Goal: Task Accomplishment & Management: Use online tool/utility

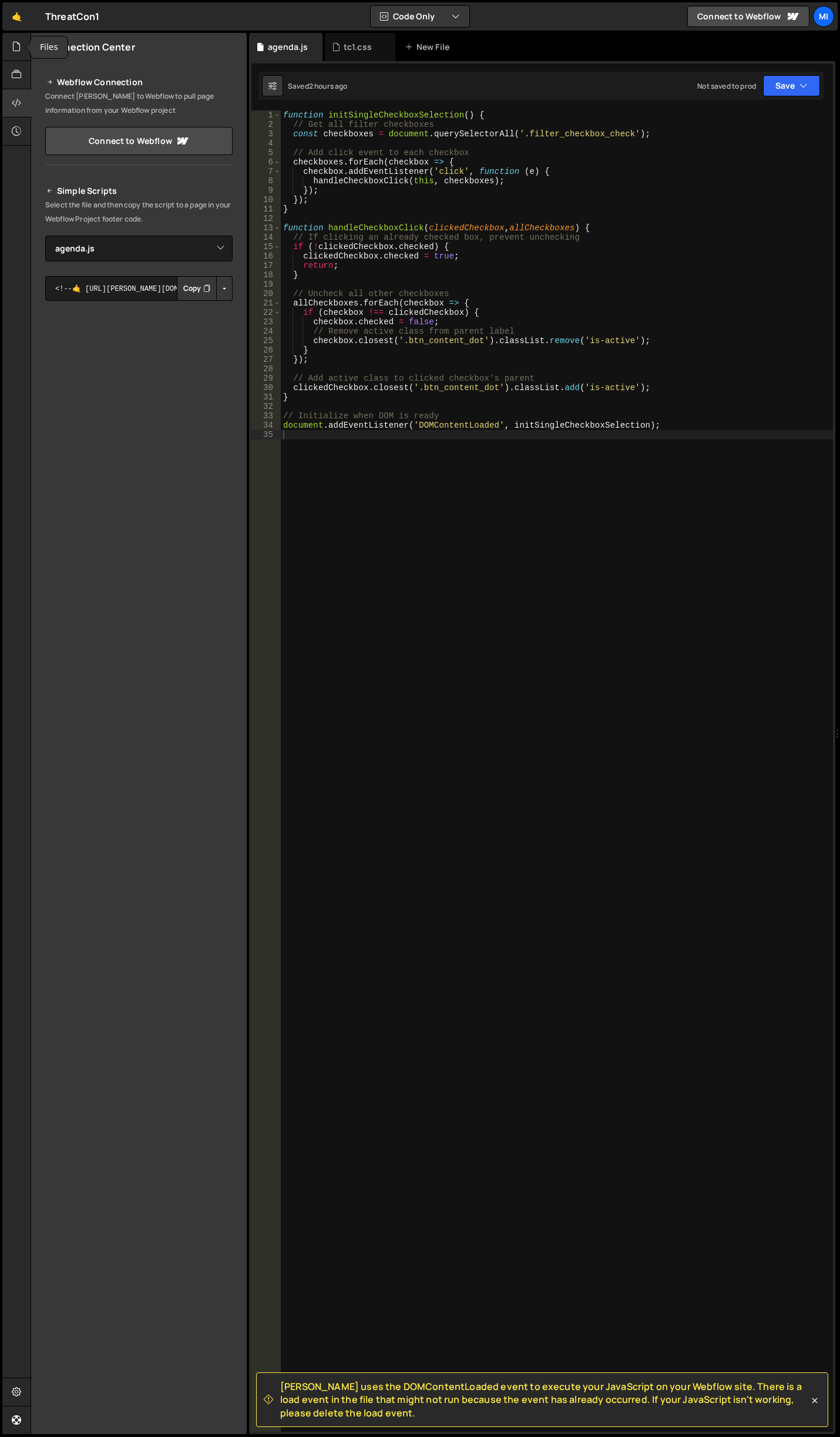
select select "44919"
click at [16, 46] on icon at bounding box center [16, 46] width 9 height 13
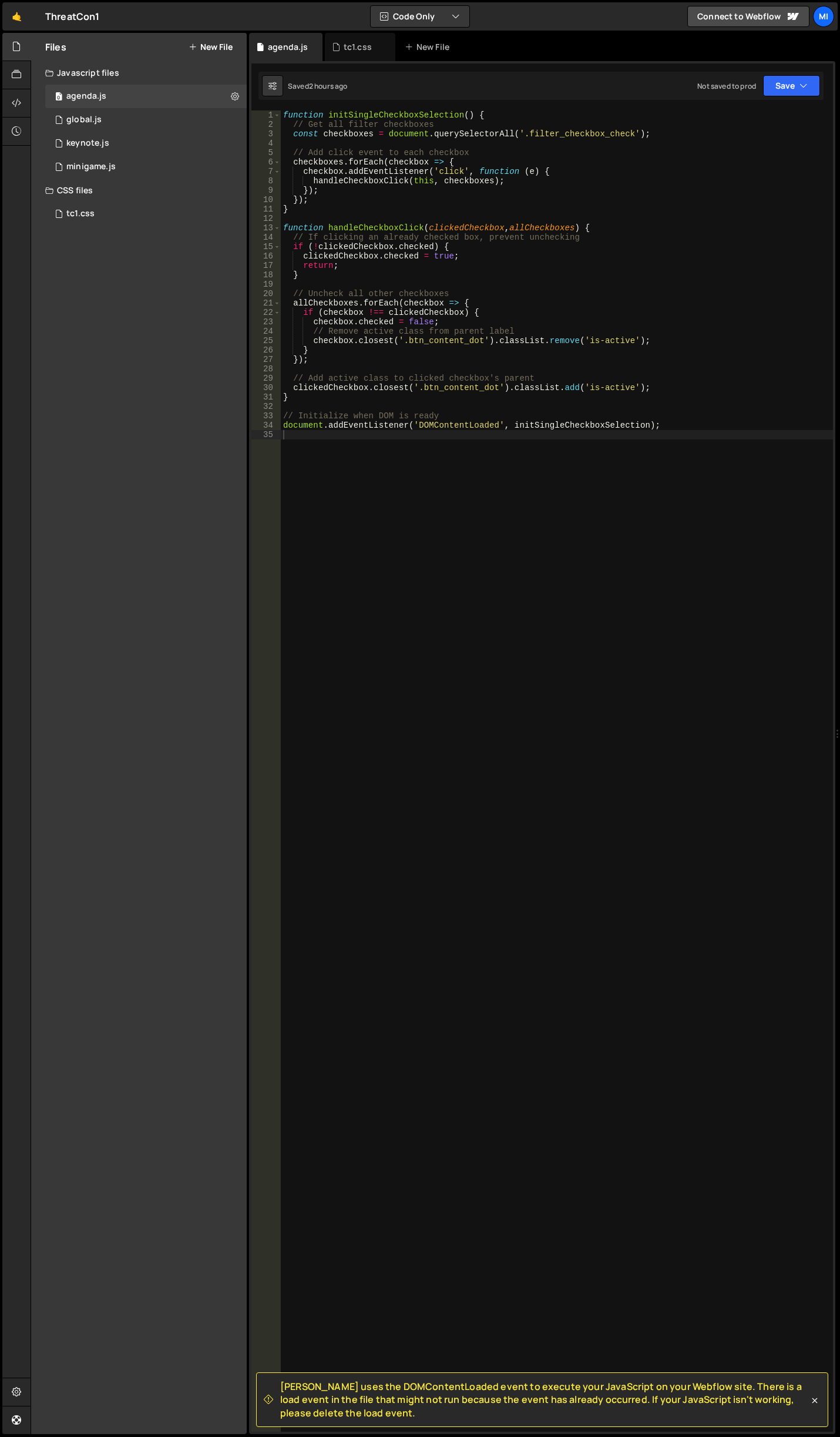
click at [235, 35] on div "Files New File" at bounding box center [139, 46] width 216 height 28
click at [203, 47] on button "New File" at bounding box center [211, 47] width 44 height 9
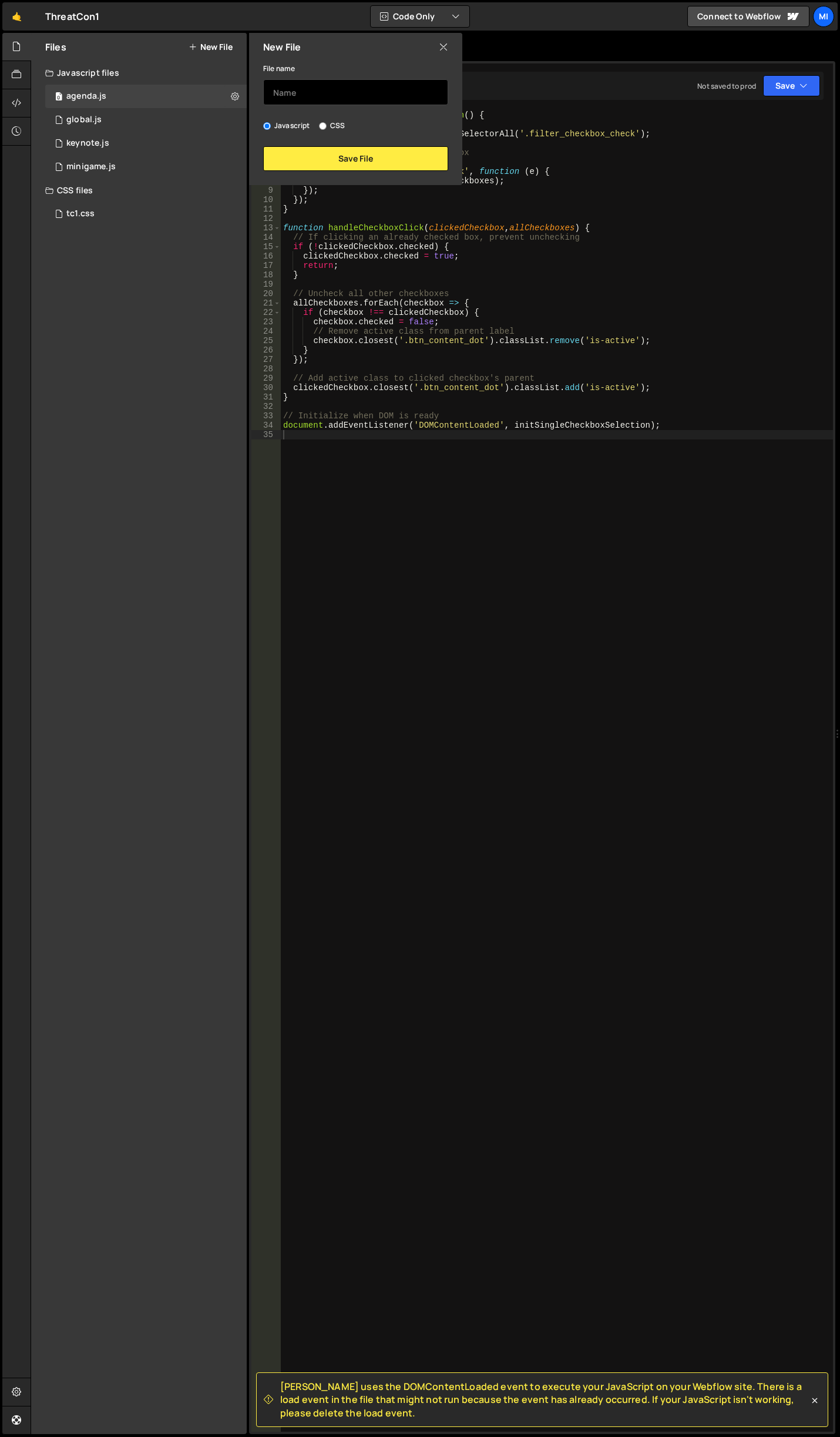
click at [316, 97] on input "text" at bounding box center [356, 92] width 185 height 26
type input "copilit-animation"
click at [325, 152] on button "Save File" at bounding box center [356, 158] width 185 height 24
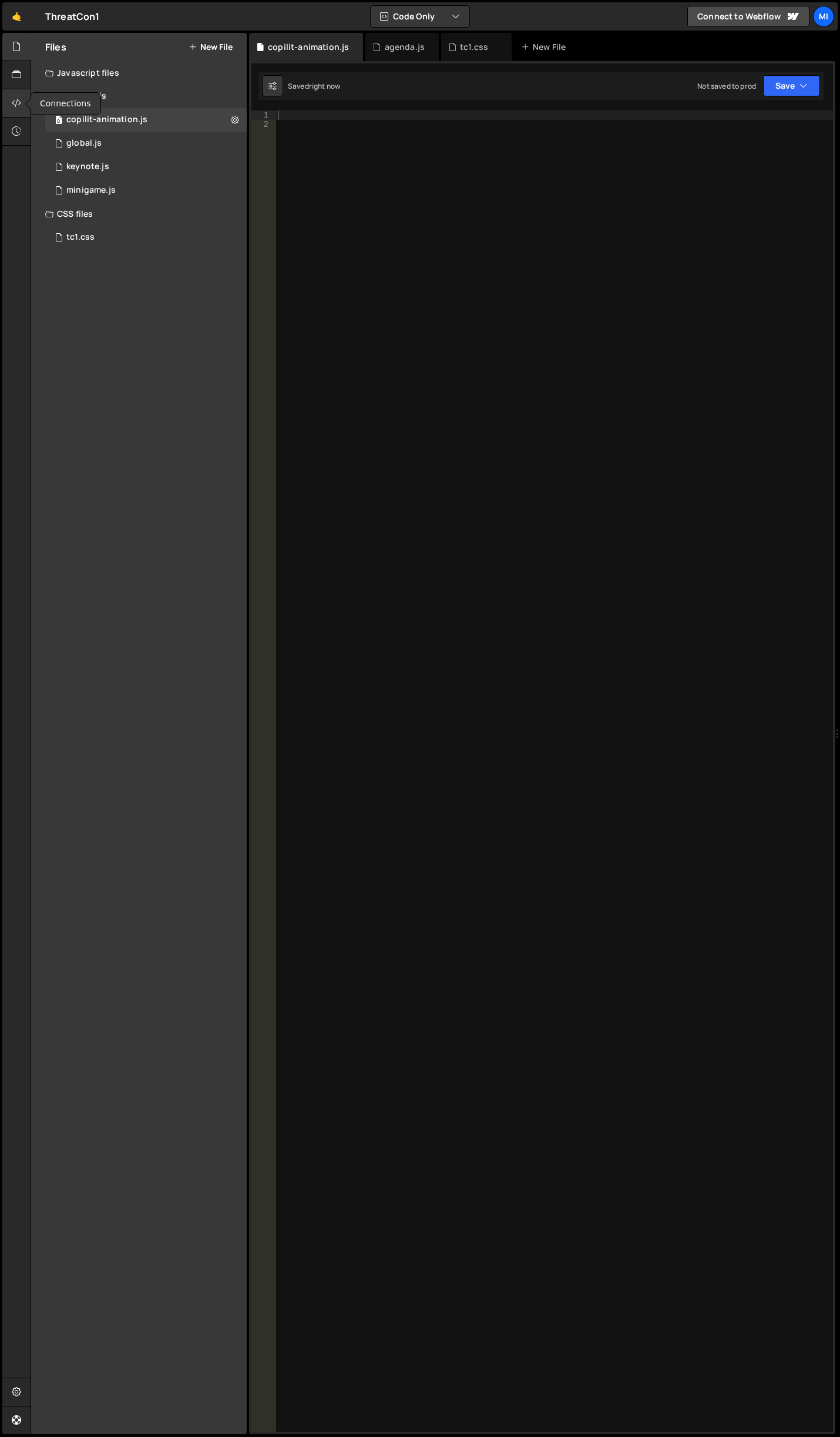
click at [22, 107] on div at bounding box center [17, 103] width 29 height 28
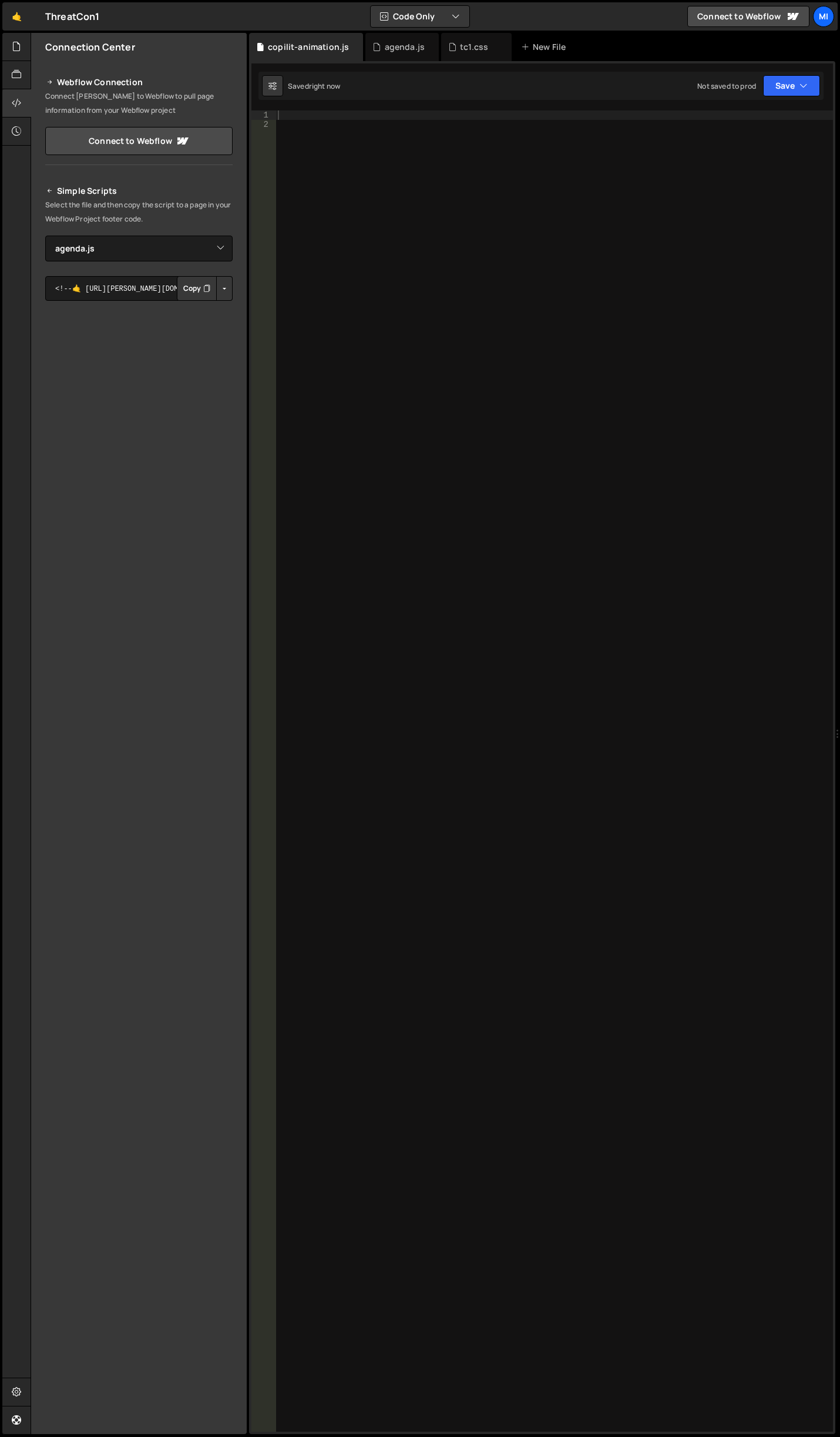
click at [233, 292] on div "Simple Scripts Select the file and then copy the script to a page in your Webfl…" at bounding box center [139, 356] width 216 height 373
click at [225, 290] on button "Button group with nested dropdown" at bounding box center [225, 289] width 17 height 24
click at [171, 255] on select "Select File global.js keynote.js minigame.js tc1.css agenda.js copilit-animatio…" at bounding box center [139, 248] width 187 height 26
select select "44921"
click at [45, 235] on select "Select File global.js keynote.js minigame.js tc1.css agenda.js copilit-animatio…" at bounding box center [139, 248] width 187 height 26
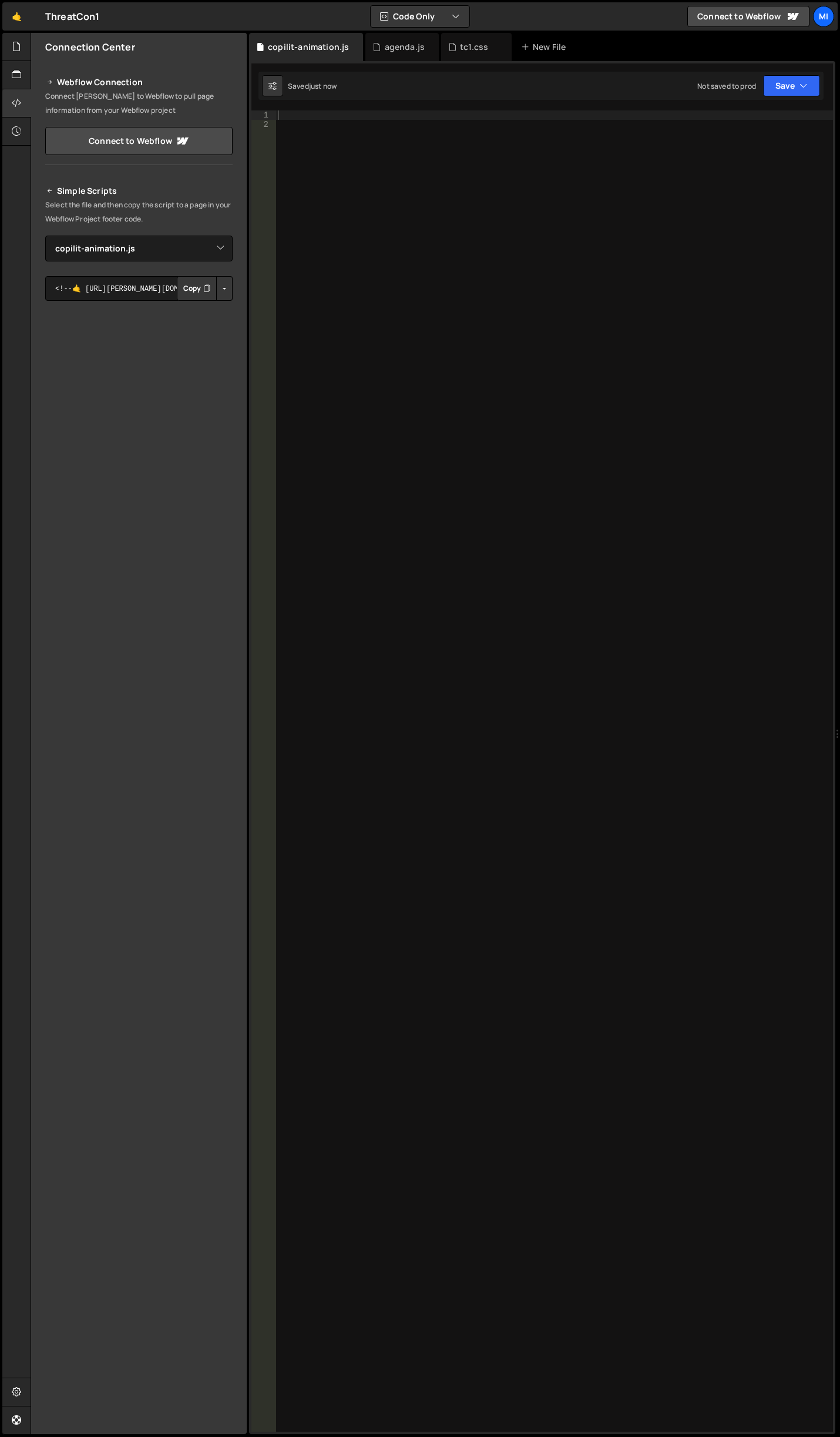
click at [225, 302] on div "Simple Scripts Select the file and then copy the script to a page in your Webfl…" at bounding box center [139, 362] width 187 height 359
click at [222, 295] on button "Button group with nested dropdown" at bounding box center [225, 289] width 17 height 24
click at [207, 309] on link "Copy Staging js" at bounding box center [184, 311] width 97 height 17
click at [502, 318] on div at bounding box center [554, 781] width 557 height 1341
paste textarea "document.addEventListener('DOMContentLoaded', initCopilotAnimation);"
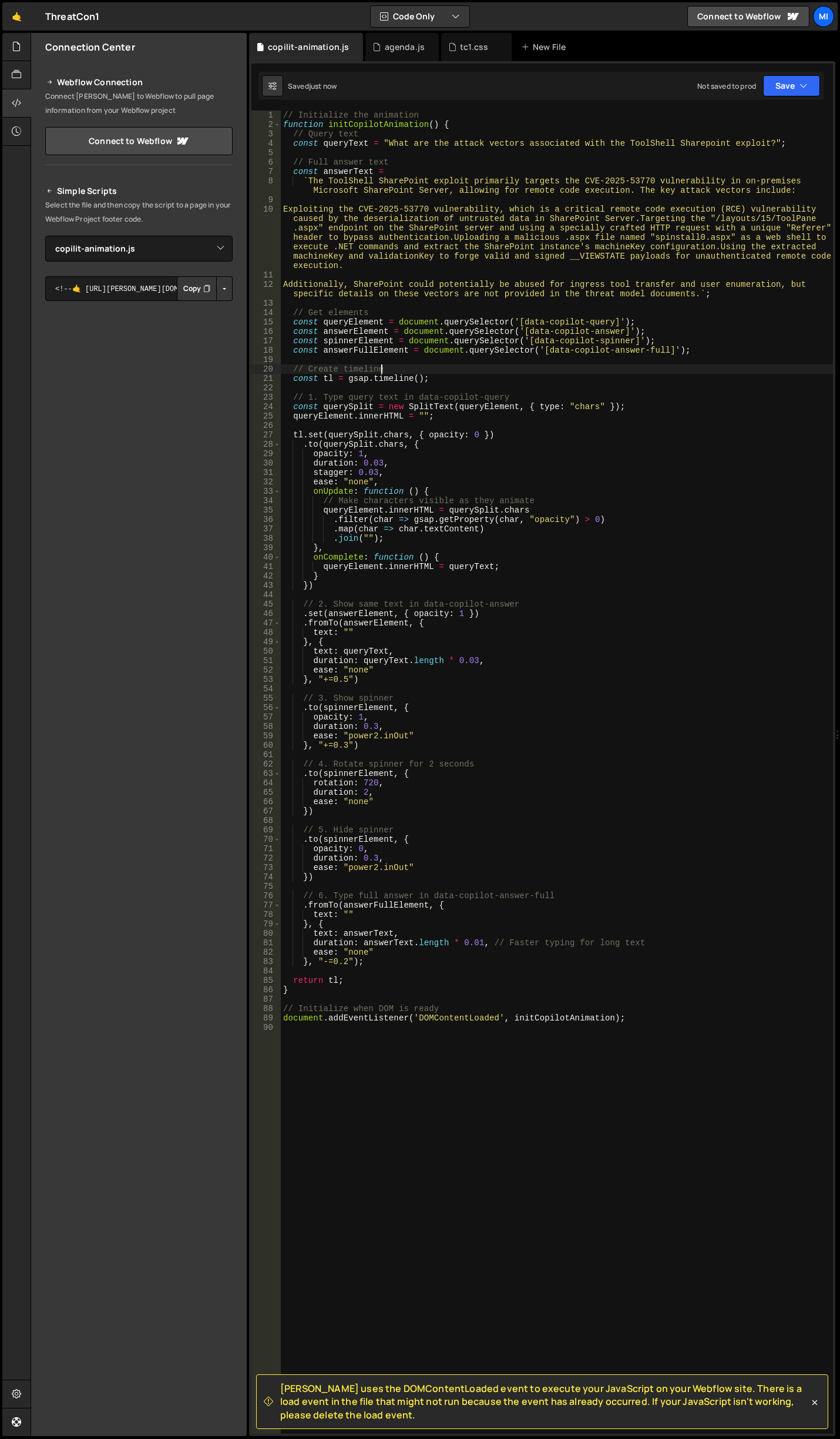
click at [404, 366] on div "// Initialize the animation function initCopilotAnimation ( ) { // Query text c…" at bounding box center [557, 781] width 552 height 1341
click at [429, 114] on div "// Initialize the animation function initCopilotAnimation ( ) { // Query text c…" at bounding box center [557, 781] width 552 height 1341
type textarea "// Initialize the animation"
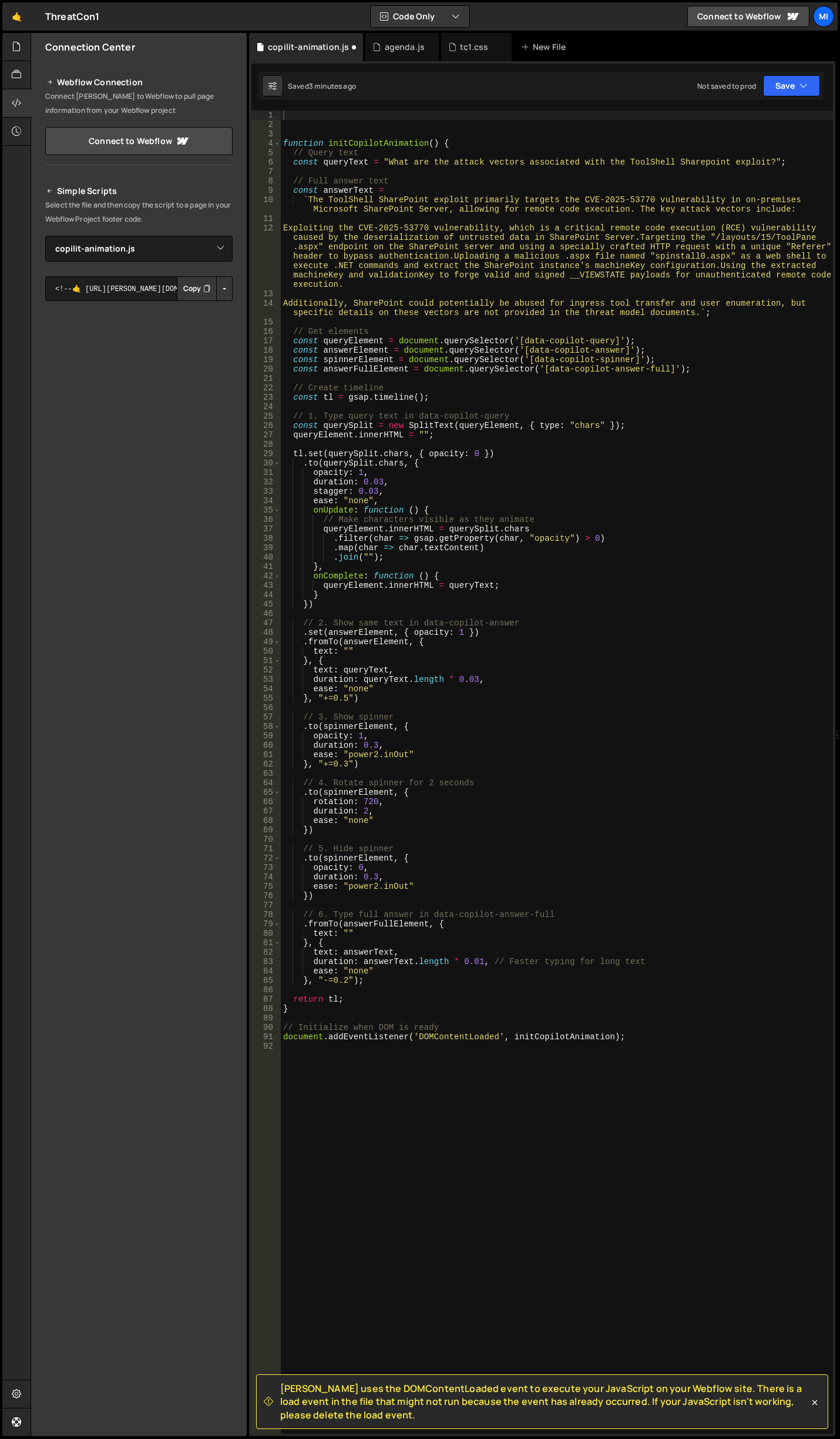
click at [410, 552] on div "function initCopilotAnimation ( ) { // Query text const queryText = "What are t…" at bounding box center [557, 781] width 552 height 1341
click at [486, 177] on div "function initCopilotAnimation ( ) { // Query text const queryText = "What are t…" at bounding box center [557, 781] width 552 height 1341
click at [498, 468] on div "function initCopilotAnimation ( ) { // Query text const queryText = "What are t…" at bounding box center [557, 781] width 552 height 1341
click at [813, 740] on div "function initCopilotAnimation ( ) { // Query text const queryText = "What are t…" at bounding box center [557, 781] width 552 height 1341
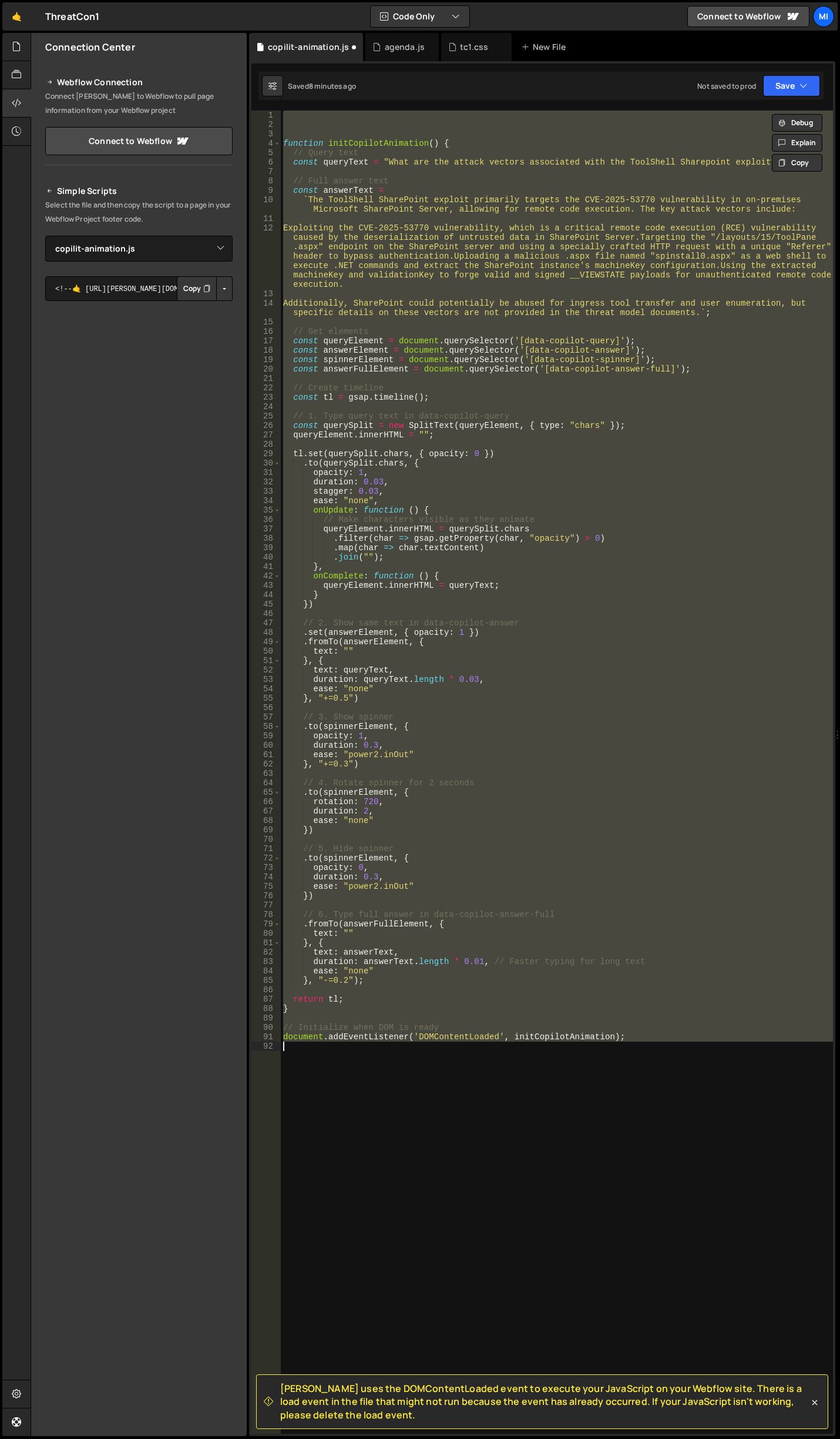
paste textarea
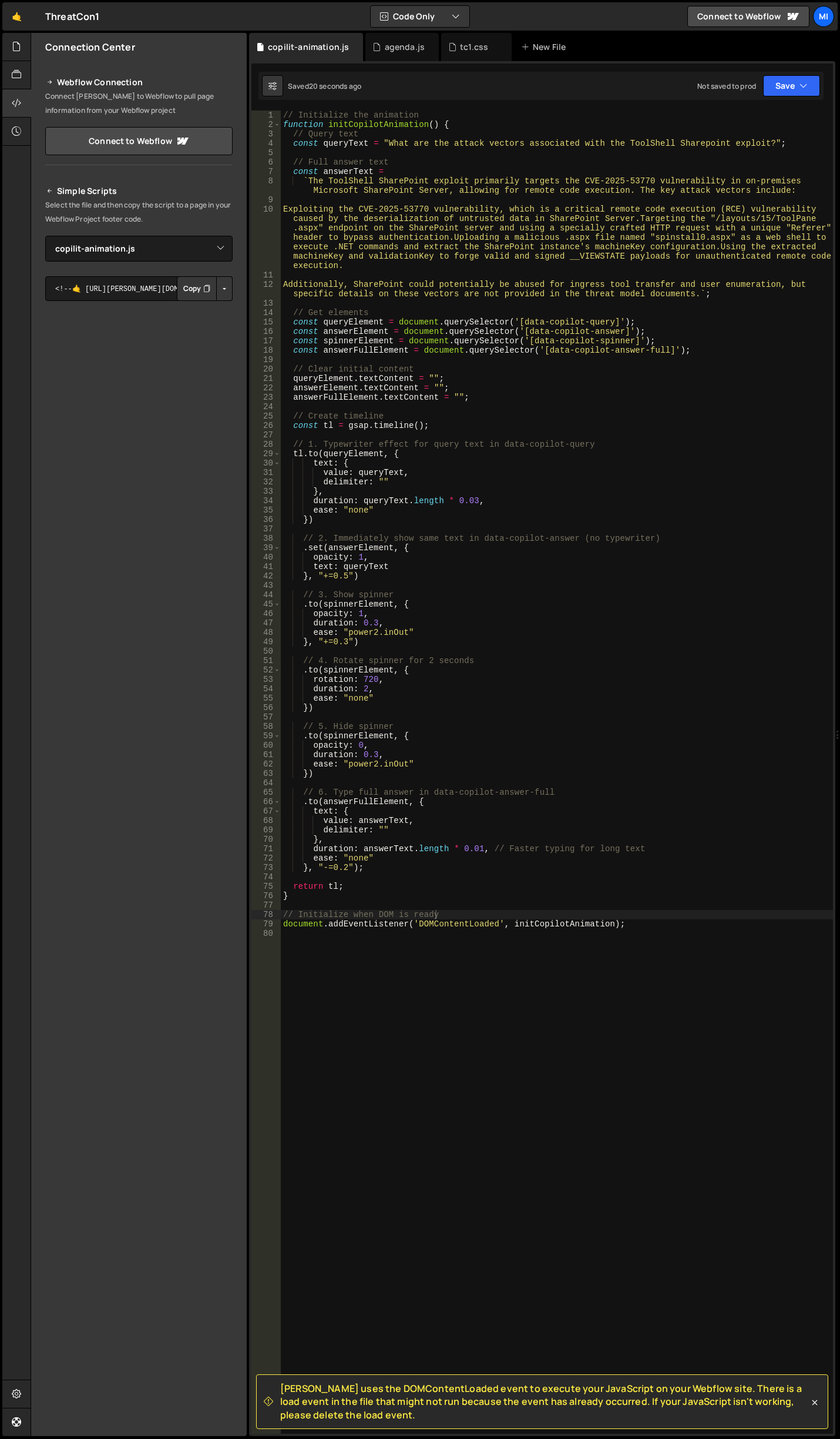
click at [431, 695] on div "// Initialize the animation function initCopilotAnimation ( ) { // Query text c…" at bounding box center [557, 781] width 552 height 1341
click at [426, 557] on div "// Initialize the animation function initCopilotAnimation ( ) { // Query text c…" at bounding box center [557, 781] width 552 height 1341
type textarea "opacity: 1,"
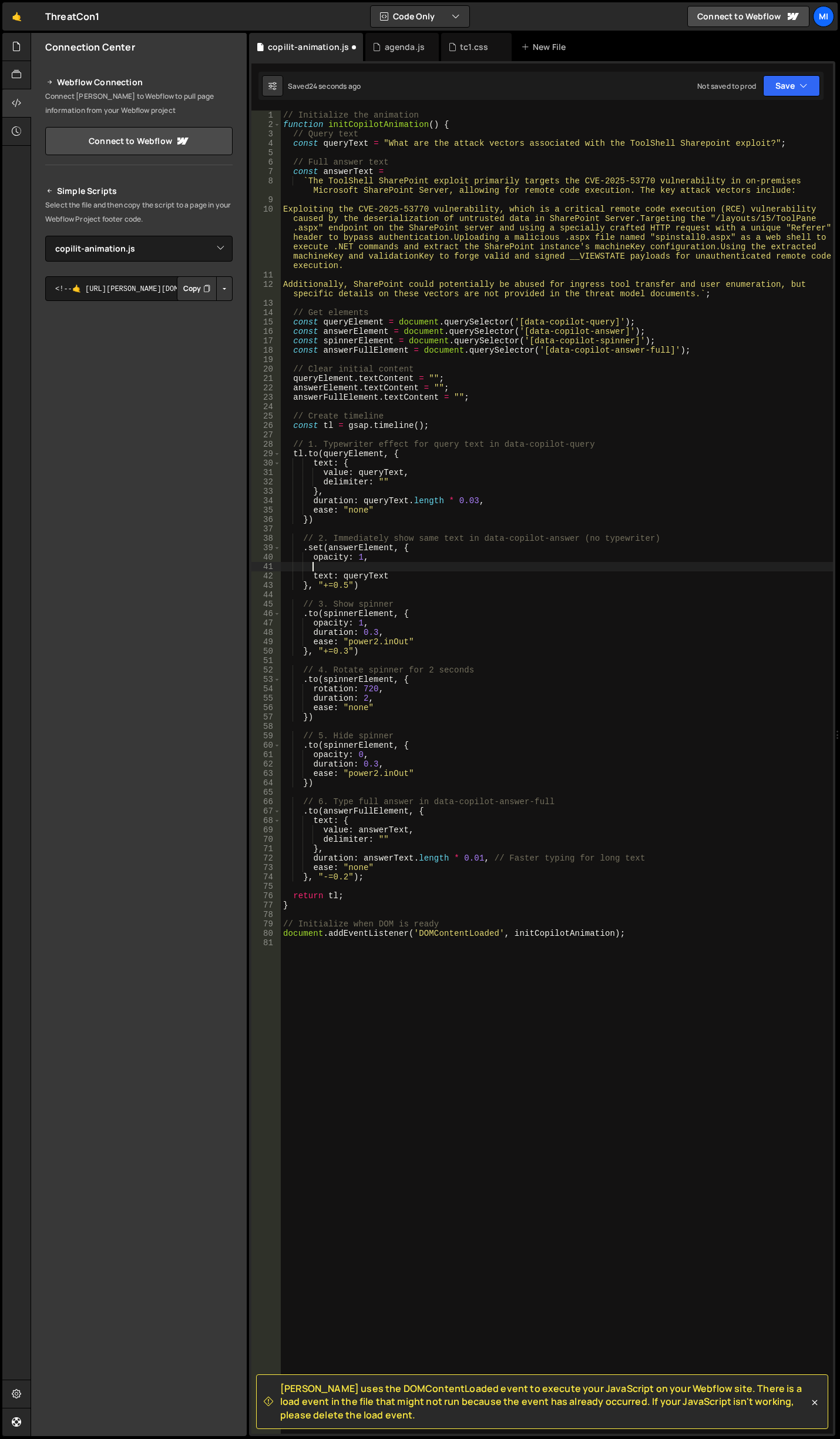
type textarea "y"
type textarea "opacity: 1,"
type textarea "text: queryText"
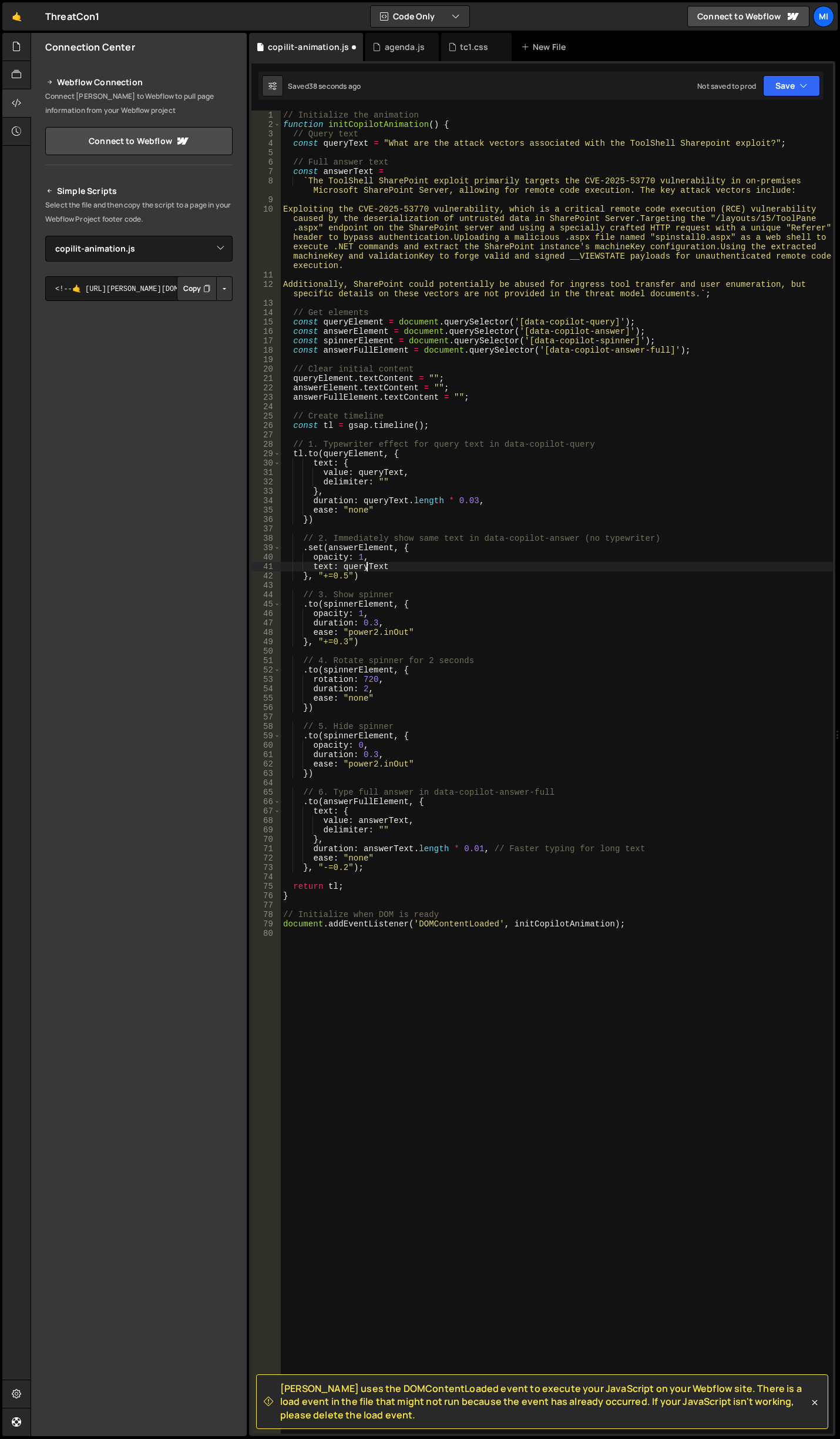
type textarea "}, "+=0.5")"
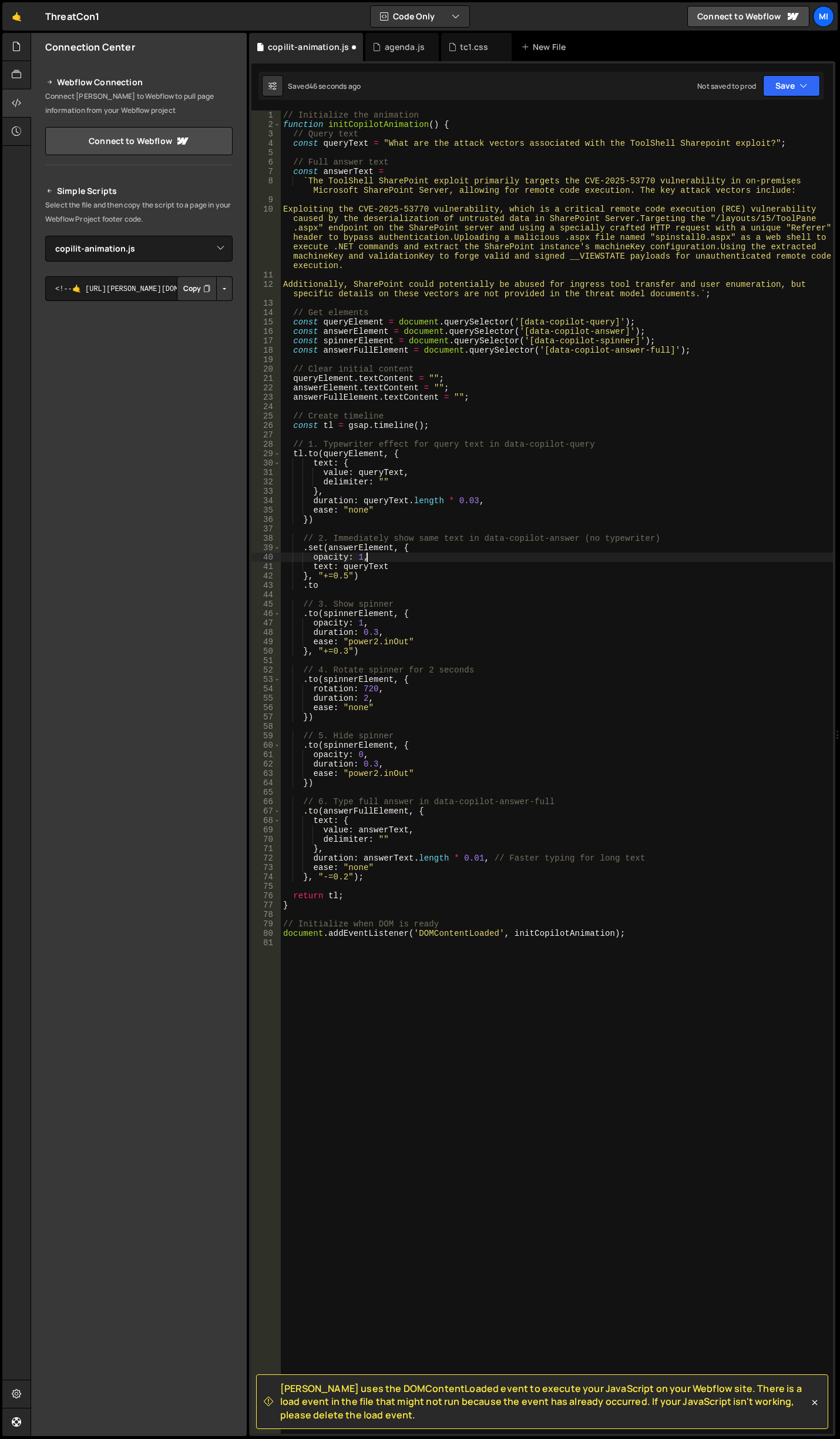
click at [426, 557] on div "// Initialize the animation function initCopilotAnimation ( ) { // Query text c…" at bounding box center [557, 781] width 552 height 1341
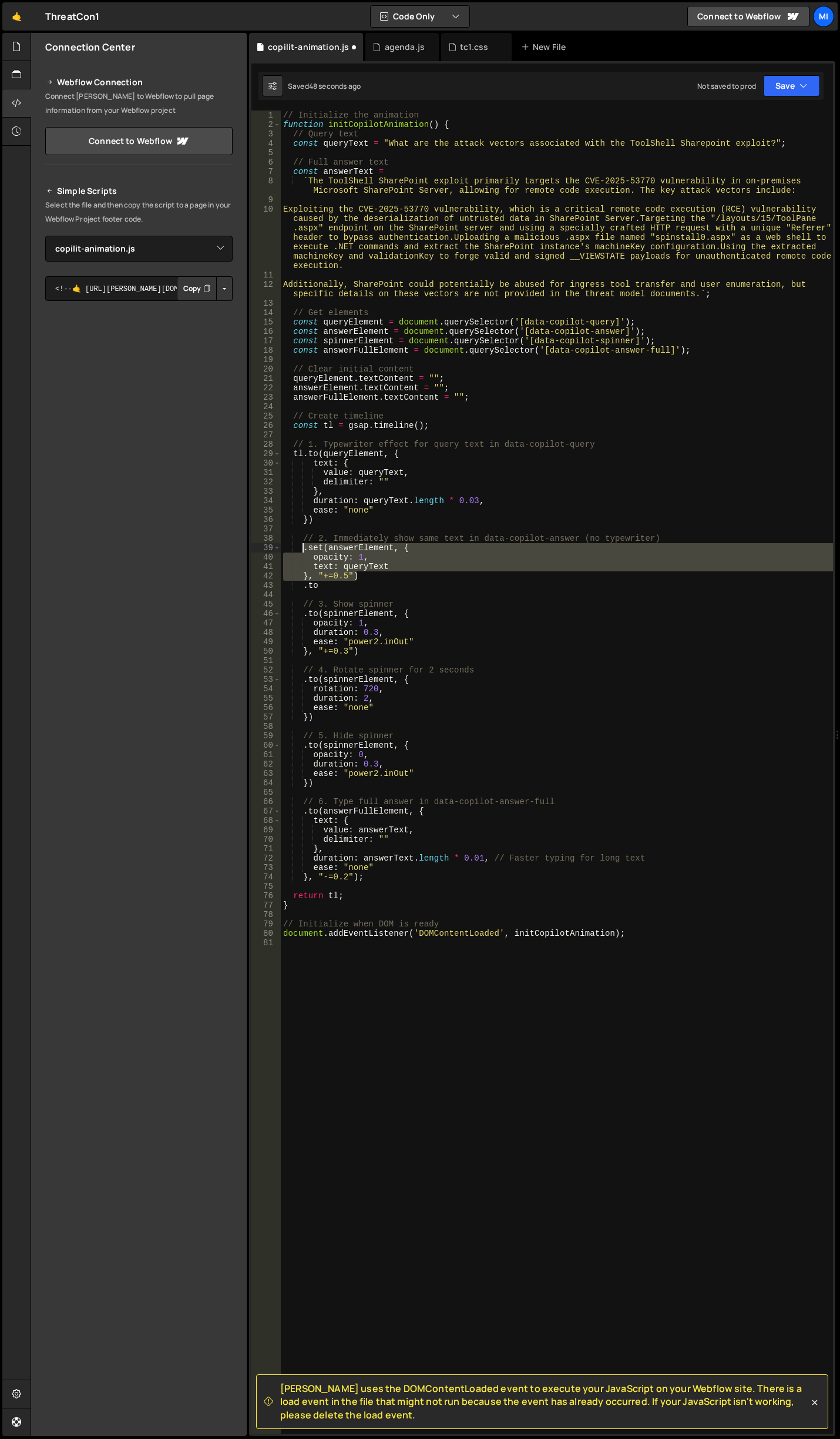
drag, startPoint x: 379, startPoint y: 574, endPoint x: 300, endPoint y: 546, distance: 83.8
click at [300, 546] on div "// Initialize the animation function initCopilotAnimation ( ) { // Query text c…" at bounding box center [557, 781] width 552 height 1341
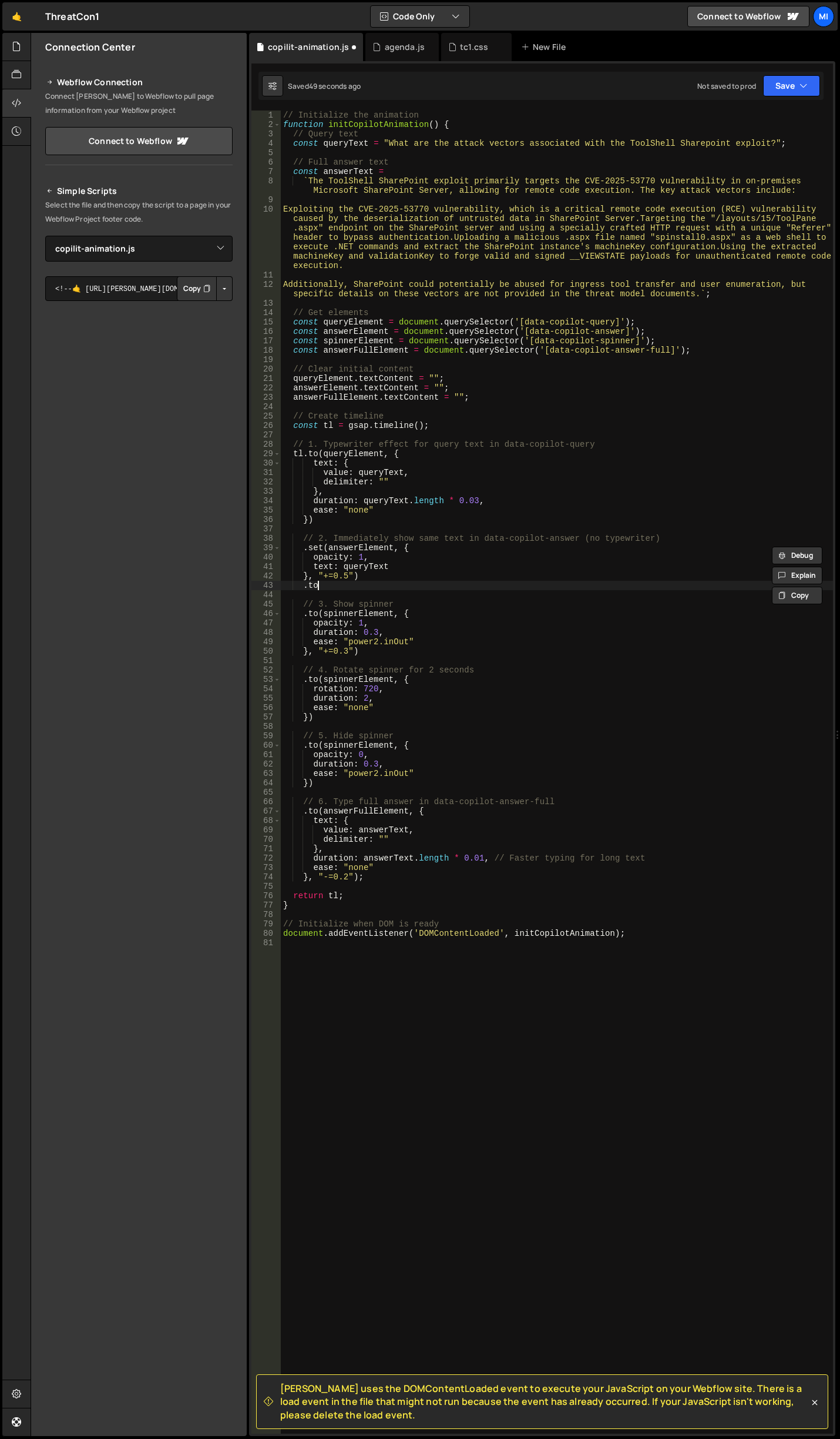
click at [340, 587] on div "// Initialize the animation function initCopilotAnimation ( ) { // Query text c…" at bounding box center [557, 781] width 552 height 1341
paste textarea "}, "+=0.5")"
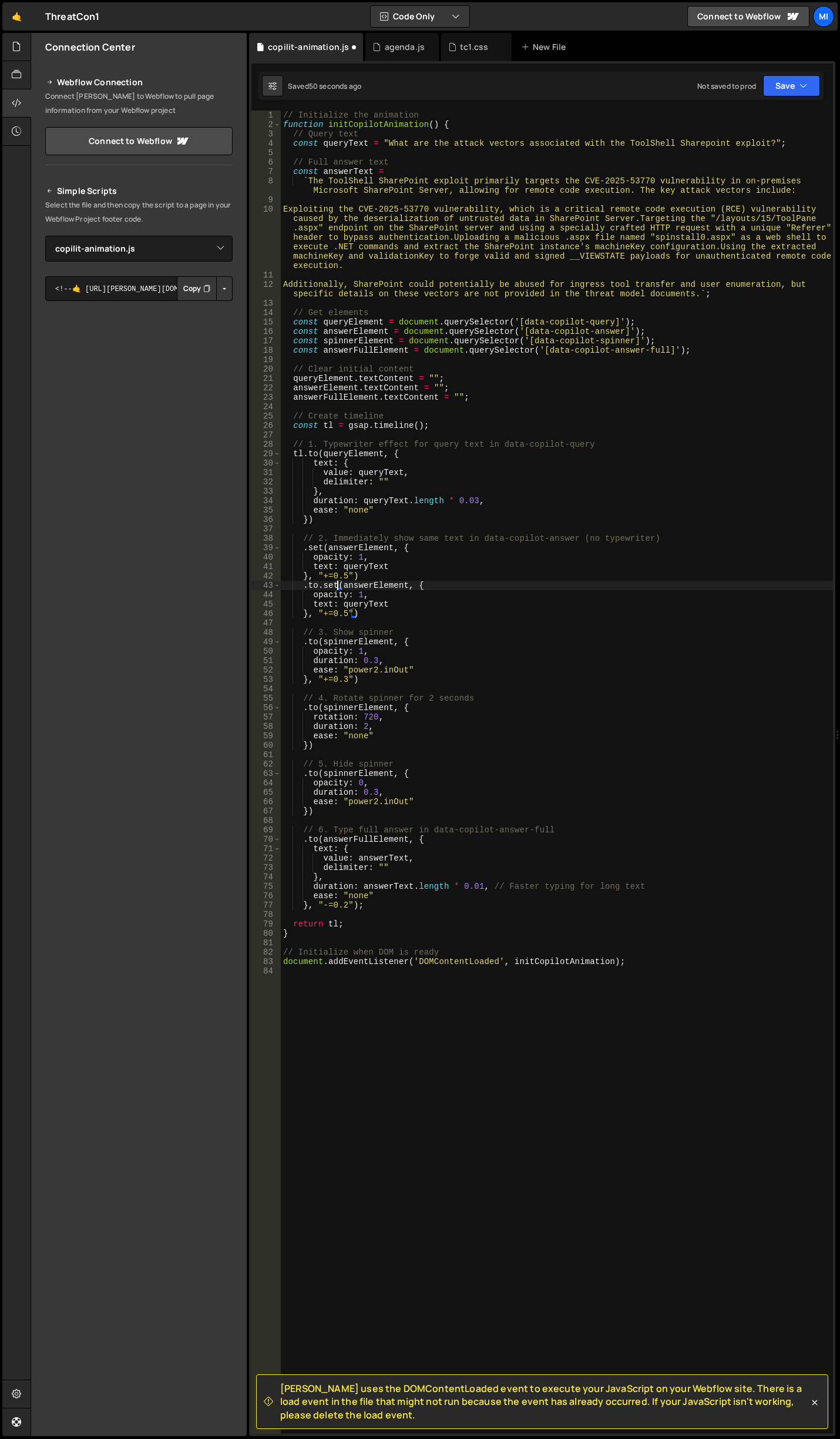
click at [336, 587] on div "// Initialize the animation function initCopilotAnimation ( ) { // Query text c…" at bounding box center [557, 781] width 552 height 1341
click at [315, 583] on div "// Initialize the animation function initCopilotAnimation ( ) { // Query text c…" at bounding box center [557, 781] width 552 height 1341
drag, startPoint x: 312, startPoint y: 596, endPoint x: 346, endPoint y: 596, distance: 34.0
click at [346, 596] on div "// Initialize the animation function initCopilotAnimation ( ) { // Query text c…" at bounding box center [557, 781] width 552 height 1341
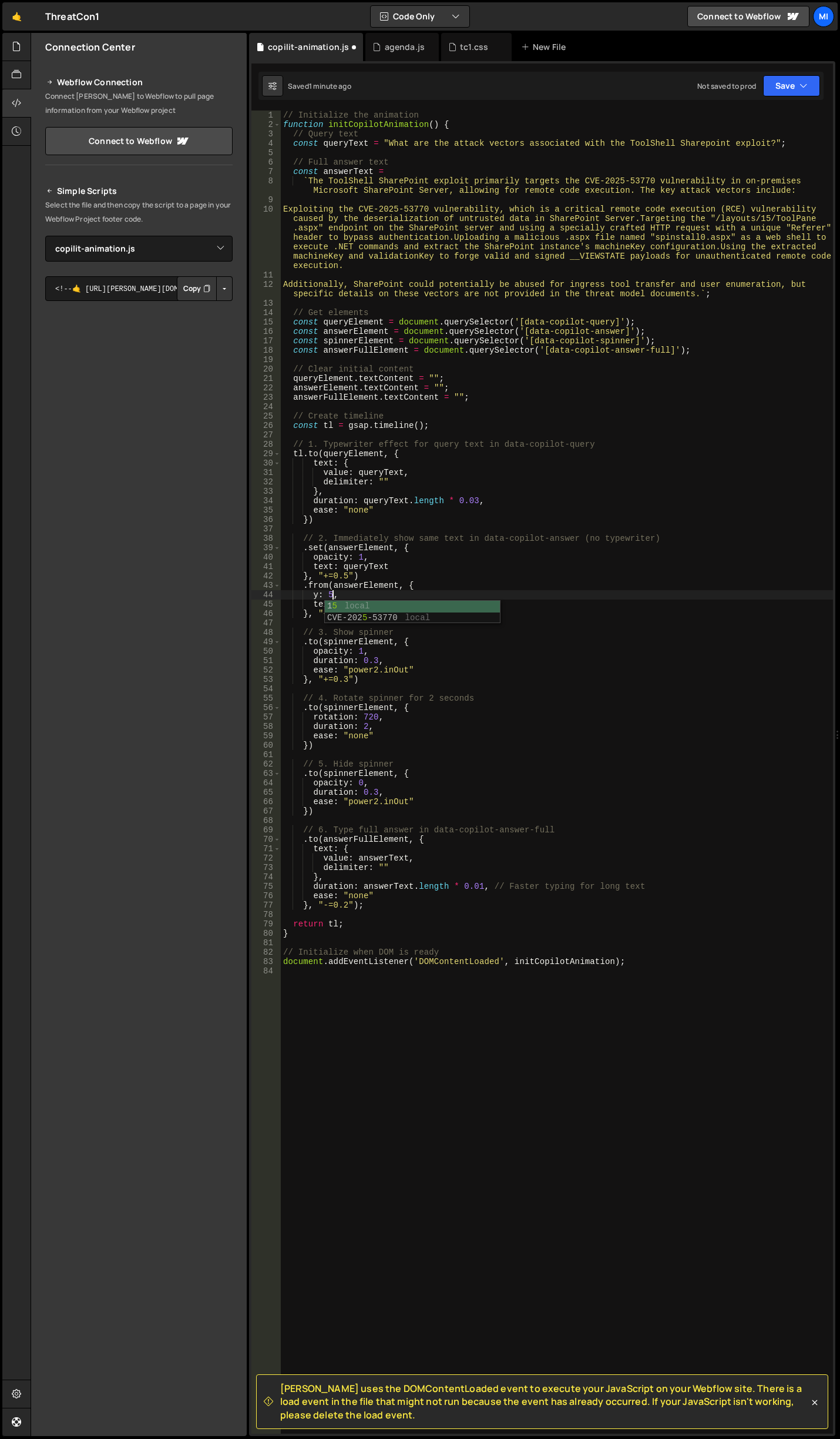
scroll to position [0, 4]
click at [335, 594] on div "// Initialize the animation function initCopilotAnimation ( ) { // Query text c…" at bounding box center [557, 781] width 552 height 1341
click at [342, 616] on div "// Initialize the animation function initCopilotAnimation ( ) { // Query text c…" at bounding box center [557, 781] width 552 height 1341
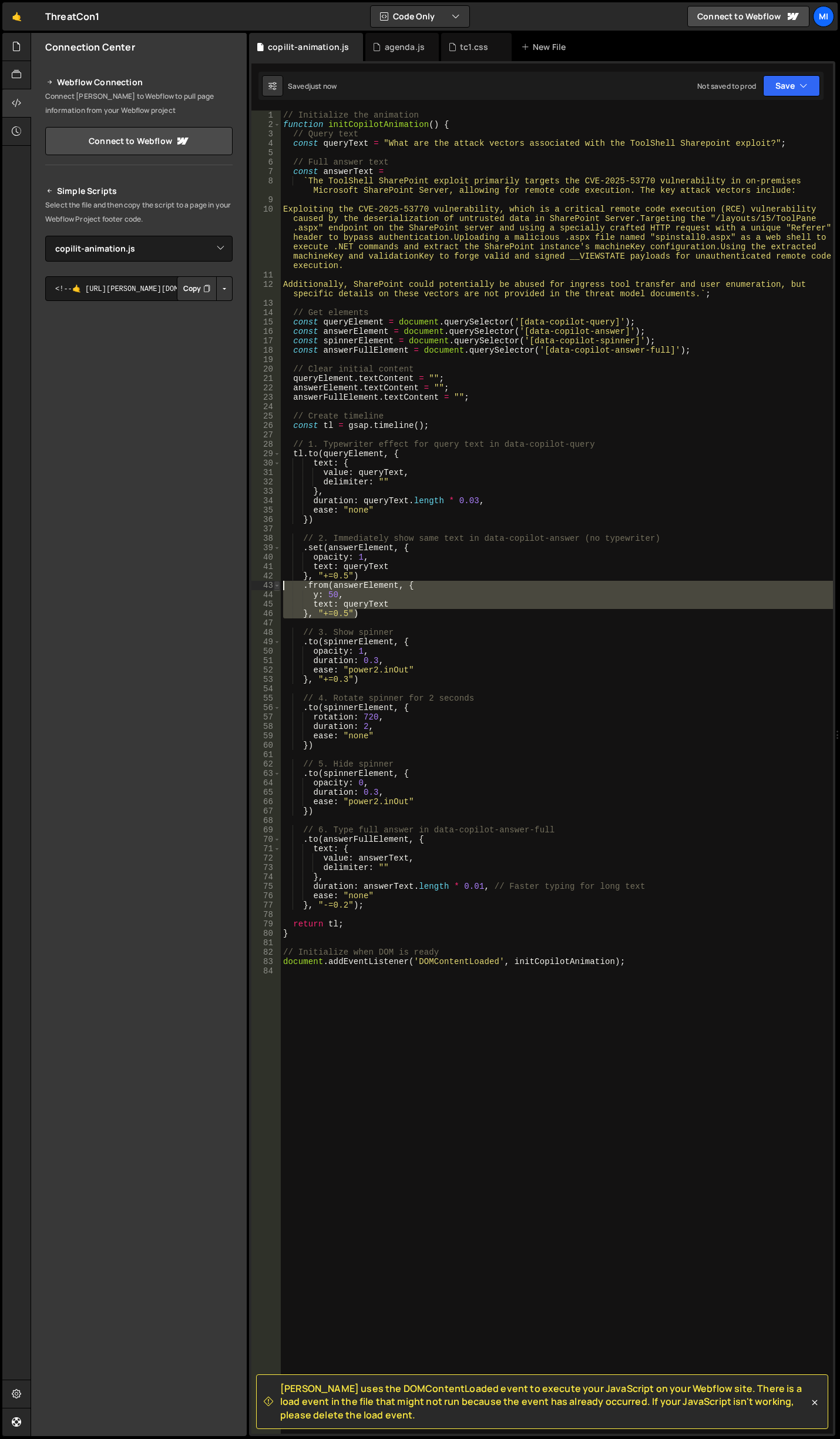
drag, startPoint x: 361, startPoint y: 616, endPoint x: 278, endPoint y: 585, distance: 88.6
click at [278, 585] on div "}, "+=0.5") 1 2 3 4 5 6 7 8 9 10 11 12 13 14 15 16 17 18 19 20 21 22 23 24 25 2…" at bounding box center [542, 772] width 582 height 1323
type textarea ".from(answerElement, { y: 50,"
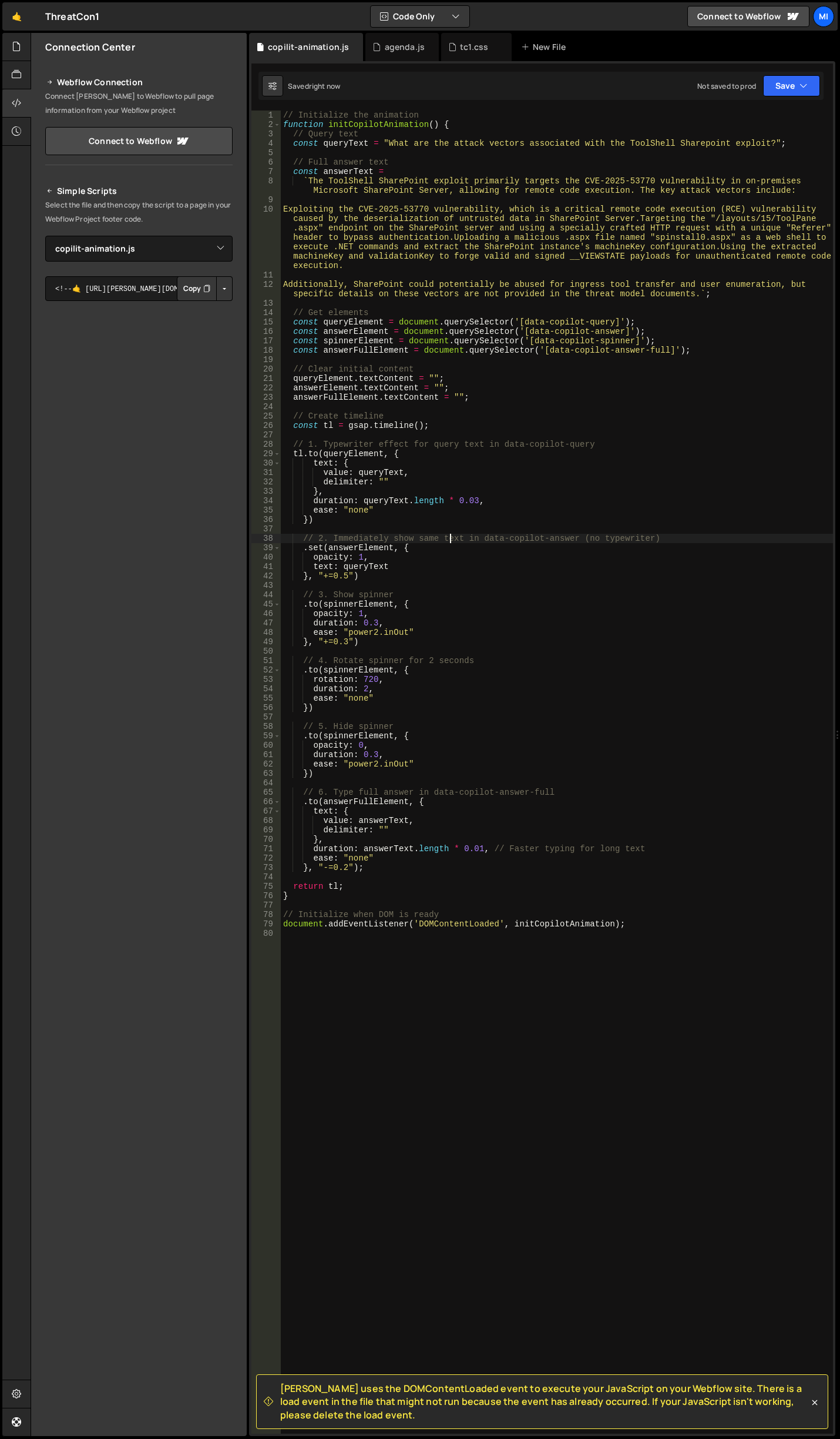
click at [452, 534] on div "// Initialize the animation function initCopilotAnimation ( ) { // Query text c…" at bounding box center [557, 781] width 552 height 1341
click at [382, 578] on div "// Initialize the animation function initCopilotAnimation ( ) { // Query text c…" at bounding box center [557, 781] width 552 height 1341
type textarea "}, "+=0.5"),"
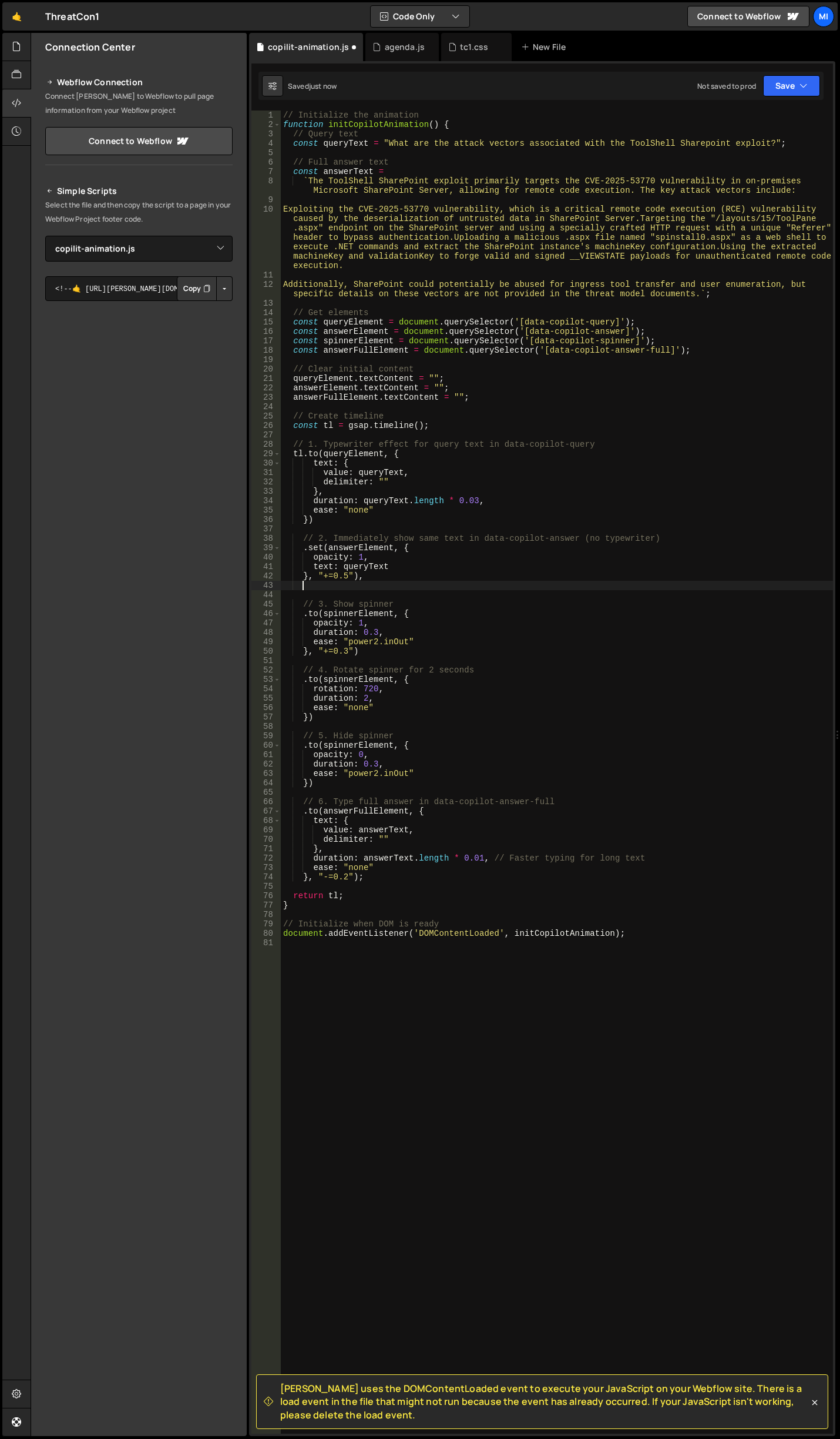
scroll to position [0, 1]
paste textarea "}, "+=0.5")"
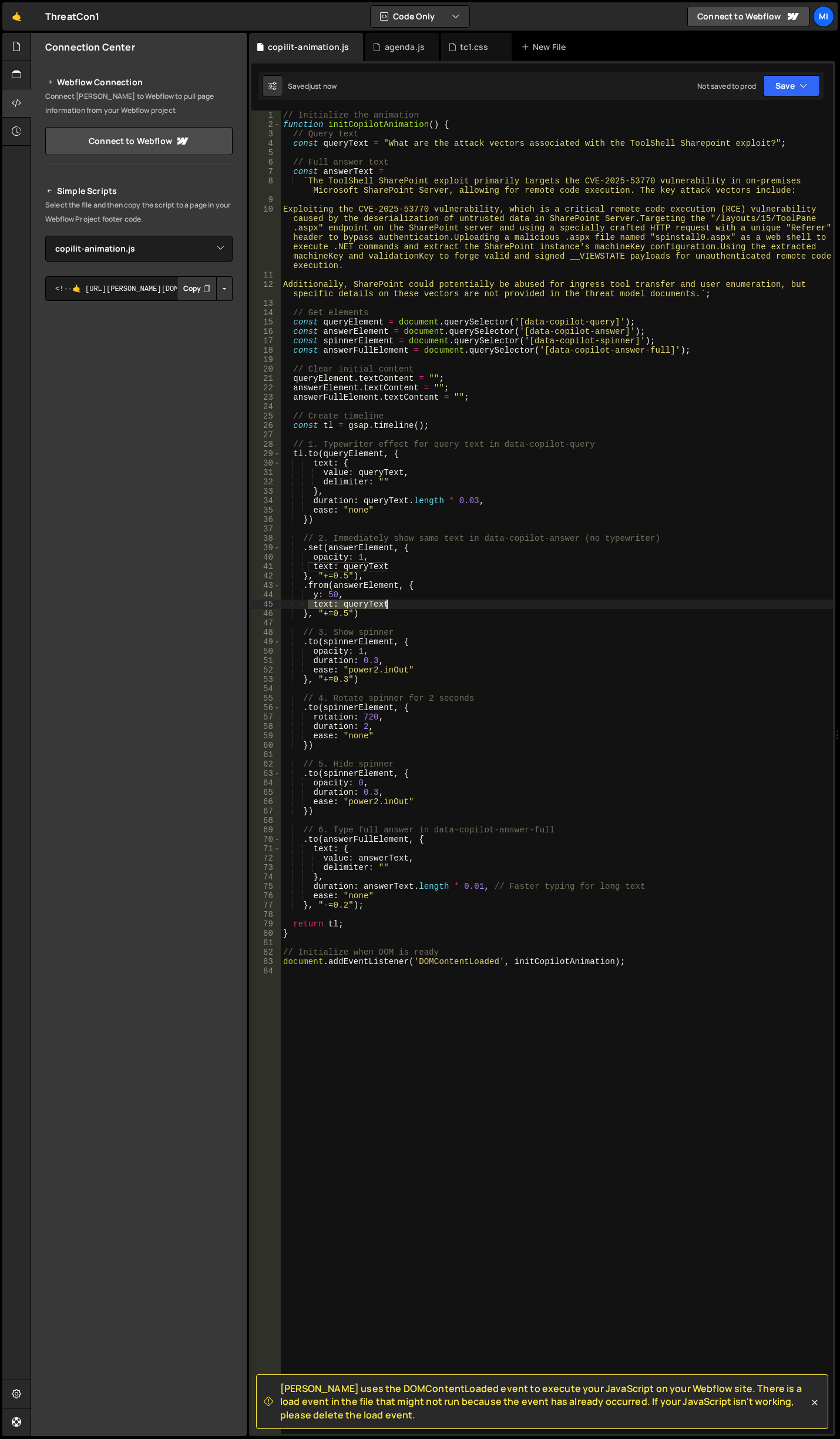
drag, startPoint x: 308, startPoint y: 602, endPoint x: 406, endPoint y: 606, distance: 98.1
click at [406, 606] on div "// Initialize the animation function initCopilotAnimation ( ) { // Query text c…" at bounding box center [557, 781] width 552 height 1341
type textarea "text: queryText"
click at [375, 579] on div "// Initialize the animation function initCopilotAnimation ( ) { // Query text c…" at bounding box center [557, 781] width 552 height 1341
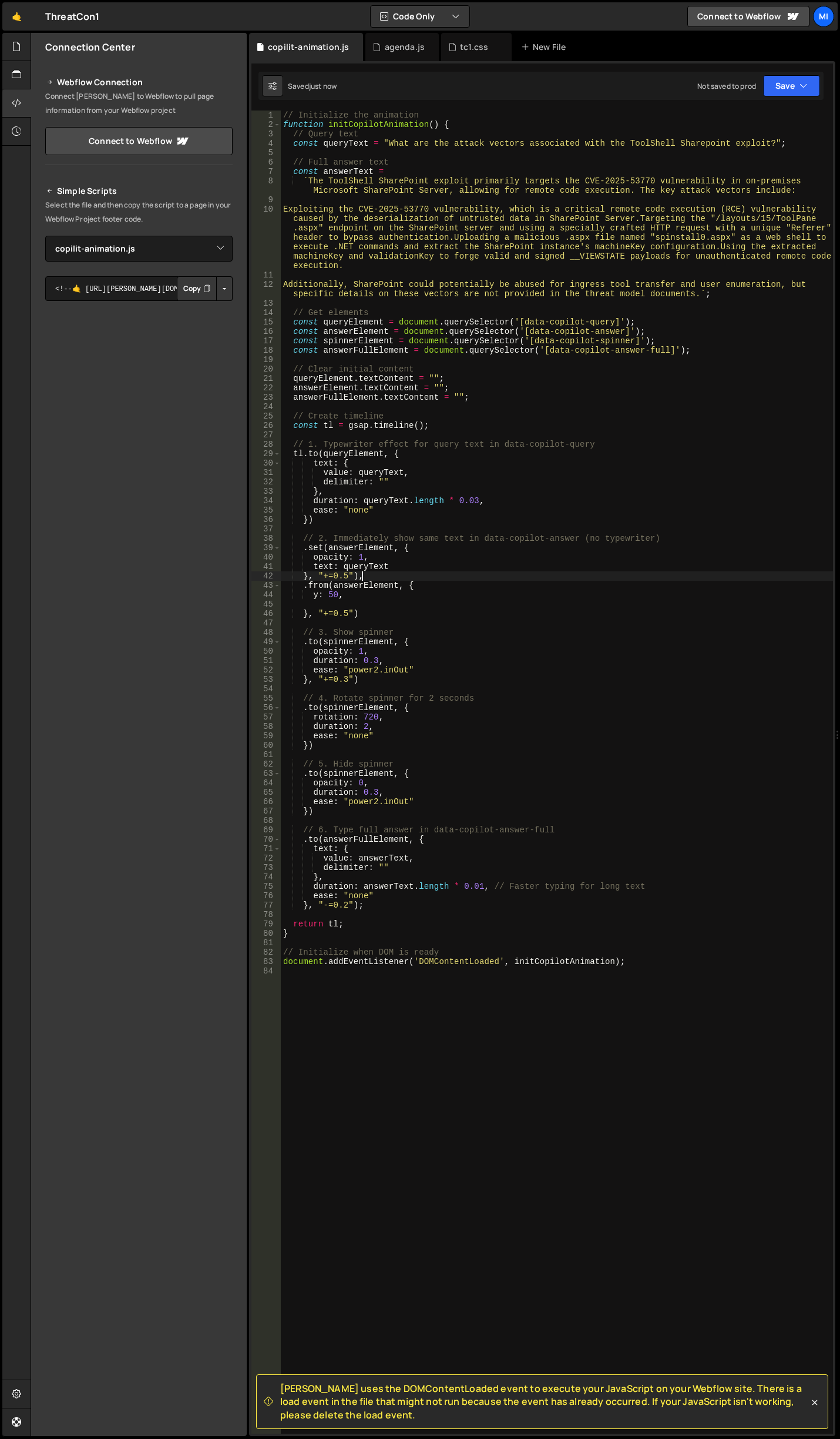
type textarea "}, "+=0.5")"
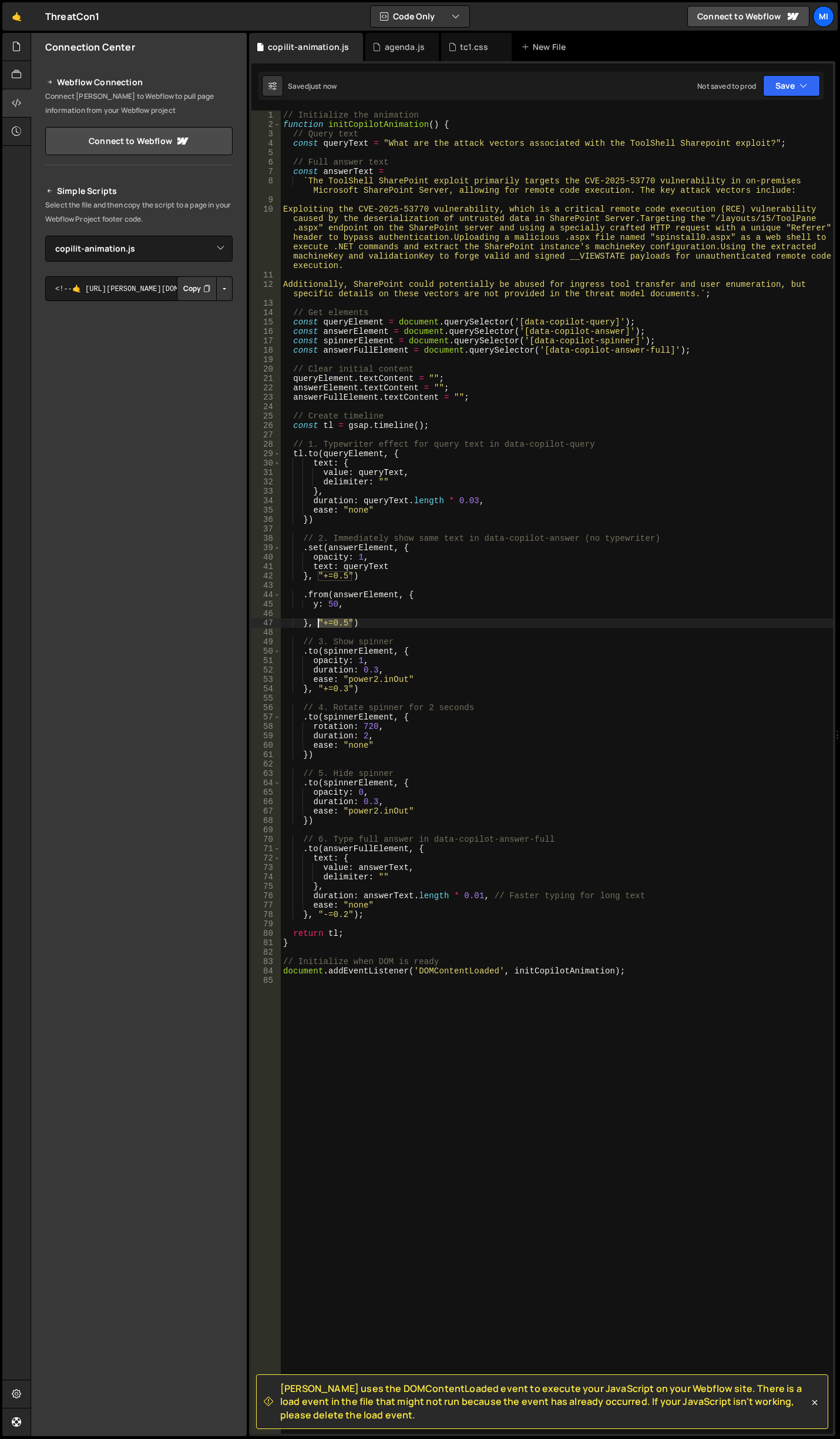
drag, startPoint x: 351, startPoint y: 622, endPoint x: 318, endPoint y: 622, distance: 33.0
click at [318, 622] on div "// Initialize the animation function initCopilotAnimation ( ) { // Query text c…" at bounding box center [557, 781] width 552 height 1341
type textarea "}, "<")"
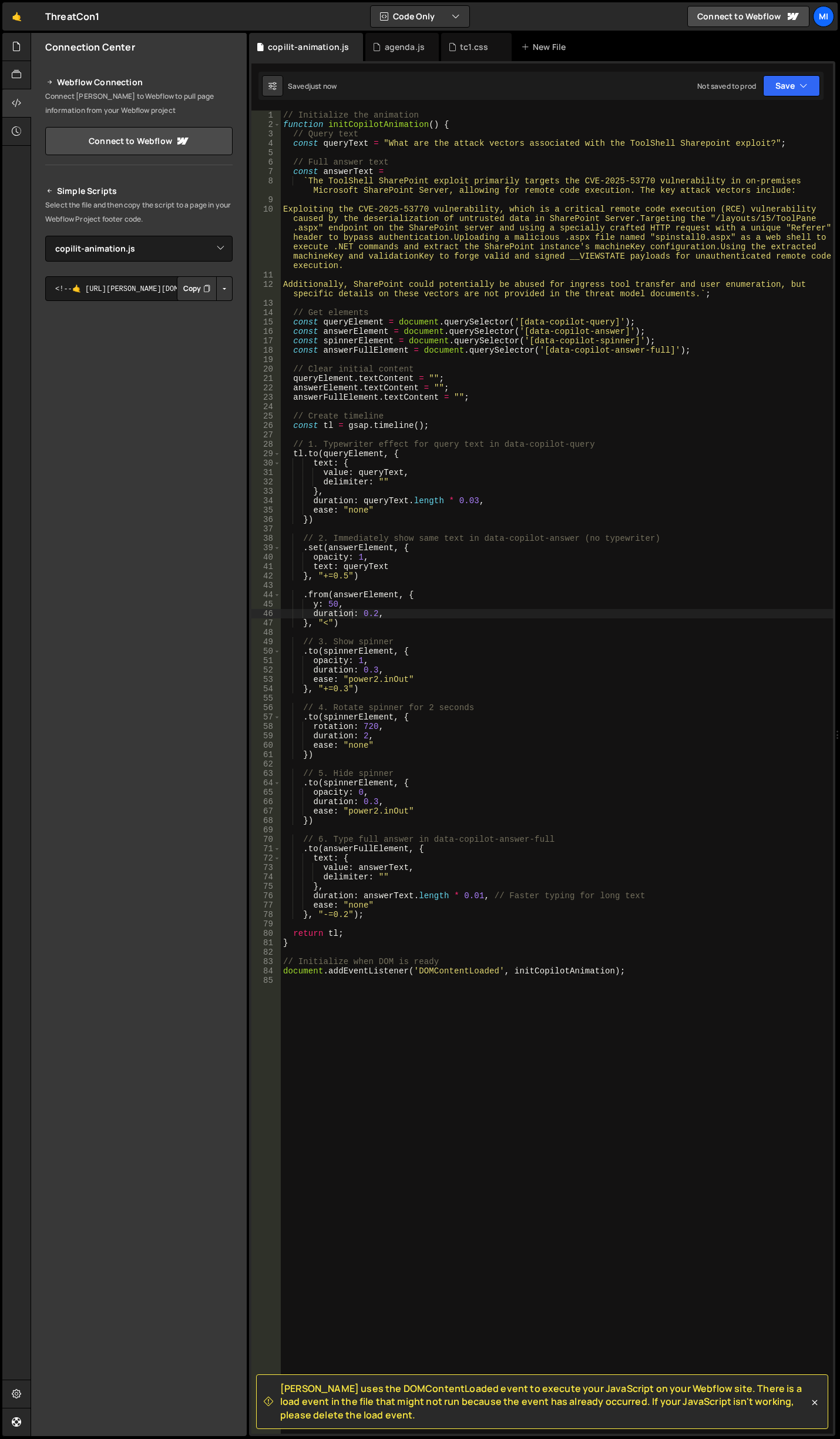
click at [454, 500] on div "// Initialize the animation function initCopilotAnimation ( ) { // Query text c…" at bounding box center [557, 781] width 552 height 1341
click at [401, 522] on div "// Initialize the animation function initCopilotAnimation ( ) { // Query text c…" at bounding box center [557, 781] width 552 height 1341
type textarea "})"
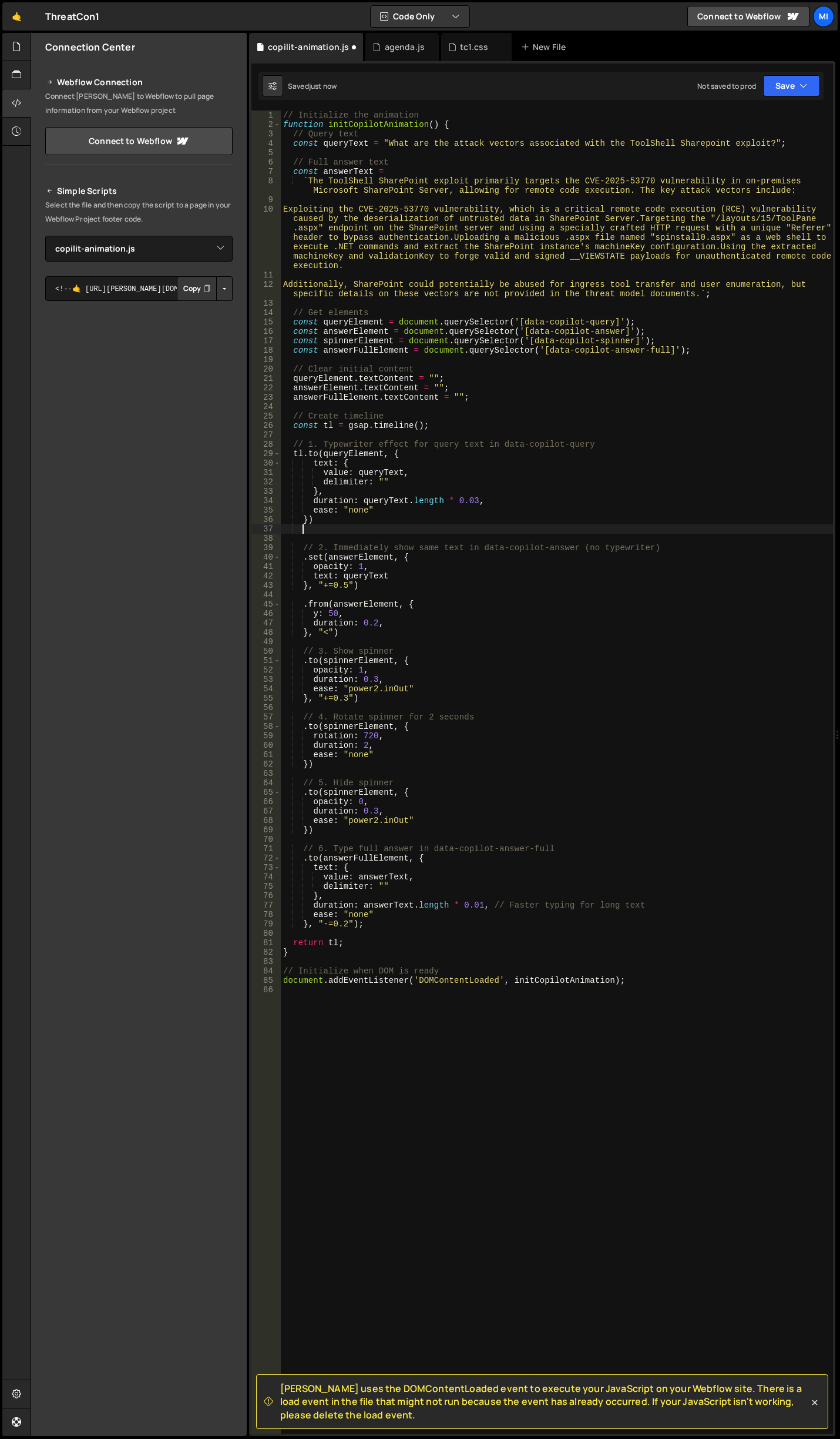
scroll to position [0, 1]
type textarea ","
type textarea "to(queryElement, { opacity: 0 })"
click at [436, 536] on div "// Initialize the animation function initCopilotAnimation ( ) { // Query text c…" at bounding box center [557, 781] width 552 height 1341
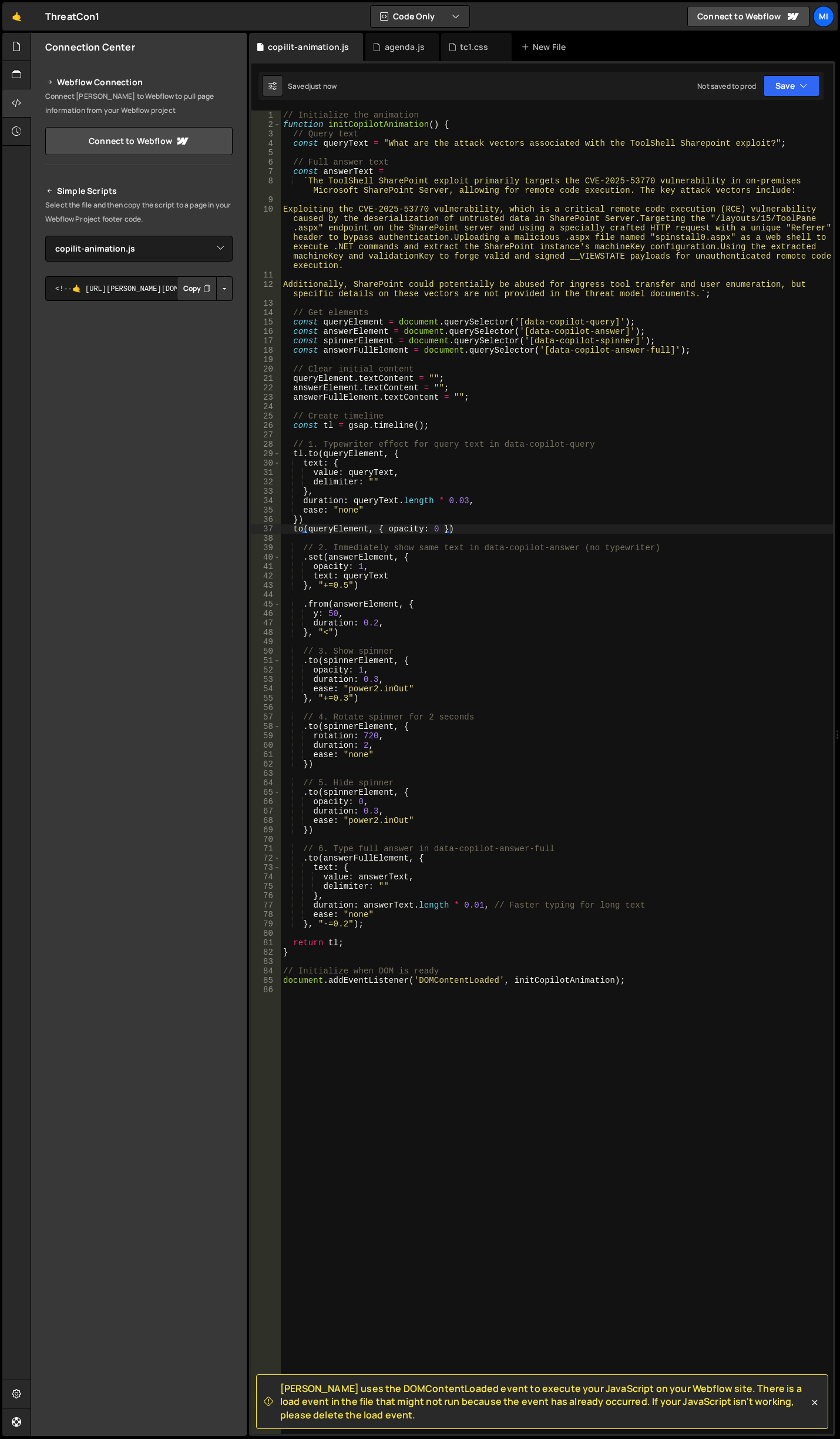
scroll to position [0, 0]
click at [457, 532] on div "// Initialize the animation function initCopilotAnimation ( ) { // Query text c…" at bounding box center [557, 781] width 552 height 1341
click at [439, 528] on div "// Initialize the animation function initCopilotAnimation ( ) { // Query text c…" at bounding box center [557, 781] width 552 height 1341
type textarea "to(queryElement, { opacity: 0, duration:0.2 })"
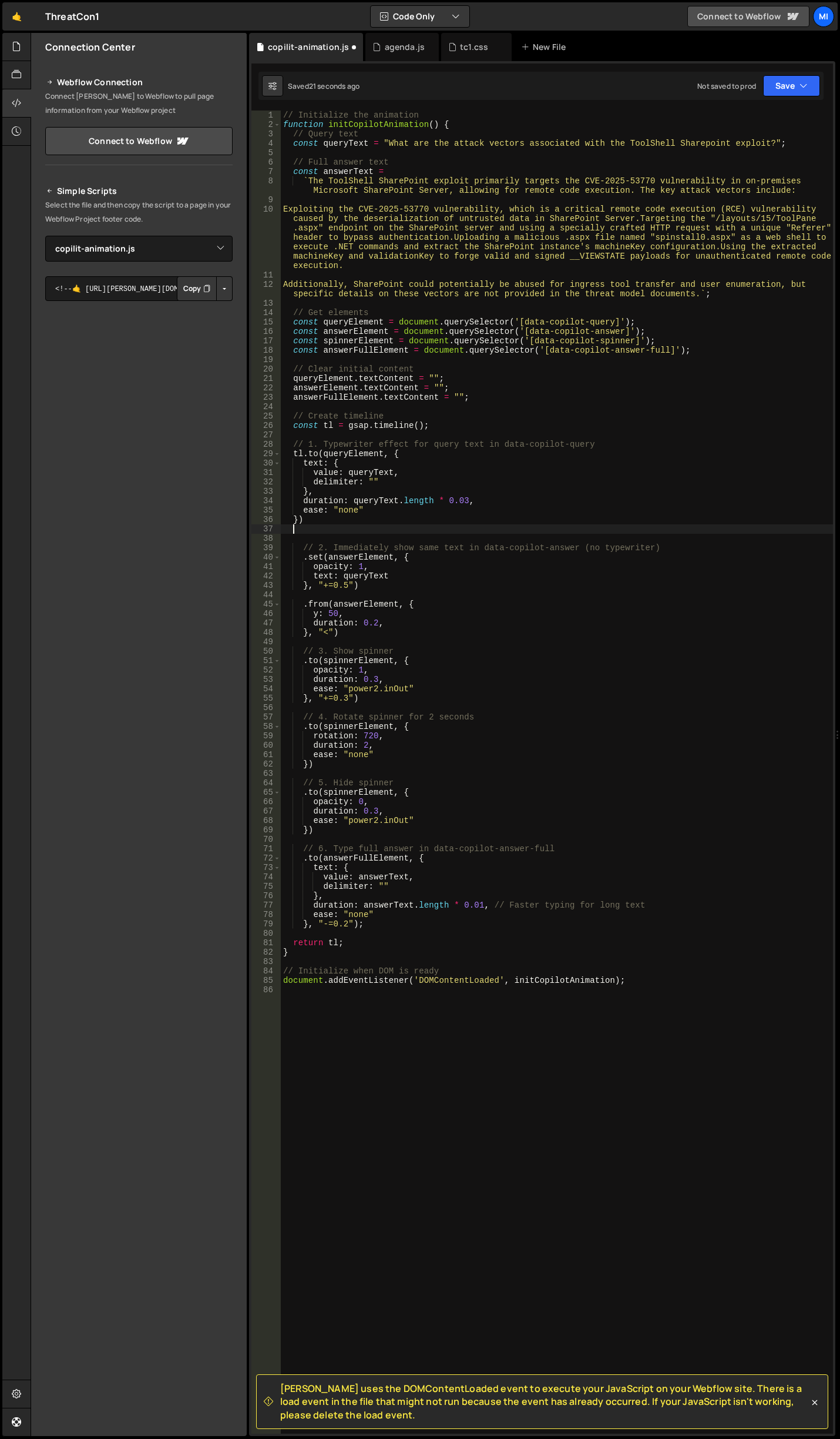
scroll to position [0, 0]
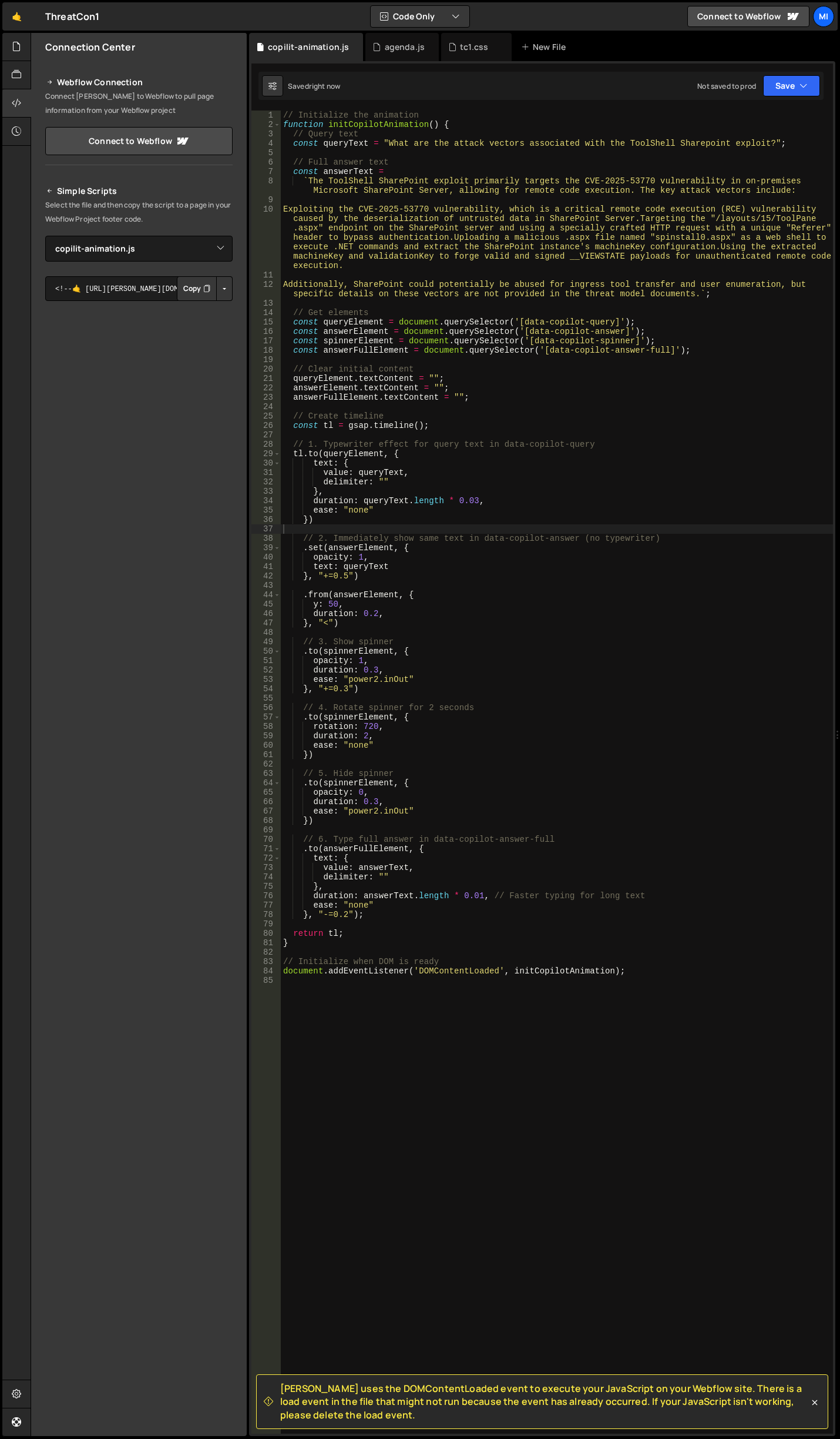
click at [338, 523] on div "// Initialize the animation function initCopilotAnimation ( ) { // Query text c…" at bounding box center [557, 781] width 552 height 1341
click at [392, 534] on div "// Initialize the animation function initCopilotAnimation ( ) { // Query text c…" at bounding box center [557, 781] width 552 height 1341
click at [375, 520] on div "// Initialize the animation function initCopilotAnimation ( ) { // Query text c…" at bounding box center [557, 781] width 552 height 1341
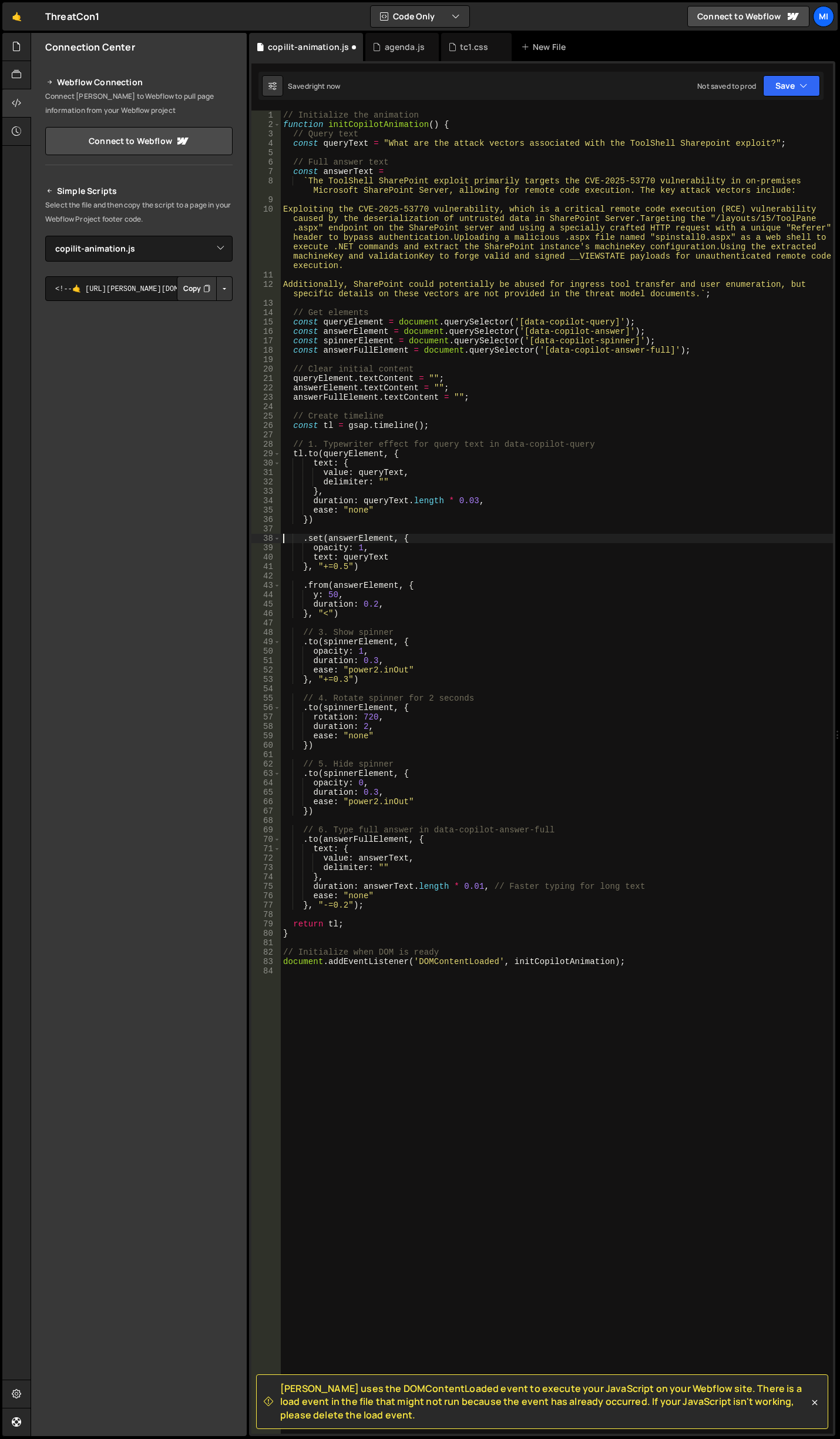
type textarea "})"
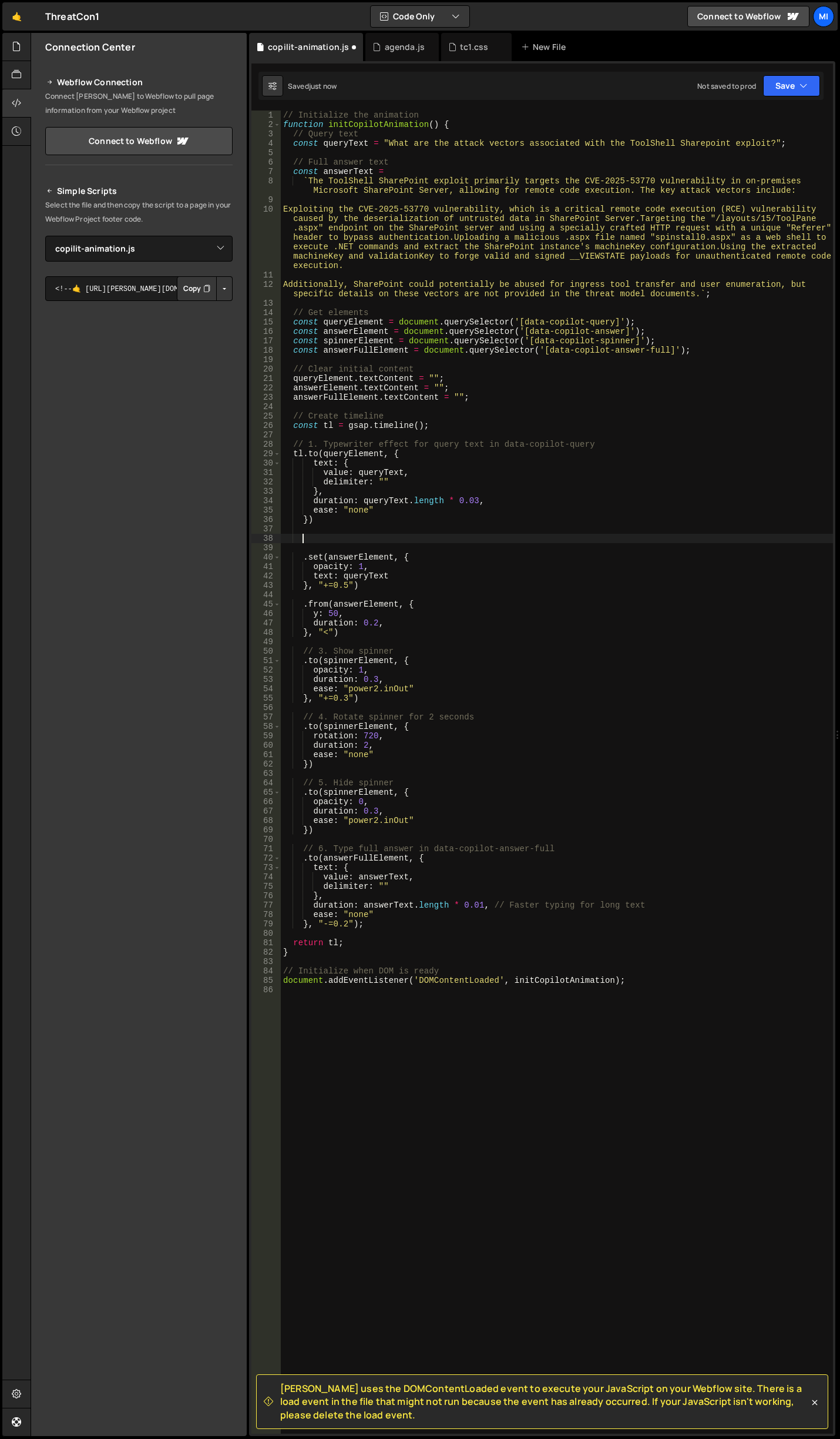
click at [374, 530] on div "// Initialize the animation function initCopilotAnimation ( ) { // Query text c…" at bounding box center [557, 781] width 552 height 1341
paste textarea "to(queryElement, { opacity: 0, duration:0.2 })"
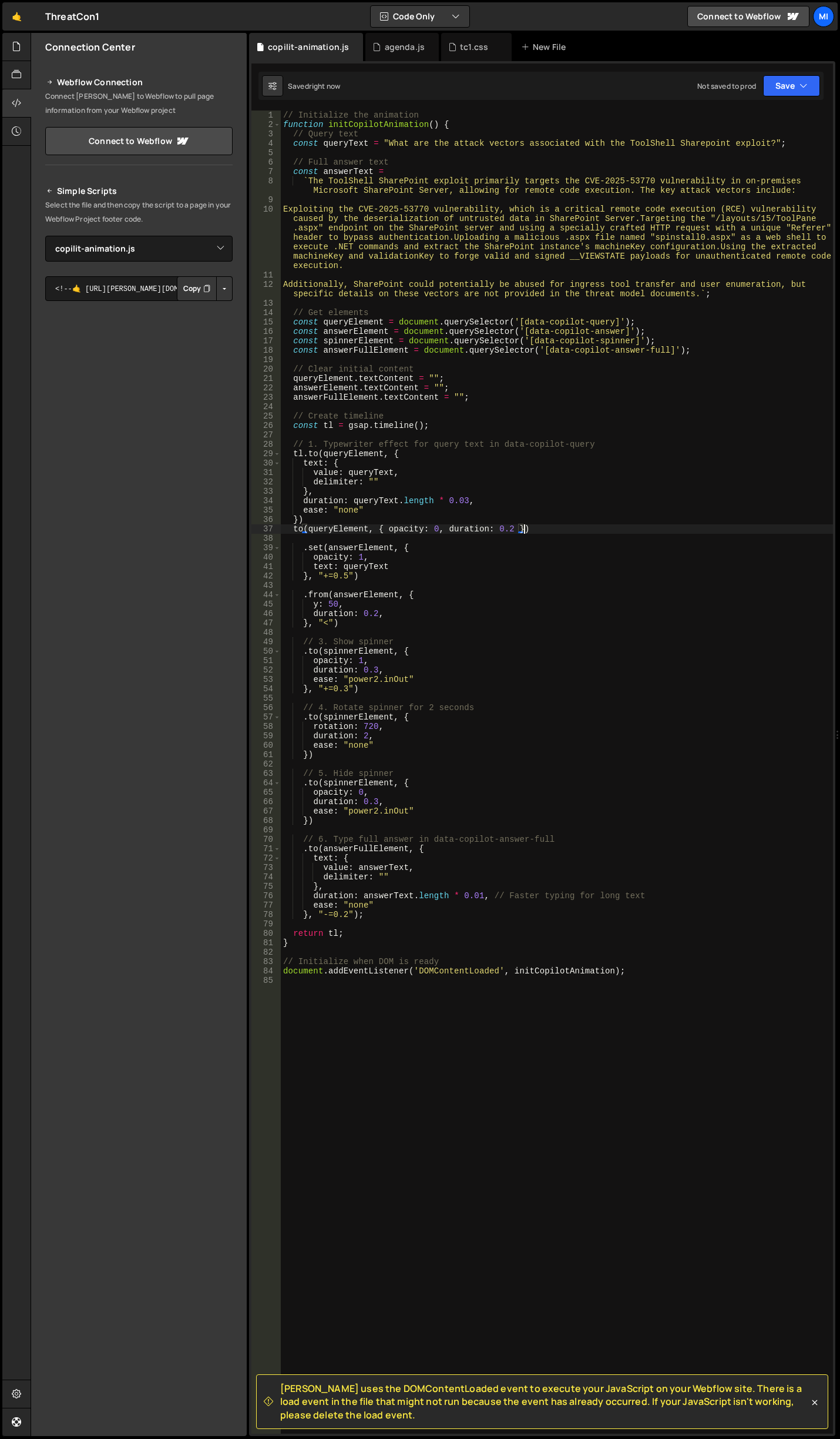
click at [340, 523] on div "// Initialize the animation function initCopilotAnimation ( ) { // Query text c…" at bounding box center [557, 781] width 552 height 1341
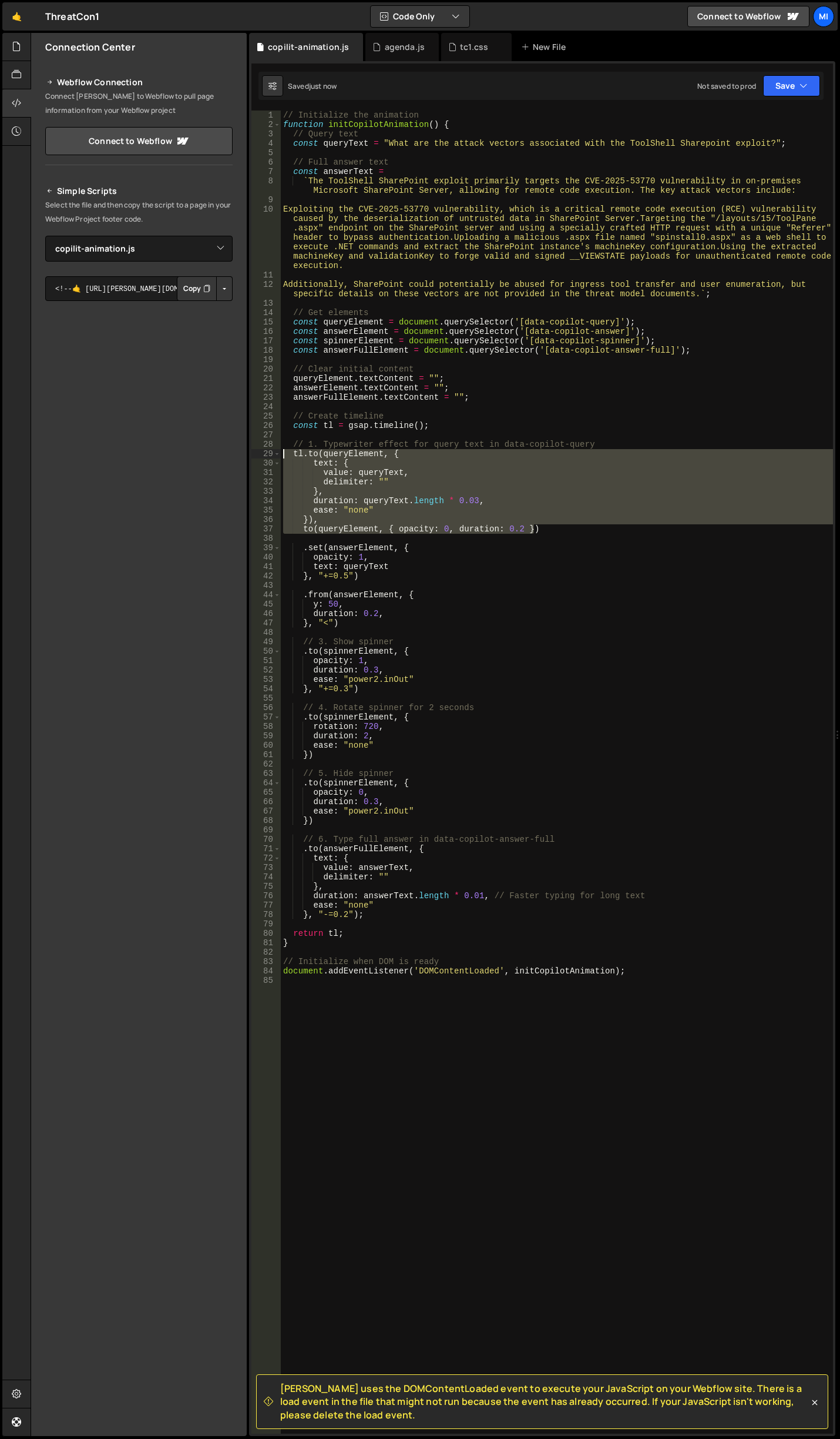
drag, startPoint x: 544, startPoint y: 529, endPoint x: 239, endPoint y: 458, distance: 313.2
click at [239, 458] on div "Files New File Javascript files 0 agenda.js 0 0 copilit-animation.js 0 0 global…" at bounding box center [435, 734] width 810 height 1403
click at [301, 532] on div "// Initialize the animation function initCopilotAnimation ( ) { // Query text c…" at bounding box center [557, 772] width 552 height 1323
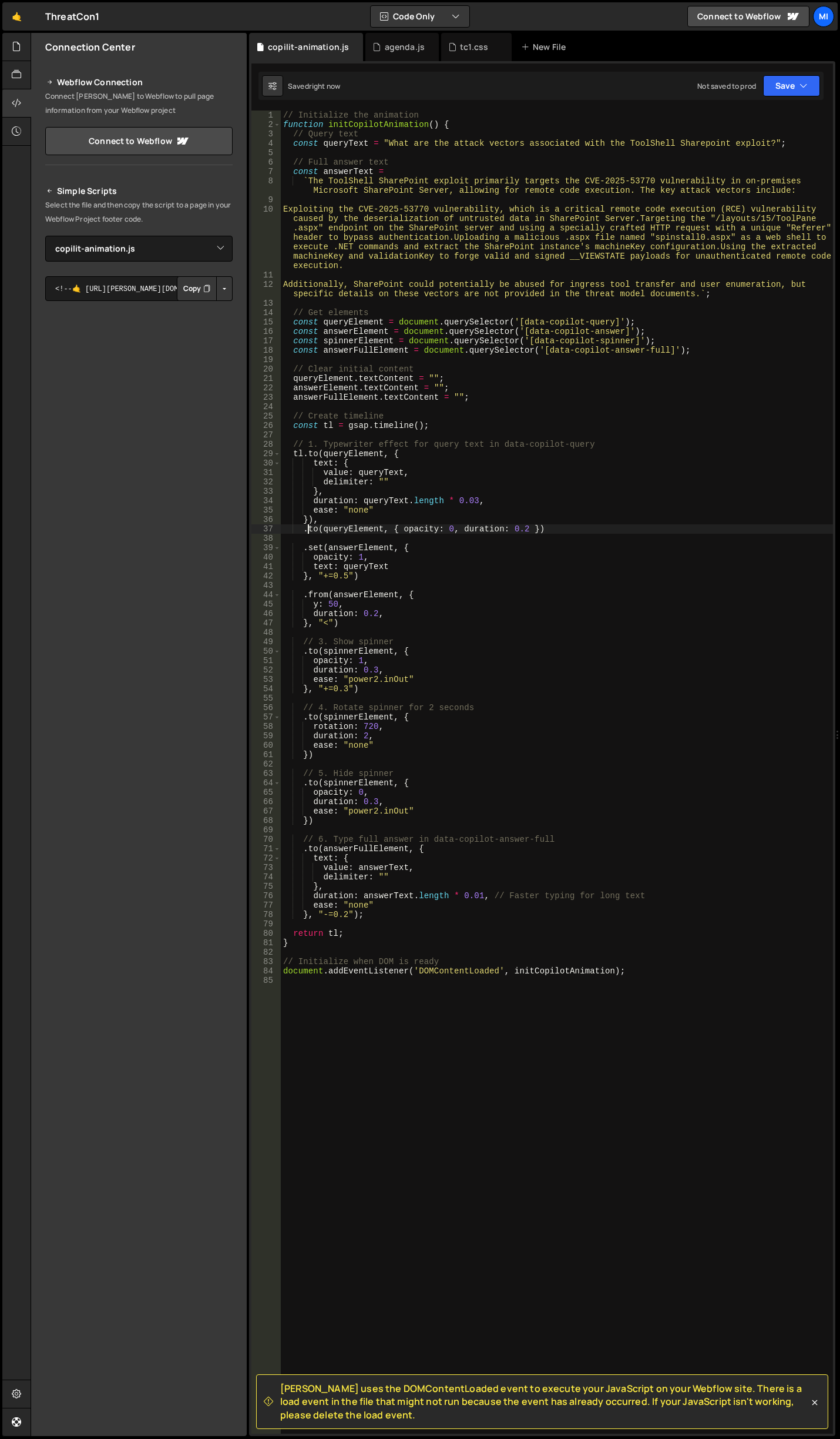
click at [353, 518] on div "// Initialize the animation function initCopilotAnimation ( ) { // Query text c…" at bounding box center [557, 781] width 552 height 1341
click at [493, 413] on div "// Initialize the animation function initCopilotAnimation ( ) { // Query text c…" at bounding box center [557, 781] width 552 height 1341
click at [444, 424] on div "// Initialize the animation function initCopilotAnimation ( ) { // Query text c…" at bounding box center [557, 781] width 552 height 1341
type textarea "const tl = gsap.timeline();"
click at [449, 408] on div "// Initialize the animation function initCopilotAnimation ( ) { // Query text c…" at bounding box center [557, 781] width 552 height 1341
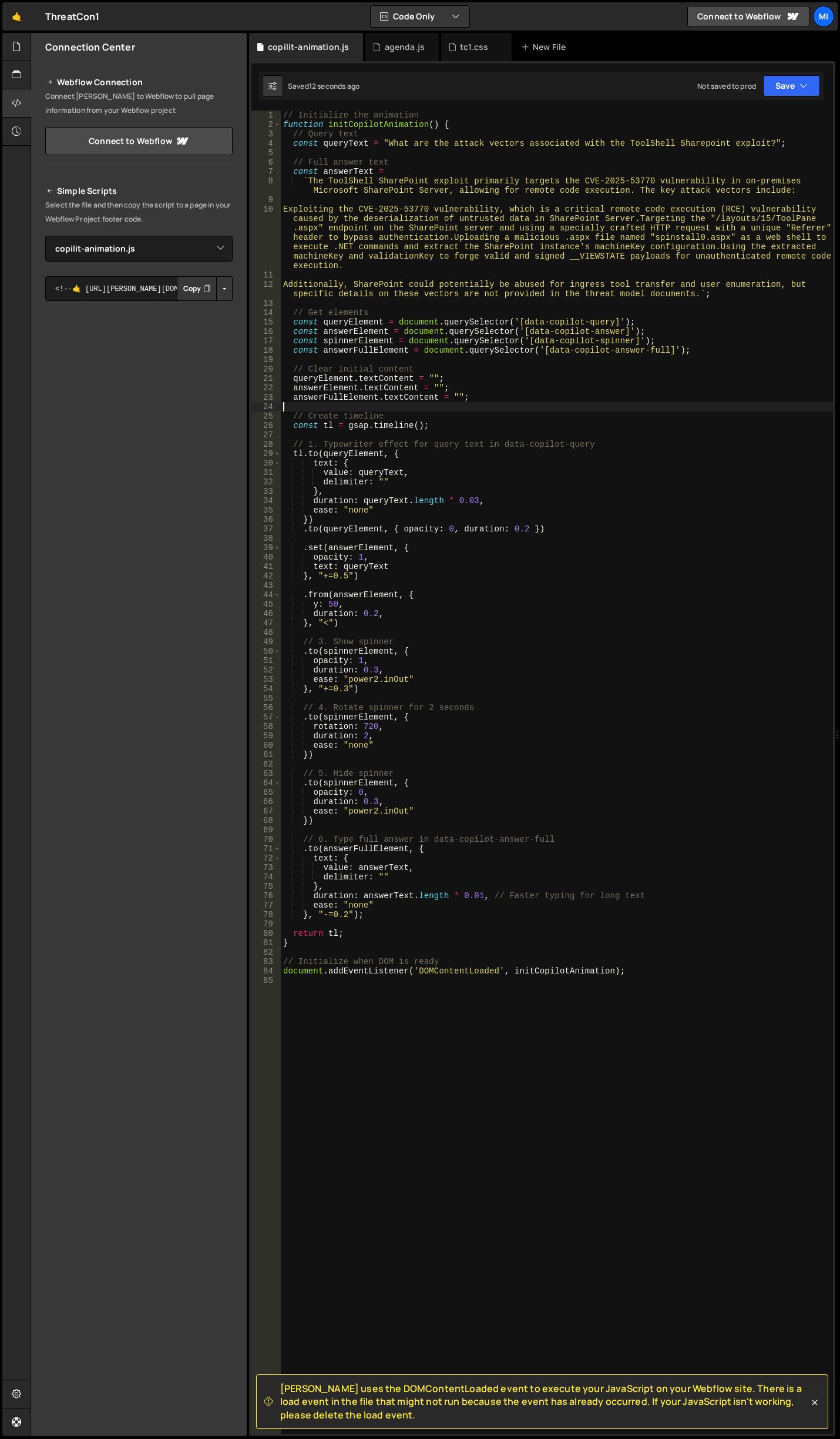
scroll to position [0, 0]
click at [451, 418] on div "// Initialize the animation function initCopilotAnimation ( ) { // Query text c…" at bounding box center [557, 781] width 552 height 1341
click at [458, 426] on div "// Initialize the animation function initCopilotAnimation ( ) { // Query text c…" at bounding box center [557, 781] width 552 height 1341
type textarea "const tl = gsap.timeline();"
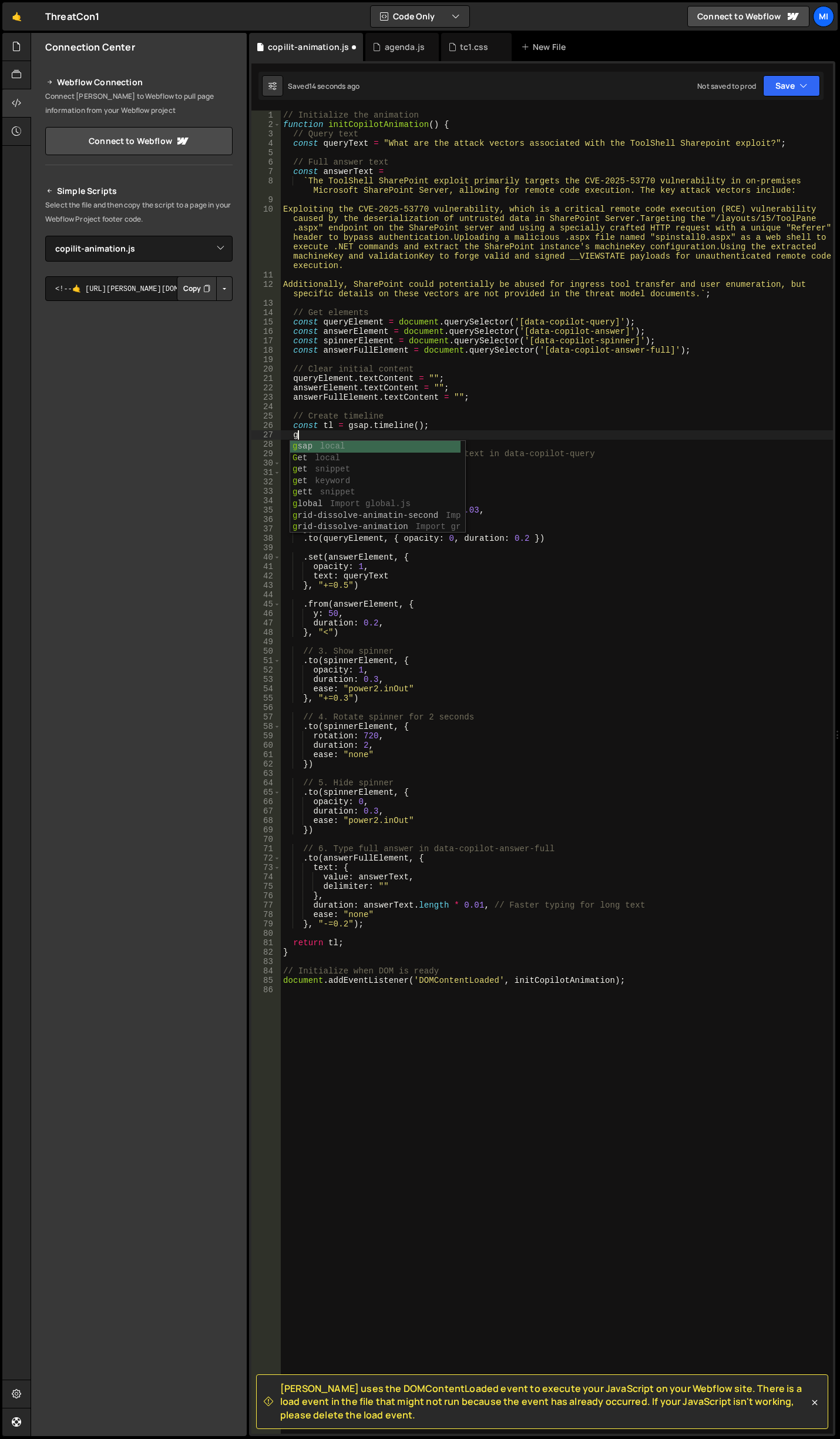
scroll to position [0, 1]
type textarea "g"
type textarea "."
type textarea "g"
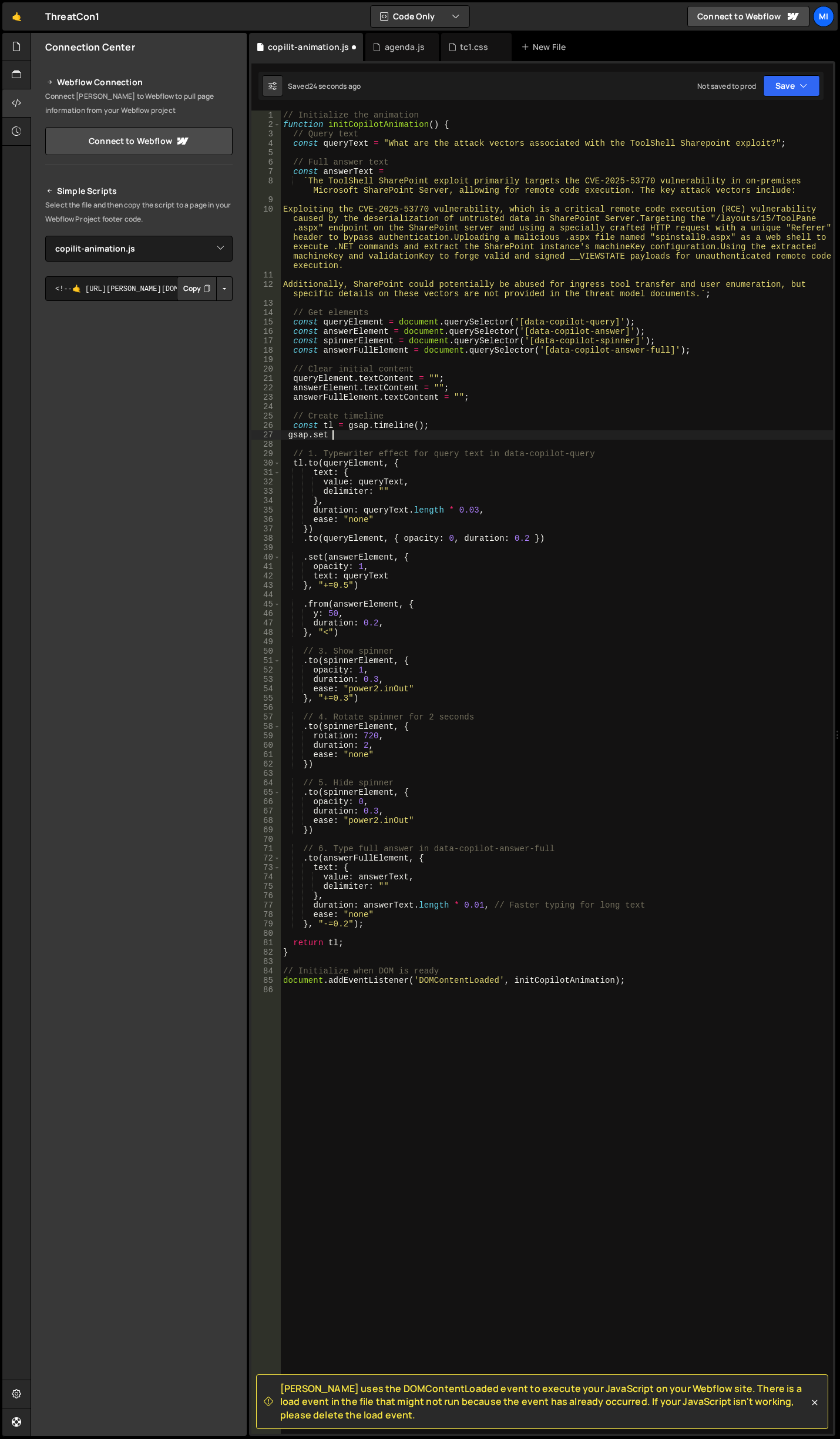
scroll to position [0, 3]
type textarea "gsap.set (spinnerElement{})"
click at [452, 430] on div "// Initialize the animation function initCopilotAnimation ( ) { // Query text c…" at bounding box center [557, 781] width 552 height 1341
click at [502, 436] on div "// Initialize the animation function initCopilotAnimation ( ) { // Query text c…" at bounding box center [557, 781] width 552 height 1341
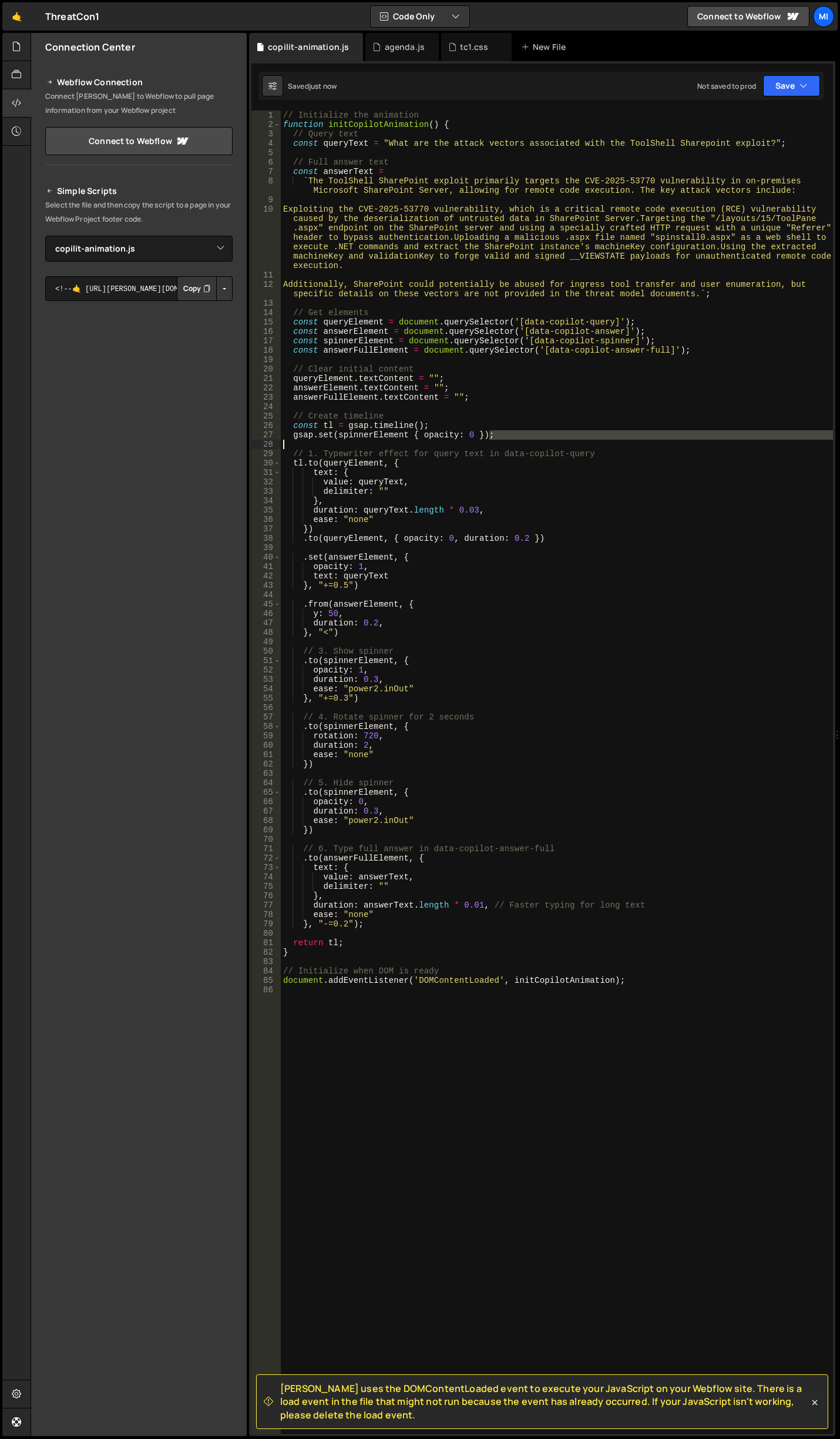
drag, startPoint x: 502, startPoint y: 436, endPoint x: 285, endPoint y: 440, distance: 217.0
click at [285, 440] on div "// Initialize the animation function initCopilotAnimation ( ) { // Query text c…" at bounding box center [557, 781] width 552 height 1341
click at [402, 433] on div "// Initialize the animation function initCopilotAnimation ( ) { // Query text c…" at bounding box center [557, 781] width 552 height 1341
type textarea "gsap.set(spinnerElement, { opacity: 0 });"
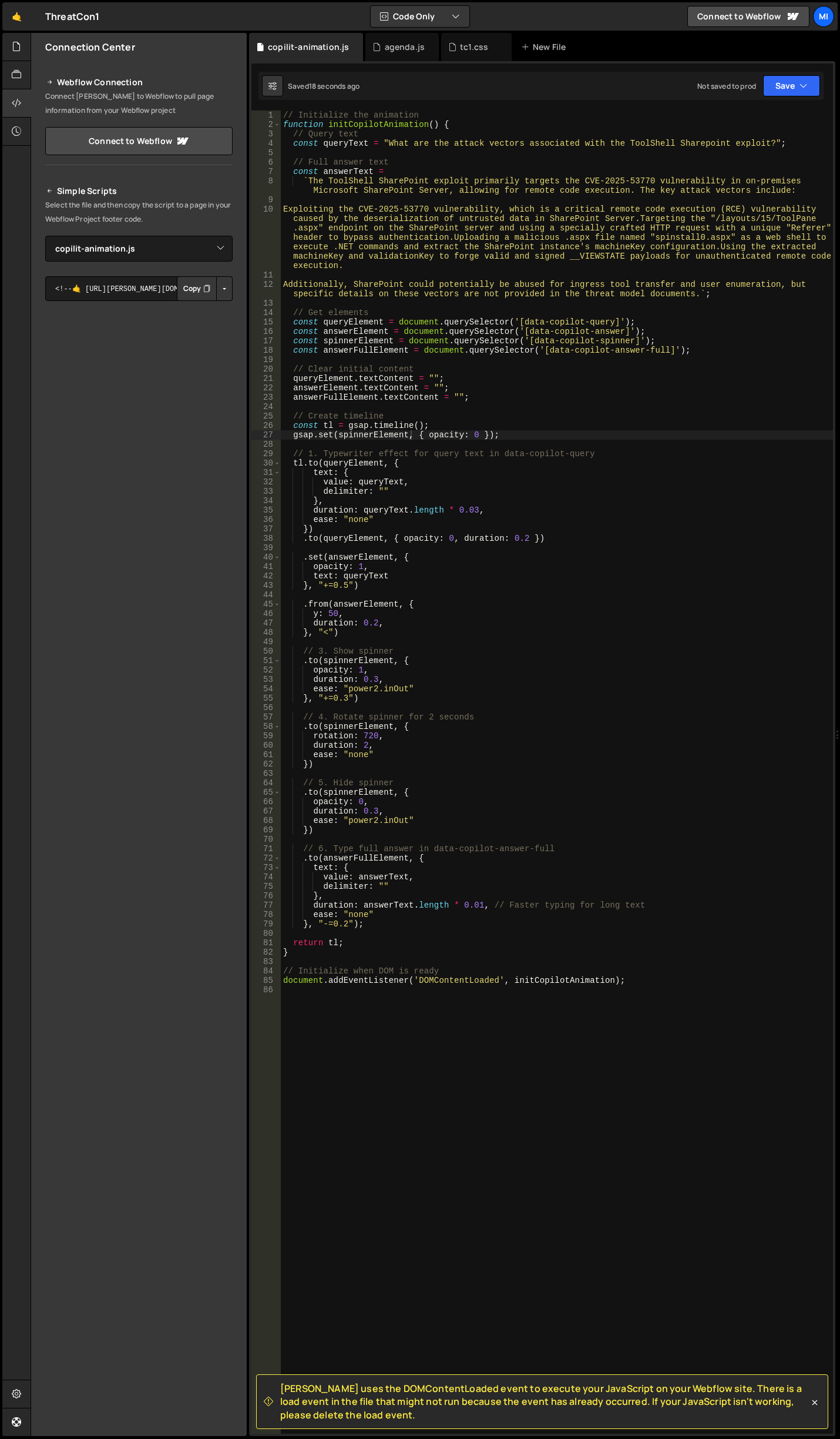
click at [501, 262] on div "// Initialize the animation function initCopilotAnimation ( ) { // Query text c…" at bounding box center [557, 781] width 552 height 1341
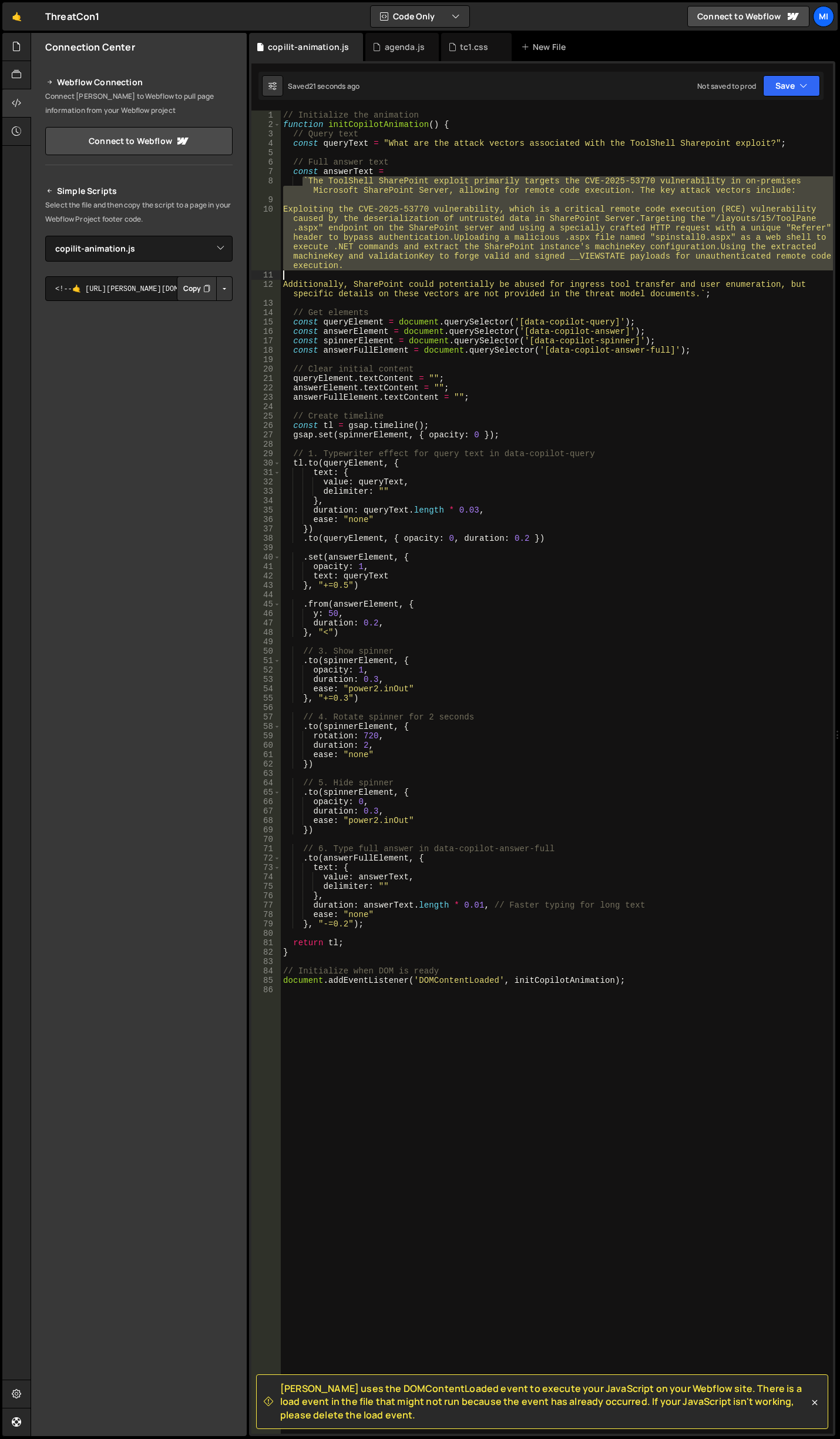
drag, startPoint x: 305, startPoint y: 178, endPoint x: 682, endPoint y: 279, distance: 390.3
click at [682, 279] on div "// Initialize the animation function initCopilotAnimation ( ) { // Query text c…" at bounding box center [557, 781] width 552 height 1341
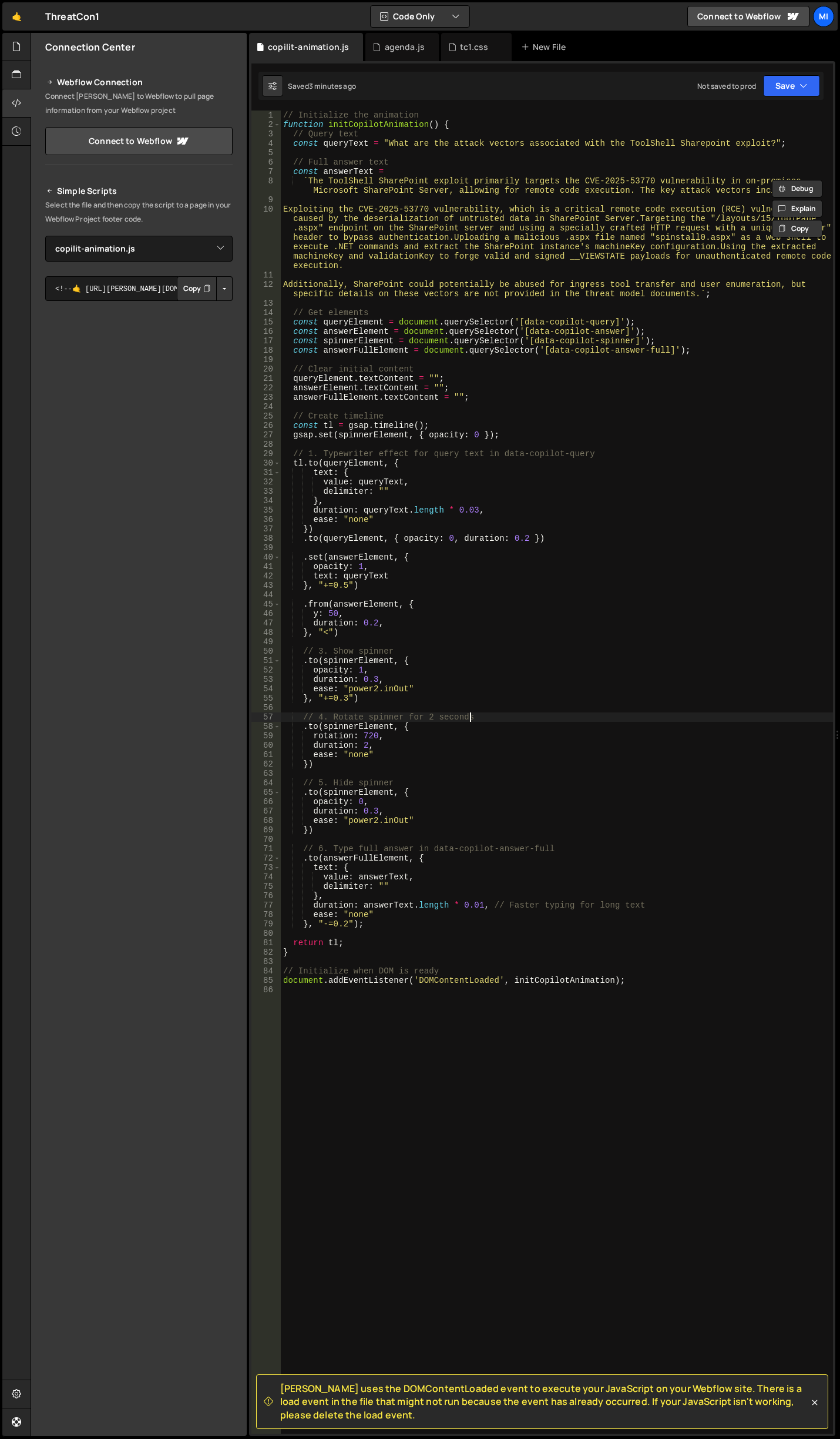
click at [484, 718] on div "// Initialize the animation function initCopilotAnimation ( ) { // Query text c…" at bounding box center [557, 781] width 552 height 1341
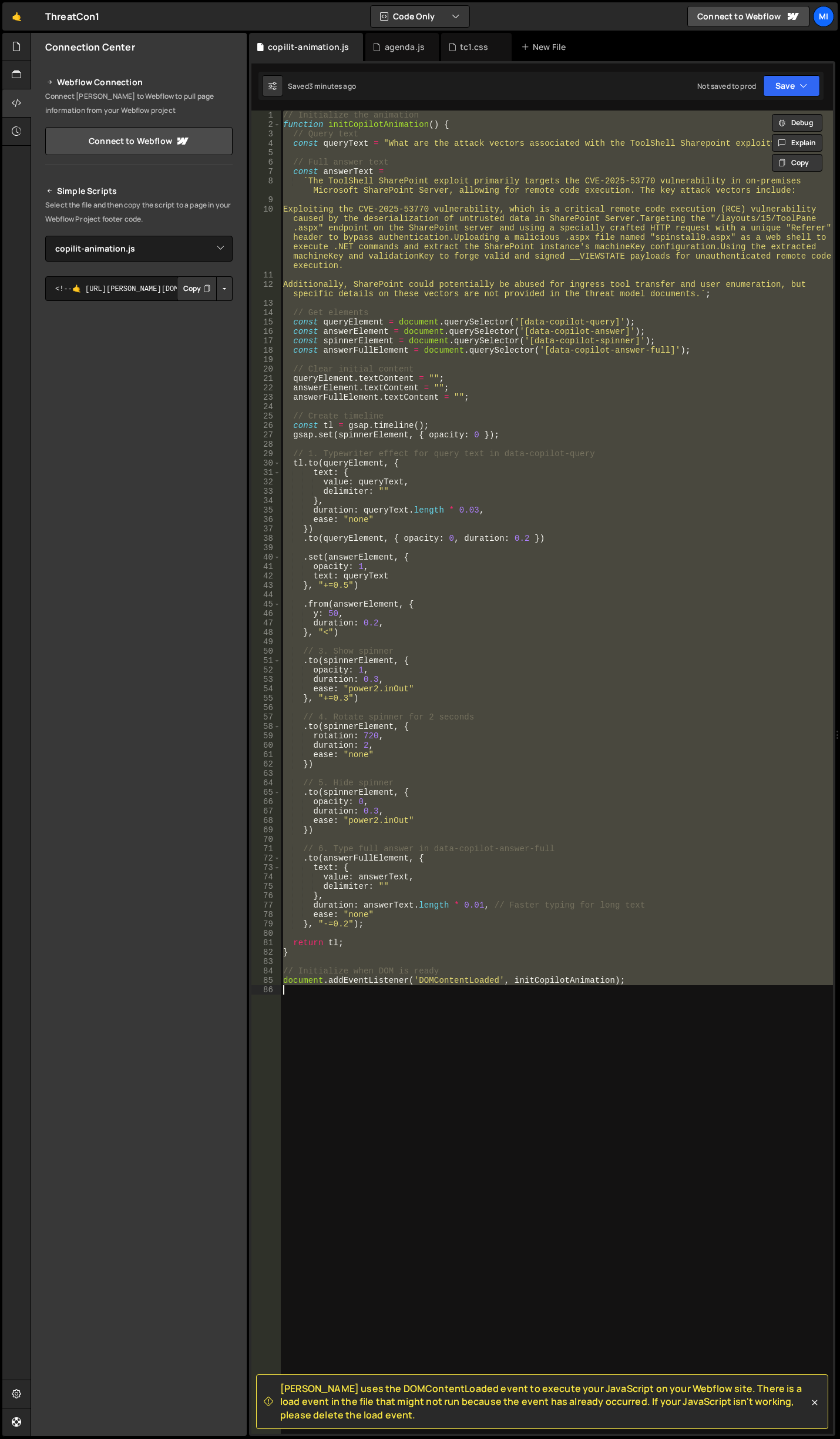
paste textarea
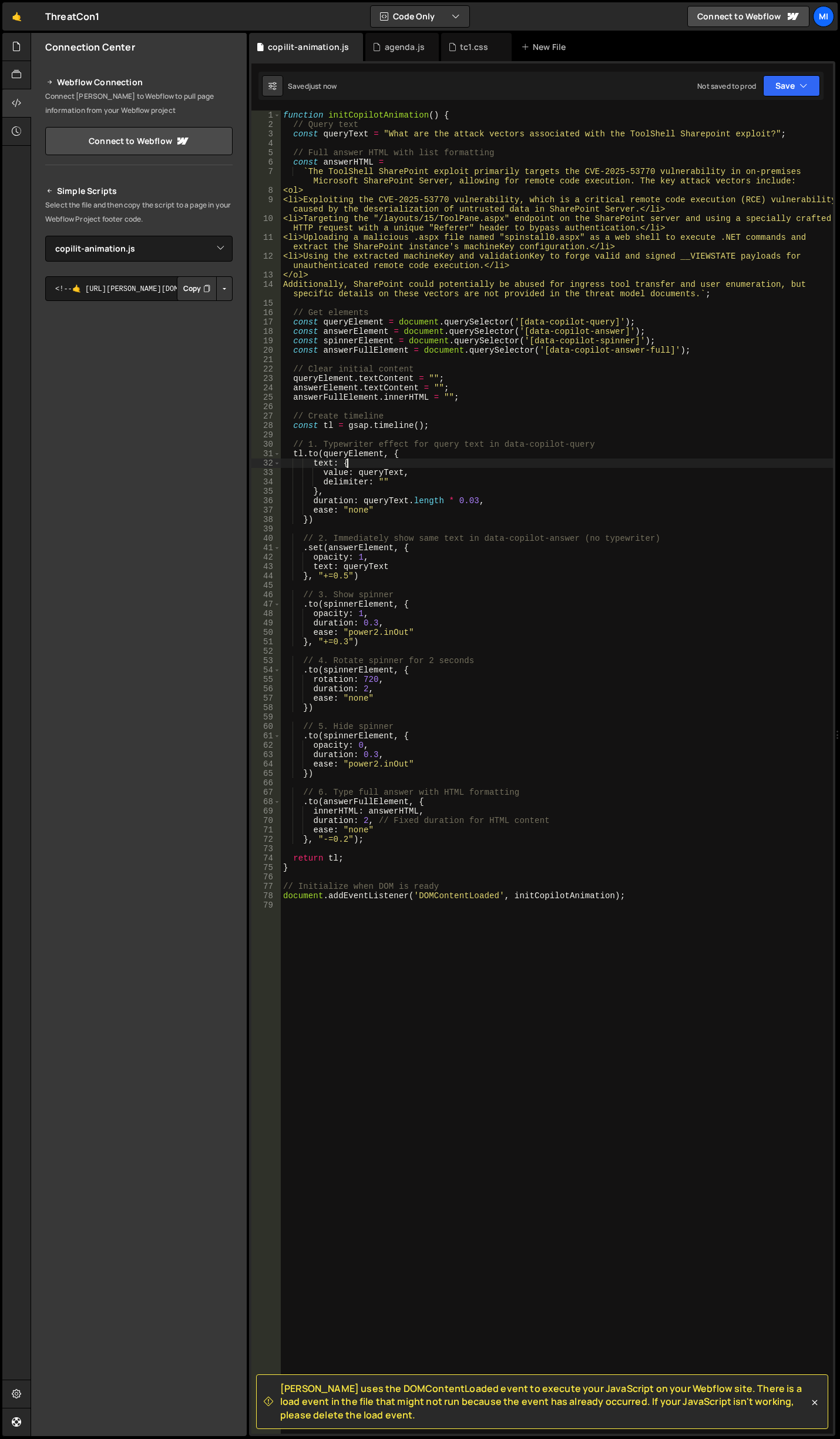
click at [456, 463] on div "function initCopilotAnimation ( ) { // Query text const queryText = "What are t…" at bounding box center [557, 781] width 552 height 1341
click at [513, 590] on div "function initCopilotAnimation ( ) { // Query text const queryText = "What are t…" at bounding box center [557, 781] width 552 height 1341
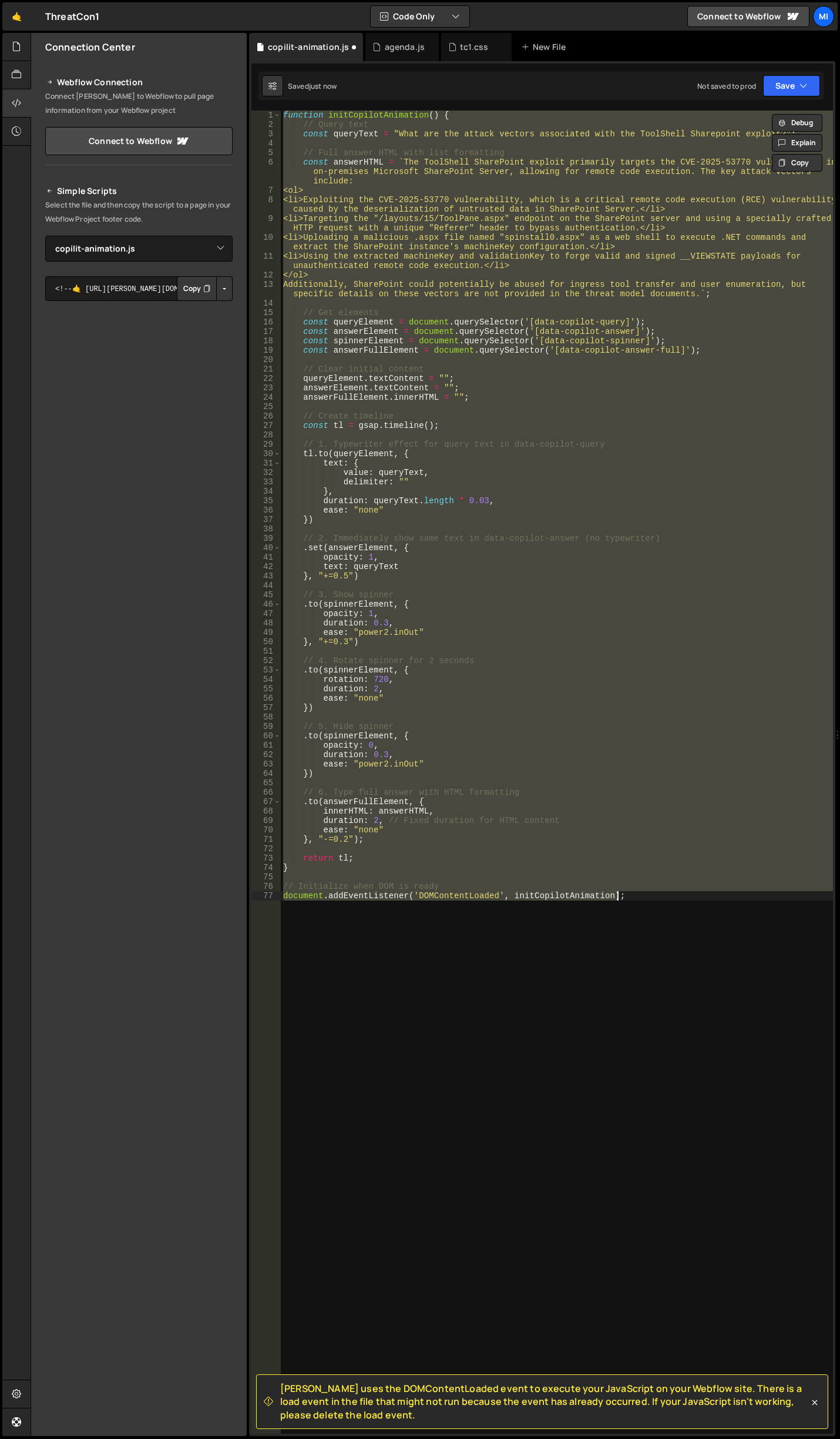
type textarea "document.addEventListener('DOMContentLoaded', initCopilotAnimation);"
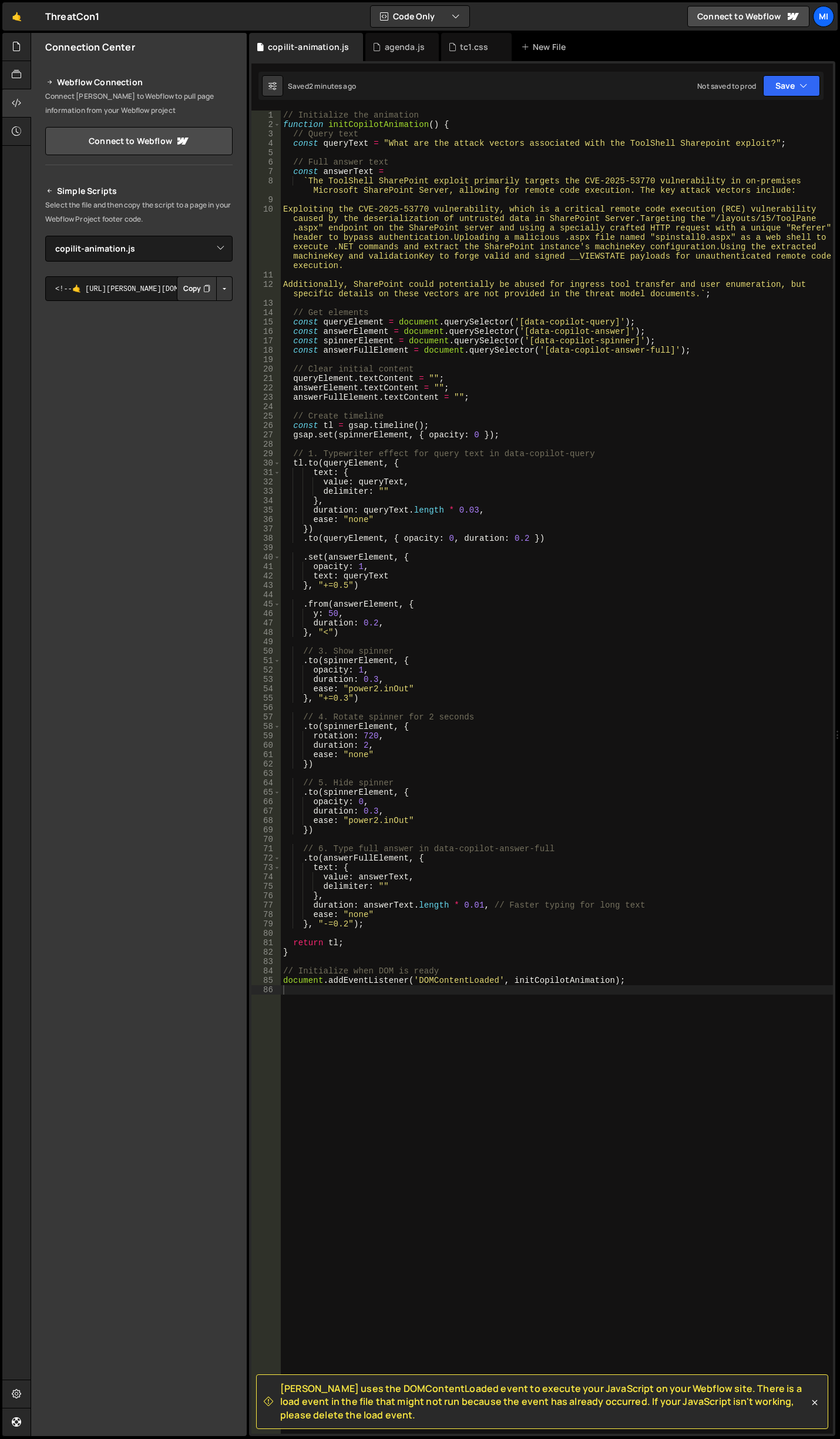
click at [804, 417] on div "// Initialize the animation function initCopilotAnimation ( ) { // Query text c…" at bounding box center [557, 781] width 552 height 1341
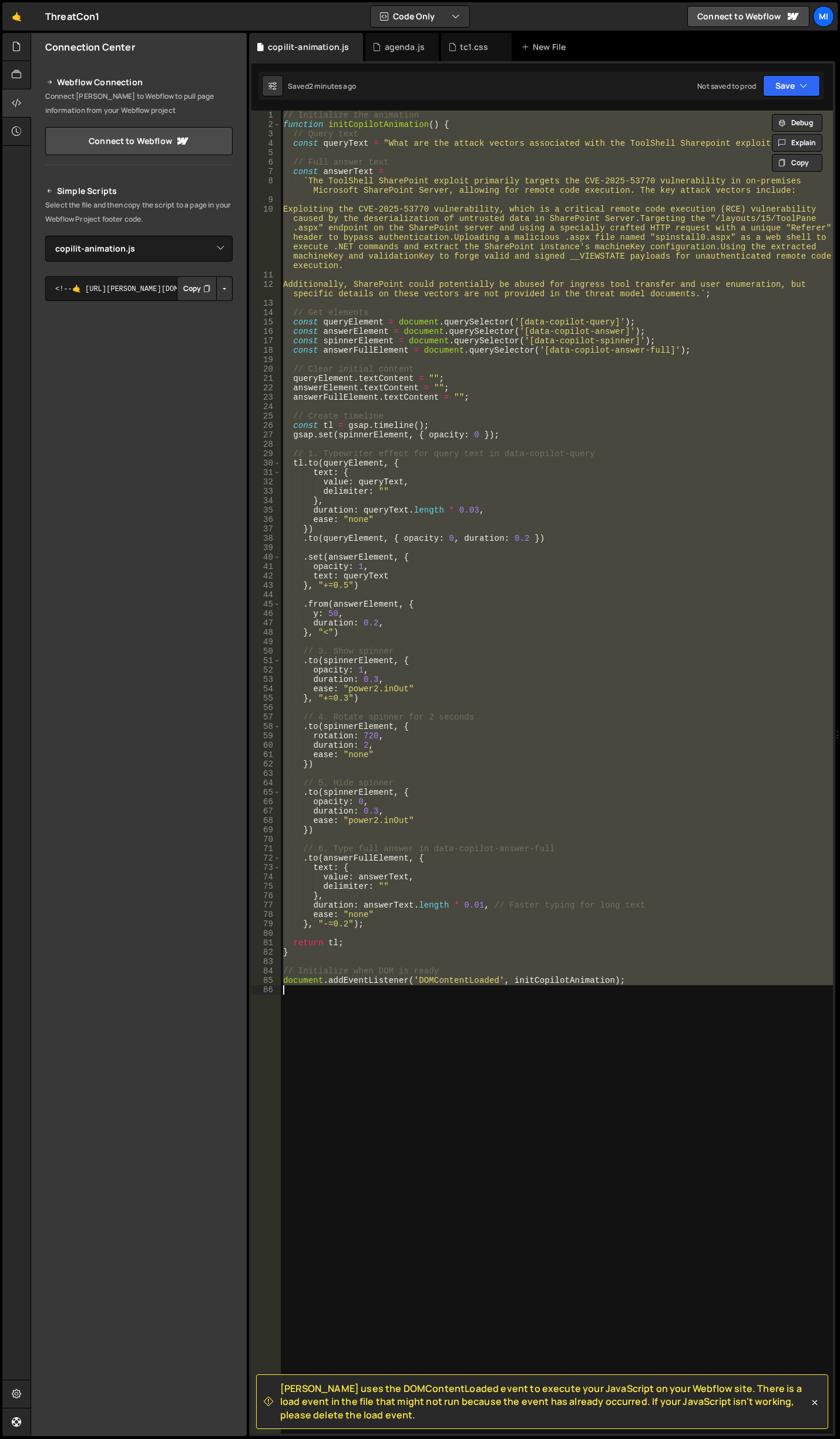
paste textarea
click at [781, 742] on div "// Initialize the animation function initCopilotAnimation ( ) { // Query text c…" at bounding box center [557, 772] width 552 height 1323
click at [678, 289] on div "// Initialize the animation function initCopilotAnimation ( ) { // Query text c…" at bounding box center [557, 772] width 552 height 1323
paste textarea
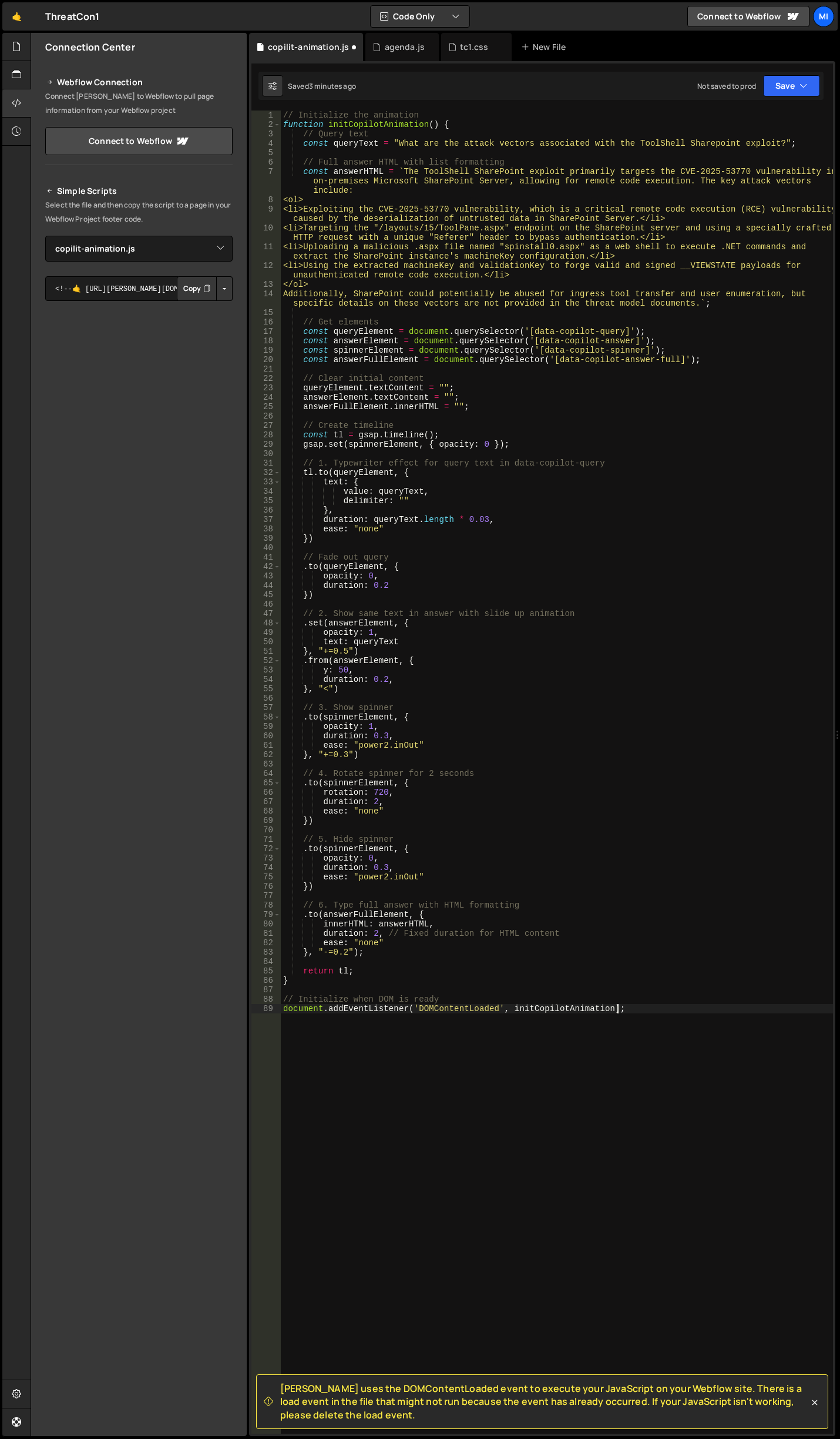
type textarea "// Initialize when DOM is ready"
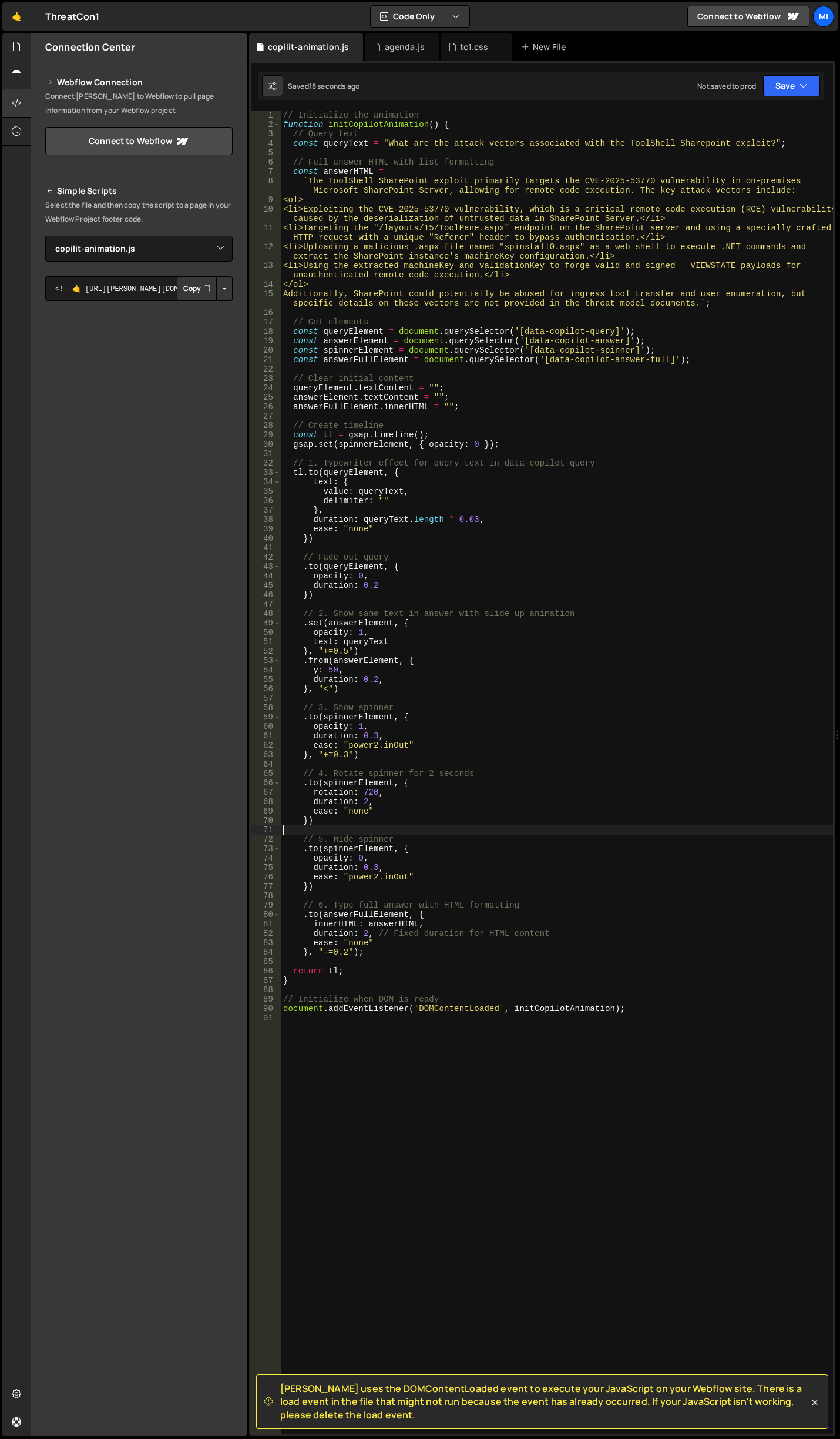
click at [522, 826] on div "// Initialize the animation function initCopilotAnimation ( ) { // Query text c…" at bounding box center [557, 781] width 552 height 1341
click at [503, 896] on div "// Initialize the animation function initCopilotAnimation ( ) { // Query text c…" at bounding box center [557, 781] width 552 height 1341
click at [551, 323] on div "// Initialize the animation function initCopilotAnimation ( ) { // Query text c…" at bounding box center [557, 781] width 552 height 1341
click at [664, 537] on div "// Initialize the animation function initCopilotAnimation ( ) { // Query text c…" at bounding box center [557, 781] width 552 height 1341
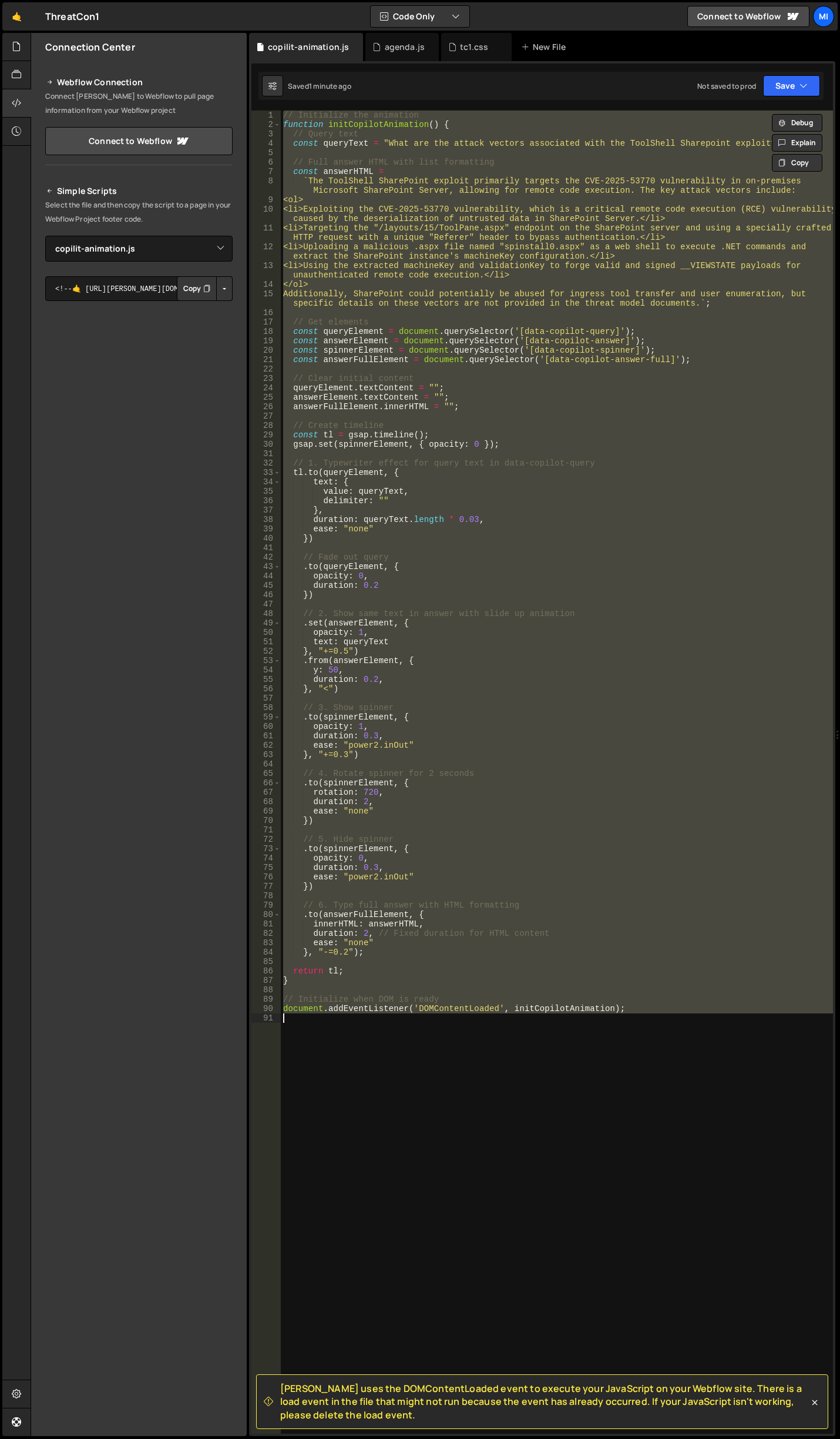
paste textarea
type textarea "document.addEventListener('DOMContentLoaded', initCopilotAnimation);"
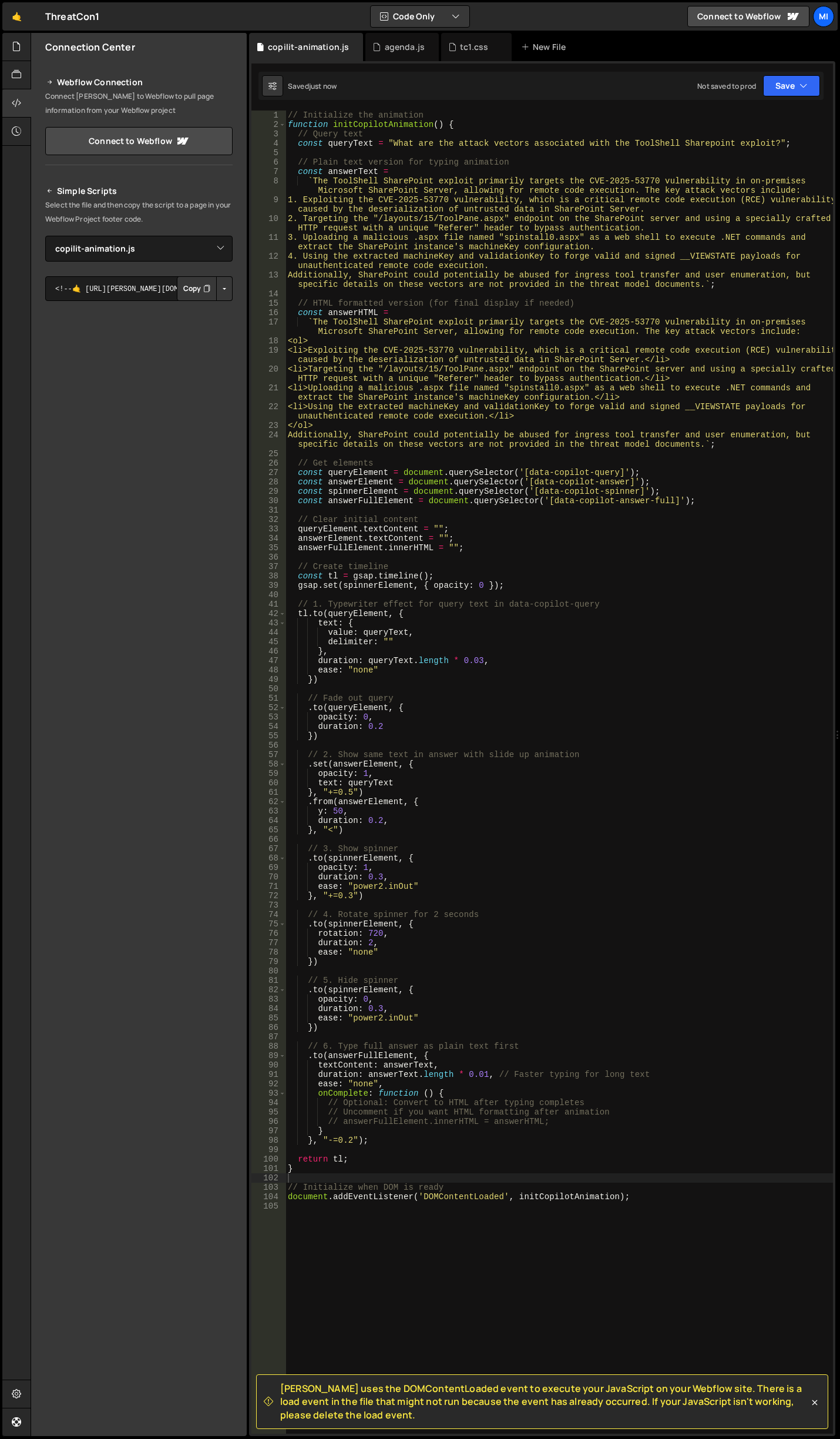
click at [659, 676] on div "// Initialize the animation function initCopilotAnimation ( ) { // Query text c…" at bounding box center [559, 781] width 548 height 1341
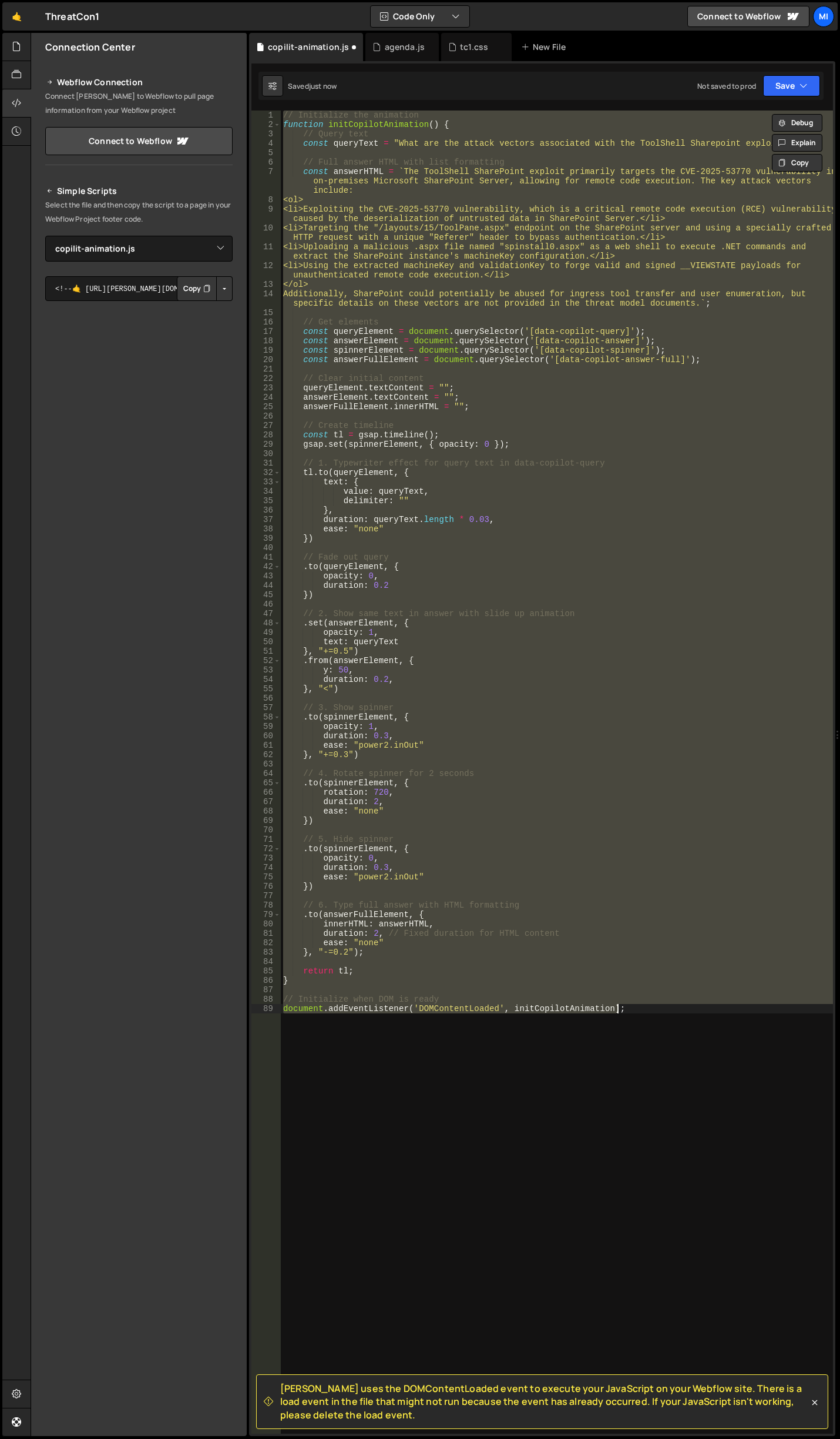
type textarea "document.addEventListener('DOMContentLoaded', initCopilotAnimation);"
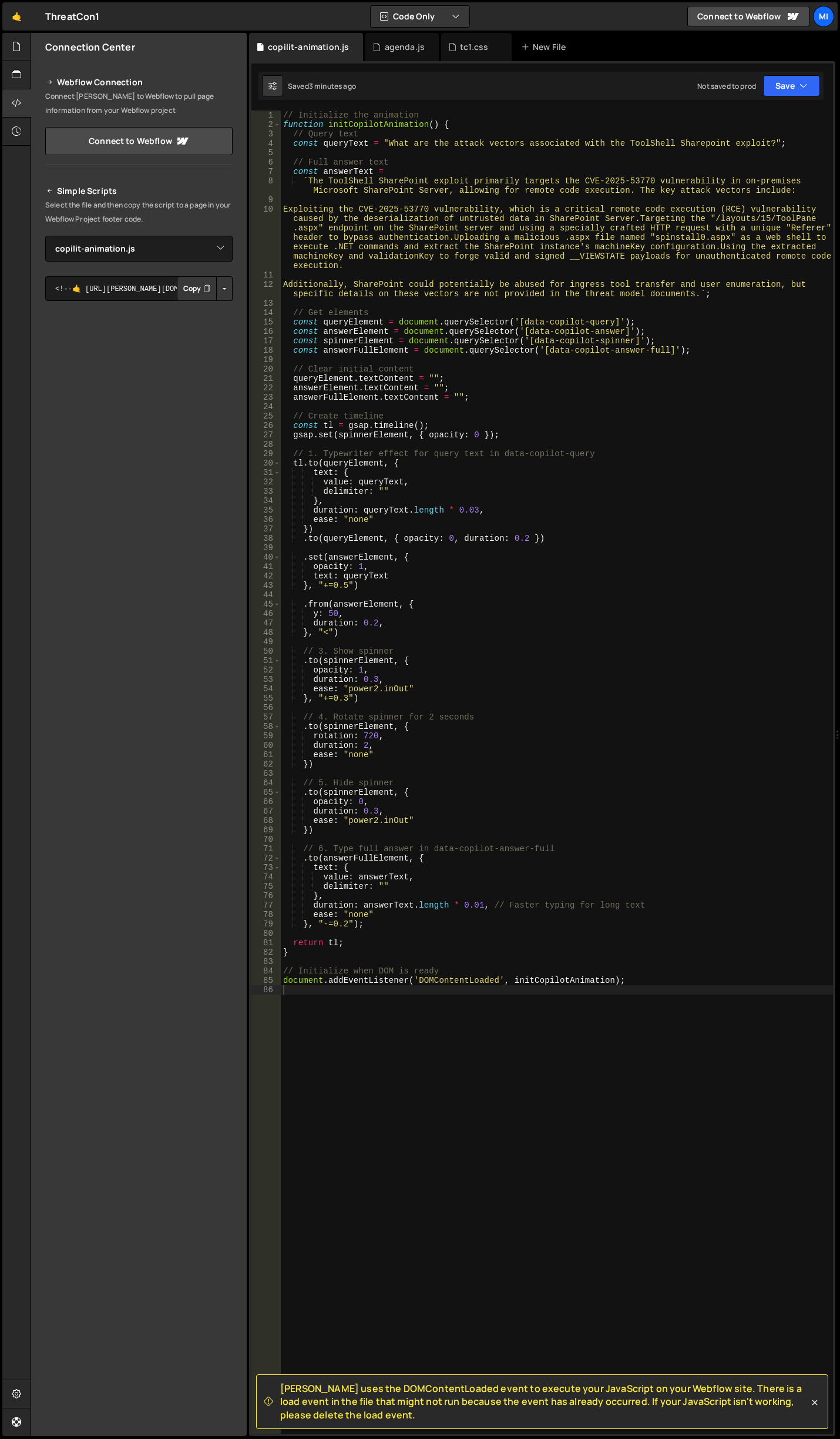
click at [419, 951] on div "// Initialize the animation function initCopilotAnimation ( ) { // Query text c…" at bounding box center [557, 781] width 552 height 1341
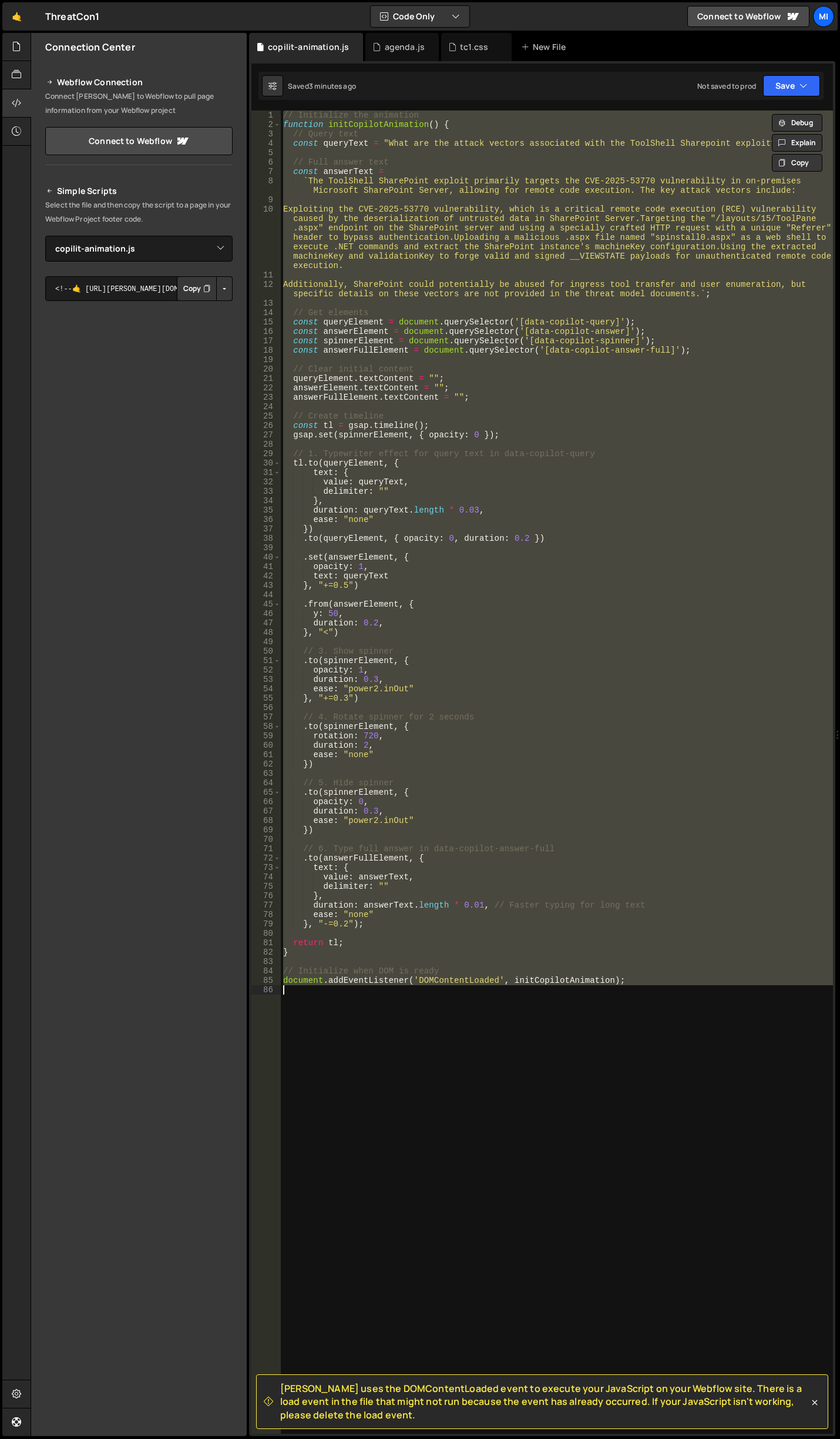
paste textarea
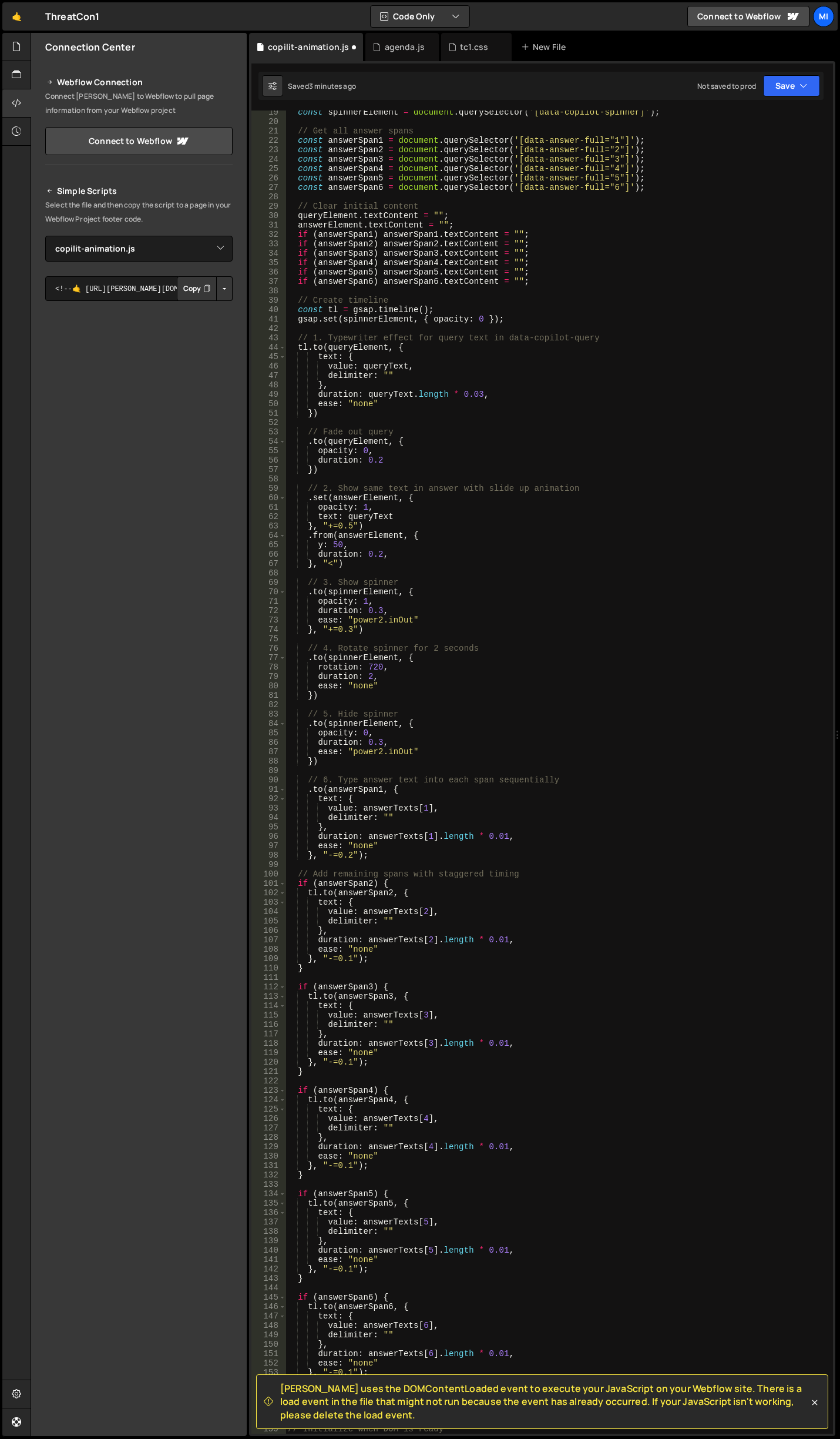
scroll to position [229, 0]
click at [479, 434] on div "const spinnerElement = document . querySelector ( '[data-copilot-spinner]' ) ; …" at bounding box center [557, 778] width 543 height 1341
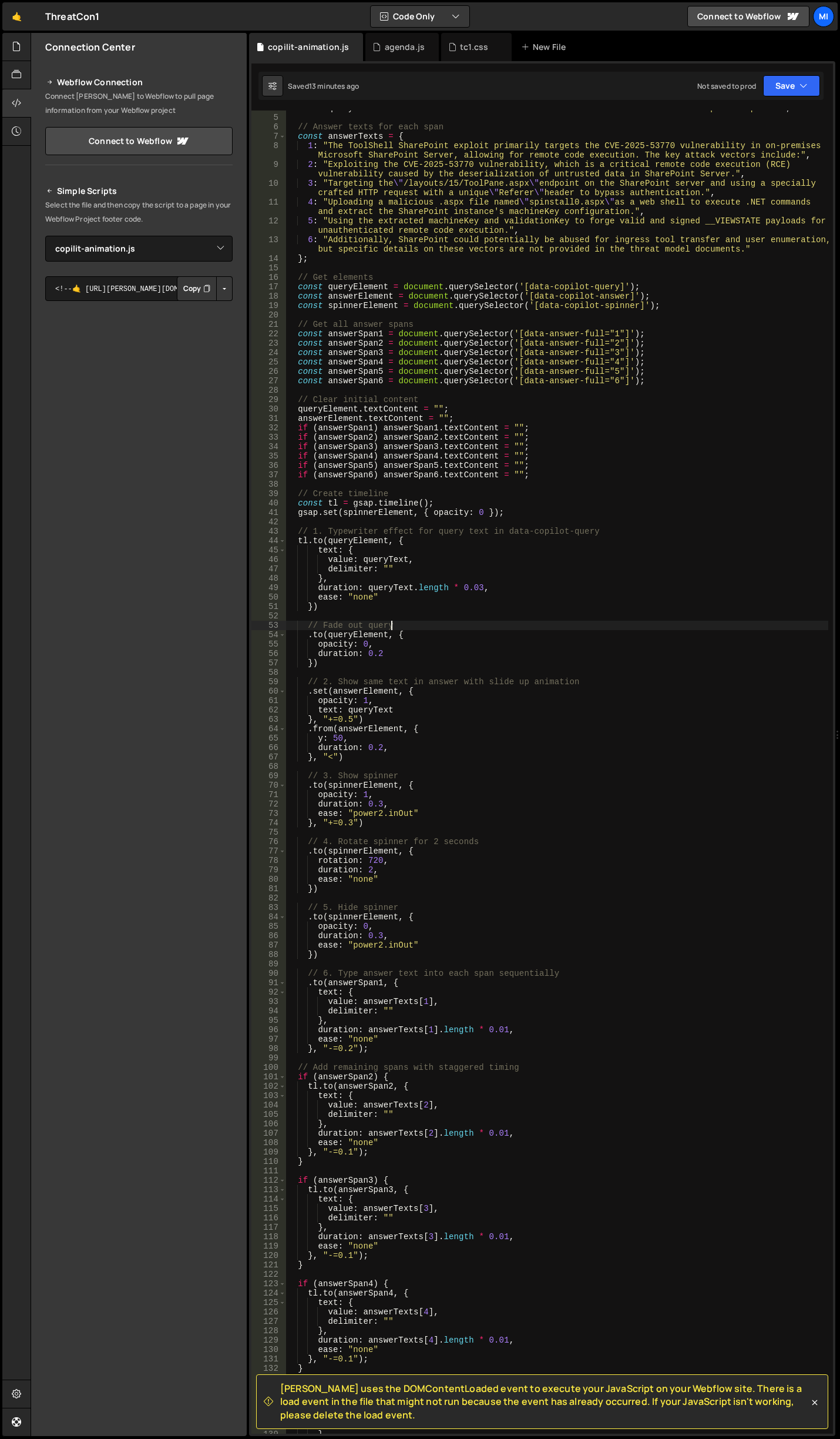
scroll to position [0, 0]
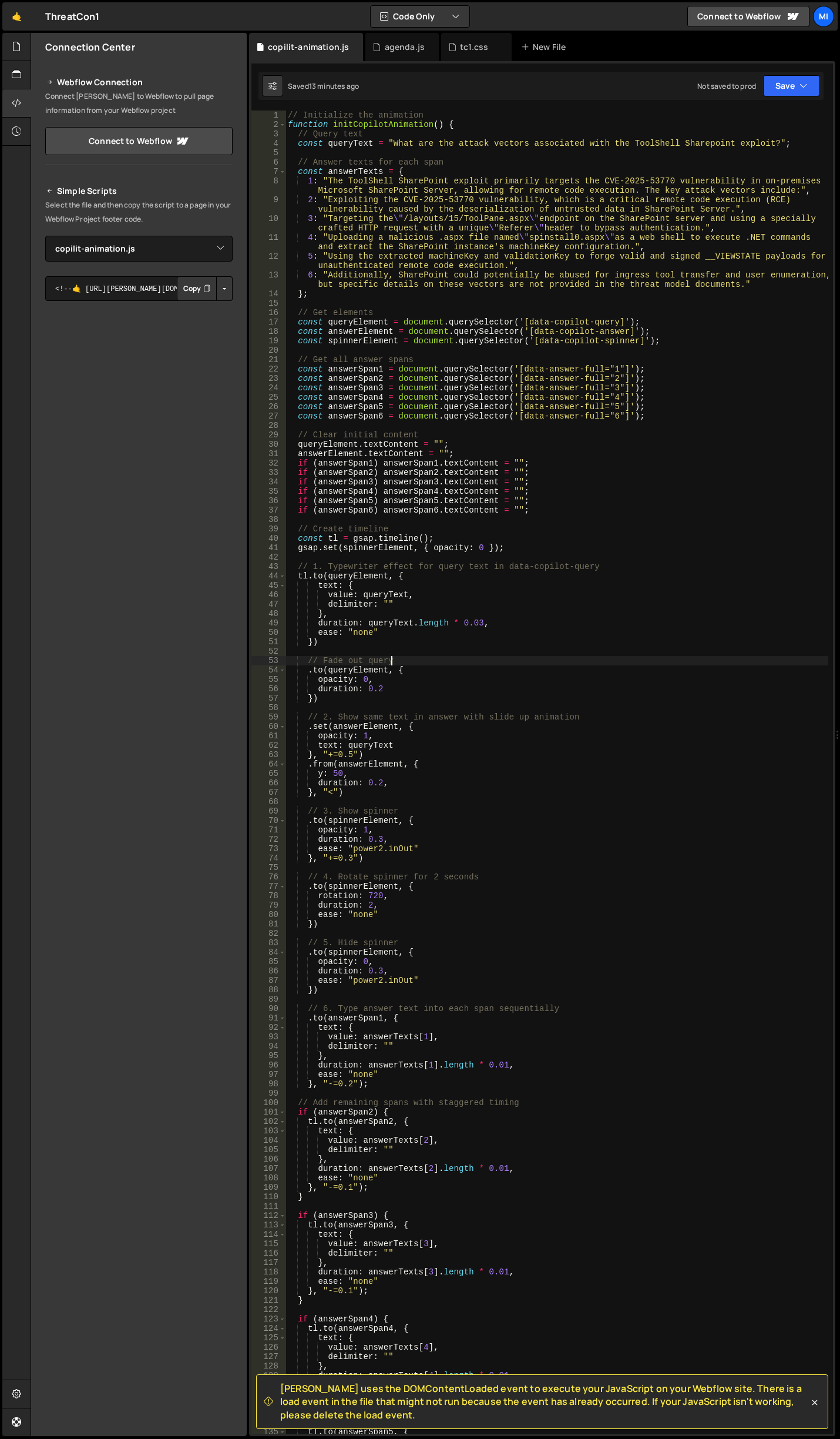
click at [346, 187] on div "// Initialize the animation function initCopilotAnimation ( ) { // Query text c…" at bounding box center [557, 781] width 543 height 1341
click at [327, 181] on div "// Initialize the animation function initCopilotAnimation ( ) { // Query text c…" at bounding box center [557, 781] width 543 height 1341
click at [325, 197] on div "// Initialize the animation function initCopilotAnimation ( ) { // Query text c…" at bounding box center [557, 781] width 543 height 1341
type textarea "5: "4. Using the extracted machineKey and validationKey to forge valid and sign…"
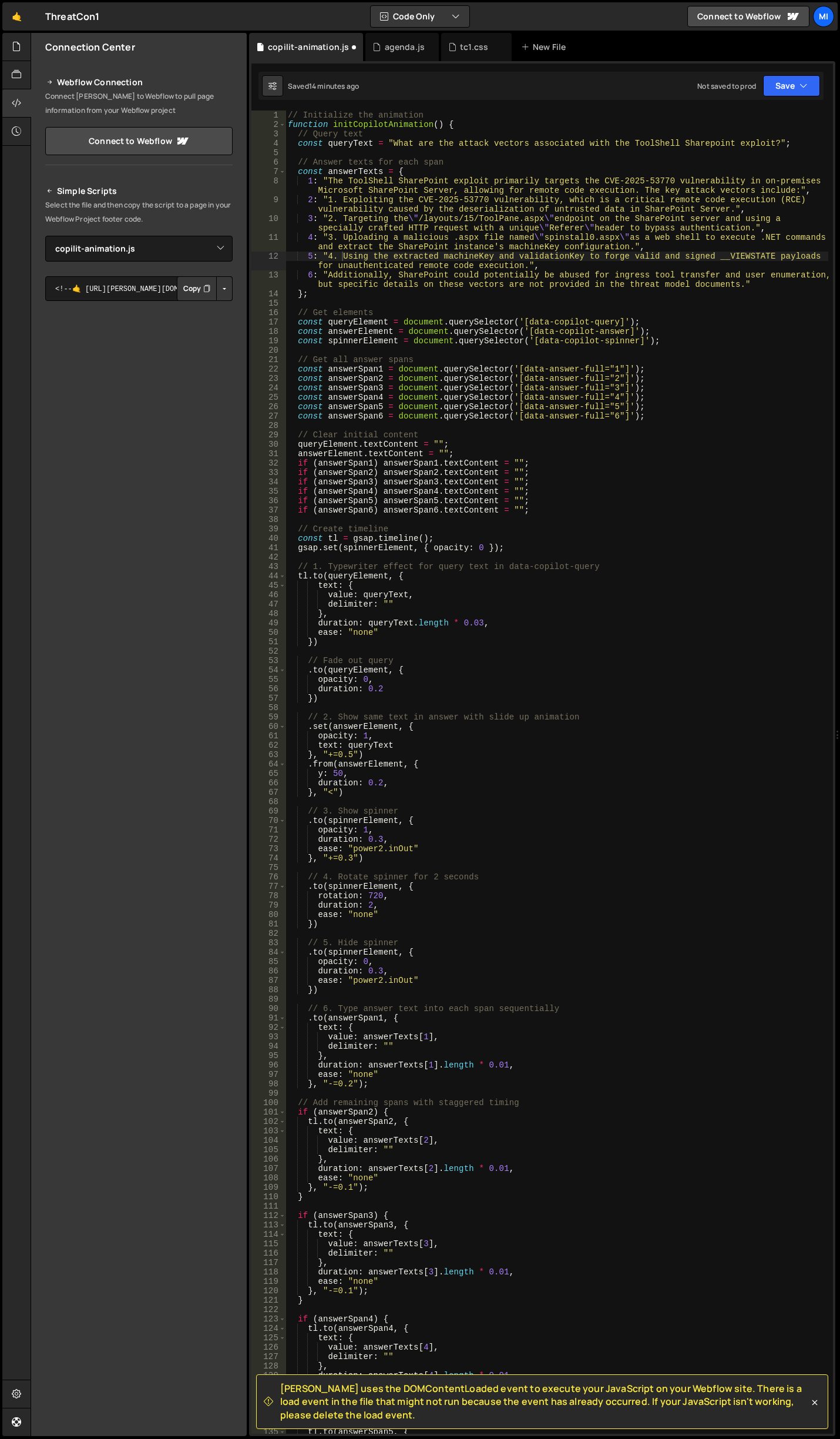
click at [595, 353] on div "// Initialize the animation function initCopilotAnimation ( ) { // Query text c…" at bounding box center [557, 781] width 543 height 1341
click at [701, 410] on div "// Initialize the animation function initCopilotAnimation ( ) { // Query text c…" at bounding box center [557, 781] width 543 height 1341
click at [577, 284] on div "// Initialize the animation function initCopilotAnimation ( ) { // Query text c…" at bounding box center [557, 781] width 543 height 1341
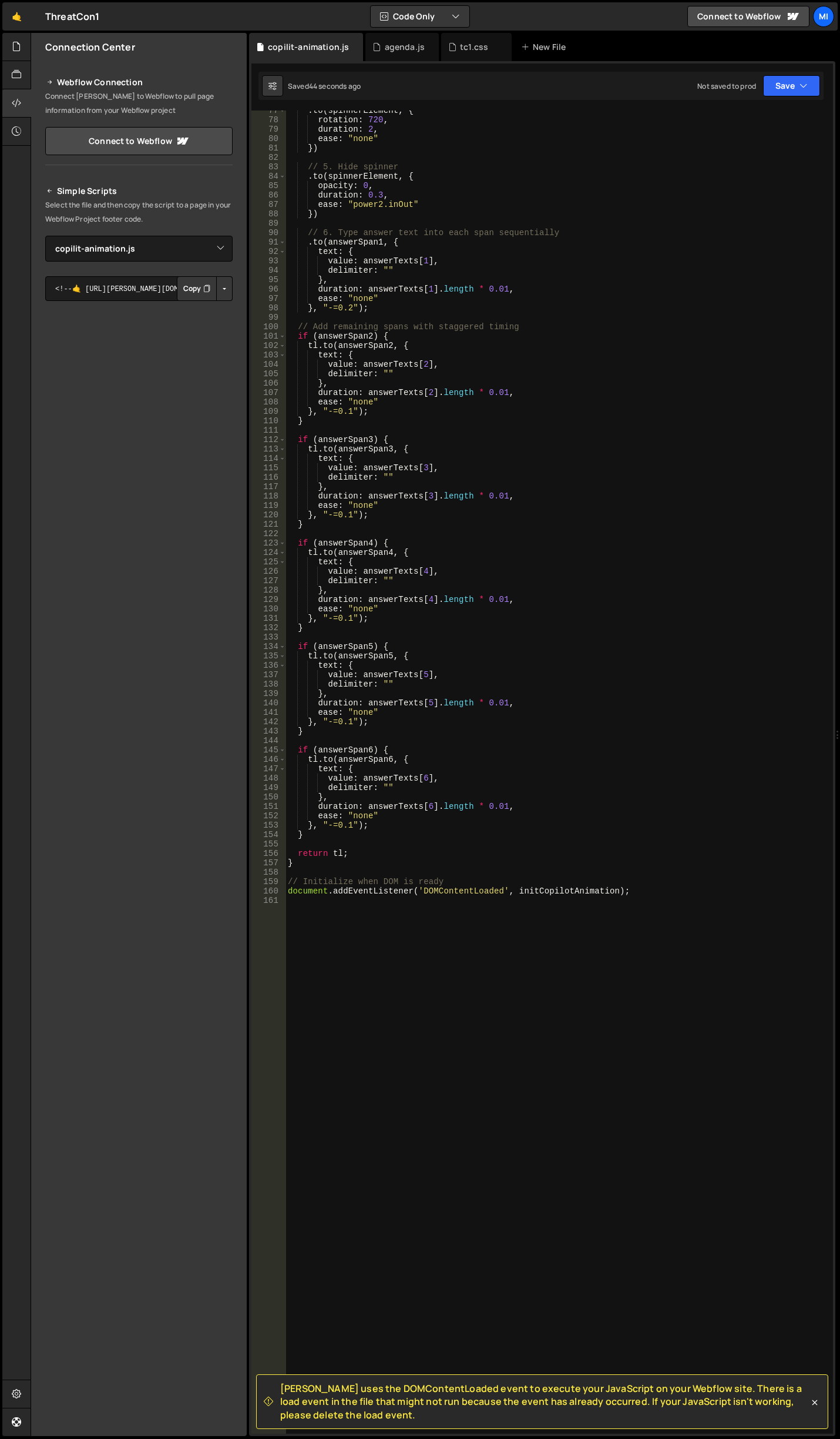
scroll to position [775, 0]
click at [481, 661] on div ". to ( spinnerElement , { rotation : 720 , duration : 2 , ease : "none" }) // 5…" at bounding box center [557, 776] width 543 height 1341
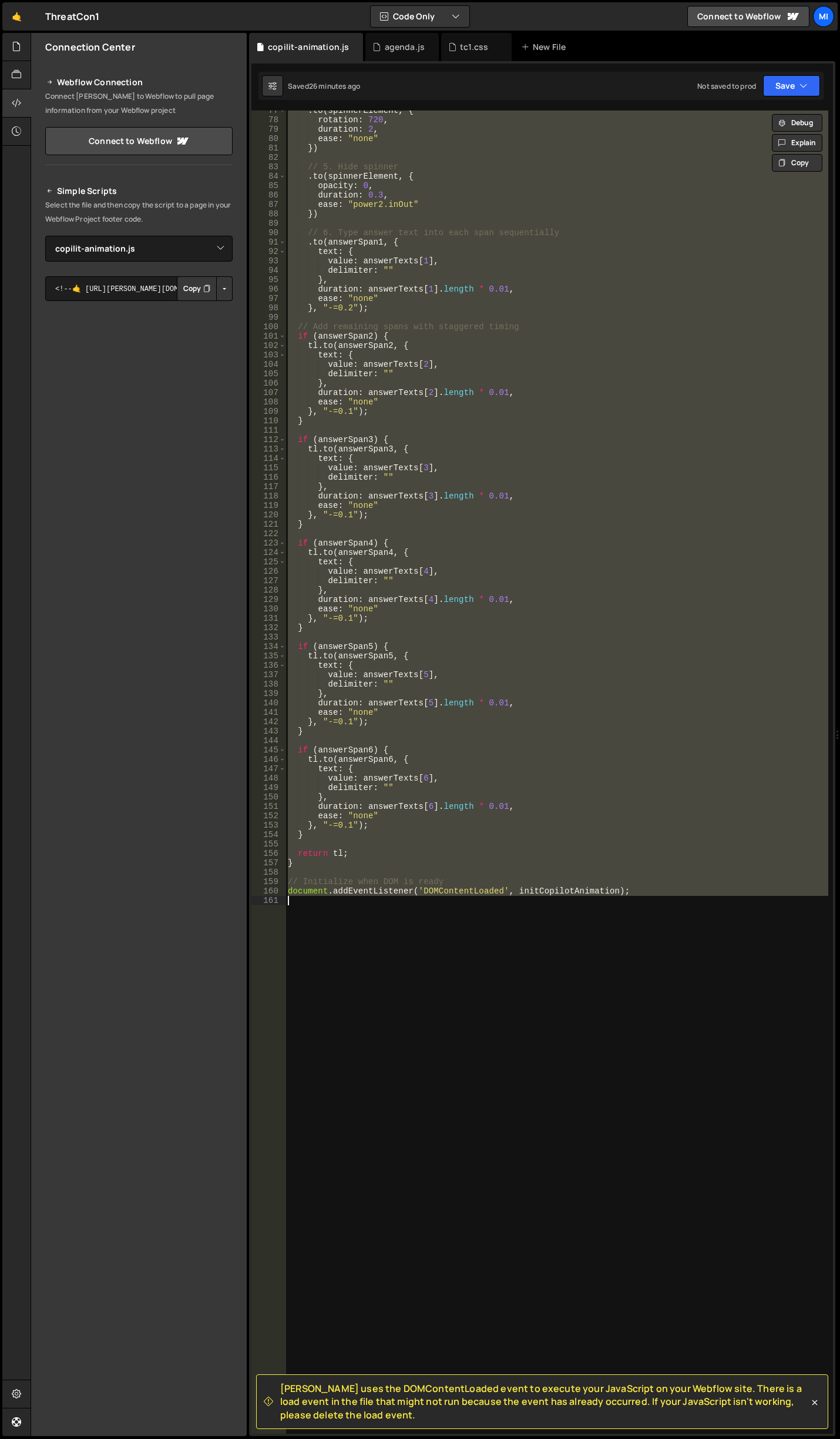
click at [520, 468] on div ". to ( spinnerElement , { rotation : 720 , duration : 2 , ease : "none" }) // 5…" at bounding box center [557, 772] width 543 height 1323
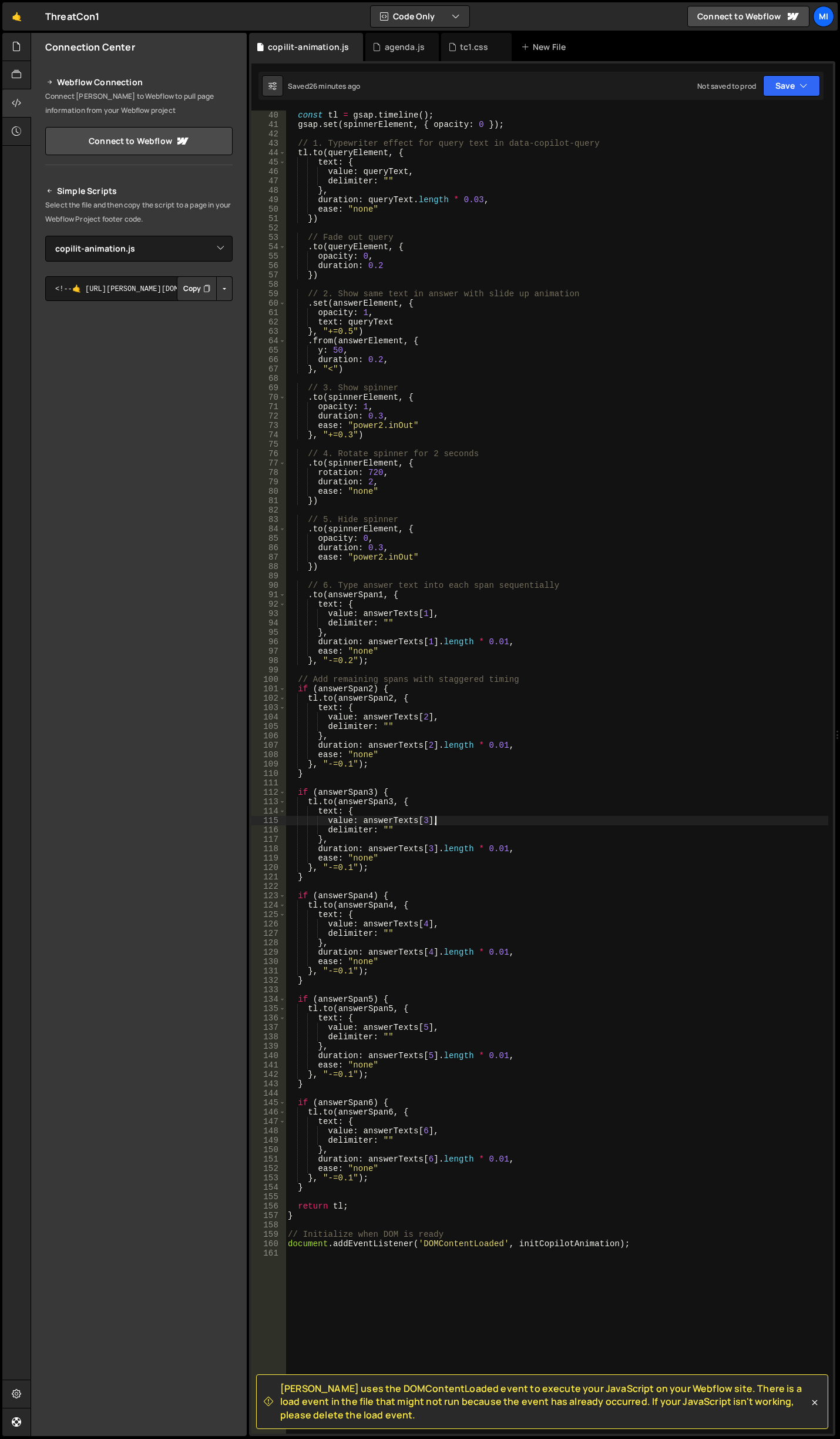
scroll to position [424, 0]
click at [571, 480] on div "const tl = gsap . timeline ( ) ; gsap . set ( spinnerElement , { opacity : 0 })…" at bounding box center [557, 781] width 543 height 1341
type textarea "duration: 2,"
type input "spinner"
click at [426, 479] on div "const tl = gsap . timeline ( ) ; gsap . set ( spinnerElement , { opacity : 0 })…" at bounding box center [557, 781] width 543 height 1341
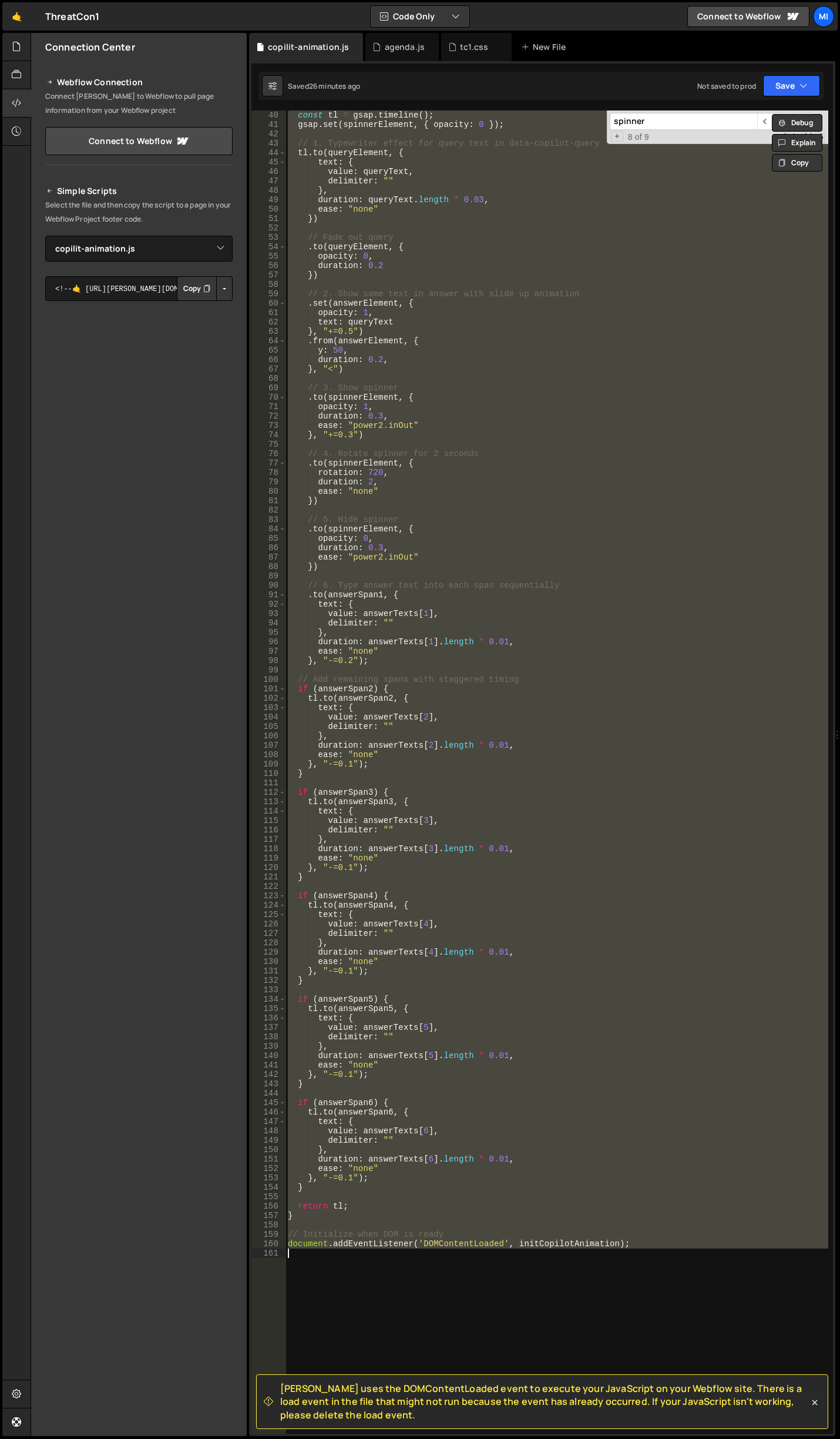
paste textarea
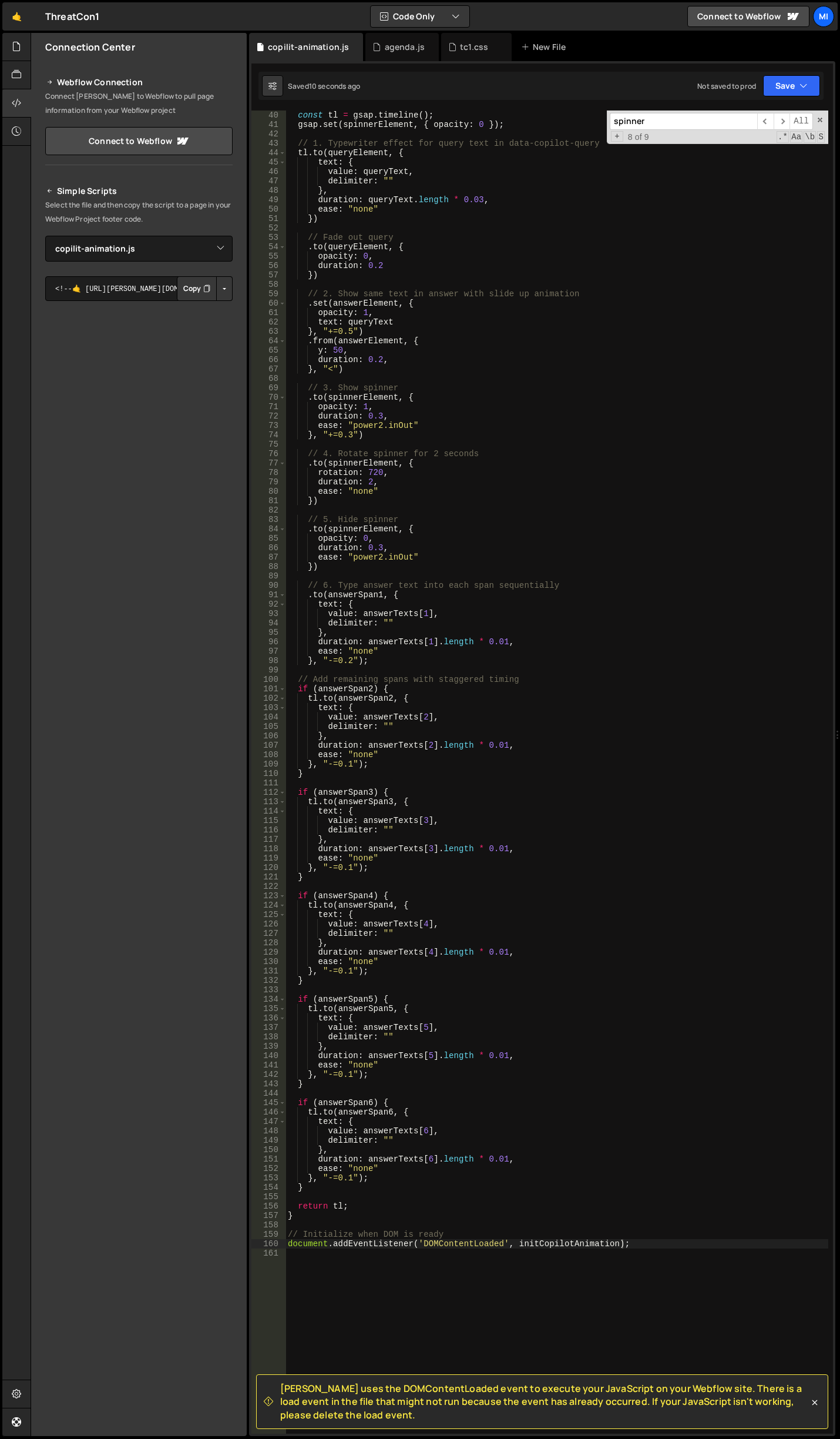
scroll to position [318, 0]
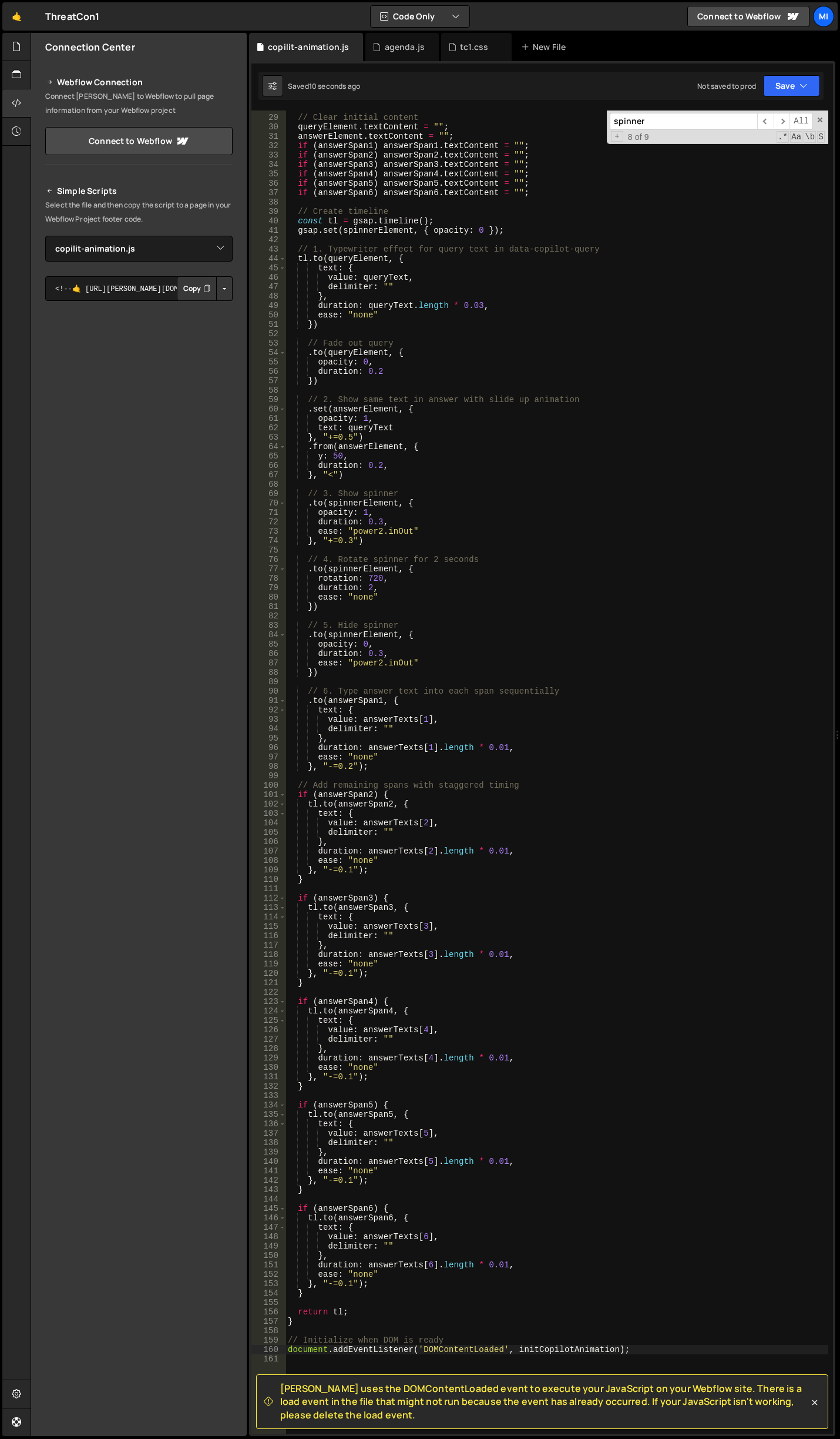
click at [577, 545] on div "// Clear initial content queryElement . textContent = "" ; answerElement . text…" at bounding box center [557, 774] width 543 height 1341
click at [427, 580] on div "// Clear initial content queryElement . textContent = "" ; answerElement . text…" at bounding box center [557, 774] width 543 height 1341
click at [420, 594] on div "// Clear initial content queryElement . textContent = "" ; answerElement . text…" at bounding box center [557, 774] width 543 height 1341
click at [433, 641] on div "// Clear initial content queryElement . textContent = "" ; answerElement . text…" at bounding box center [557, 774] width 543 height 1341
click at [438, 652] on div "// Clear initial content queryElement . textContent = "" ; answerElement . text…" at bounding box center [557, 774] width 543 height 1341
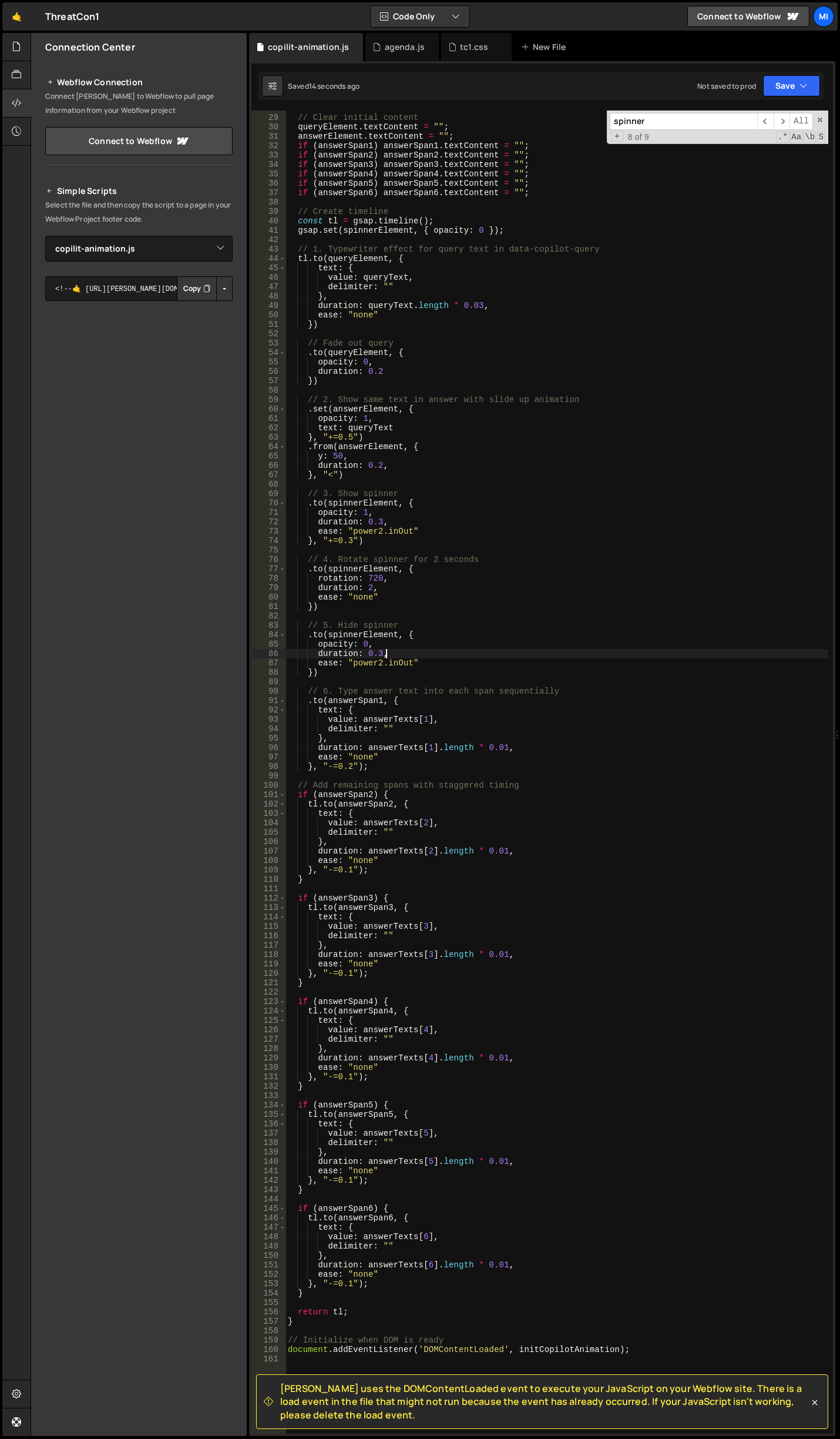
type textarea "duration: 0.3,"
click at [433, 637] on div "// Clear initial content queryElement . textContent = "" ; answerElement . text…" at bounding box center [557, 774] width 543 height 1341
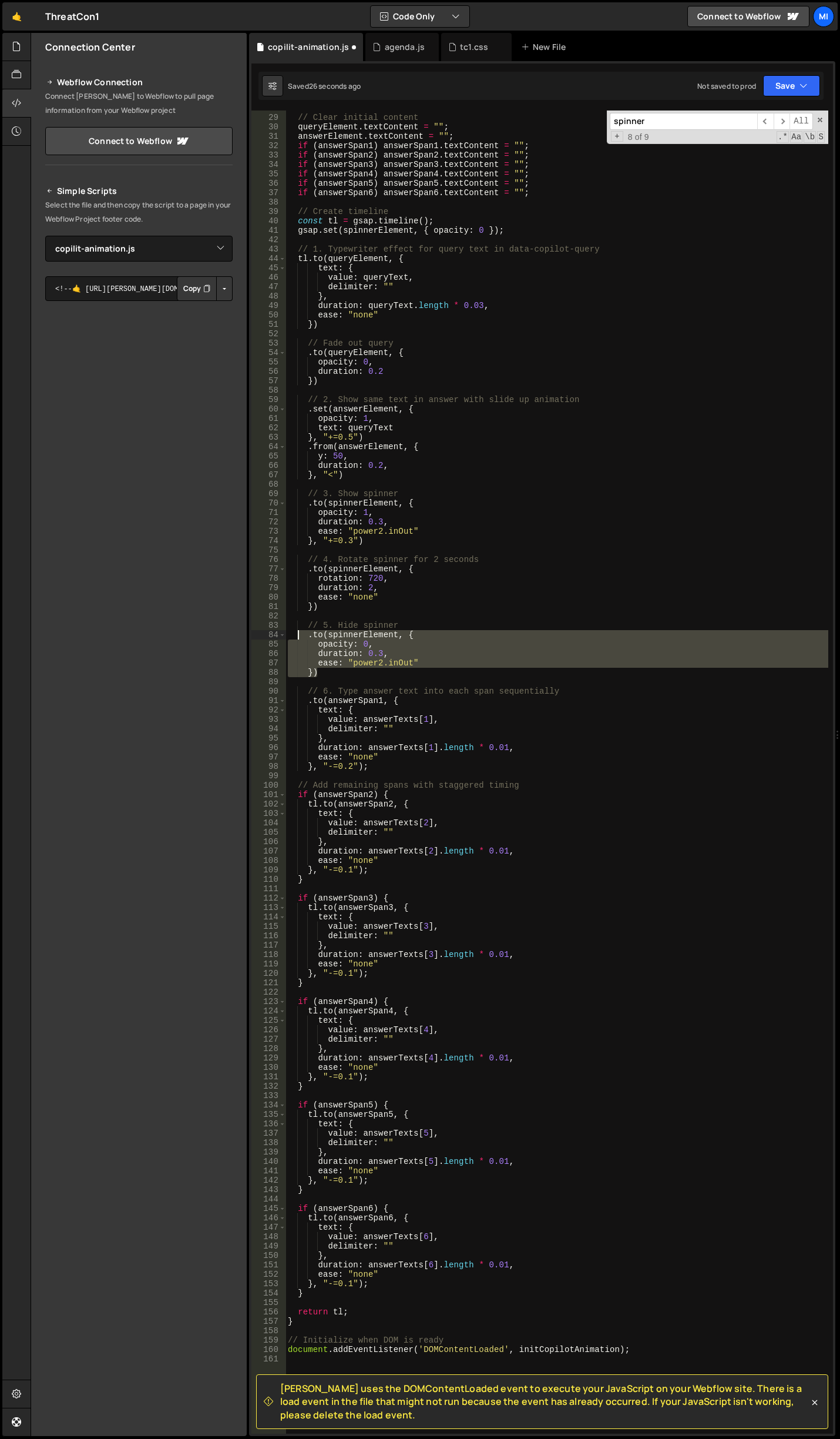
drag, startPoint x: 331, startPoint y: 671, endPoint x: 297, endPoint y: 637, distance: 48.1
click at [297, 637] on div "// Clear initial content queryElement . textContent = "" ; answerElement . text…" at bounding box center [557, 774] width 543 height 1341
click at [437, 436] on div "// Clear initial content queryElement . textContent = "" ; answerElement . text…" at bounding box center [557, 774] width 543 height 1341
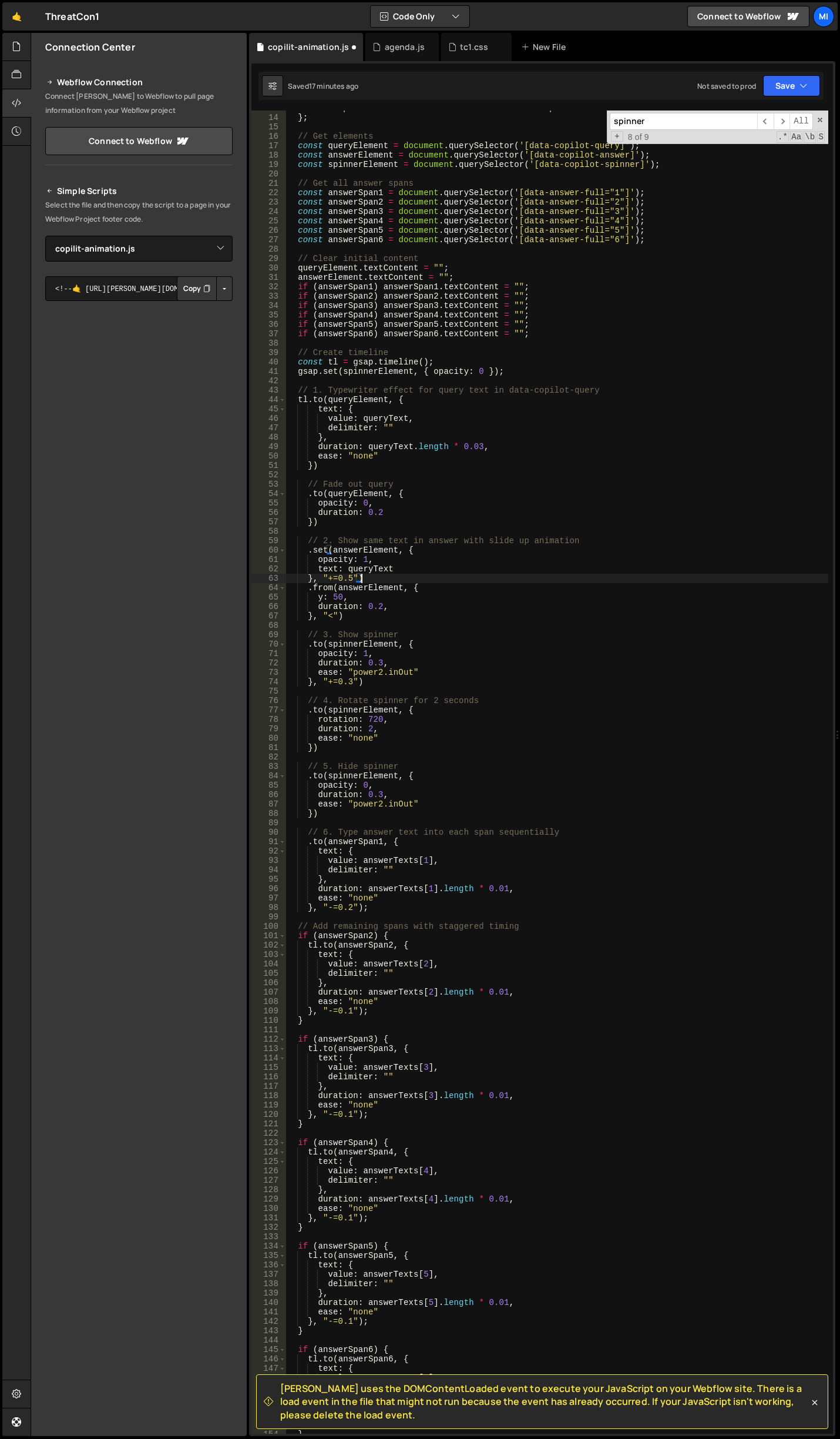
scroll to position [0, 0]
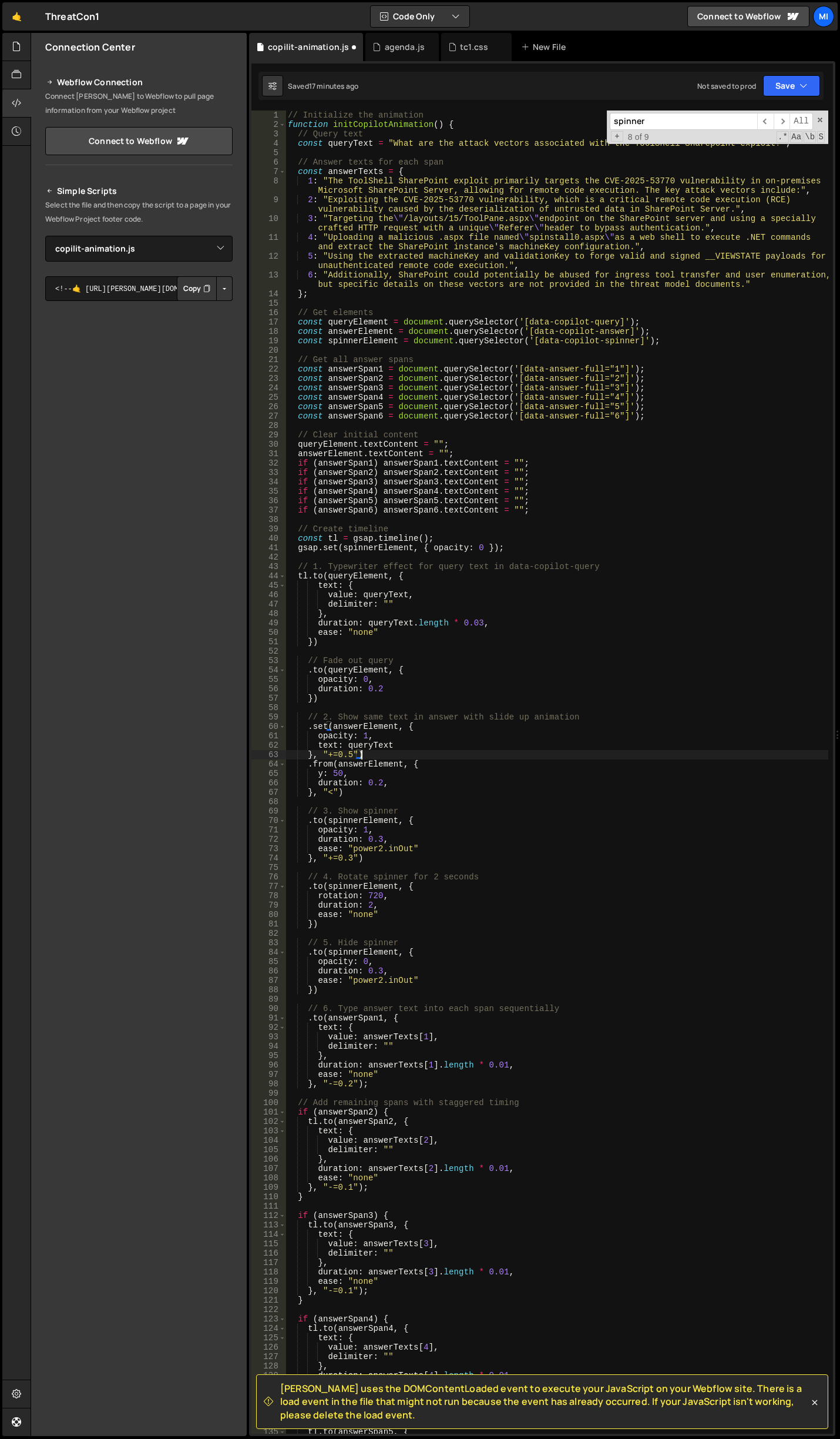
click at [437, 195] on div "// Initialize the animation function initCopilotAnimation ( ) { // Query text c…" at bounding box center [557, 781] width 543 height 1341
click at [358, 142] on div "// Initialize the animation function initCopilotAnimation ( ) { // Query text c…" at bounding box center [557, 781] width 543 height 1341
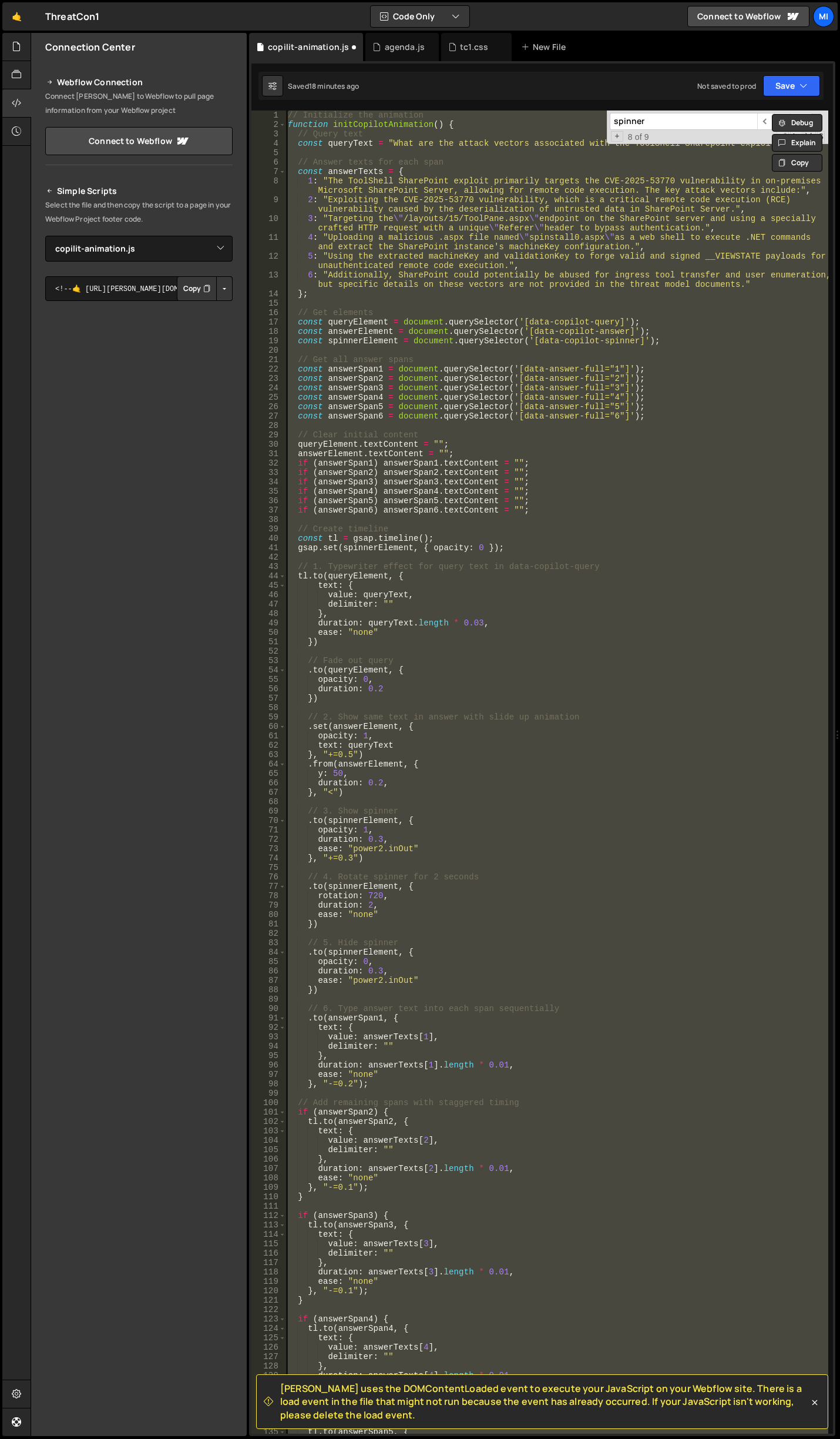
click at [456, 187] on div "// Initialize the animation function initCopilotAnimation ( ) { // Query text c…" at bounding box center [557, 772] width 543 height 1323
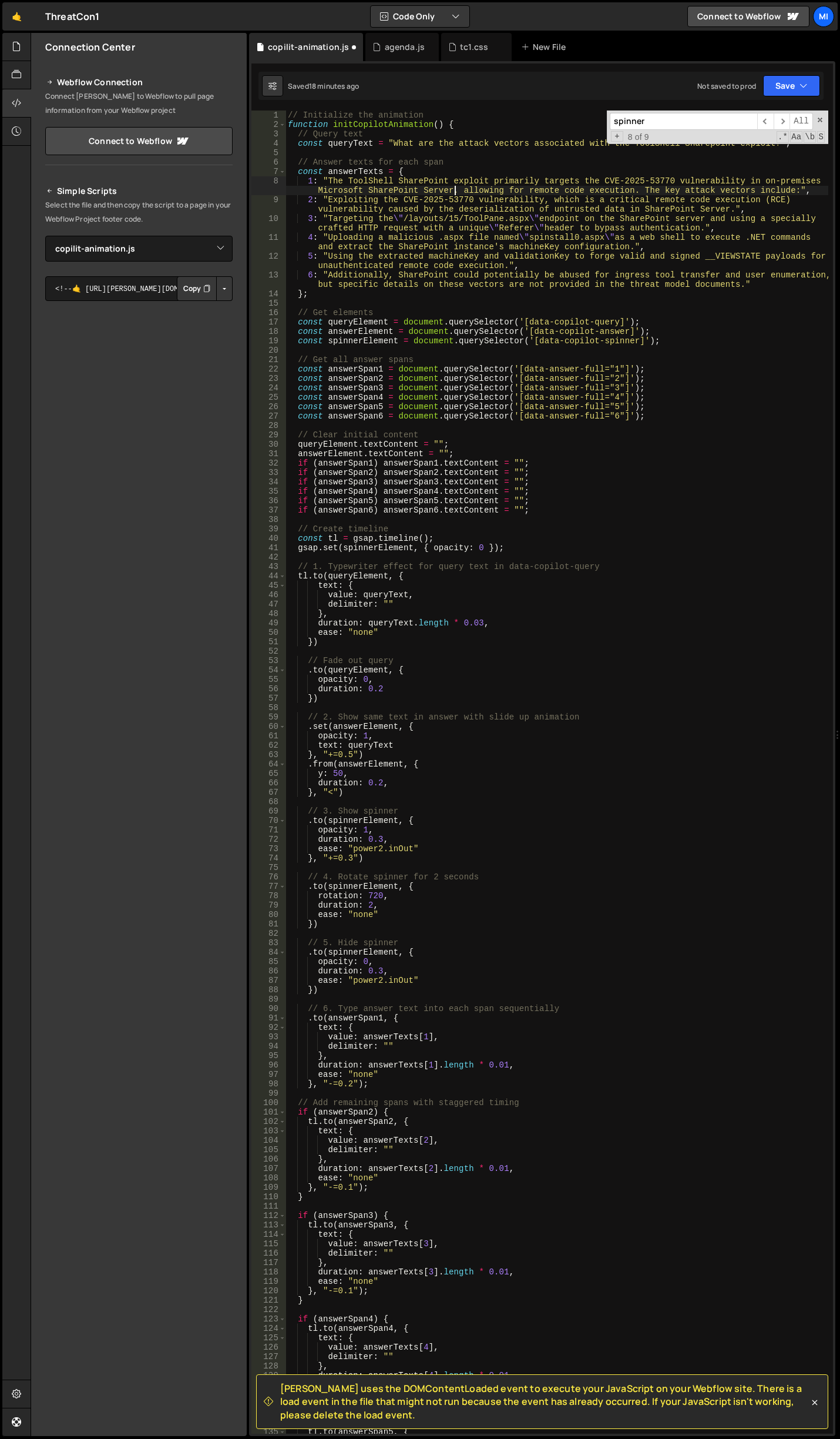
click at [456, 187] on div "// Initialize the animation function initCopilotAnimation ( ) { // Query text c…" at bounding box center [557, 781] width 543 height 1341
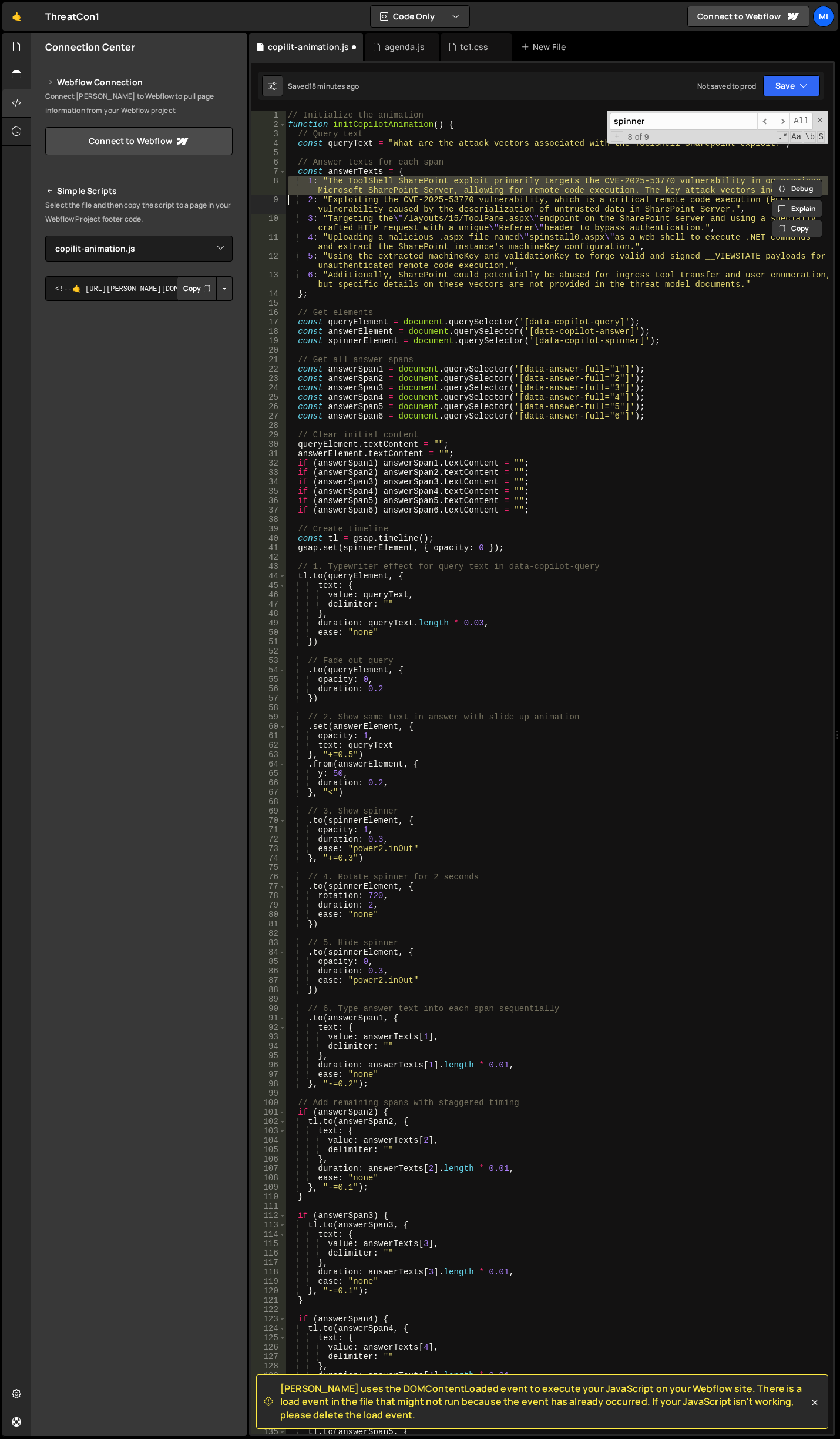
click at [389, 181] on div "// Initialize the animation function initCopilotAnimation ( ) { // Query text c…" at bounding box center [557, 772] width 543 height 1323
drag, startPoint x: 320, startPoint y: 179, endPoint x: 794, endPoint y: 190, distance: 474.1
click at [794, 190] on div "// Initialize the animation function initCopilotAnimation ( ) { // Query text c…" at bounding box center [557, 781] width 543 height 1341
click at [339, 190] on div "// Initialize the animation function initCopilotAnimation ( ) { // Query text c…" at bounding box center [557, 772] width 543 height 1323
drag, startPoint x: 329, startPoint y: 181, endPoint x: 787, endPoint y: 189, distance: 458.1
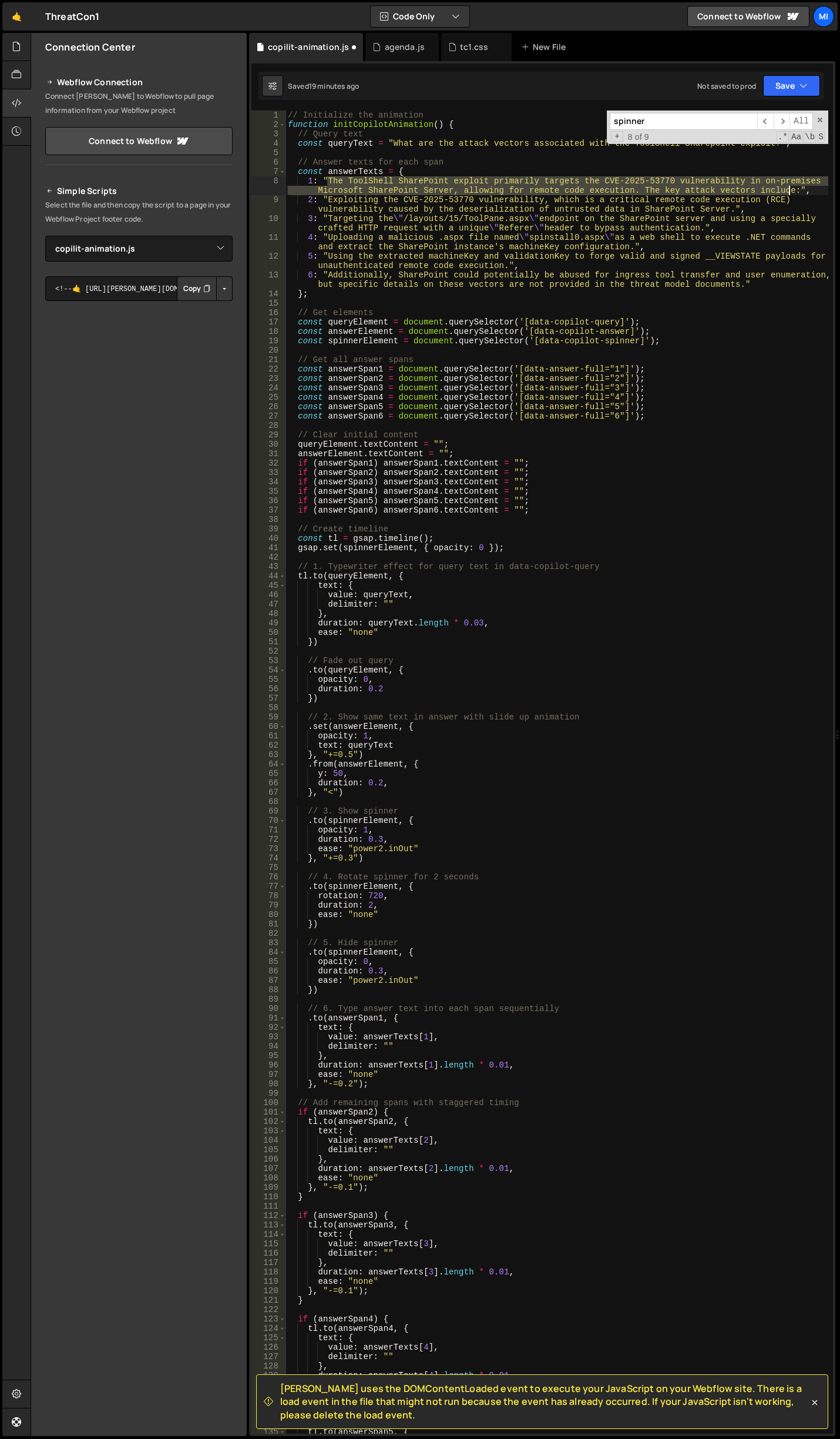
click at [787, 189] on div "// Initialize the animation function initCopilotAnimation ( ) { // Query text c…" at bounding box center [557, 781] width 543 height 1341
drag, startPoint x: 359, startPoint y: 199, endPoint x: 349, endPoint y: 198, distance: 10.0
click at [359, 199] on div "// Initialize the animation function initCopilotAnimation ( ) { // Query text c…" at bounding box center [557, 781] width 543 height 1341
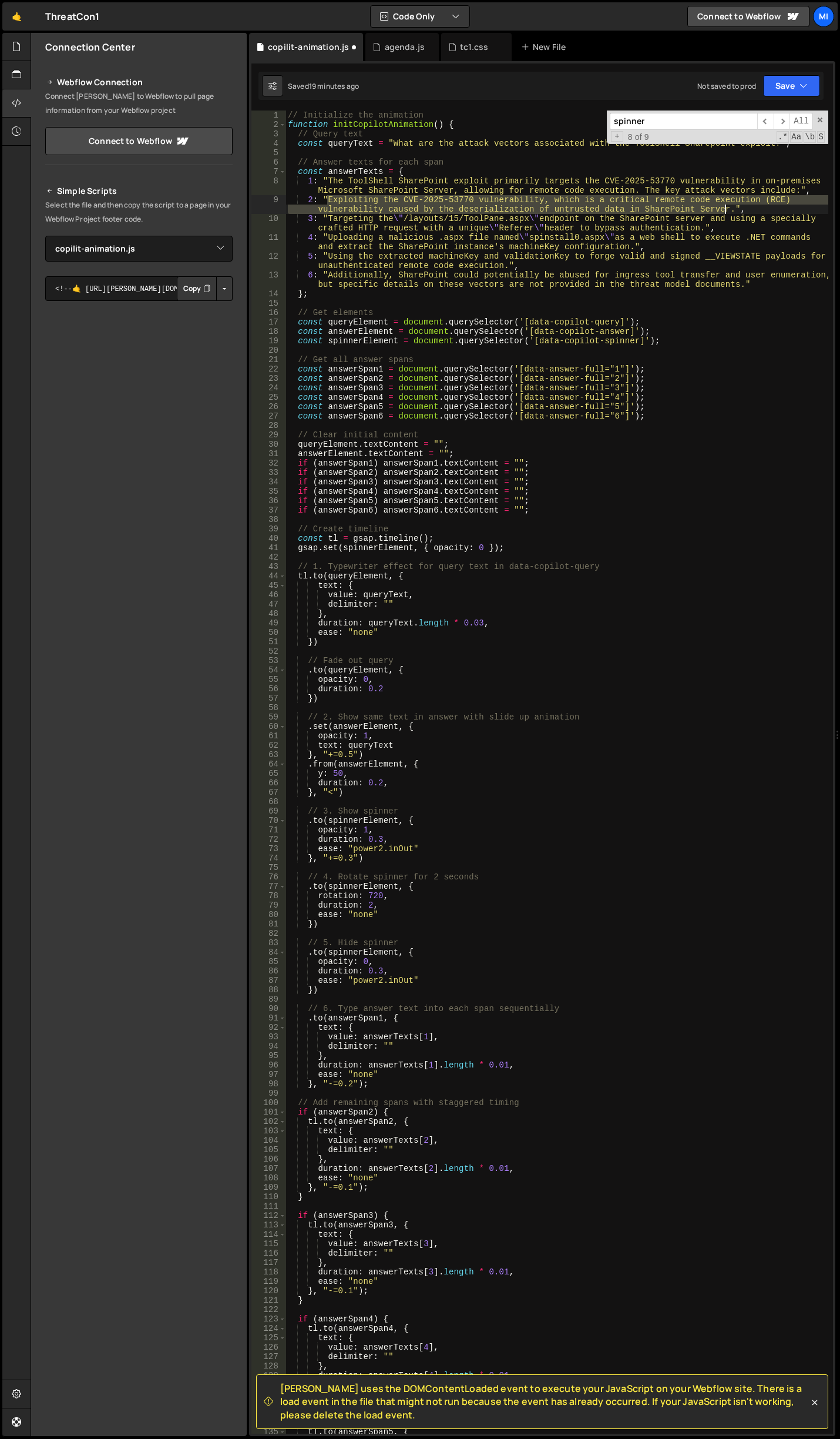
drag, startPoint x: 325, startPoint y: 197, endPoint x: 724, endPoint y: 207, distance: 399.1
click at [724, 207] on div "// Initialize the animation function initCopilotAnimation ( ) { // Query text c…" at bounding box center [557, 781] width 543 height 1341
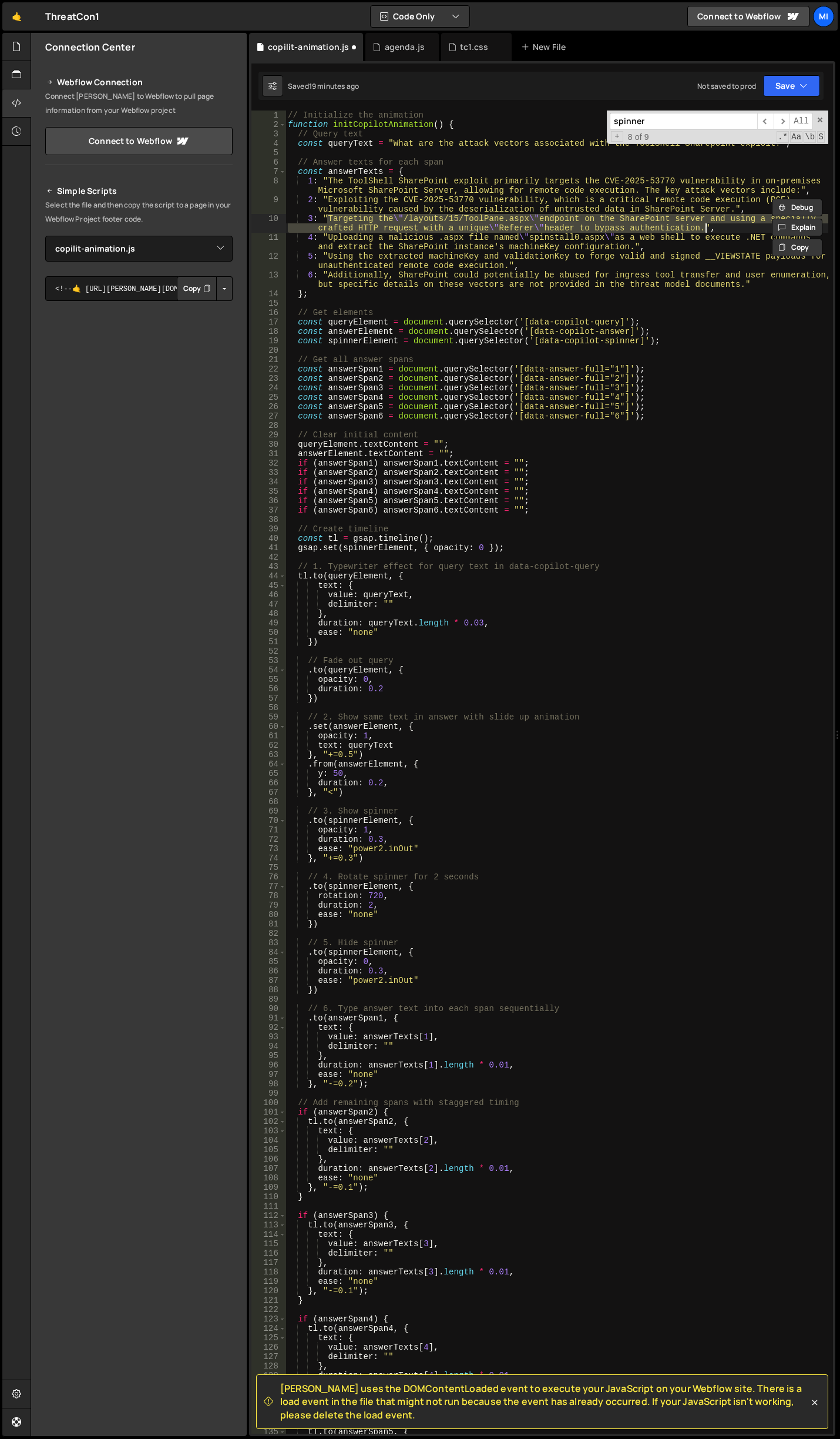
drag, startPoint x: 327, startPoint y: 216, endPoint x: 704, endPoint y: 224, distance: 377.1
click at [704, 224] on div "// Initialize the animation function initCopilotAnimation ( ) { // Query text c…" at bounding box center [557, 781] width 543 height 1341
drag, startPoint x: 396, startPoint y: 228, endPoint x: 27, endPoint y: 216, distance: 369.2
click at [396, 228] on div "// Initialize the animation function initCopilotAnimation ( ) { // Query text c…" at bounding box center [557, 772] width 543 height 1323
click at [382, 225] on div "// Initialize the animation function initCopilotAnimation ( ) { // Query text c…" at bounding box center [557, 781] width 543 height 1341
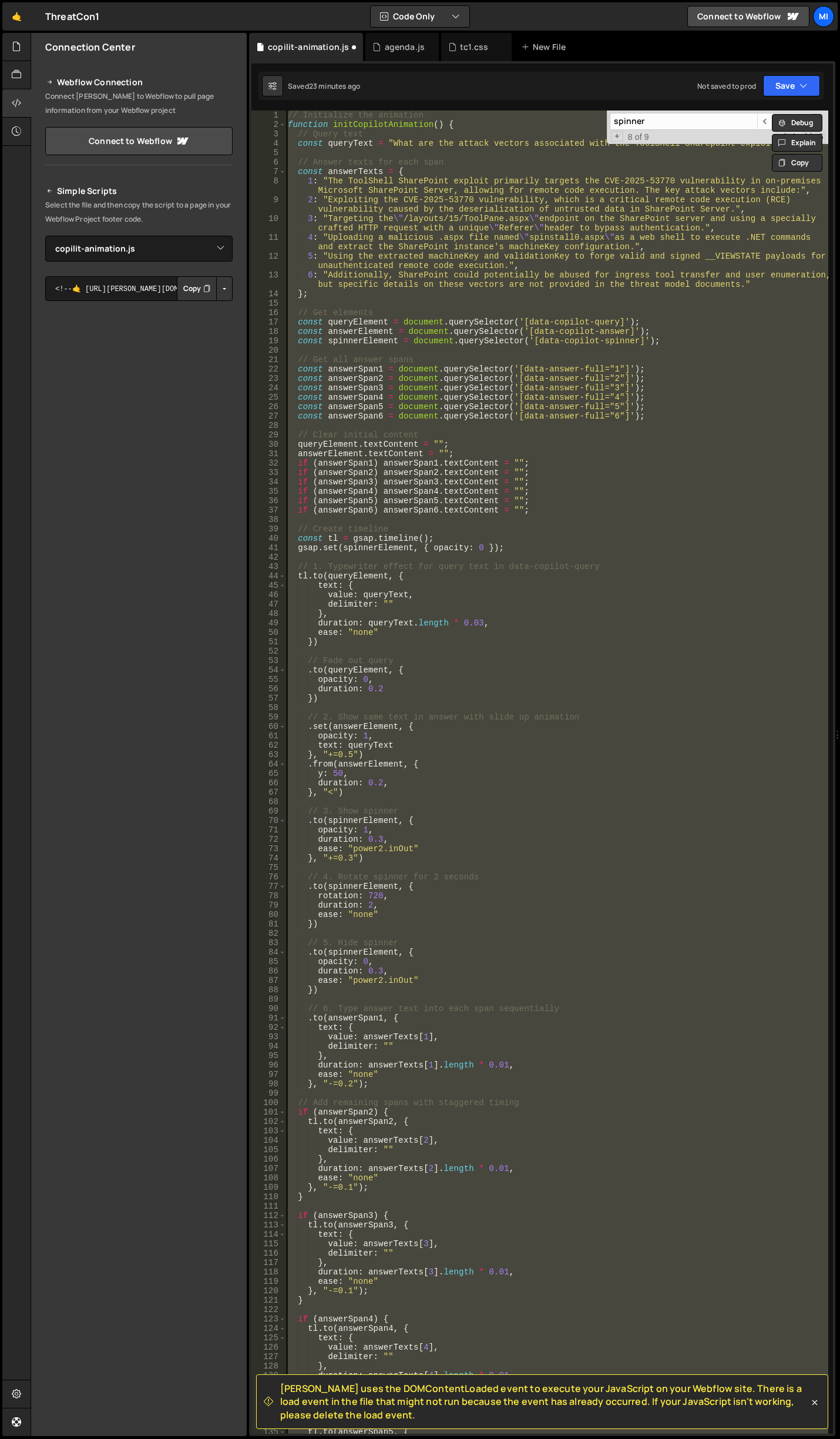
click at [825, 755] on div "// Initialize the animation function initCopilotAnimation ( ) { // Query text c…" at bounding box center [557, 772] width 543 height 1323
paste textarea
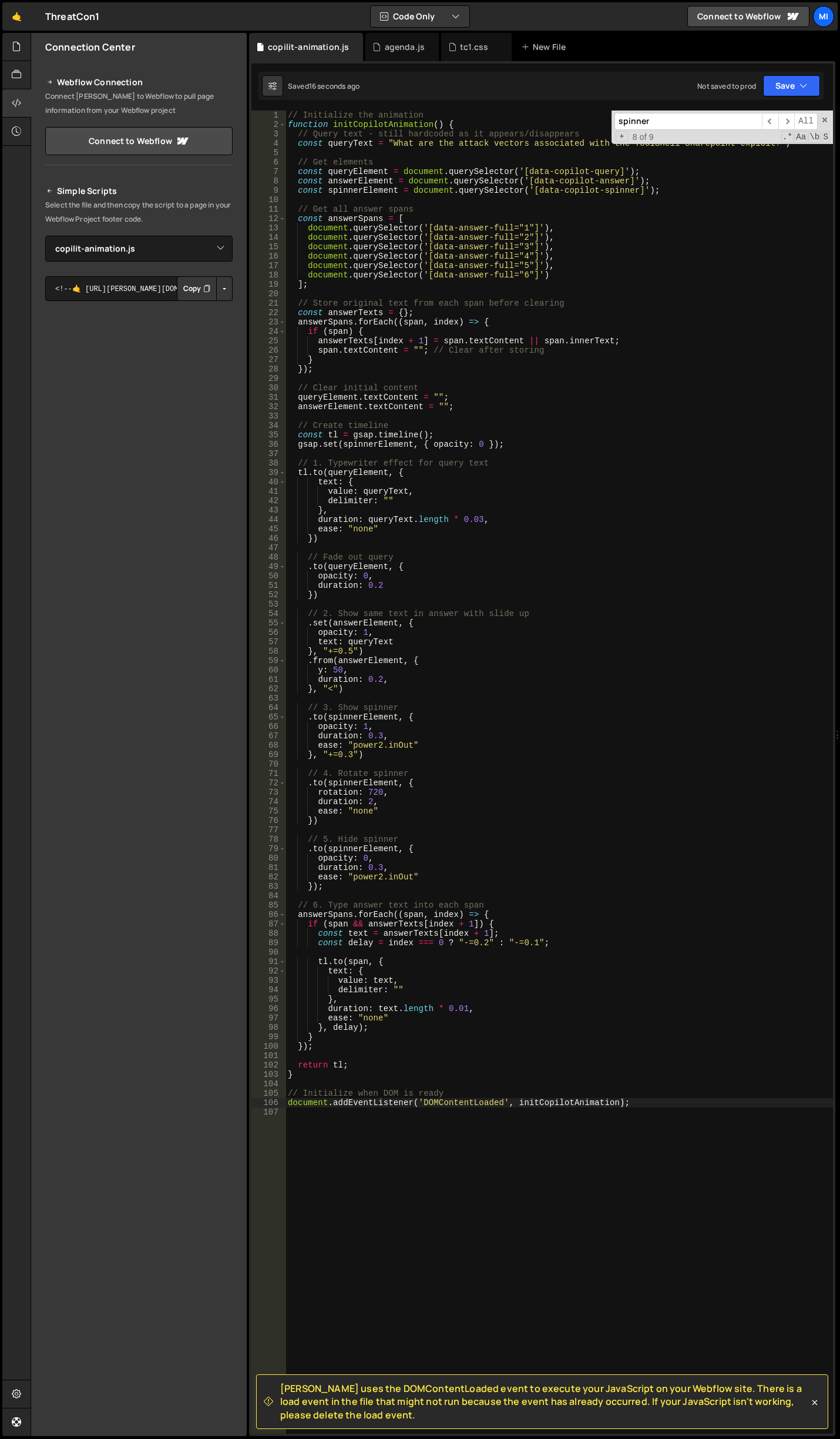
click at [372, 558] on div "// Initialize the animation function initCopilotAnimation ( ) { // Query text -…" at bounding box center [559, 781] width 548 height 1341
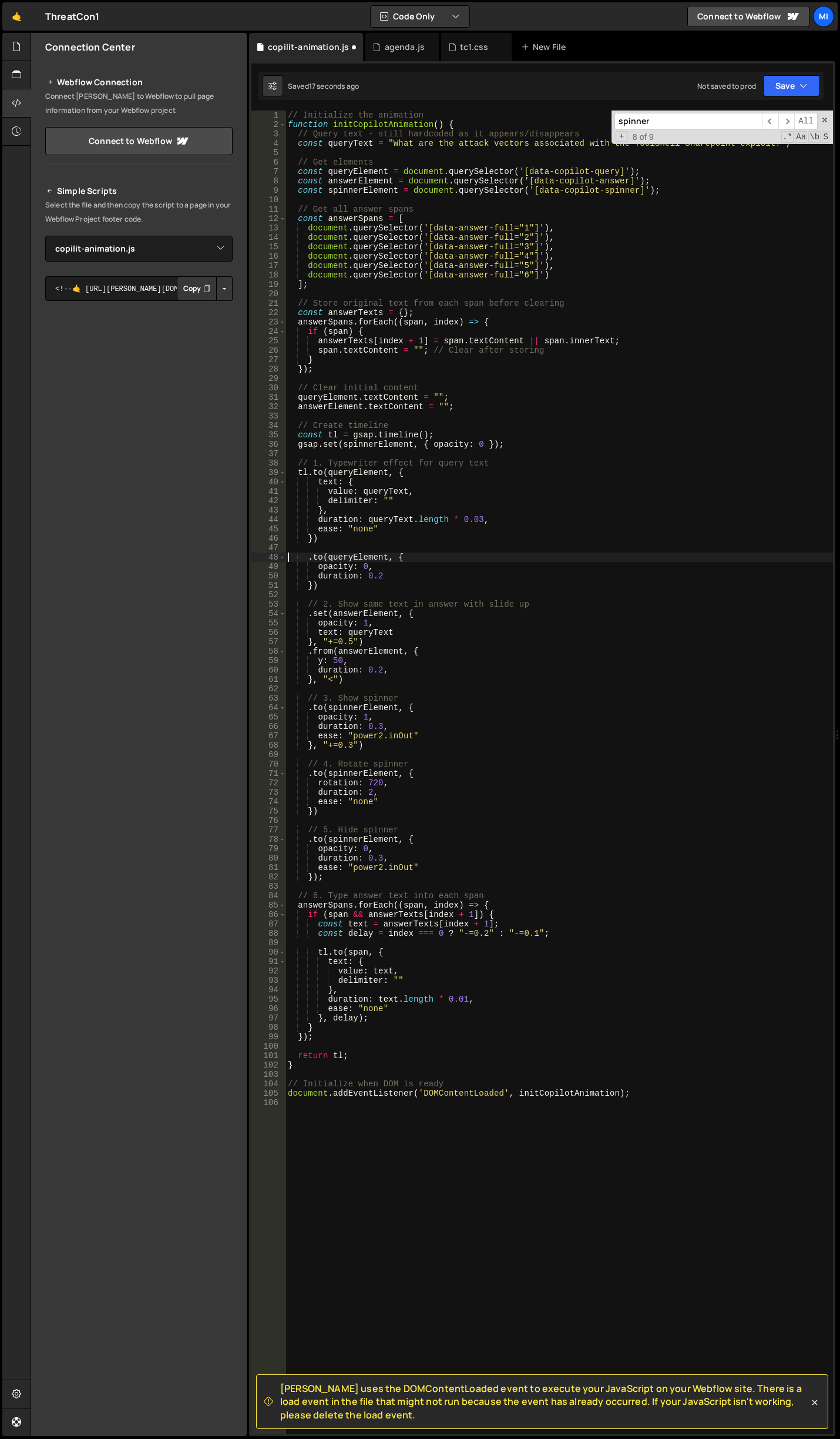
type textarea ".to(queryElement, {"
click at [382, 598] on div "// Initialize the animation function initCopilotAnimation ( ) { // Query text -…" at bounding box center [559, 781] width 548 height 1341
click at [388, 606] on div "// Initialize the animation function initCopilotAnimation ( ) { // Query text -…" at bounding box center [559, 781] width 548 height 1341
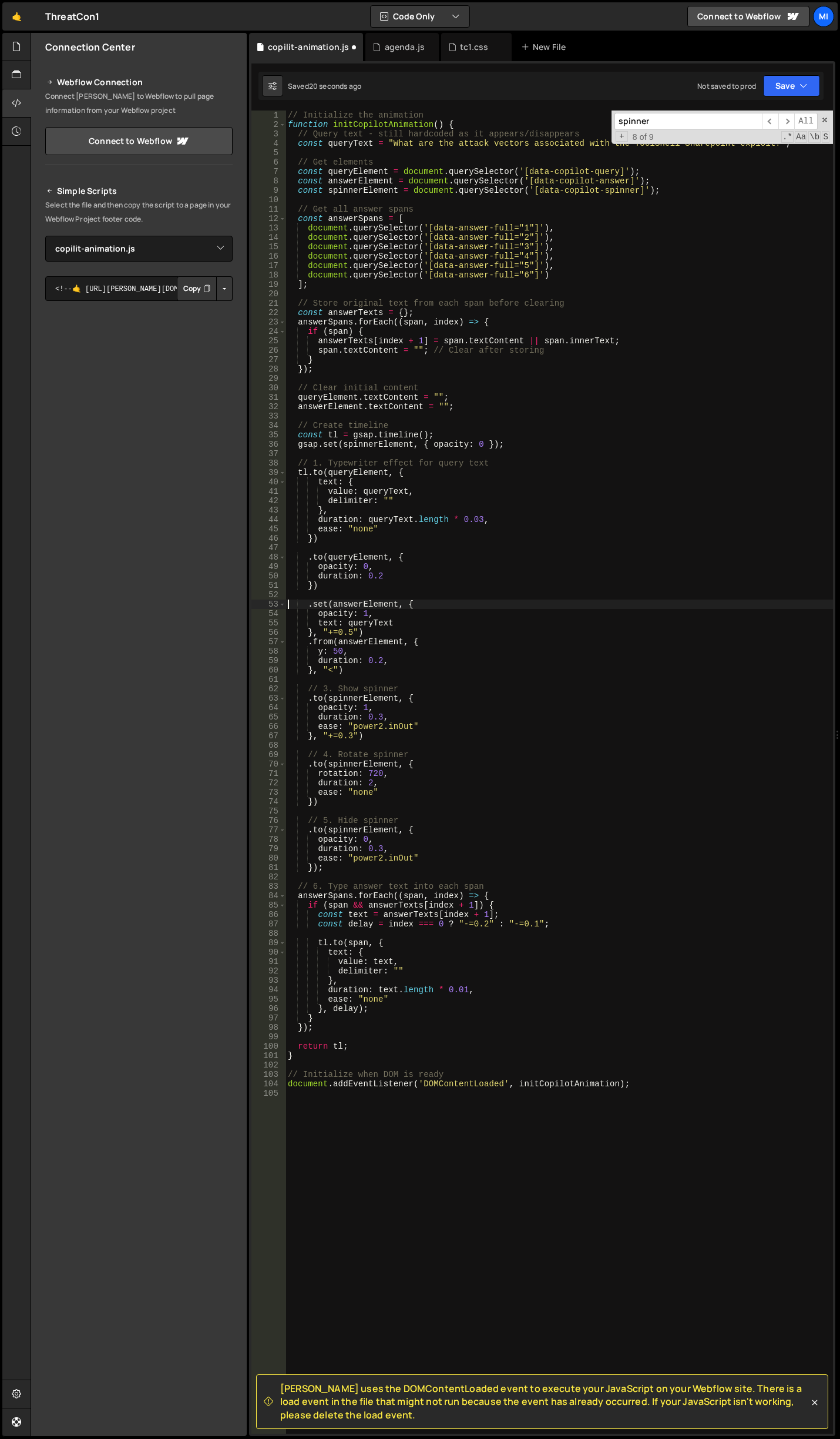
click at [400, 460] on div "// Initialize the animation function initCopilotAnimation ( ) { // Query text -…" at bounding box center [559, 781] width 548 height 1341
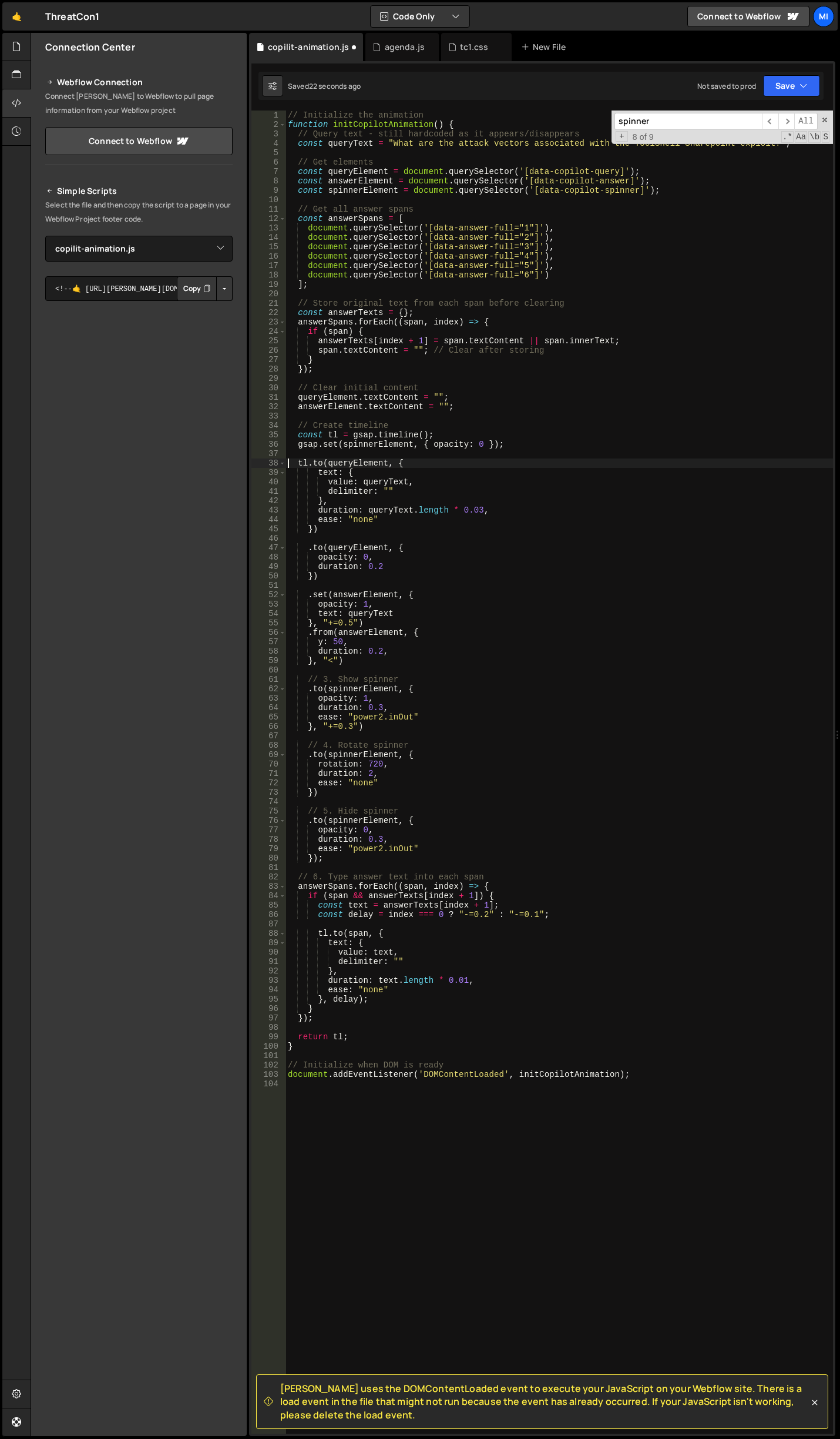
click at [382, 385] on div "// Initialize the animation function initCopilotAnimation ( ) { // Query text -…" at bounding box center [559, 781] width 548 height 1341
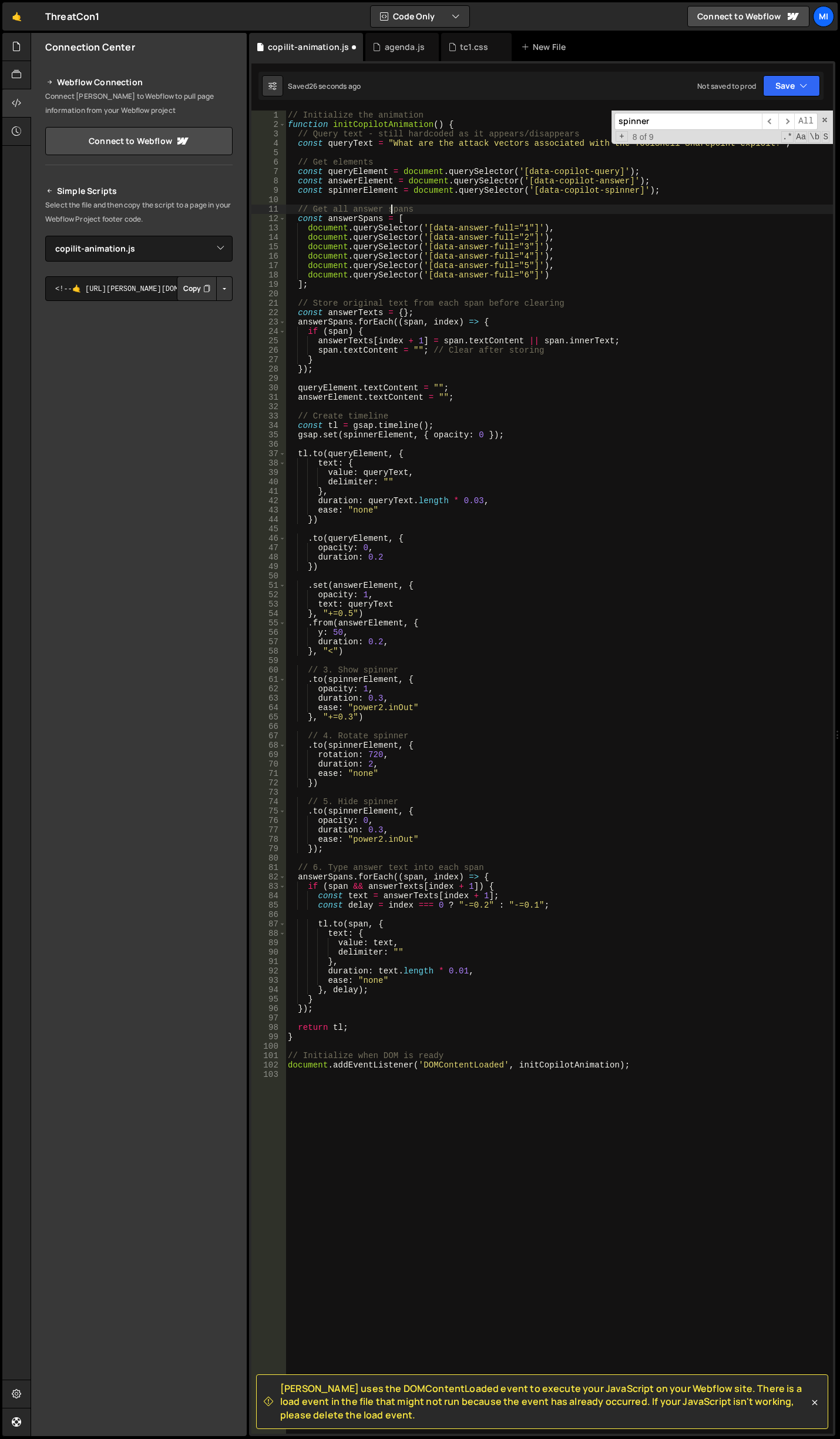
click at [391, 210] on div "// Initialize the animation function initCopilotAnimation ( ) { // Query text -…" at bounding box center [559, 781] width 548 height 1341
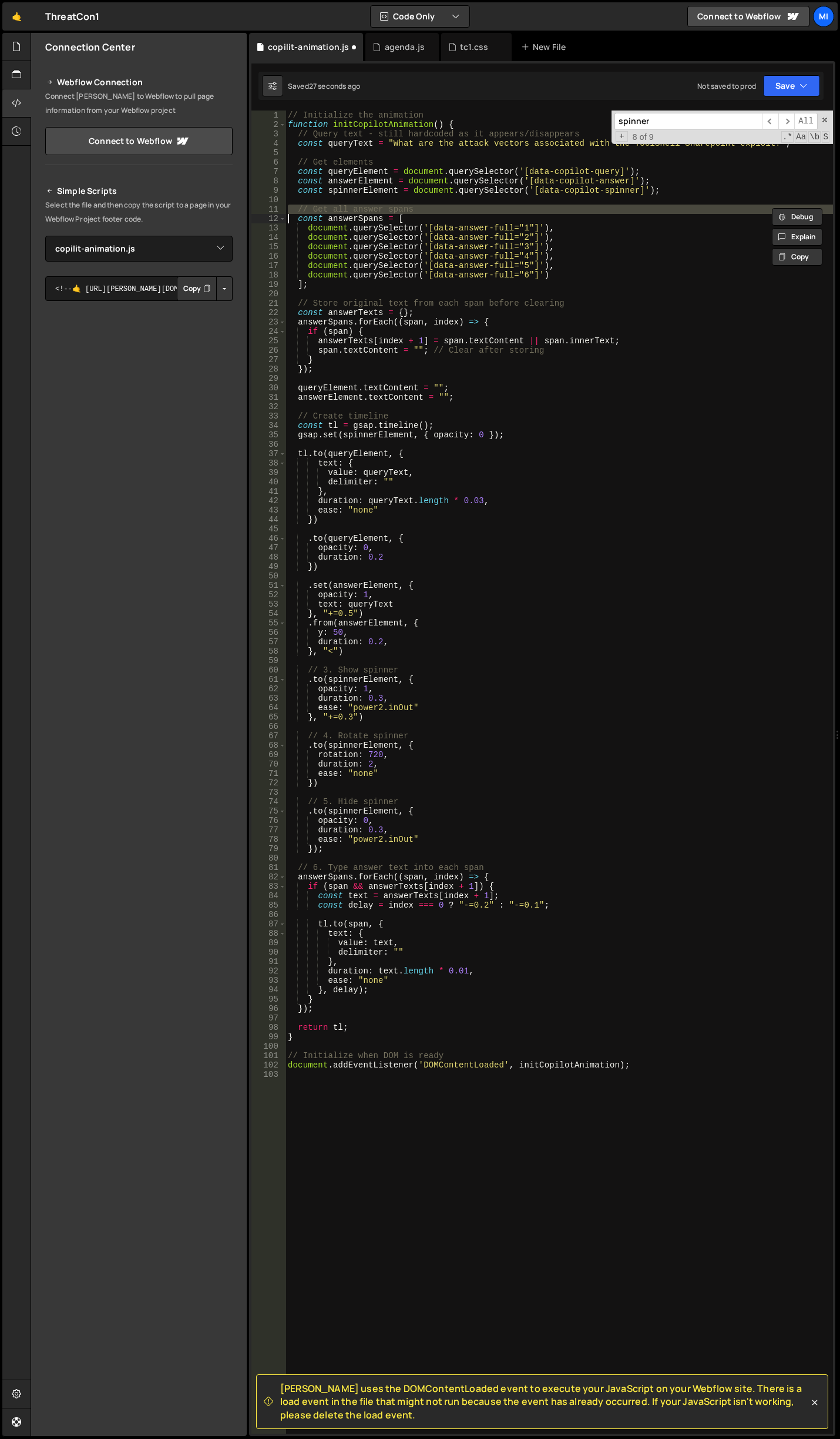
type textarea "const answerSpans = ["
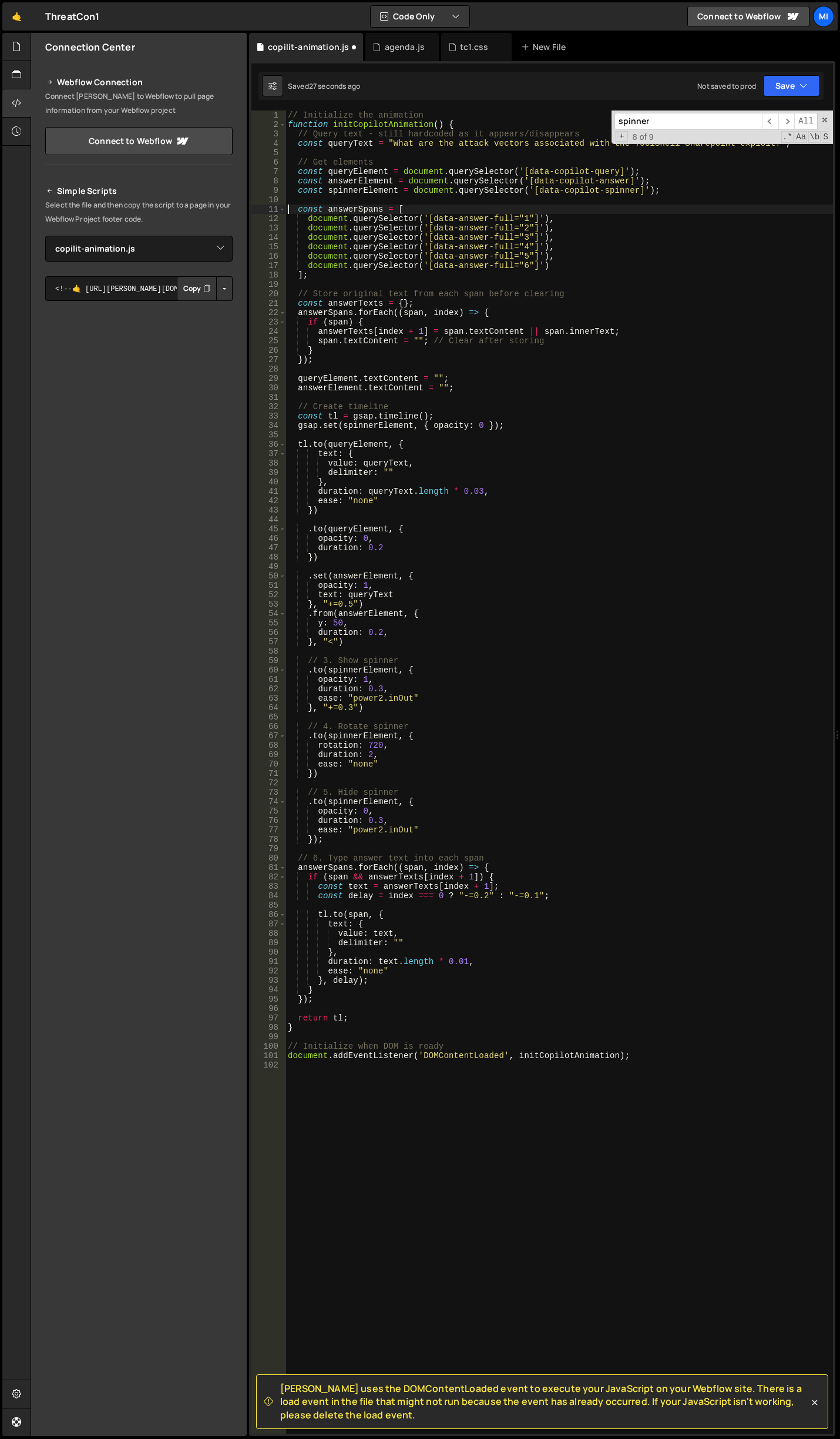
click at [349, 155] on div "// Initialize the animation function initCopilotAnimation ( ) { // Query text -…" at bounding box center [559, 781] width 548 height 1341
click at [349, 158] on div "// Initialize the animation function initCopilotAnimation ( ) { // Query text -…" at bounding box center [559, 781] width 548 height 1341
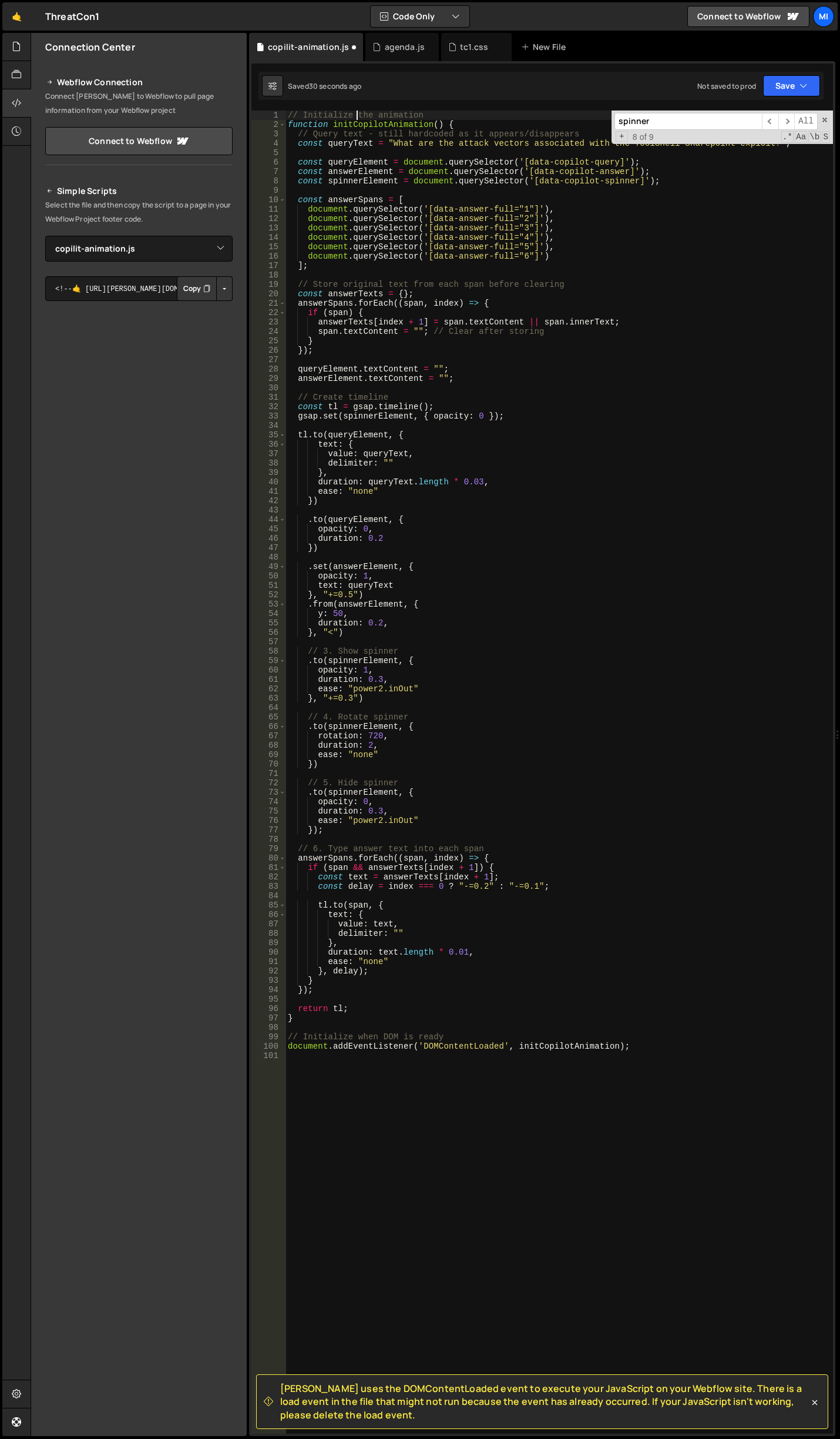
click at [354, 117] on div "// Initialize the animation function initCopilotAnimation ( ) { // Query text -…" at bounding box center [559, 781] width 548 height 1341
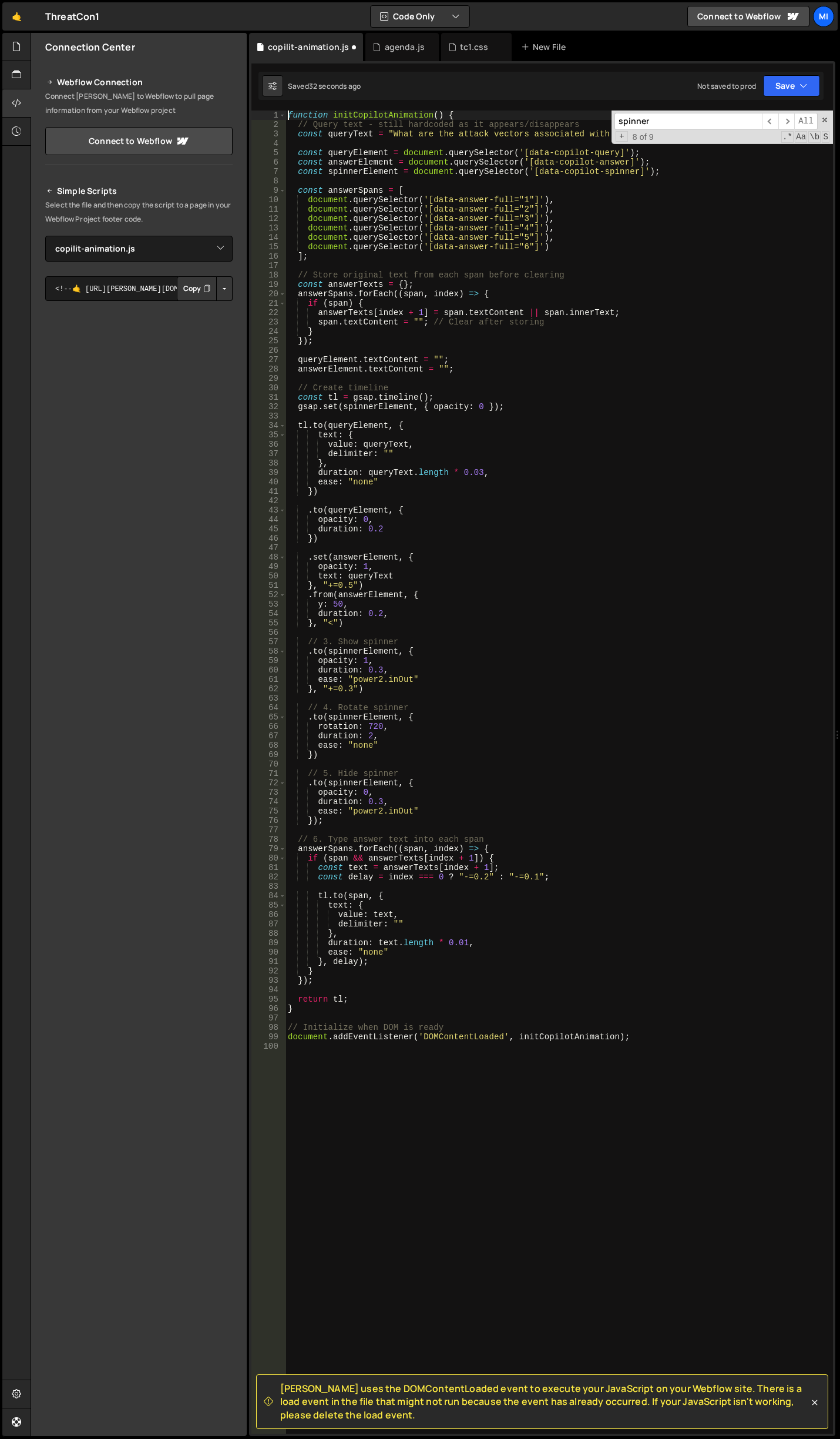
click at [366, 772] on div "function initCopilotAnimation ( ) { // Query text - still hardcoded as it appea…" at bounding box center [559, 781] width 548 height 1341
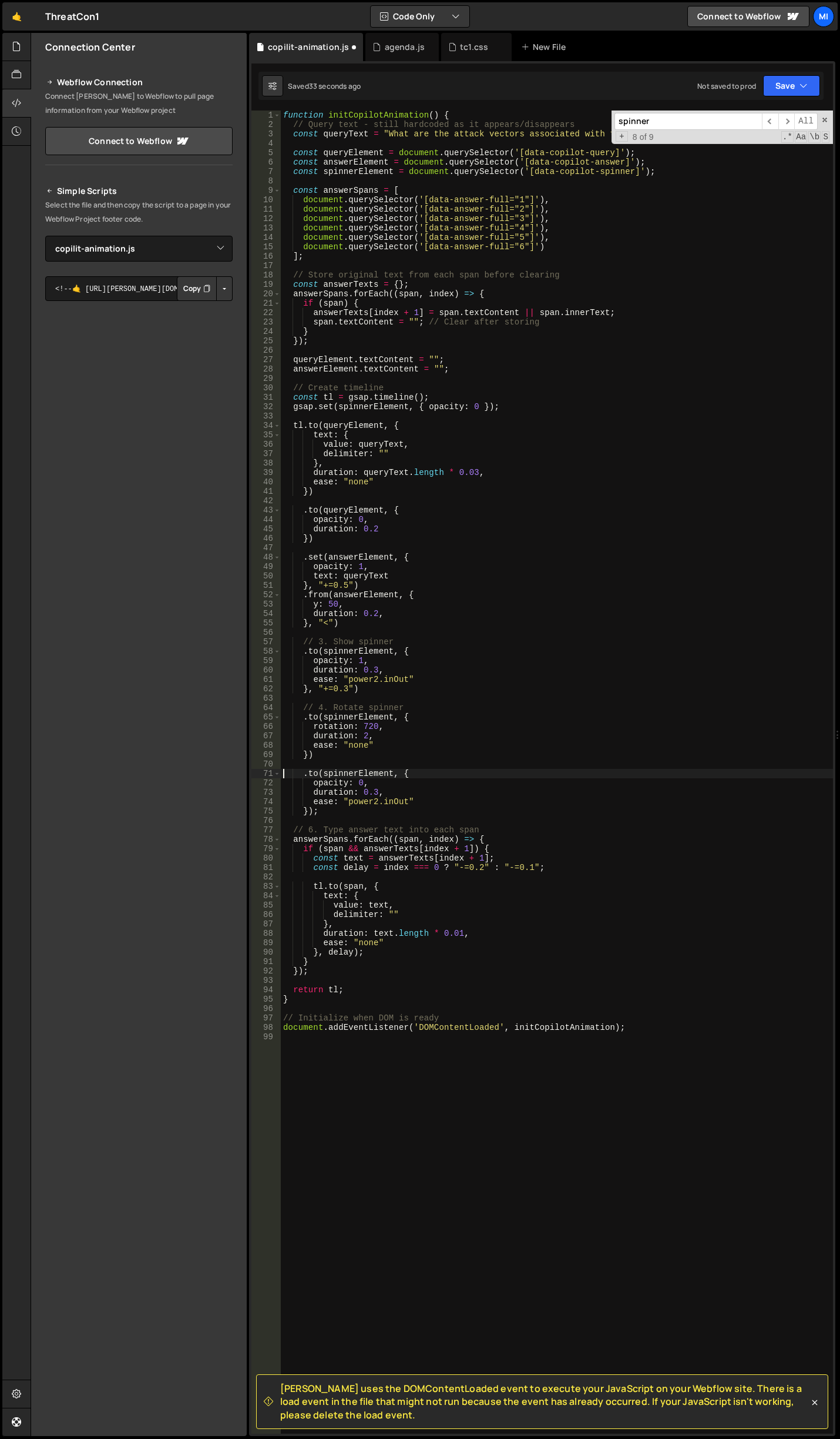
click at [357, 704] on div "function initCopilotAnimation ( ) { // Query text - still hardcoded as it appea…" at bounding box center [557, 781] width 552 height 1341
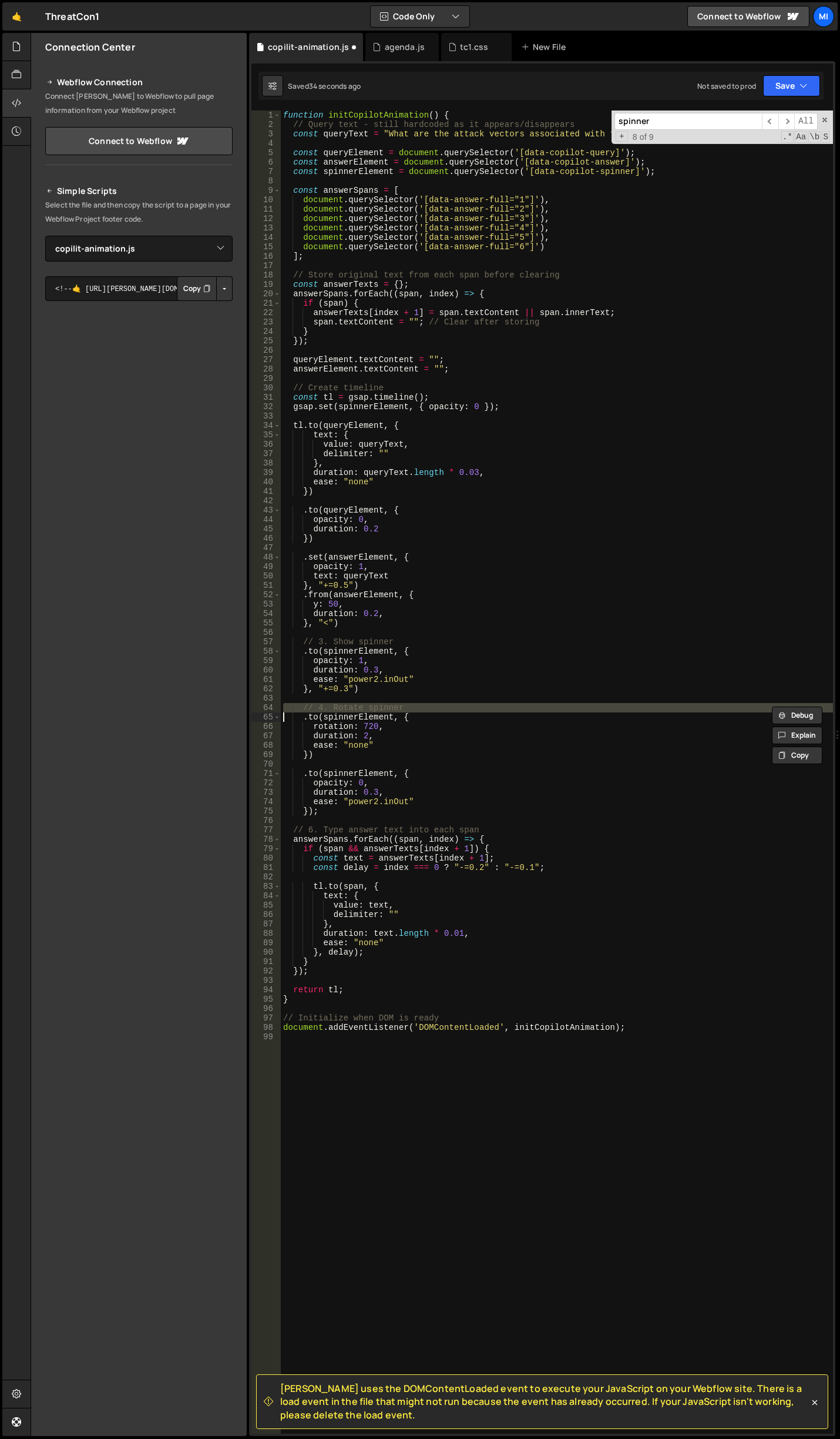
click at [357, 704] on div "function initCopilotAnimation ( ) { // Query text - still hardcoded as it appea…" at bounding box center [557, 781] width 552 height 1341
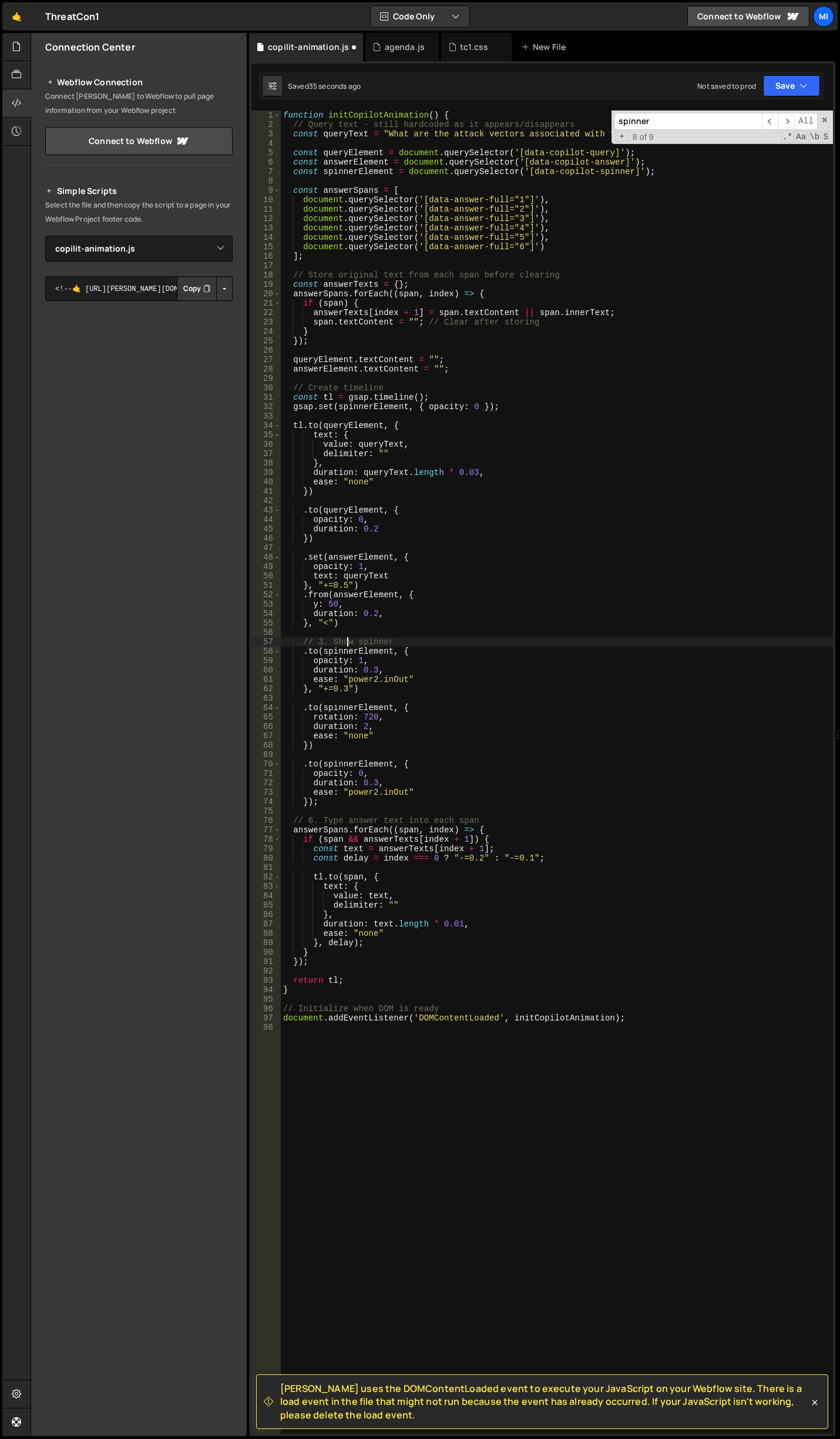
click at [347, 637] on div "function initCopilotAnimation ( ) { // Query text - still hardcoded as it appea…" at bounding box center [557, 781] width 552 height 1341
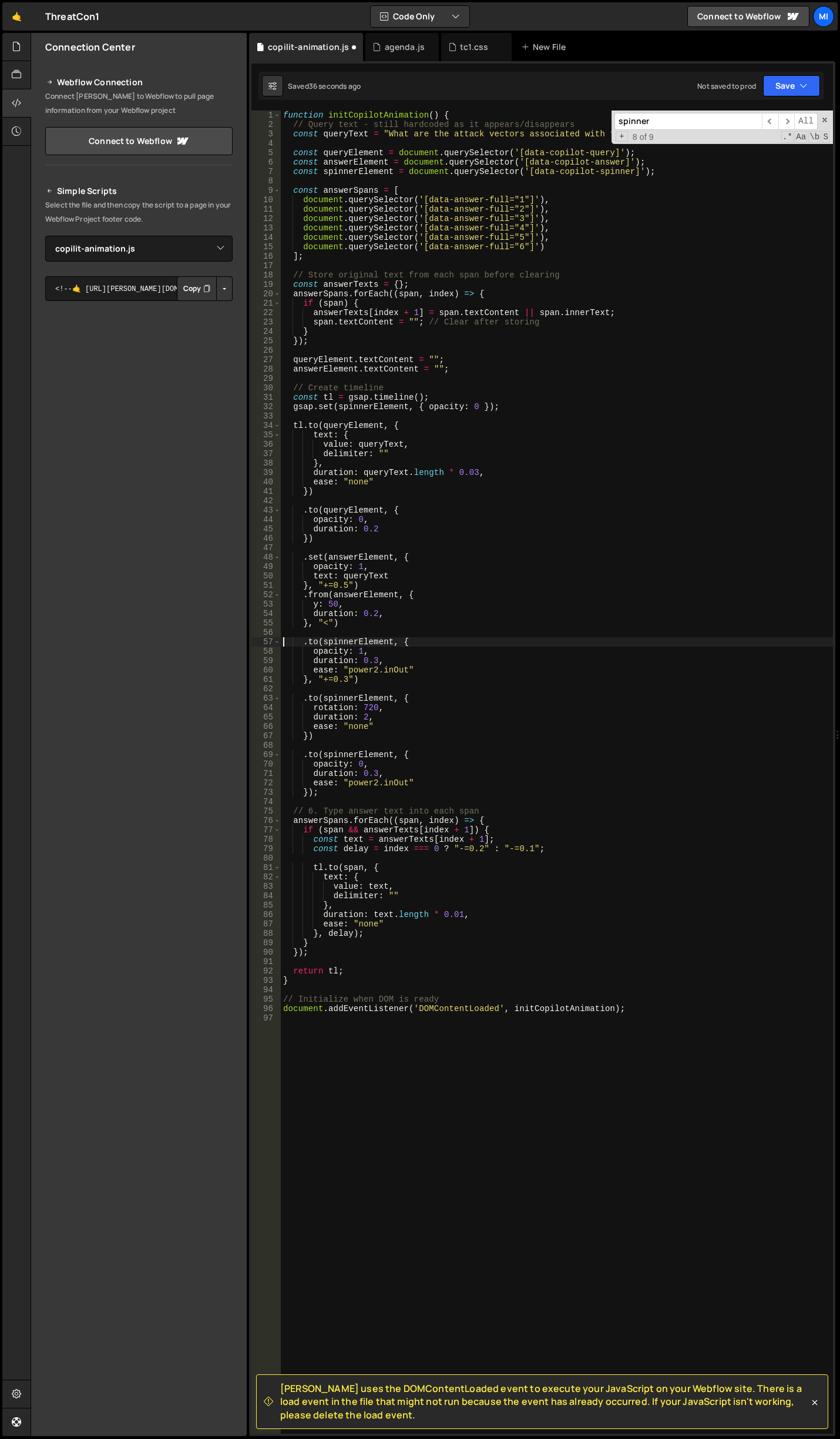
click at [379, 809] on div "function initCopilotAnimation ( ) { // Query text - still hardcoded as it appea…" at bounding box center [557, 781] width 552 height 1341
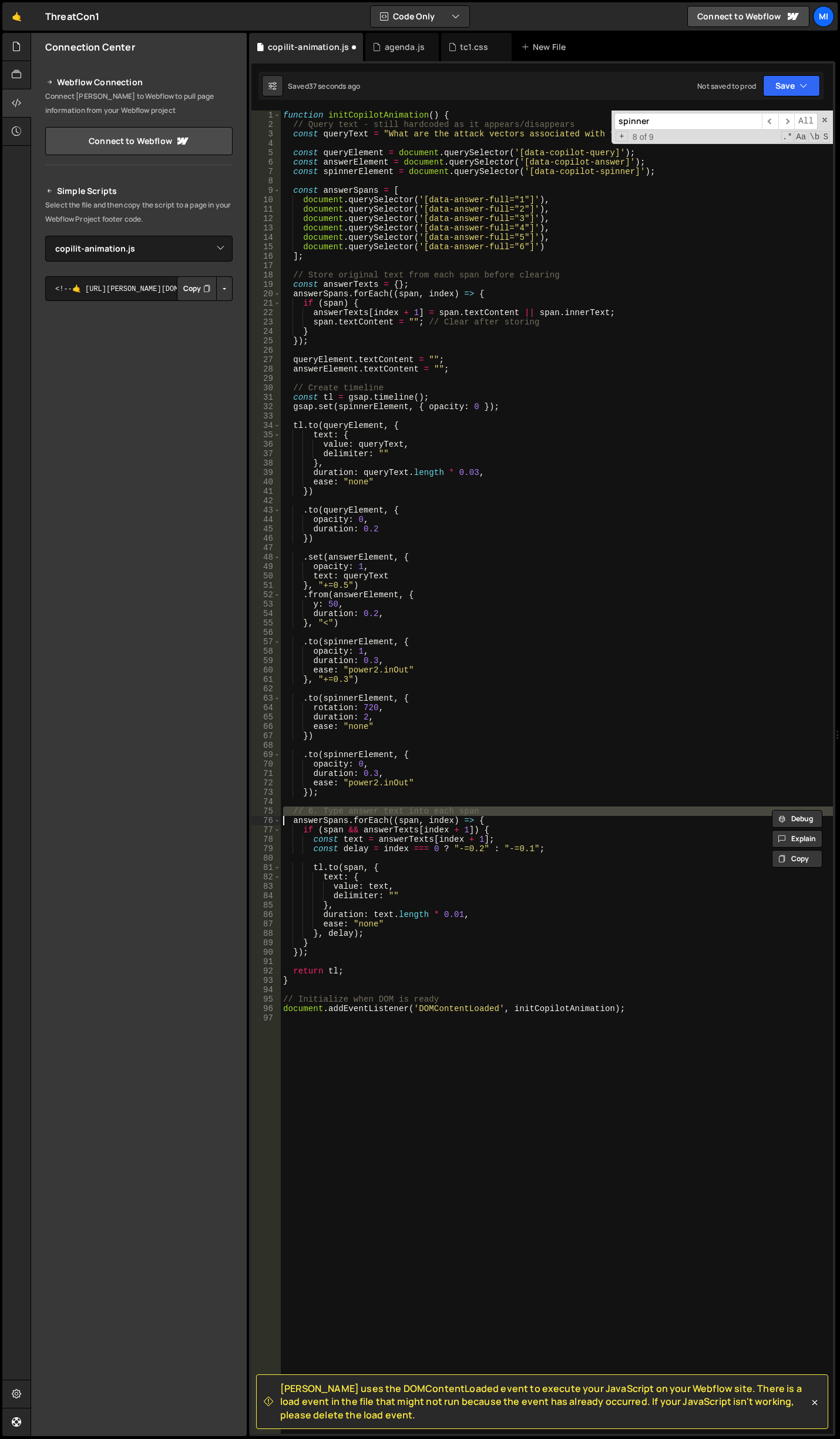
click at [379, 809] on div "function initCopilotAnimation ( ) { // Query text - still hardcoded as it appea…" at bounding box center [557, 781] width 552 height 1341
type textarea "answerSpans.forEach((span, index) => {"
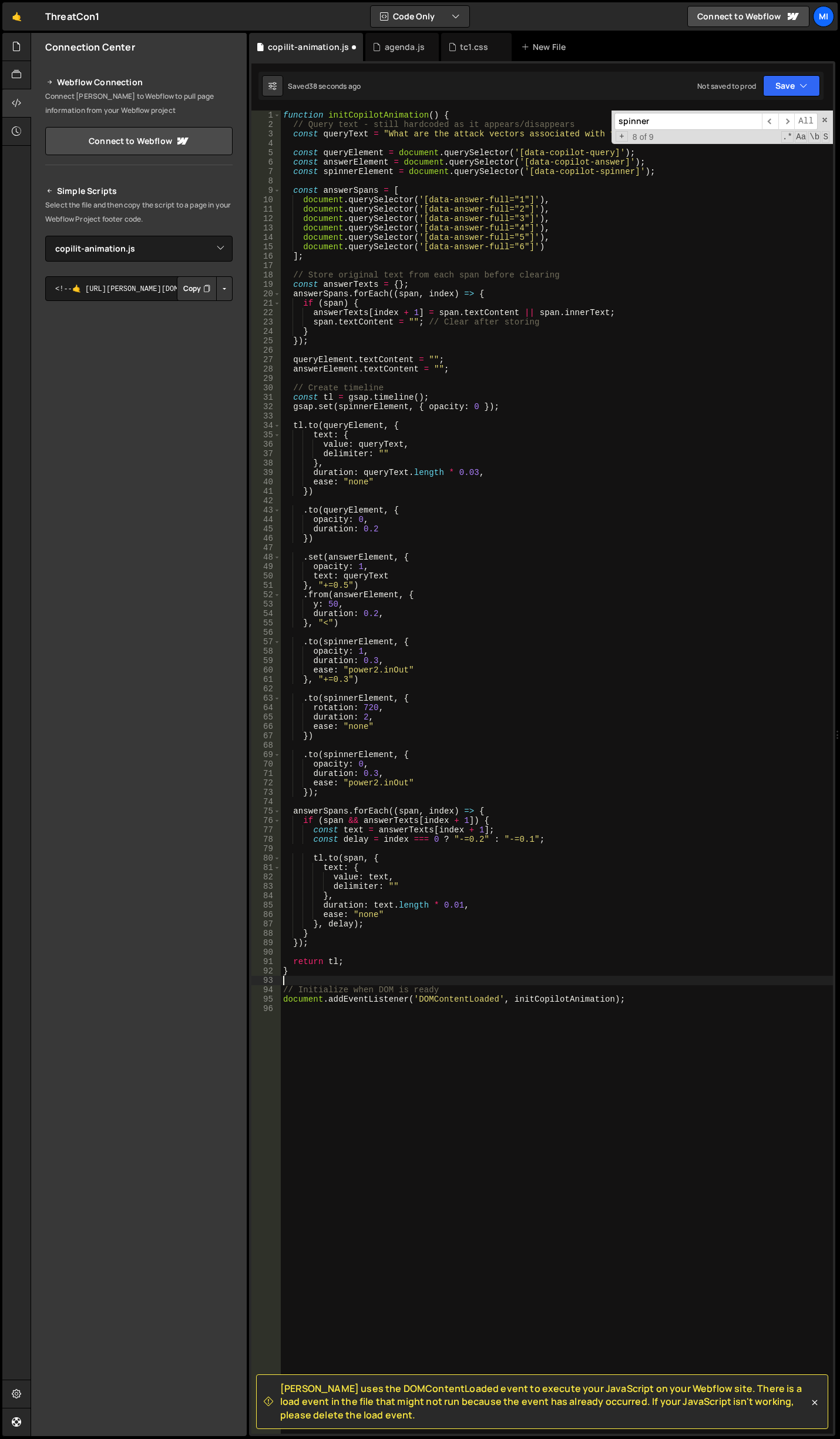
click at [372, 983] on div "function initCopilotAnimation ( ) { // Query text - still hardcoded as it appea…" at bounding box center [557, 781] width 552 height 1341
click at [374, 987] on div "function initCopilotAnimation ( ) { // Query text - still hardcoded as it appea…" at bounding box center [557, 781] width 552 height 1341
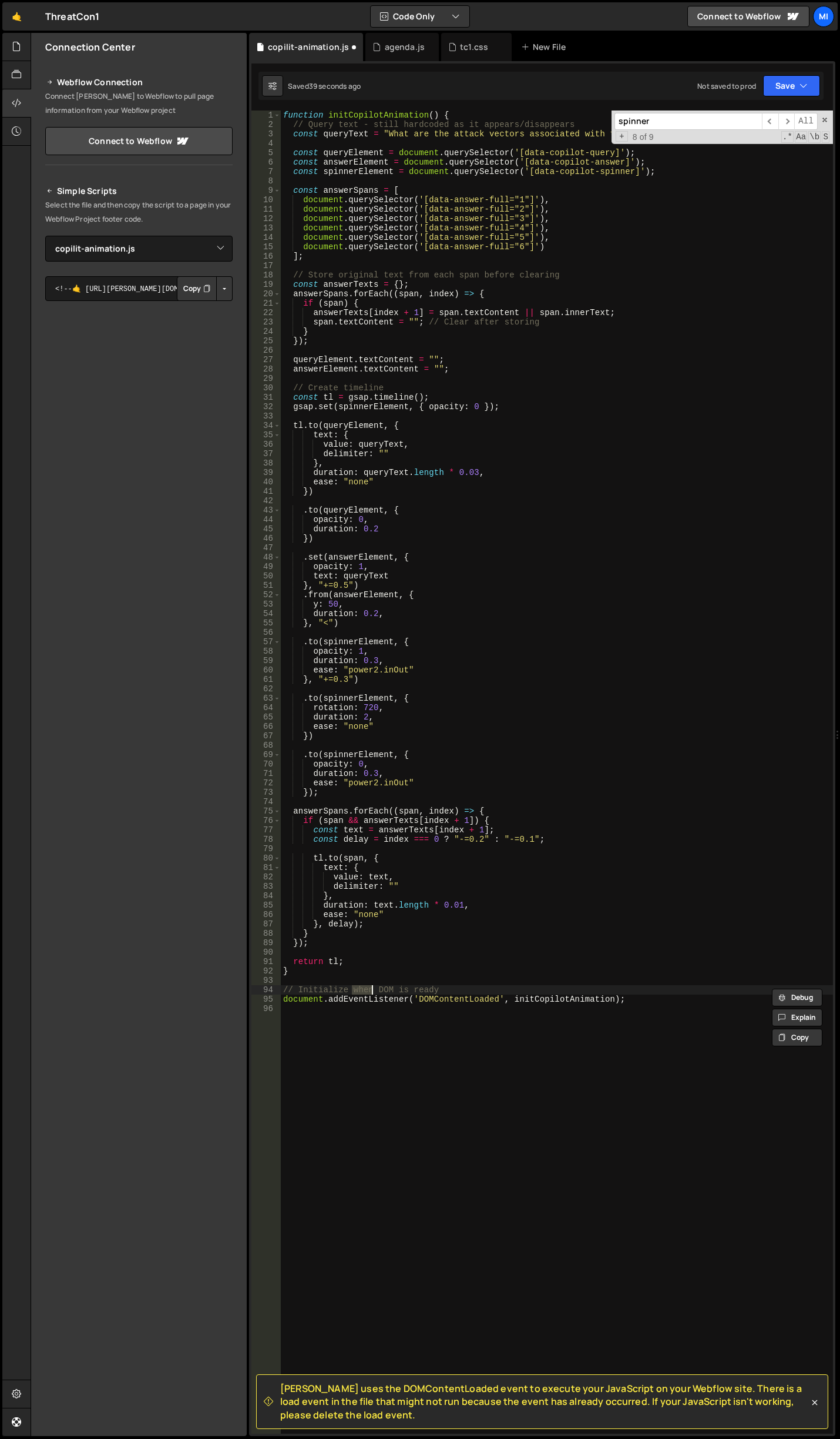
click at [374, 987] on div "function initCopilotAnimation ( ) { // Query text - still hardcoded as it appea…" at bounding box center [557, 781] width 552 height 1341
click at [350, 277] on div "function initCopilotAnimation ( ) { // Query text - still hardcoded as it appea…" at bounding box center [557, 781] width 552 height 1341
click at [337, 389] on div "function initCopilotAnimation ( ) { // Query text - still hardcoded as it appea…" at bounding box center [557, 781] width 552 height 1341
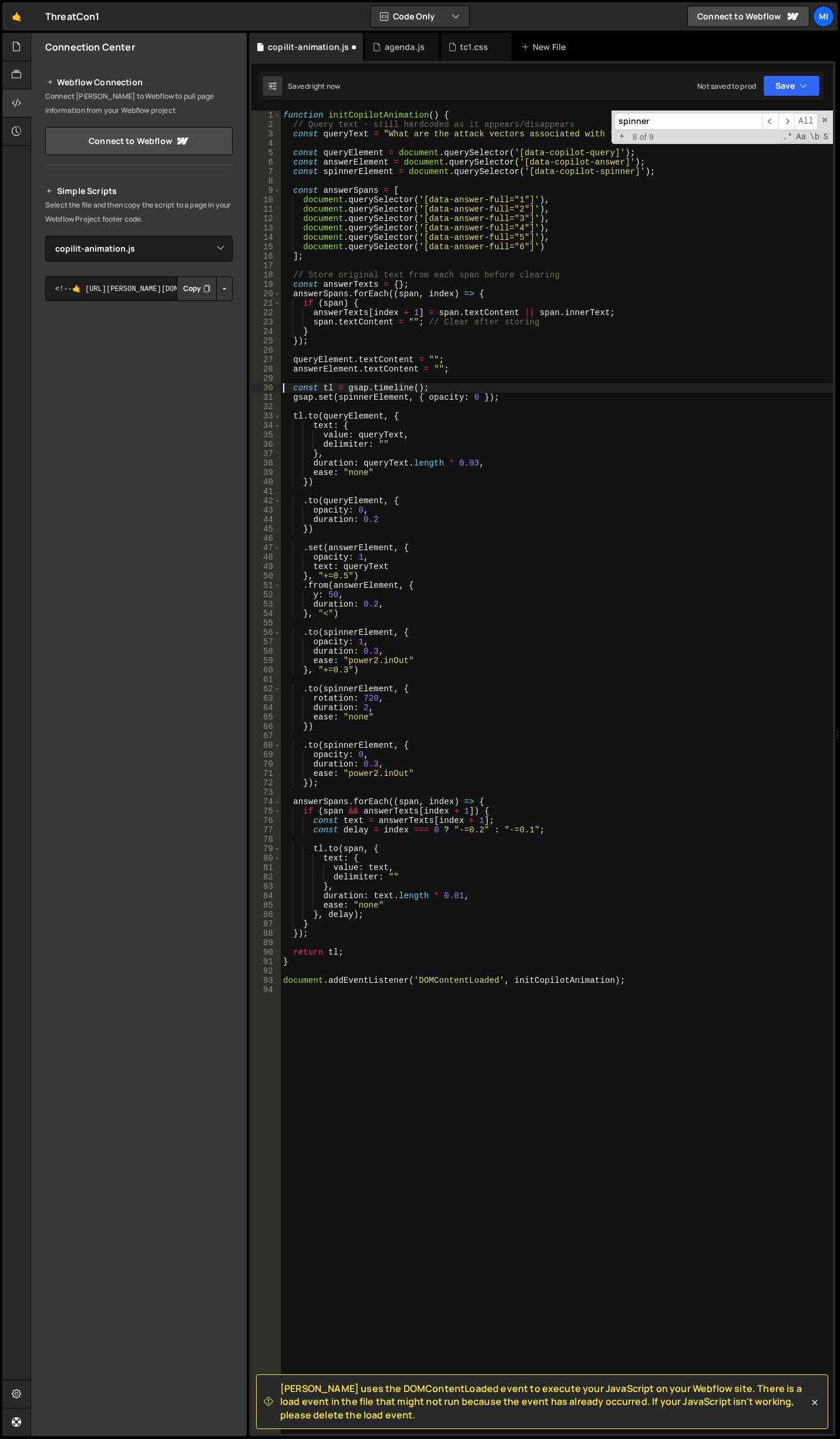
click at [449, 277] on div "function initCopilotAnimation ( ) { // Query text - still hardcoded as it appea…" at bounding box center [557, 781] width 552 height 1341
click at [549, 273] on div "function initCopilotAnimation ( ) { // Query text - still hardcoded as it appea…" at bounding box center [557, 781] width 552 height 1341
drag, startPoint x: 564, startPoint y: 275, endPoint x: 333, endPoint y: 275, distance: 231.0
click at [333, 275] on div "function initCopilotAnimation ( ) { // Query text - still hardcoded as it appea…" at bounding box center [557, 781] width 552 height 1341
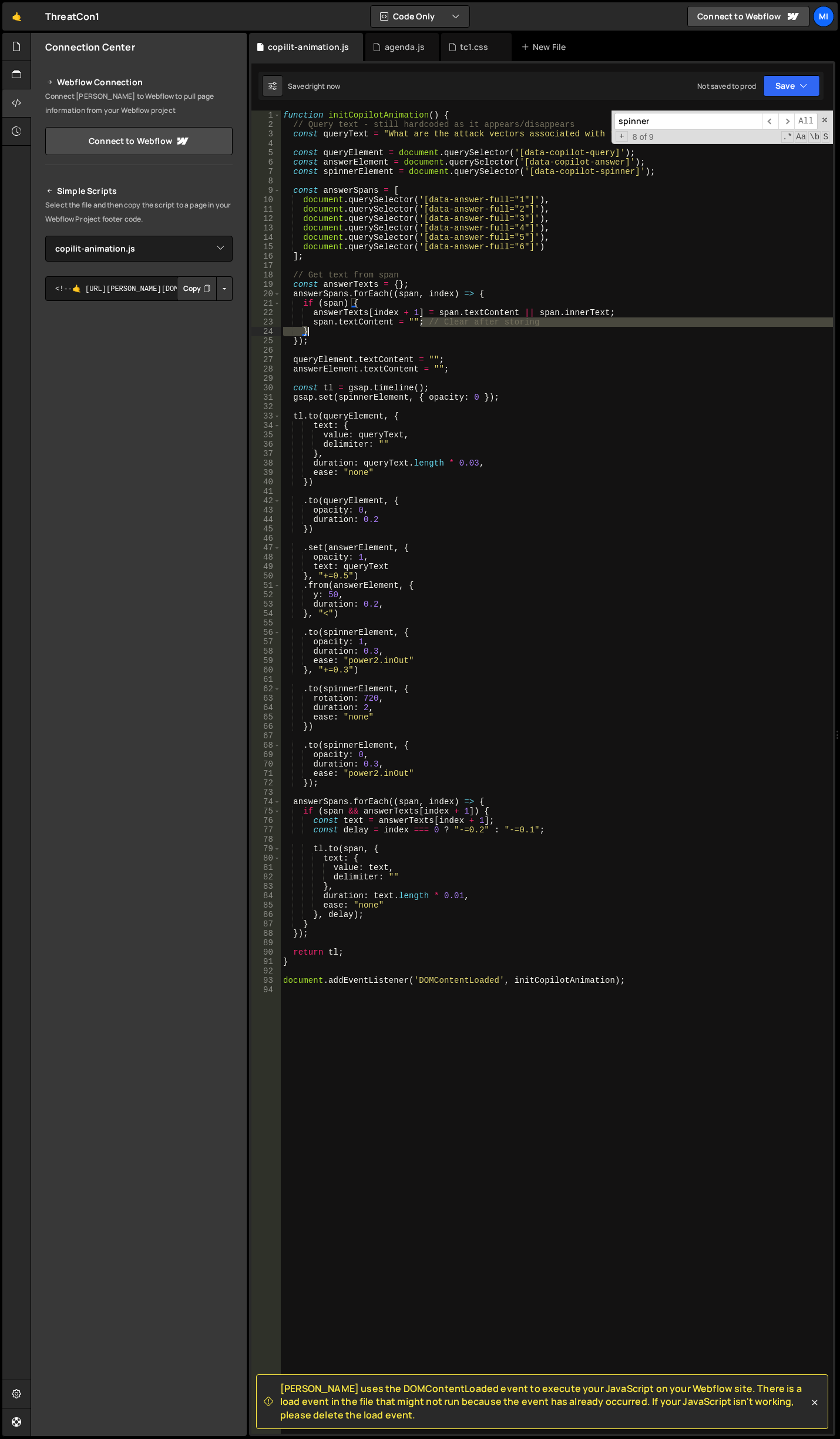
drag, startPoint x: 422, startPoint y: 325, endPoint x: 572, endPoint y: 313, distance: 150.5
click at [541, 327] on div "function initCopilotAnimation ( ) { // Query text - still hardcoded as it appea…" at bounding box center [557, 781] width 552 height 1341
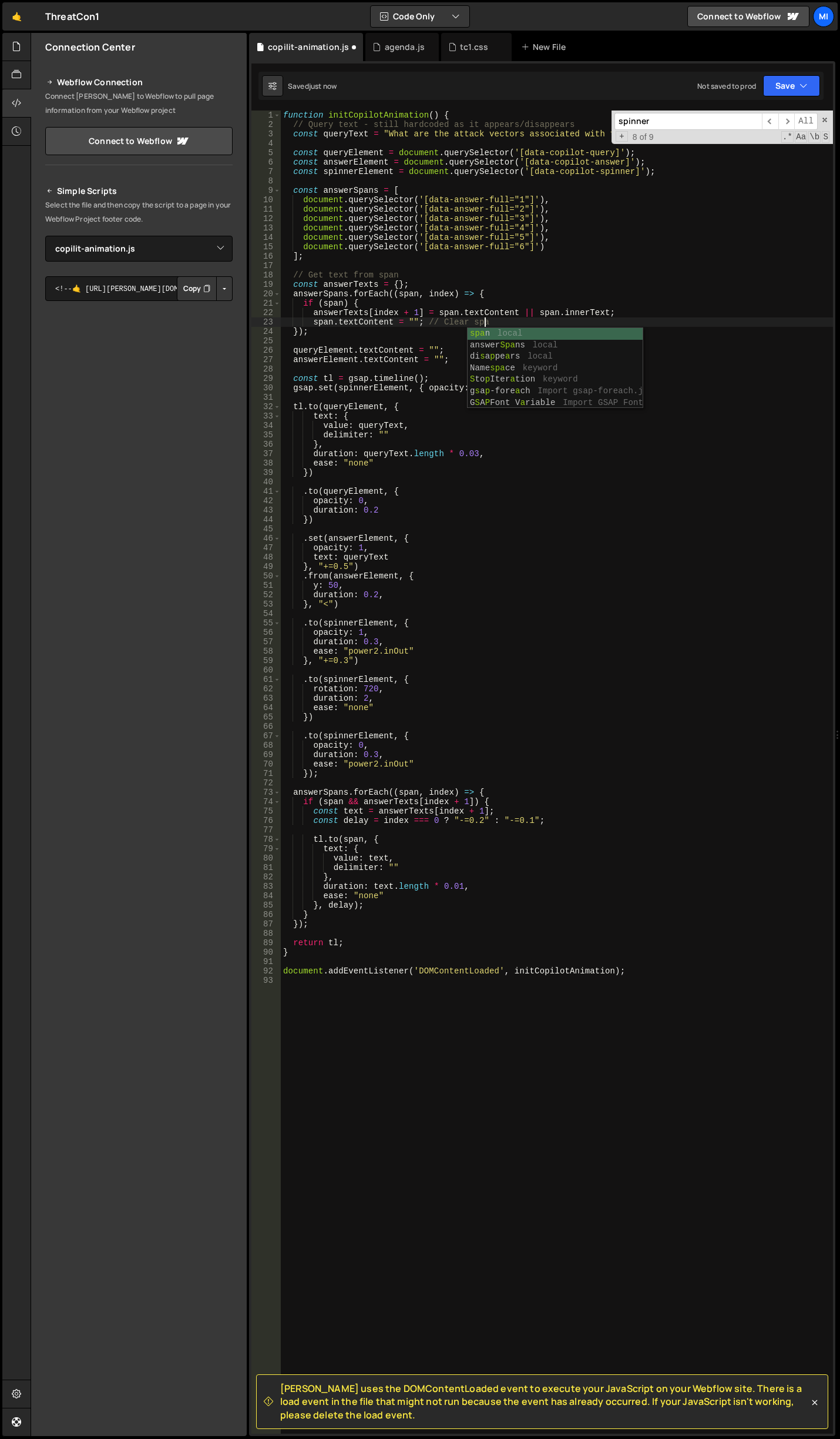
scroll to position [0, 14]
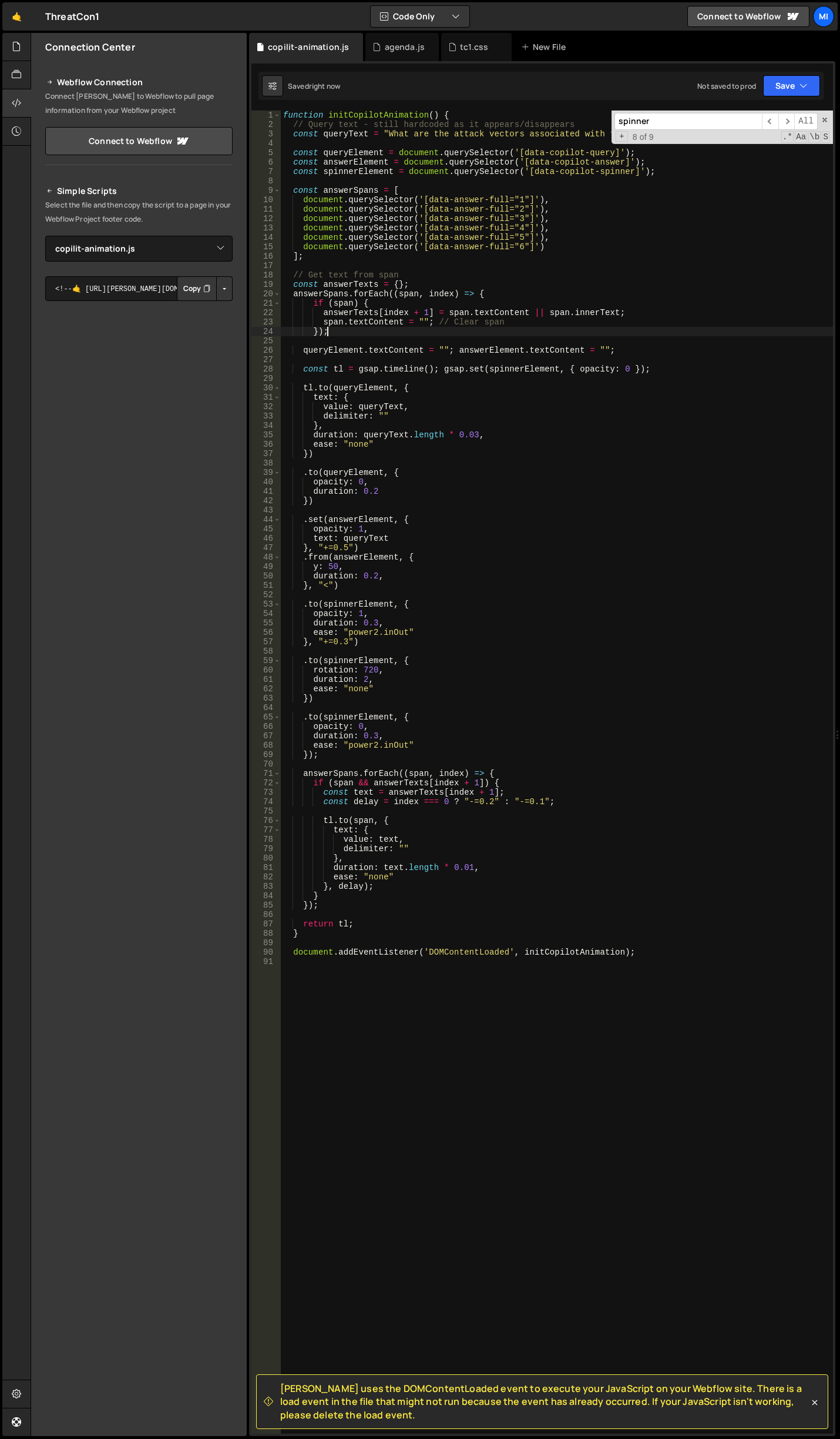
click at [547, 331] on div "function initCopilotAnimation ( ) { // Query text - still hardcoded as it appea…" at bounding box center [557, 781] width 552 height 1341
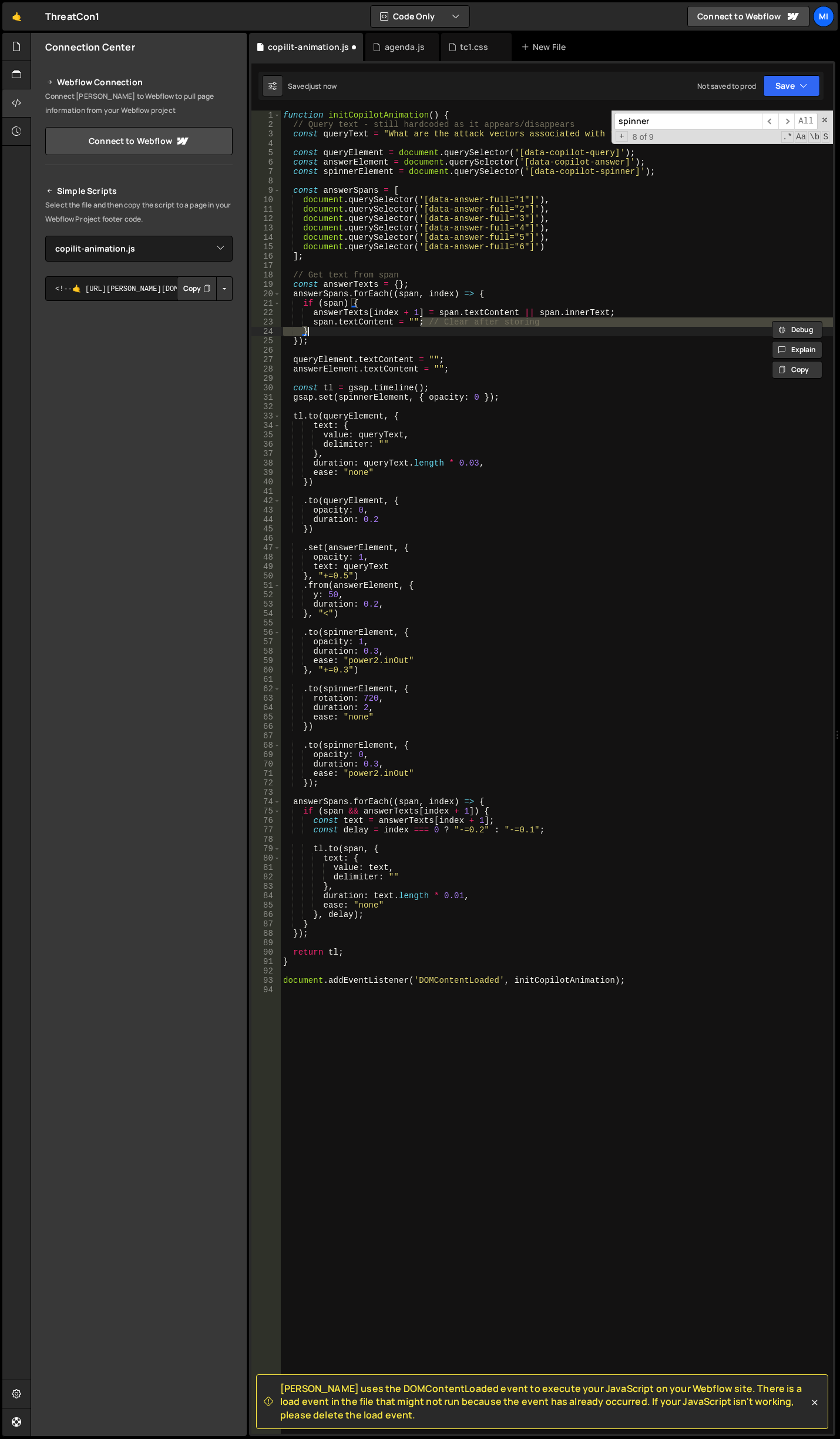
click at [496, 328] on div "function initCopilotAnimation ( ) { // Query text - still hardcoded as it appea…" at bounding box center [557, 772] width 552 height 1323
drag, startPoint x: 442, startPoint y: 321, endPoint x: 532, endPoint y: 323, distance: 90.0
click at [532, 323] on div "function initCopilotAnimation ( ) { // Query text - still hardcoded as it appea…" at bounding box center [557, 781] width 552 height 1341
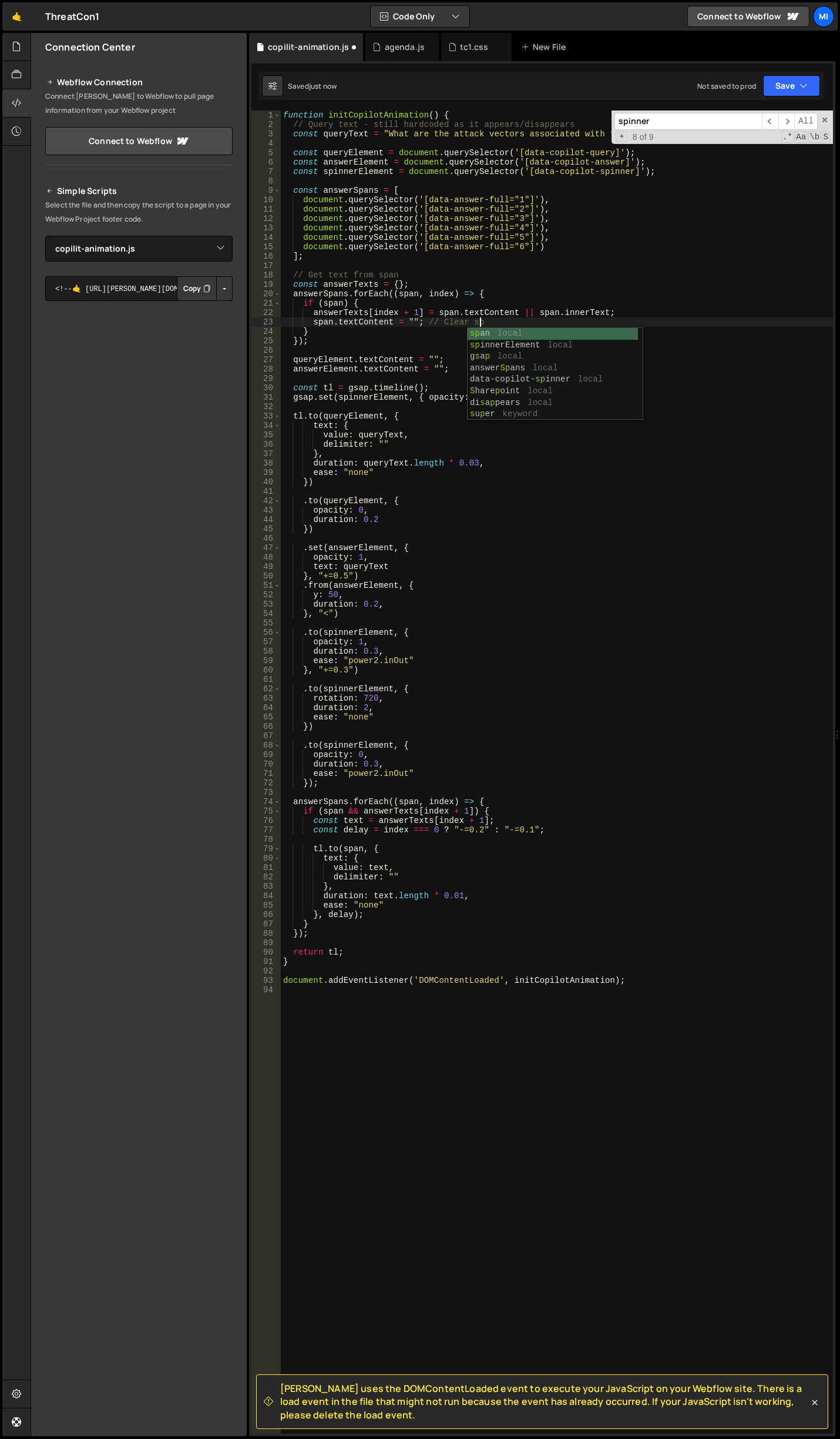
scroll to position [0, 14]
click at [418, 643] on div "function initCopilotAnimation ( ) { // Query text - still hardcoded as it appea…" at bounding box center [557, 781] width 552 height 1341
click at [378, 663] on div "function initCopilotAnimation ( ) { // Query text - still hardcoded as it appea…" at bounding box center [557, 781] width 552 height 1341
type textarea "ease: "power2.inOut""
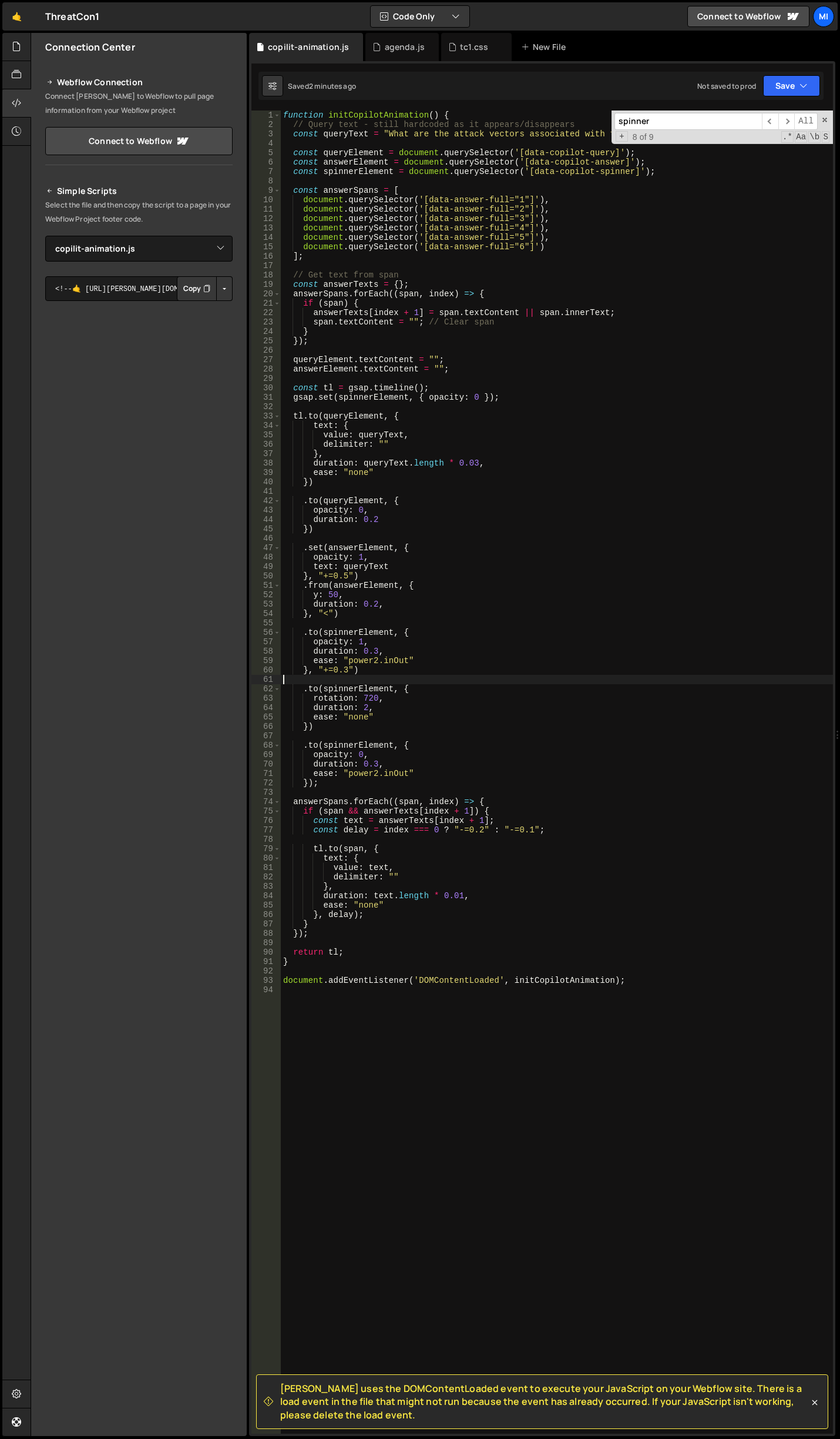
click at [387, 675] on div "function initCopilotAnimation ( ) { // Query text - still hardcoded as it appea…" at bounding box center [557, 781] width 552 height 1341
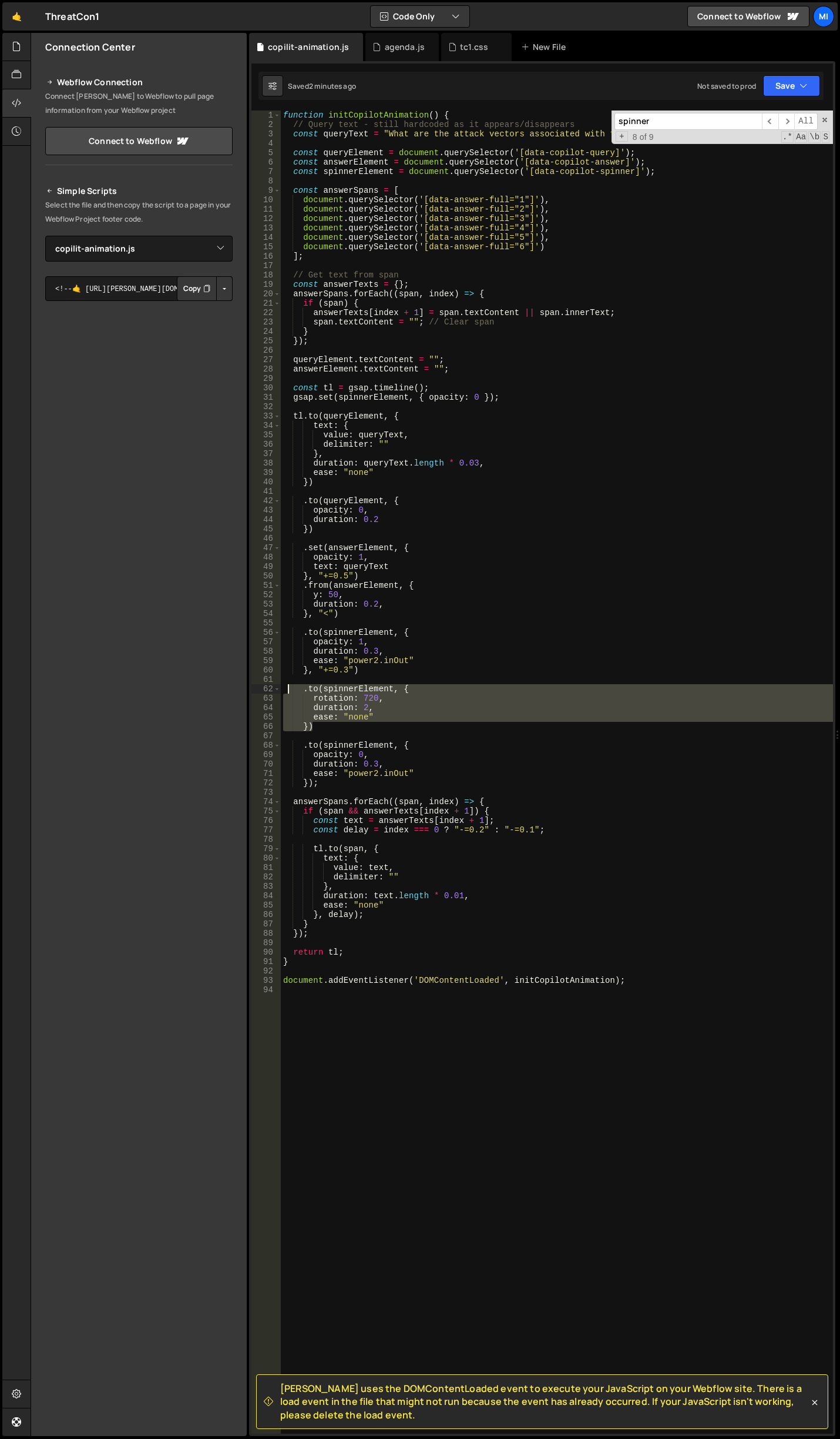
drag, startPoint x: 331, startPoint y: 724, endPoint x: 284, endPoint y: 689, distance: 58.6
click at [284, 689] on div "function initCopilotAnimation ( ) { // Query text - still hardcoded as it appea…" at bounding box center [557, 781] width 552 height 1341
type textarea ".to(spinnerElement, { rotation: 720,"
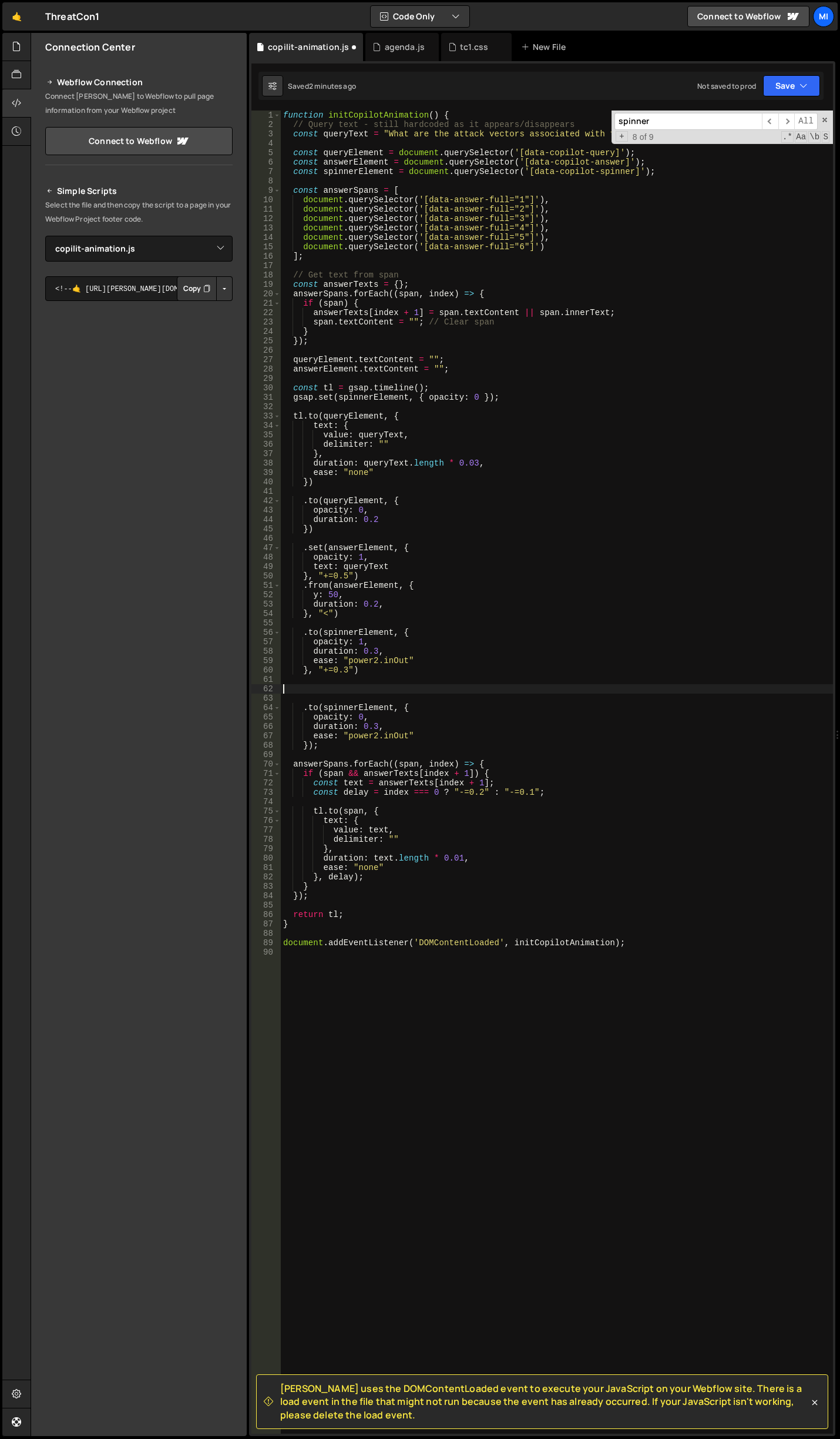
type textarea ".to(spinnerElement, {"
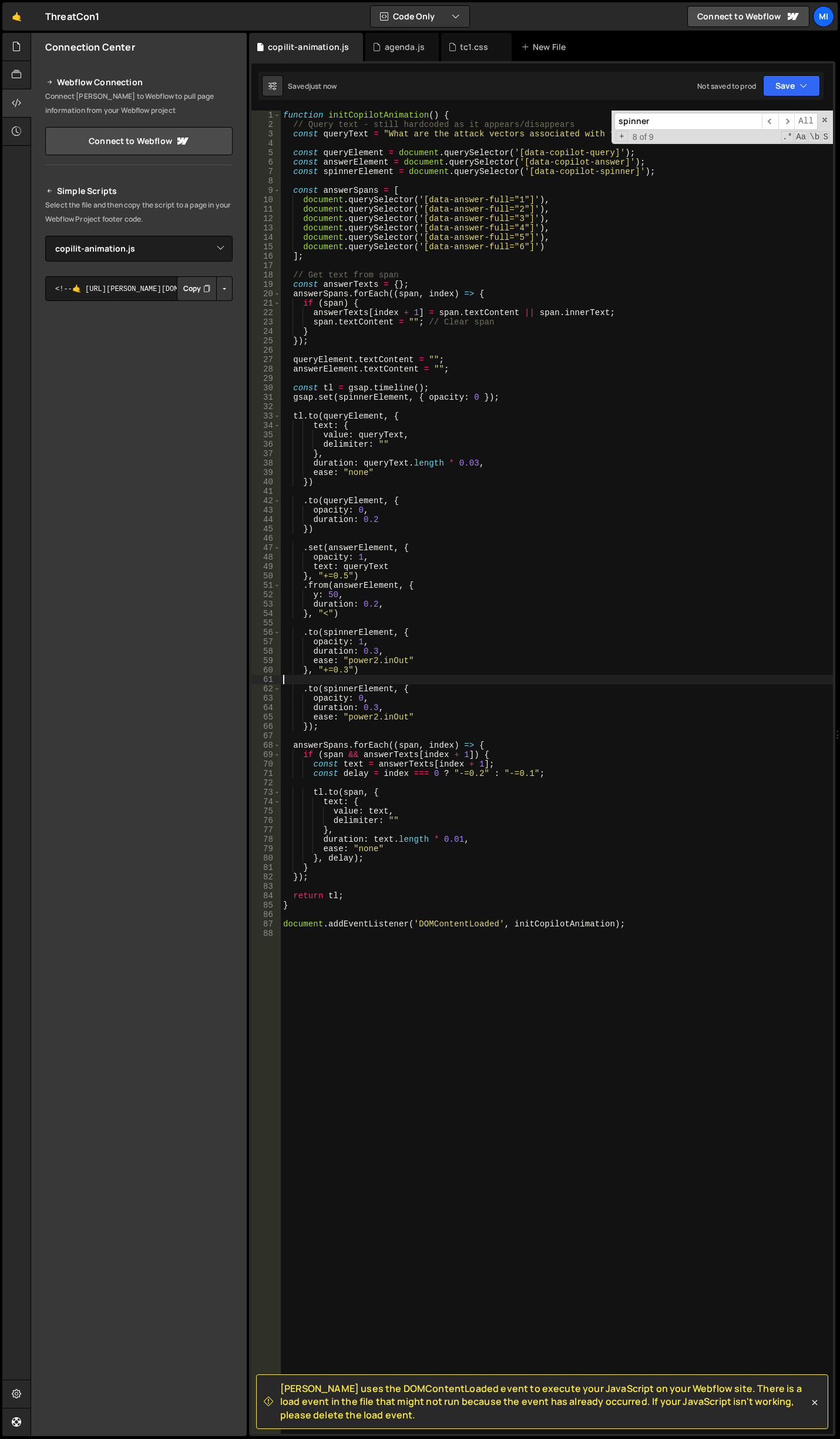
click at [465, 681] on div "function initCopilotAnimation ( ) { // Query text - still hardcoded as it appea…" at bounding box center [557, 781] width 552 height 1341
click at [407, 655] on div "function initCopilotAnimation ( ) { // Query text - still hardcoded as it appea…" at bounding box center [557, 781] width 552 height 1341
drag, startPoint x: 331, startPoint y: 670, endPoint x: 346, endPoint y: 670, distance: 15.0
click at [346, 670] on div "function initCopilotAnimation ( ) { // Query text - still hardcoded as it appea…" at bounding box center [557, 781] width 552 height 1341
type textarea "}, "+=0.3")"
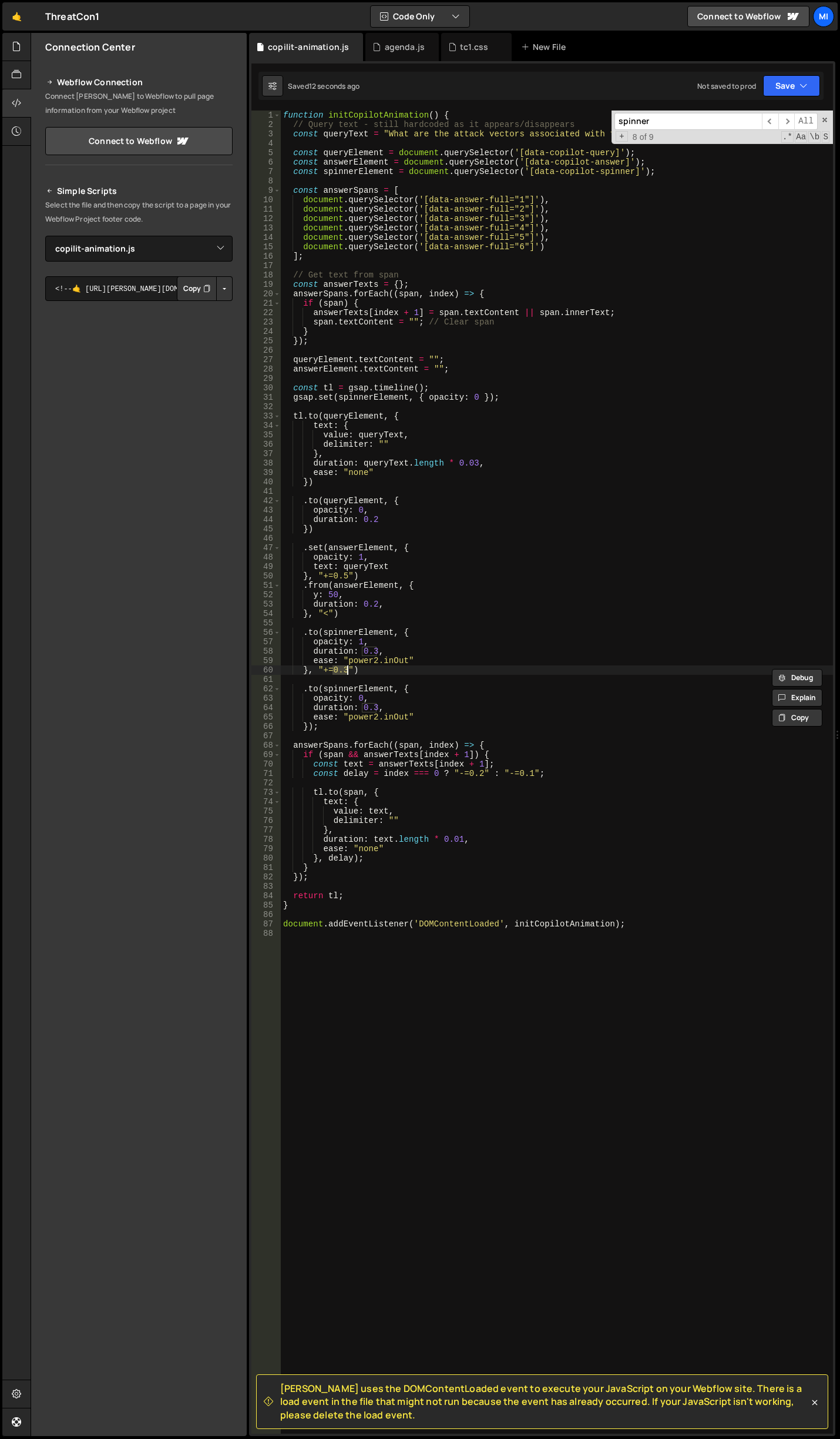
click at [372, 680] on div "function initCopilotAnimation ( ) { // Query text - still hardcoded as it appea…" at bounding box center [557, 781] width 552 height 1341
click at [364, 680] on div "function initCopilotAnimation ( ) { // Query text - still hardcoded as it appea…" at bounding box center [557, 781] width 552 height 1341
drag, startPoint x: 360, startPoint y: 651, endPoint x: 378, endPoint y: 648, distance: 18.2
click at [378, 648] on div "function initCopilotAnimation ( ) { // Query text - still hardcoded as it appea…" at bounding box center [557, 781] width 552 height 1341
type textarea "duration: 0.3,"
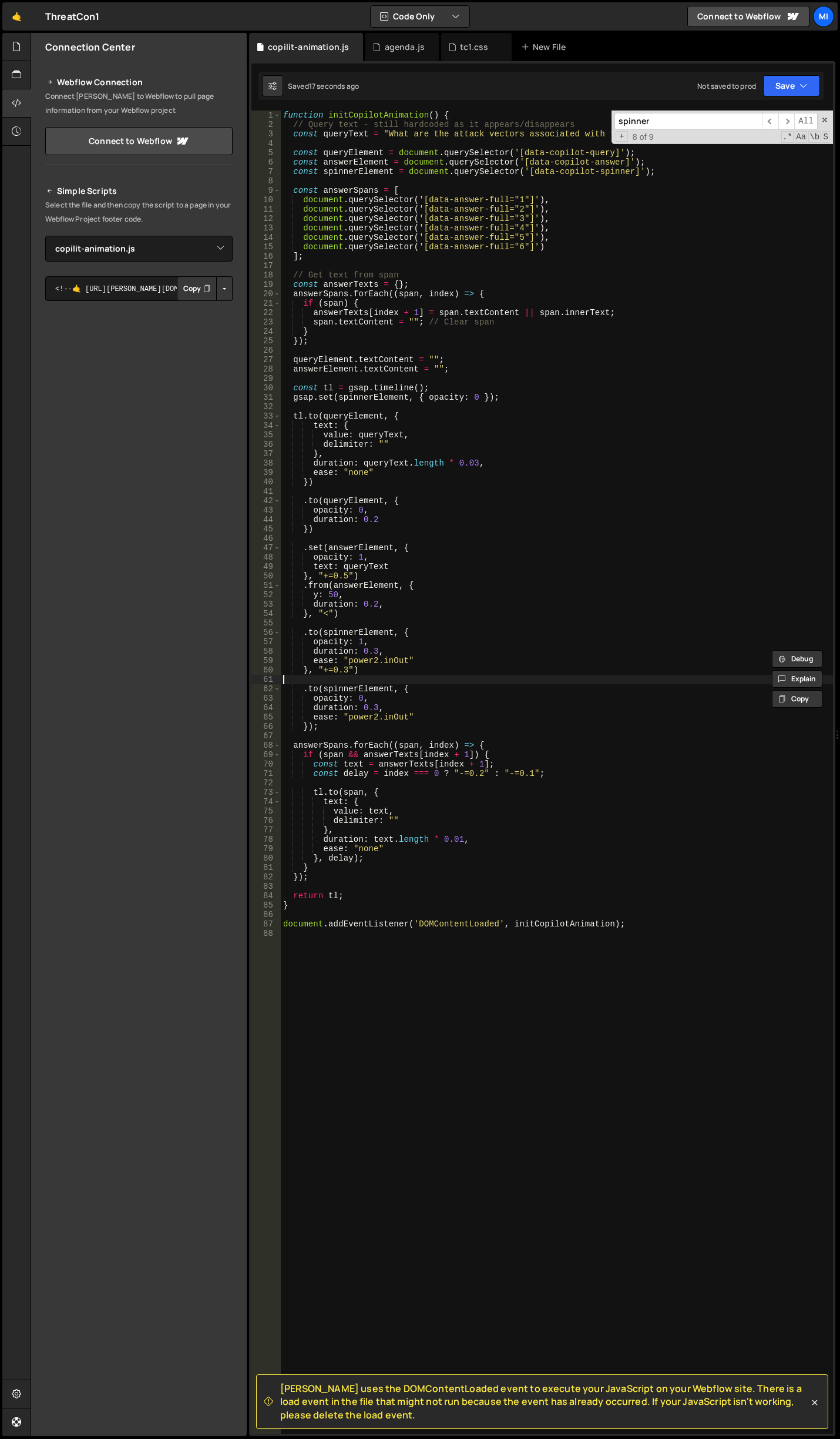
click at [360, 683] on div "function initCopilotAnimation ( ) { // Query text - still hardcoded as it appea…" at bounding box center [557, 781] width 552 height 1341
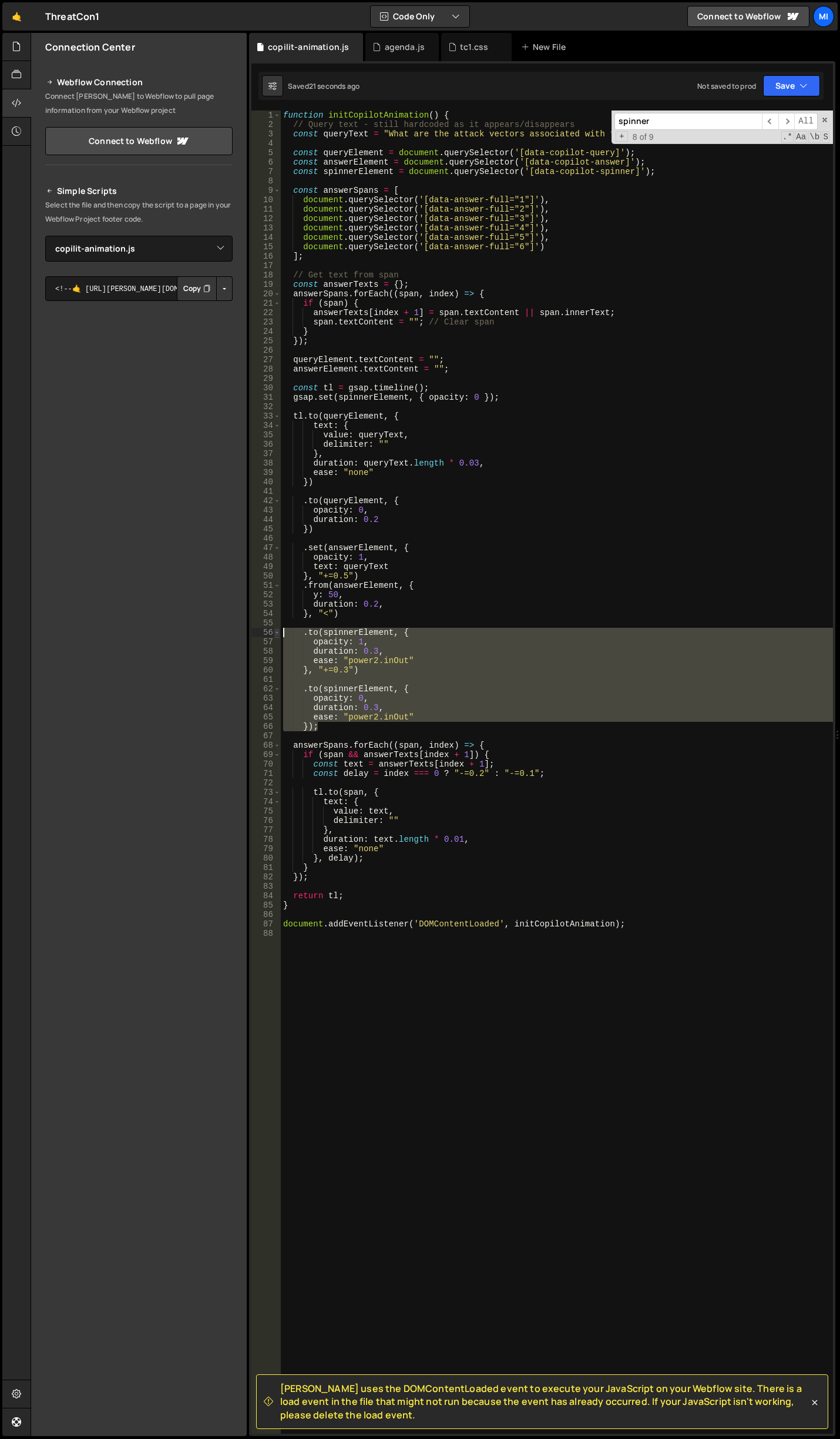
drag, startPoint x: 320, startPoint y: 731, endPoint x: 277, endPoint y: 632, distance: 107.9
click at [277, 632] on div "1 2 3 4 5 6 7 8 9 10 11 12 13 14 15 16 17 18 19 20 21 22 23 24 25 26 27 28 29 3…" at bounding box center [542, 772] width 582 height 1323
click at [394, 716] on div "function initCopilotAnimation ( ) { // Query text - still hardcoded as it appea…" at bounding box center [557, 772] width 552 height 1323
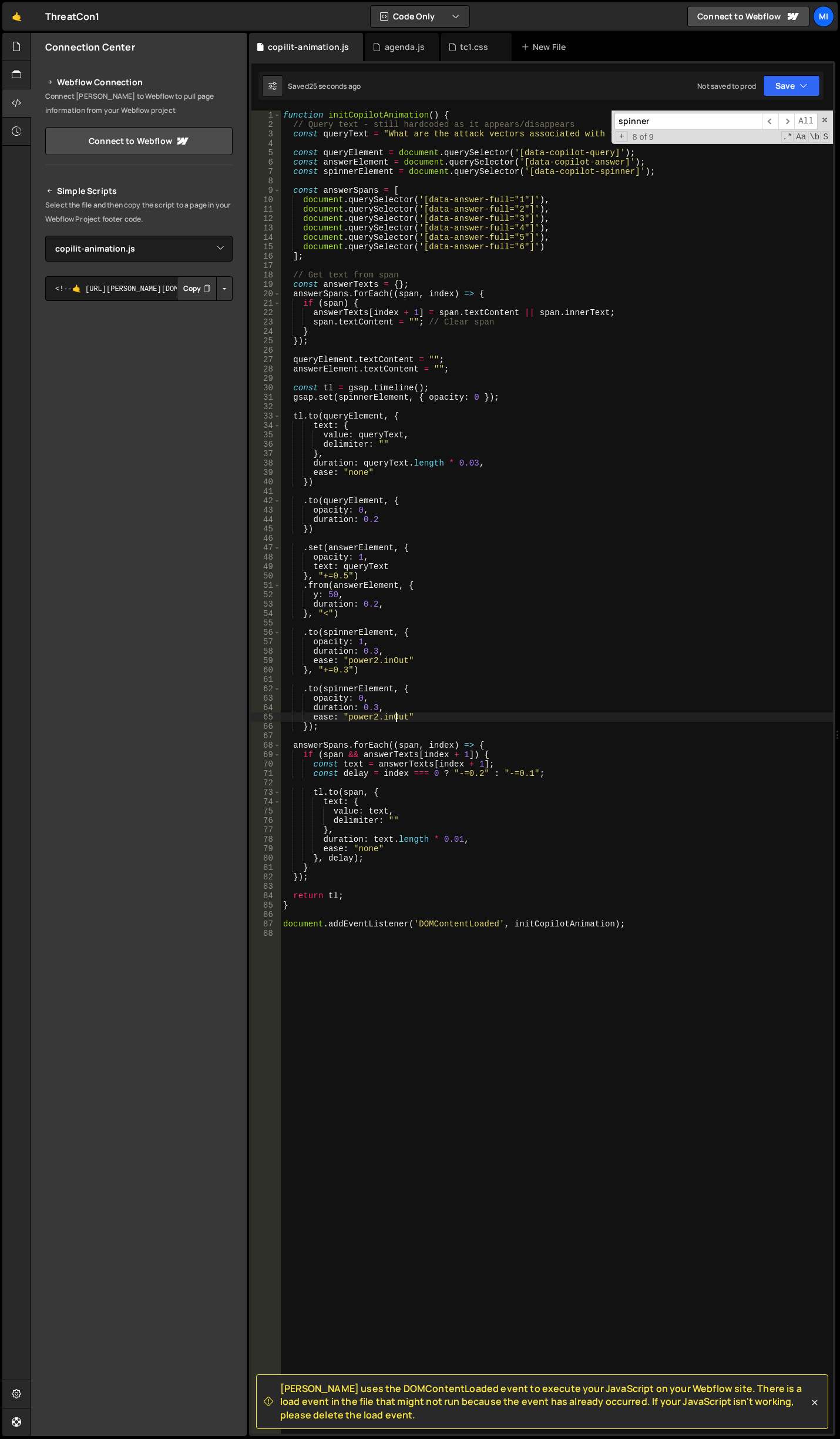
click at [382, 695] on div "function initCopilotAnimation ( ) { // Query text - still hardcoded as it appea…" at bounding box center [557, 781] width 552 height 1341
type textarea "opacity: 0,"
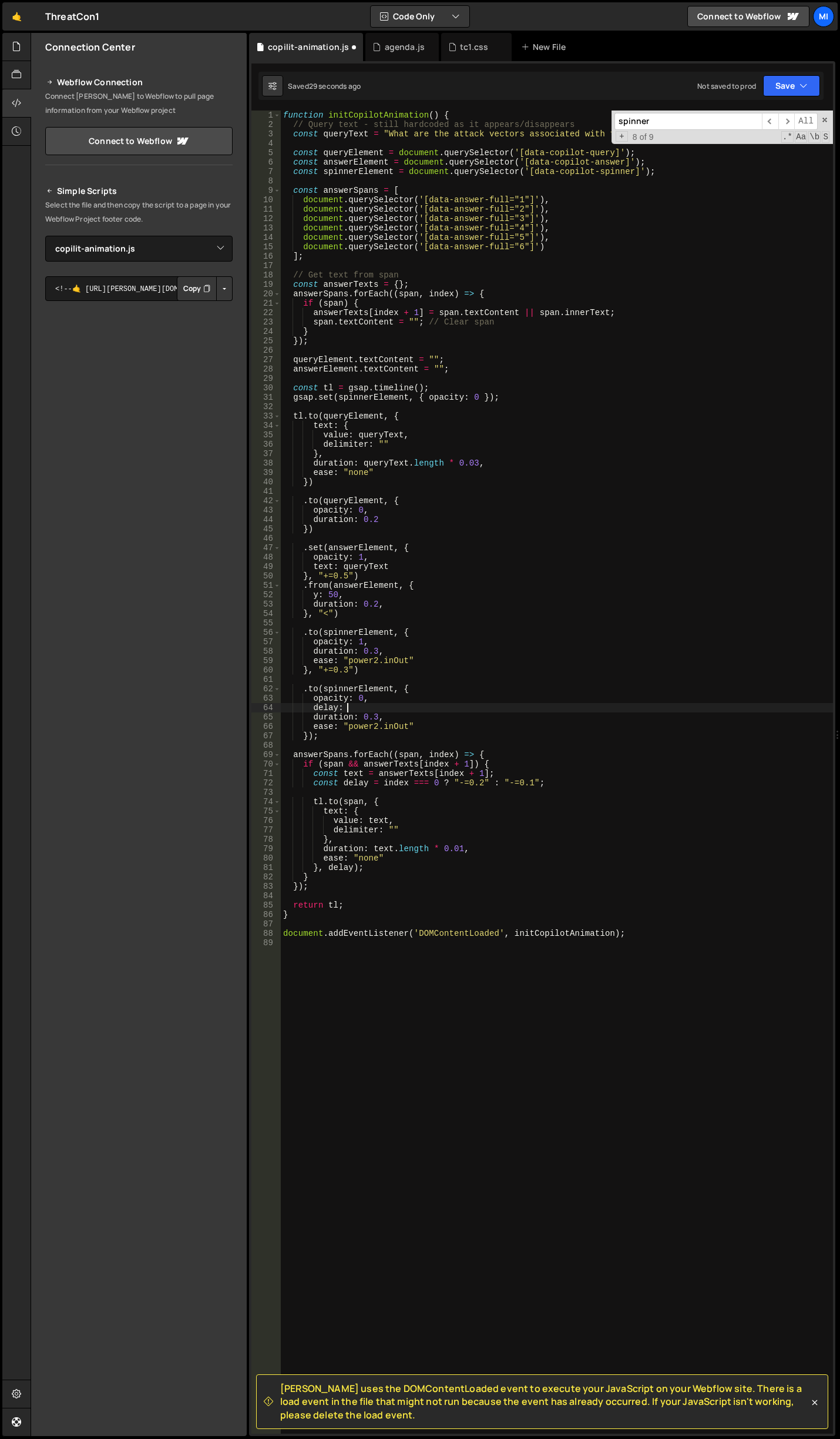
scroll to position [0, 4]
type textarea "delay: 2,"
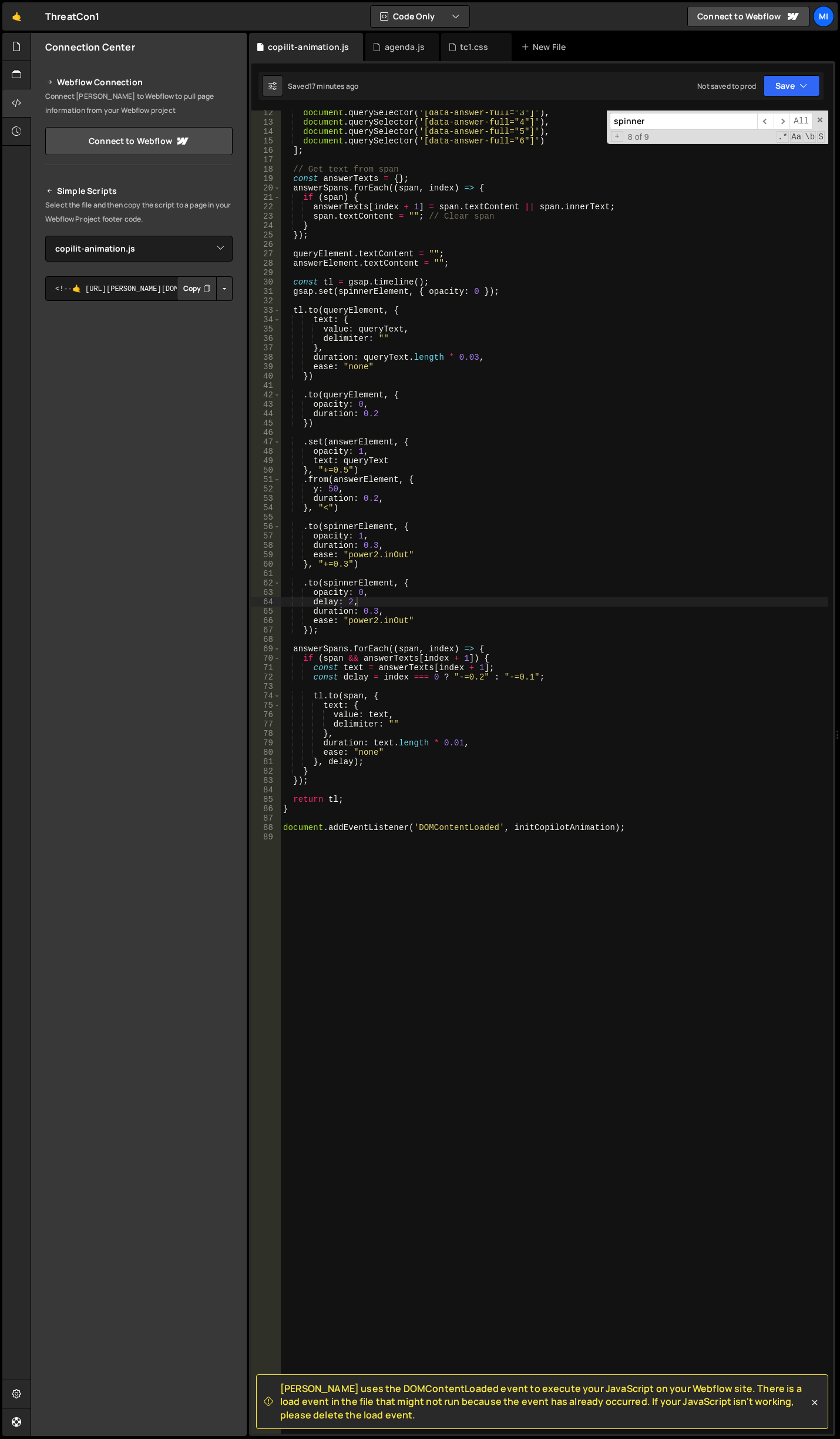
scroll to position [106, 0]
click at [433, 982] on div "document . querySelector ( '[data-answer-full="3"]' ) , document . querySelecto…" at bounding box center [554, 779] width 548 height 1341
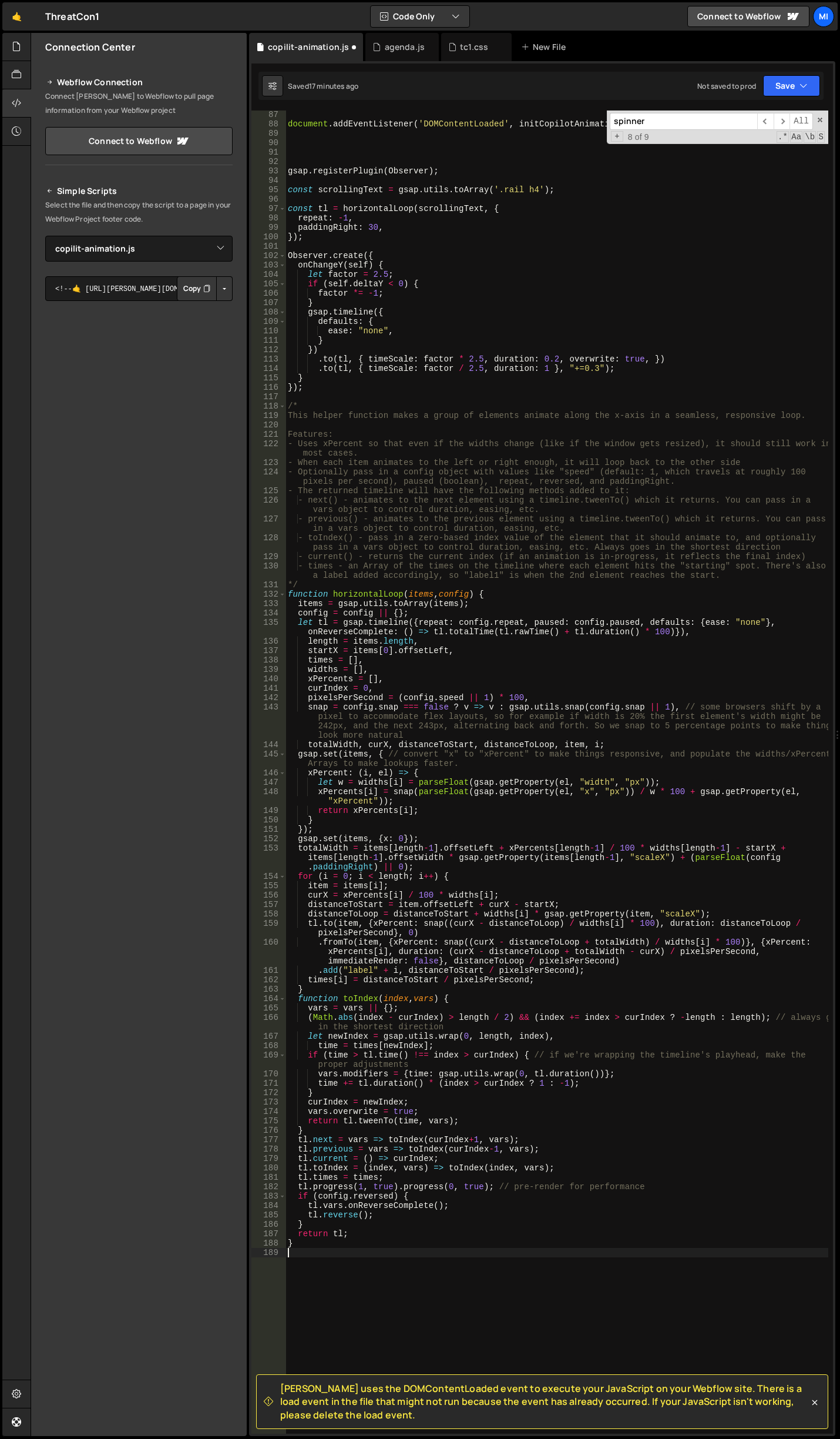
scroll to position [774, 0]
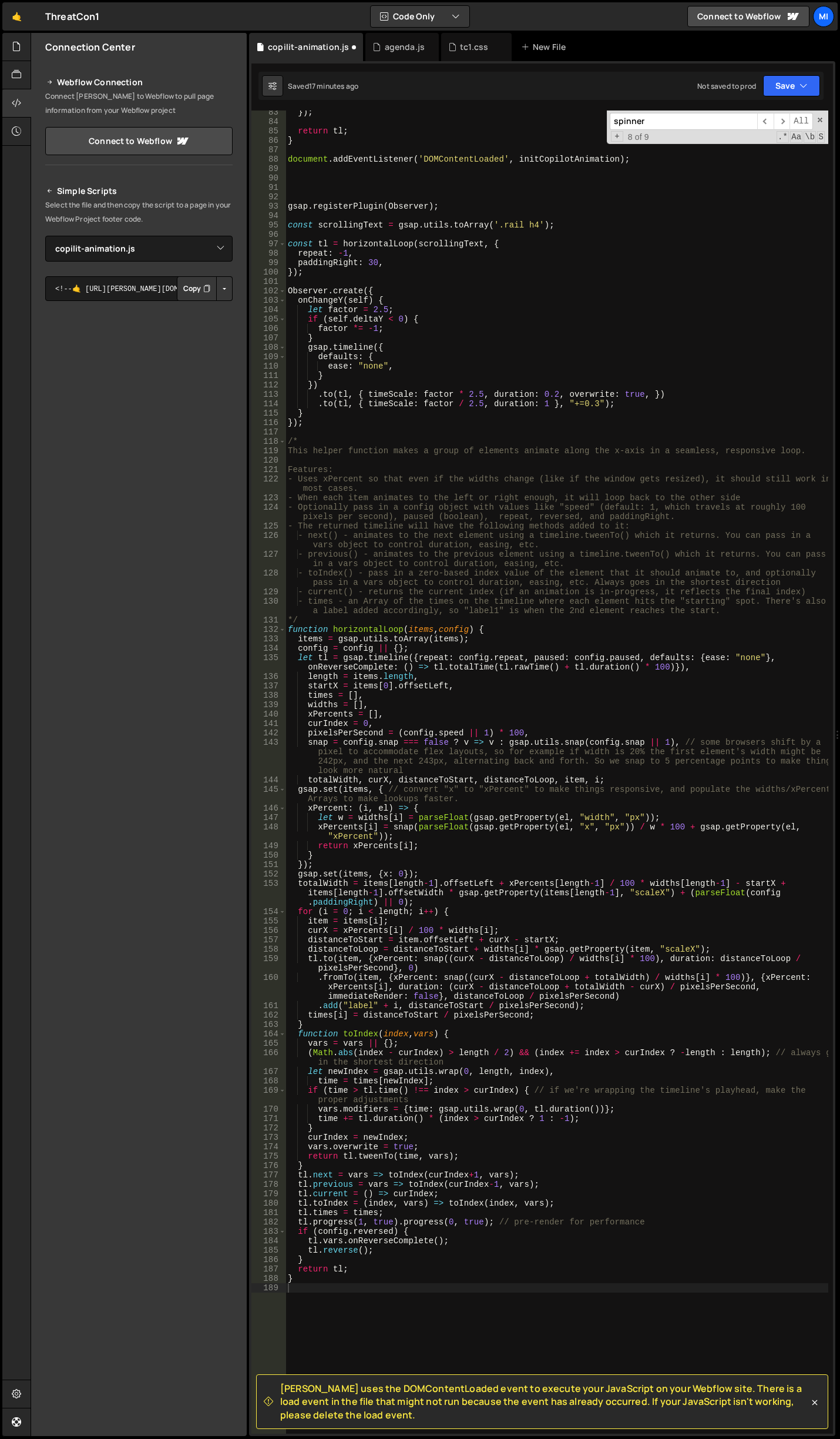
click at [487, 254] on div "}) ; return tl ; } document . addEventListener ( 'DOMContentLoaded' , initCopil…" at bounding box center [557, 778] width 543 height 1341
drag, startPoint x: 499, startPoint y: 223, endPoint x: 534, endPoint y: 225, distance: 35.1
click at [534, 225] on div "}) ; return tl ; } document . addEventListener ( 'DOMContentLoaded' , initCopil…" at bounding box center [557, 778] width 543 height 1341
paste textarea "copilot-bg_pill"
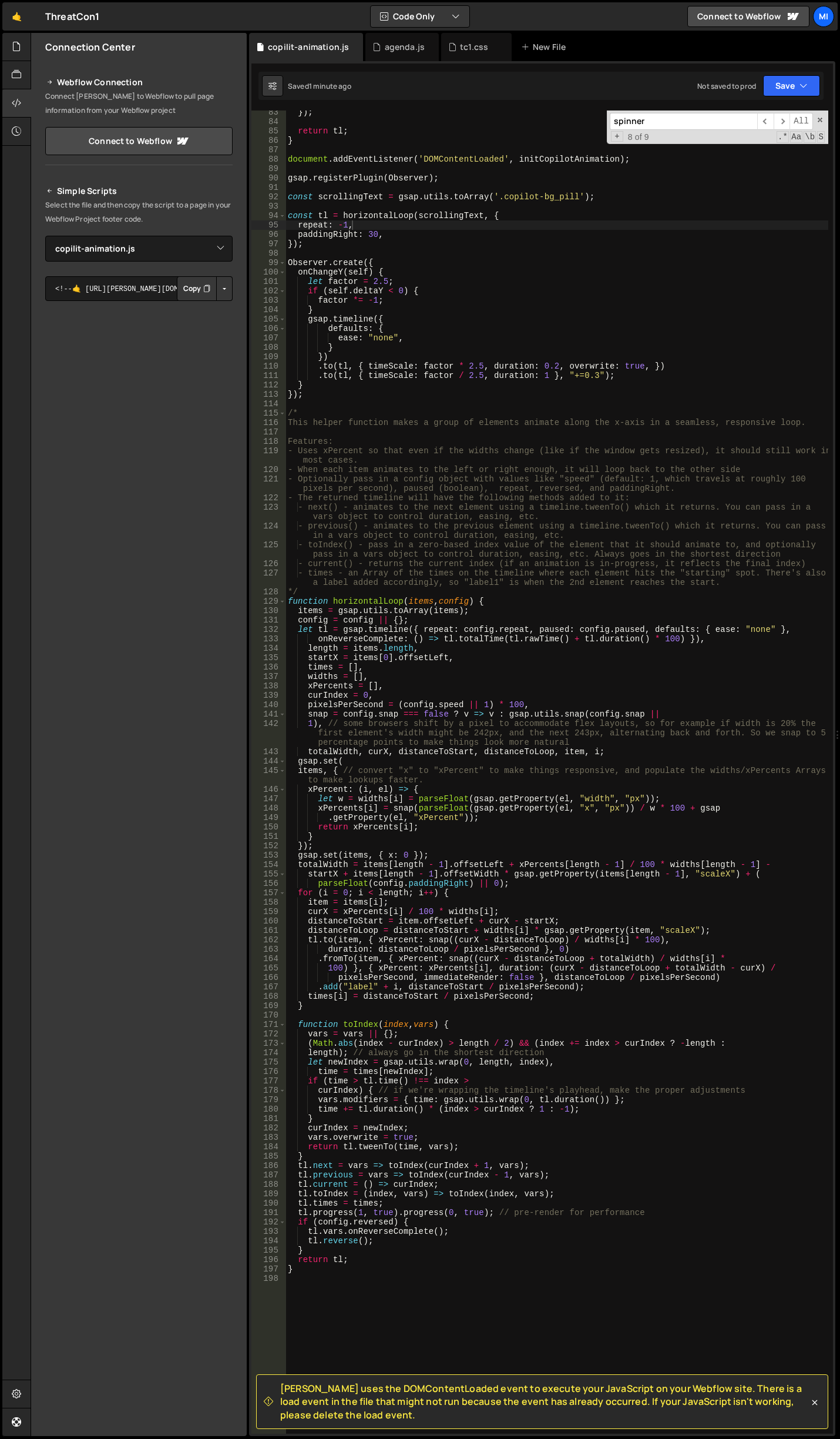
click at [548, 493] on div "}) ; return tl ; } document . addEventListener ( 'DOMContentLoaded' , initCopil…" at bounding box center [557, 778] width 543 height 1341
click at [463, 315] on div "}) ; return tl ; } document . addEventListener ( 'DOMContentLoaded' , initCopil…" at bounding box center [557, 778] width 543 height 1341
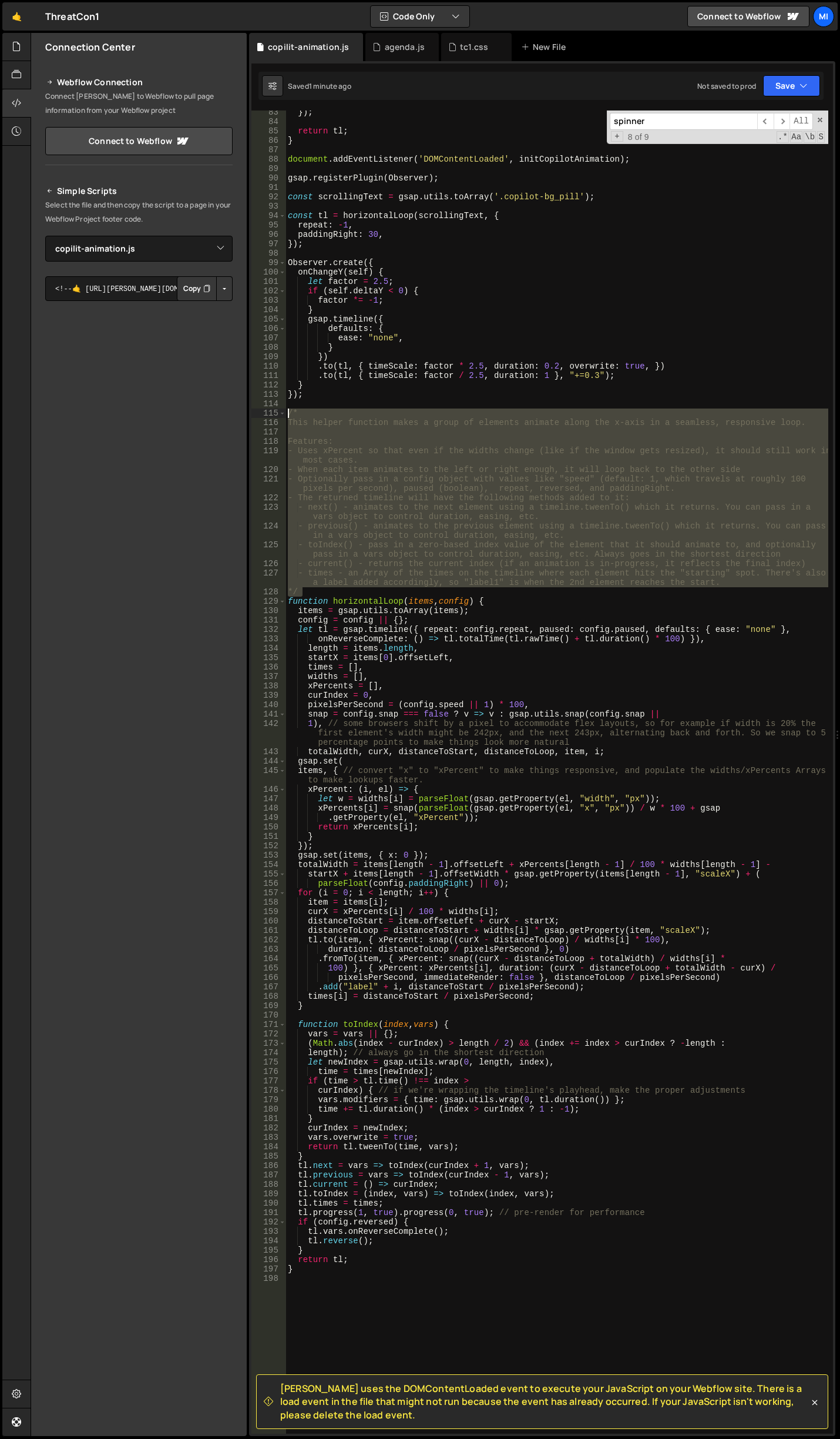
drag, startPoint x: 308, startPoint y: 588, endPoint x: 273, endPoint y: 417, distance: 174.5
click at [273, 417] on div "gsap.timeline({ 83 84 85 86 87 88 89 90 91 92 93 94 95 96 97 98 99 100 101 102 …" at bounding box center [542, 772] width 582 height 1323
type textarea "/* This helper function makes a group of elements animate along the x-axis in a…"
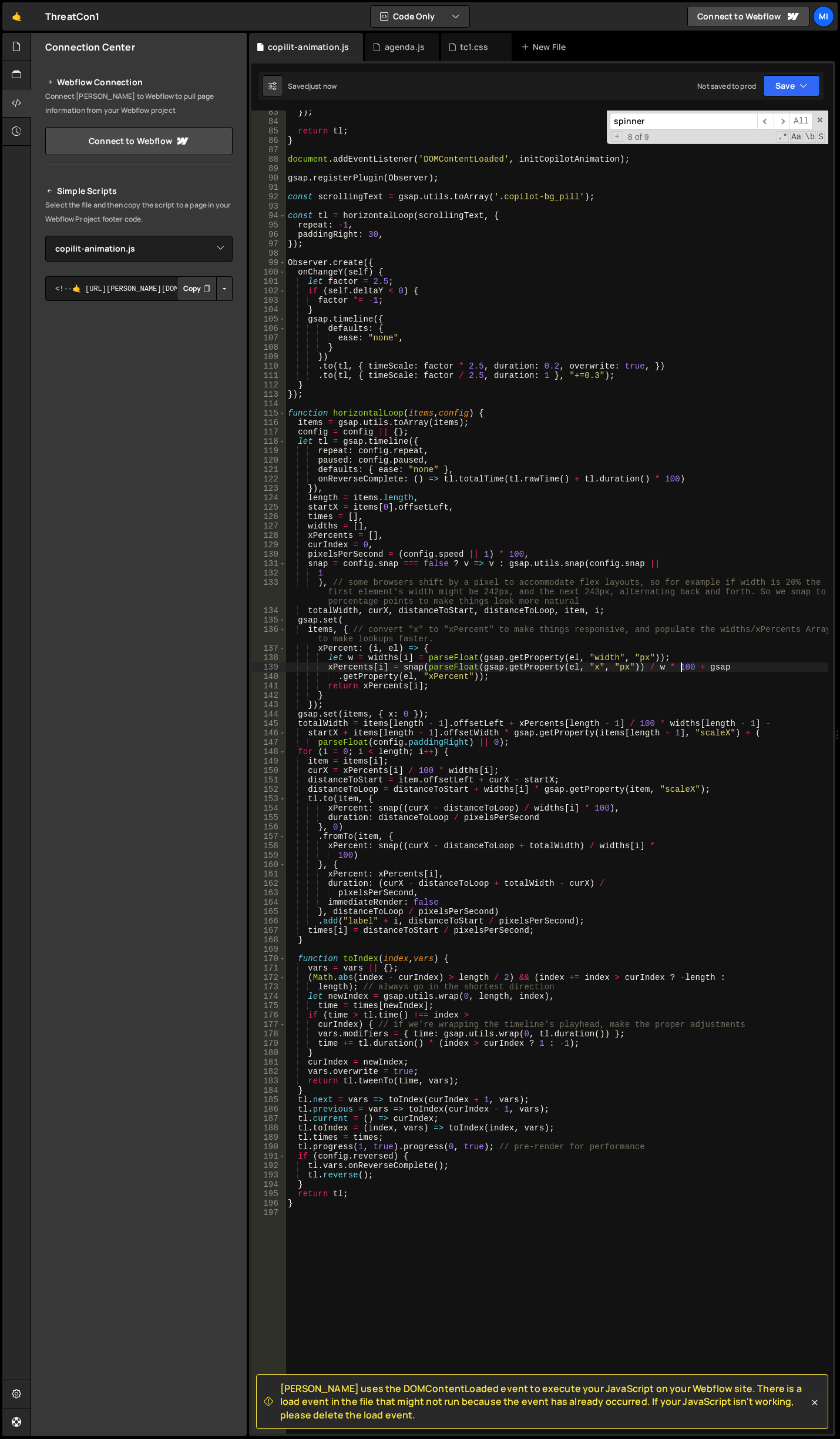
click at [683, 667] on div "}) ; return tl ; } document . addEventListener ( 'DOMContentLoaded' , initCopil…" at bounding box center [557, 778] width 543 height 1341
click at [449, 376] on div "}) ; return tl ; } document . addEventListener ( 'DOMContentLoaded' , initCopil…" at bounding box center [557, 778] width 543 height 1341
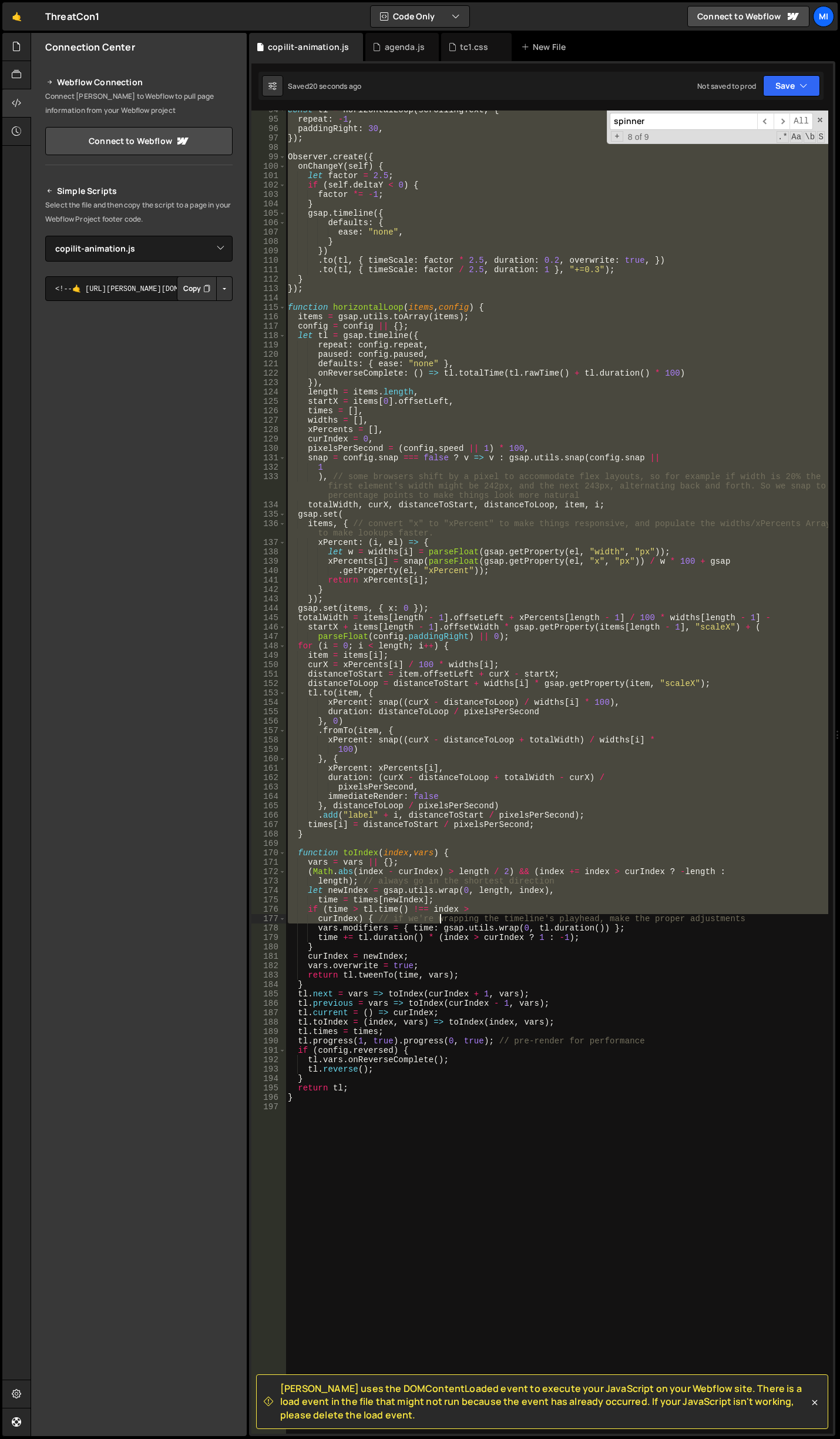
scroll to position [880, 0]
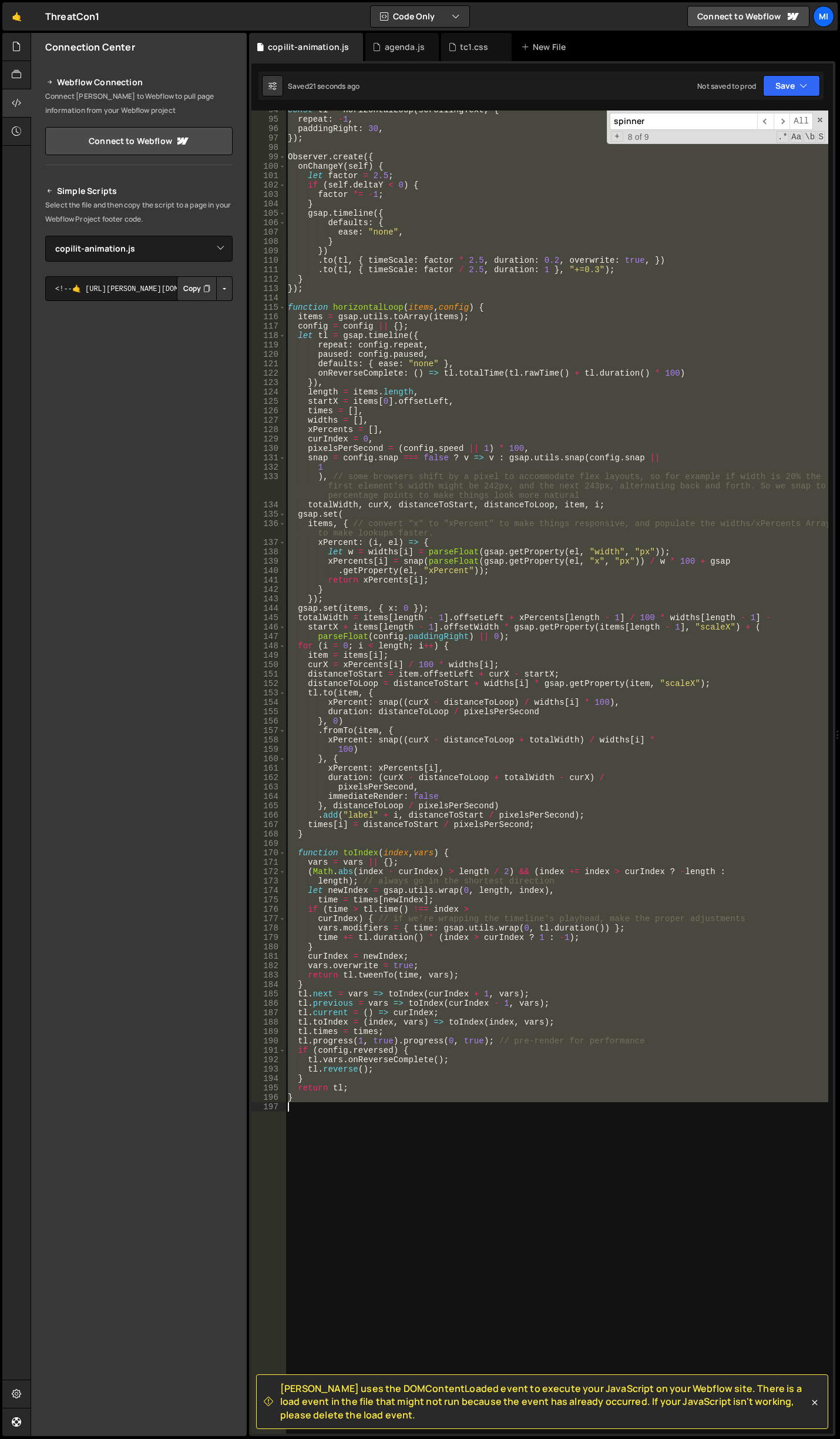
drag, startPoint x: 289, startPoint y: 179, endPoint x: 425, endPoint y: 1144, distance: 974.5
click at [425, 1144] on div "const tl = horizontalLoop ( scrollingText , { repeat : - 1 , paddingRight : 30 …" at bounding box center [557, 775] width 543 height 1341
type textarea "}"
click at [517, 1187] on div "const tl = horizontalLoop ( scrollingText , { repeat : - 1 , paddingRight : 30 …" at bounding box center [557, 772] width 543 height 1323
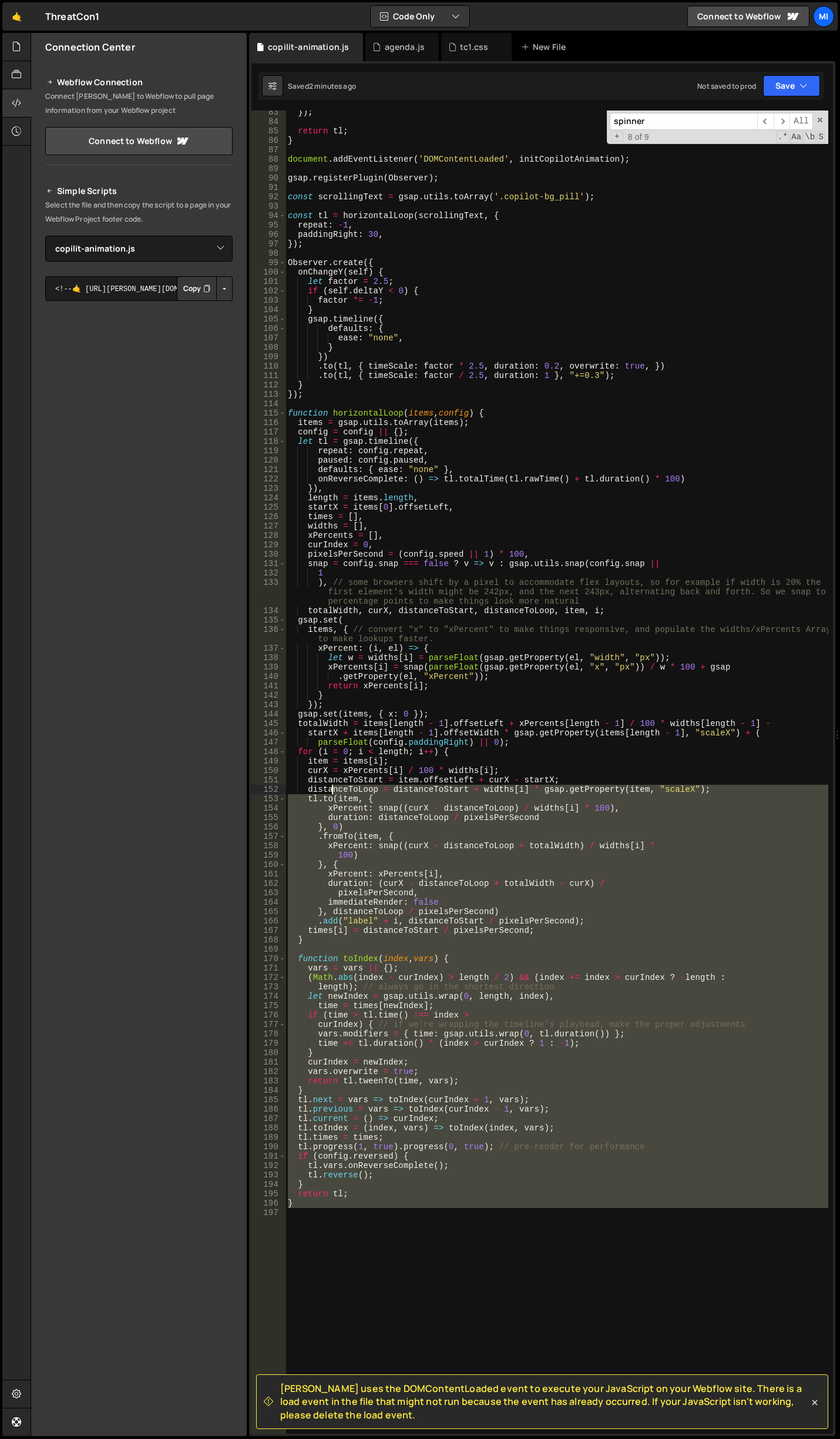
scroll to position [668, 0]
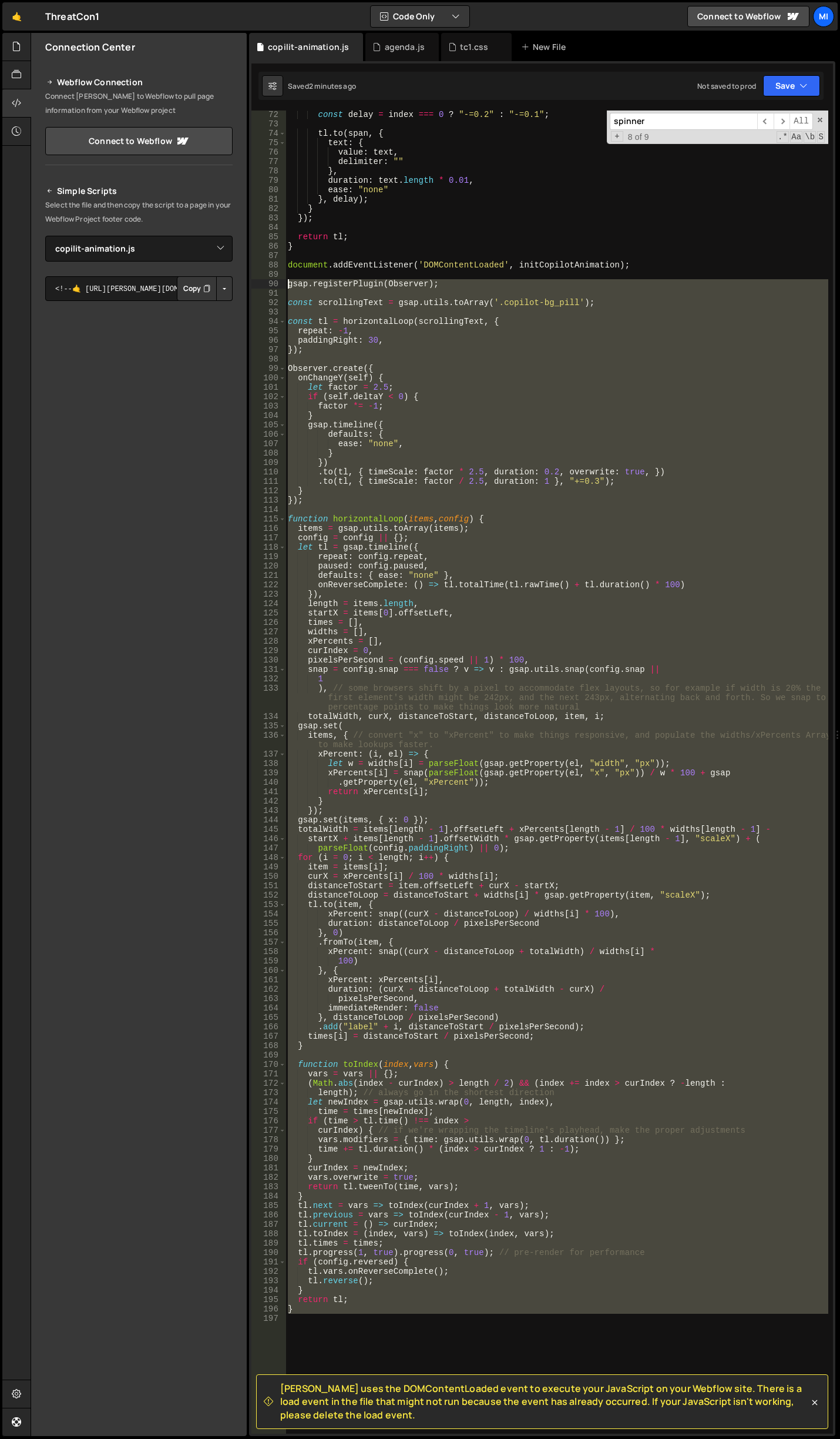
drag, startPoint x: 303, startPoint y: 1228, endPoint x: 258, endPoint y: 284, distance: 945.1
click at [258, 284] on div "72 73 74 75 76 77 78 79 80 81 82 83 84 85 86 87 88 89 90 91 92 93 94 95 96 97 9…" at bounding box center [542, 772] width 582 height 1323
paste textarea "}"
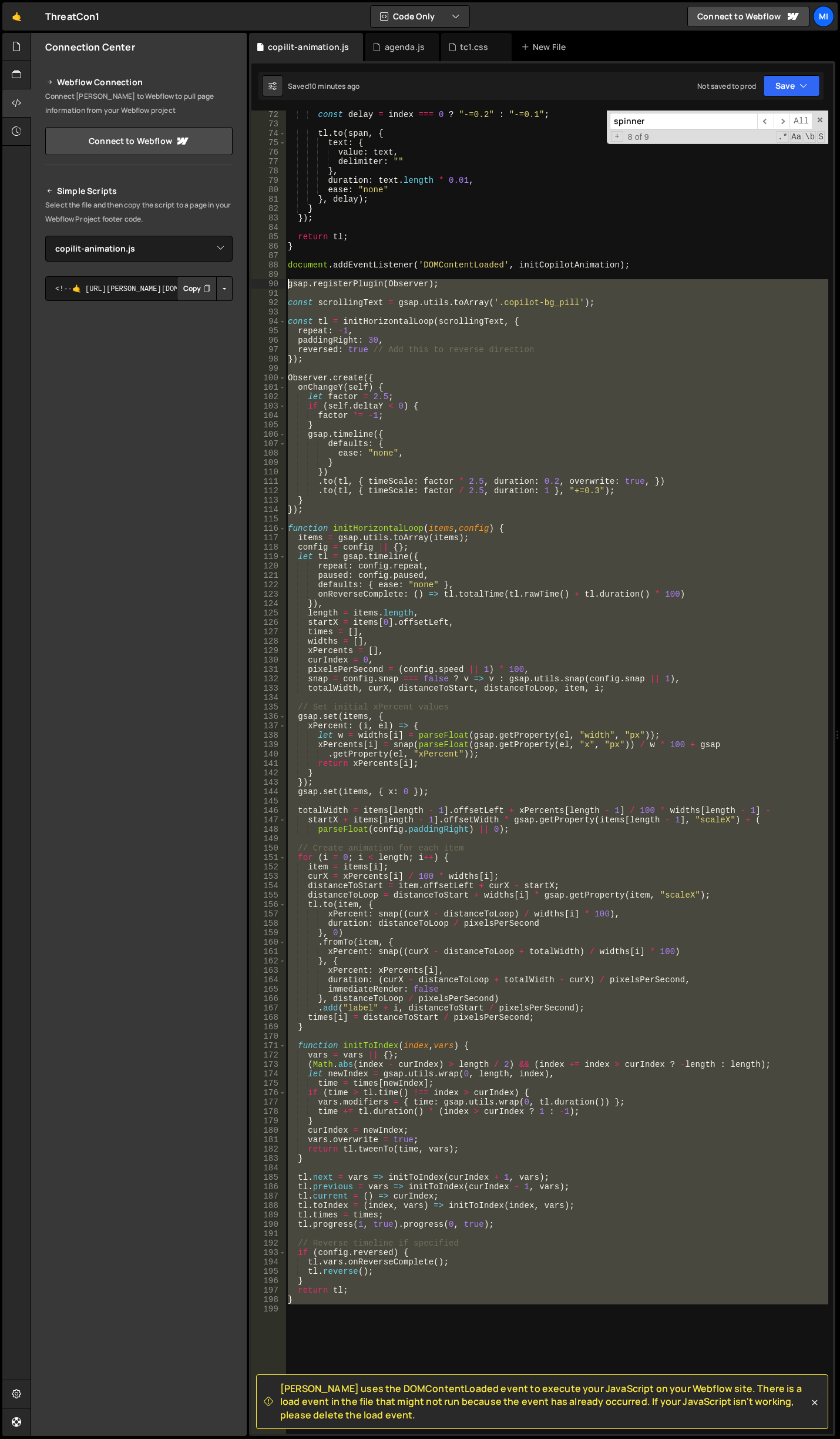
drag, startPoint x: 345, startPoint y: 1306, endPoint x: 214, endPoint y: 286, distance: 1028.4
click at [214, 286] on div "Files New File Javascript files 0 agenda.js 0 0 copilit-animation.js 0 0 global…" at bounding box center [435, 734] width 810 height 1403
click at [310, 1303] on div "const delay = index === 0 ? "-=0.2" : "-=0.1" ; tl . to ( span , { text : { val…" at bounding box center [557, 772] width 543 height 1323
drag, startPoint x: 310, startPoint y: 1303, endPoint x: 264, endPoint y: 287, distance: 1017.0
click at [264, 287] on div "} 72 73 74 75 76 77 78 79 80 81 82 83 84 85 86 87 88 89 90 91 92 93 94 95 96 97…" at bounding box center [542, 772] width 582 height 1323
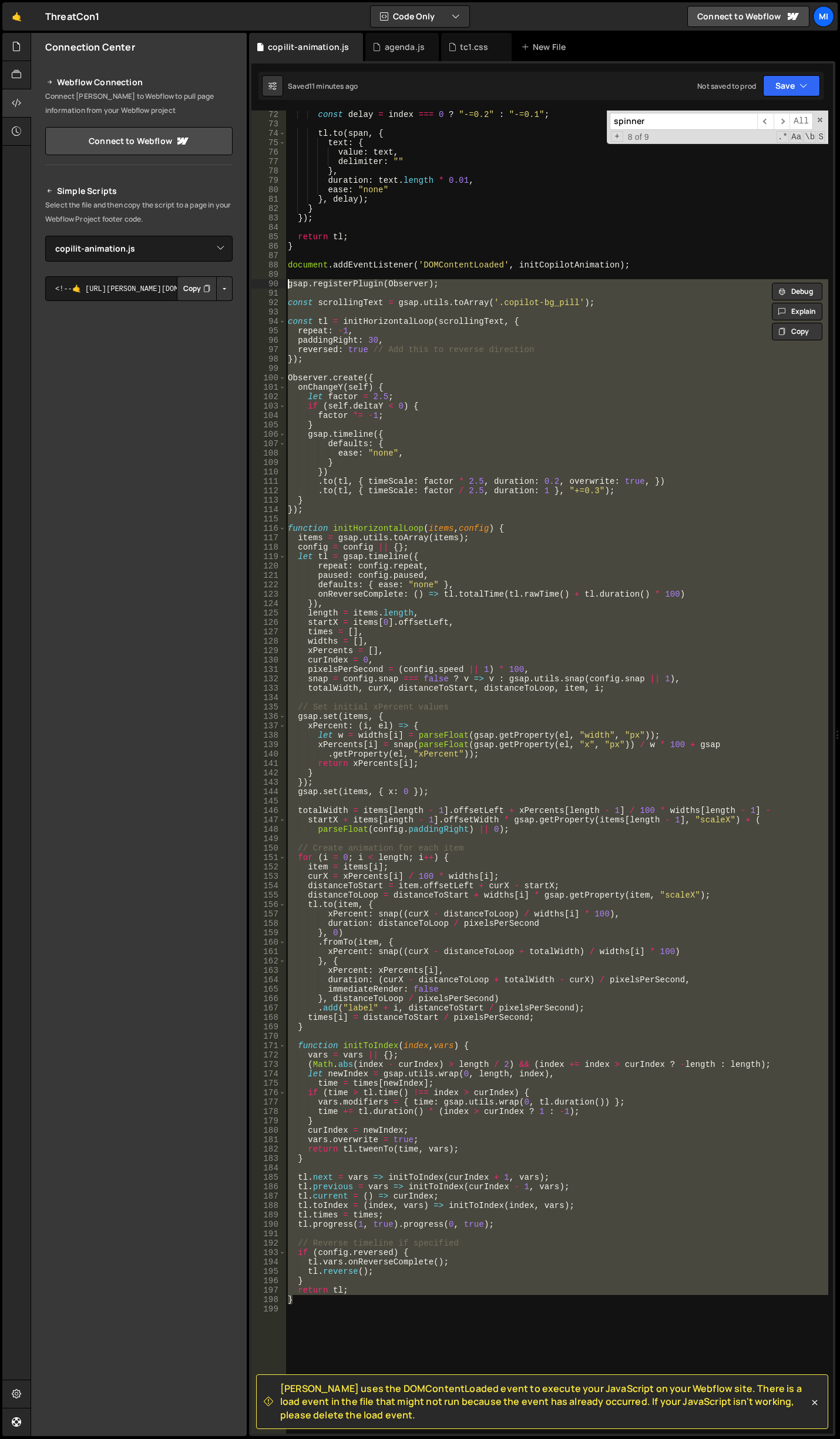
paste textarea "document.addEventListener('DOMContentLoaded', initInfiniteScroll);"
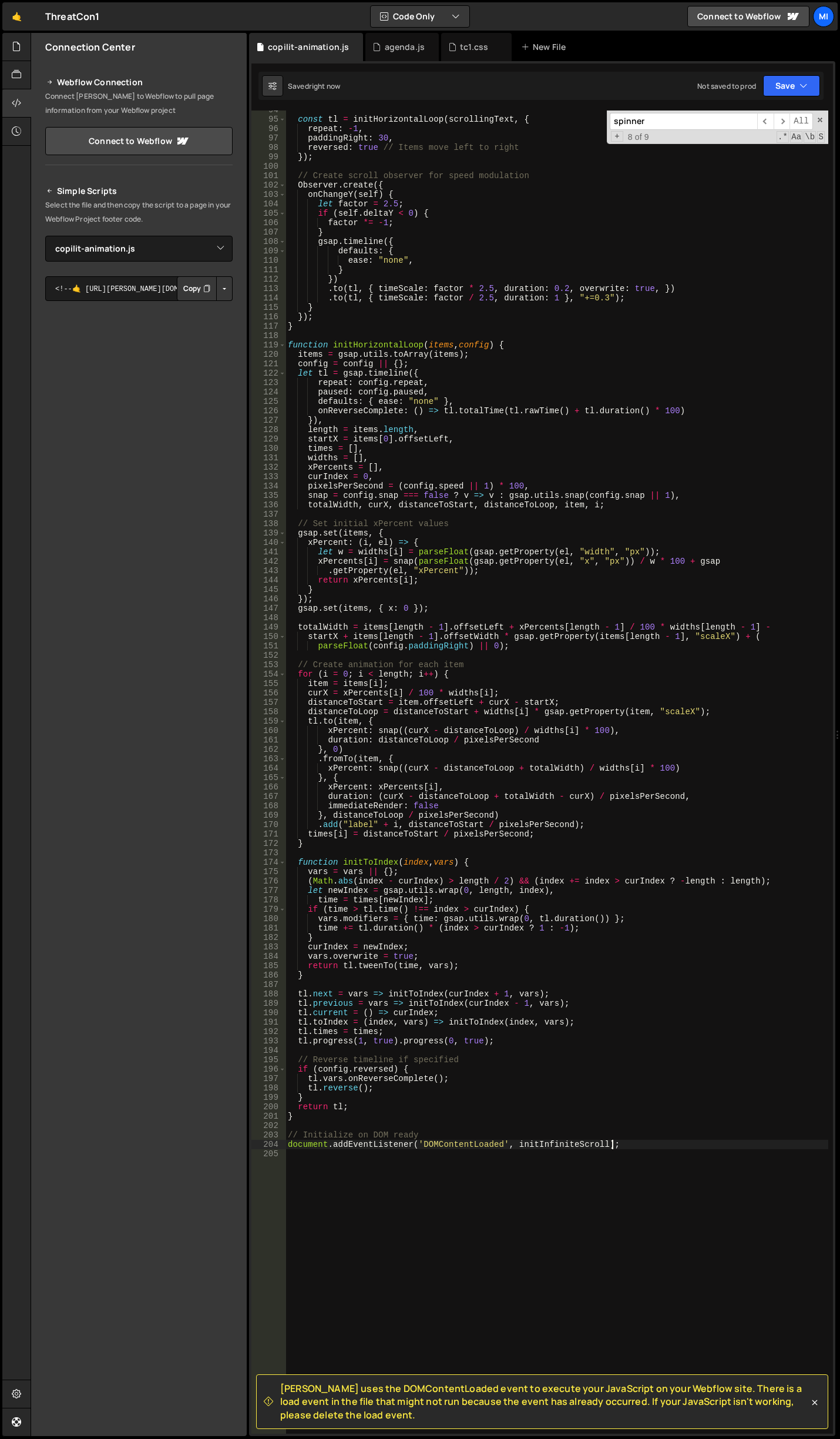
scroll to position [951, 0]
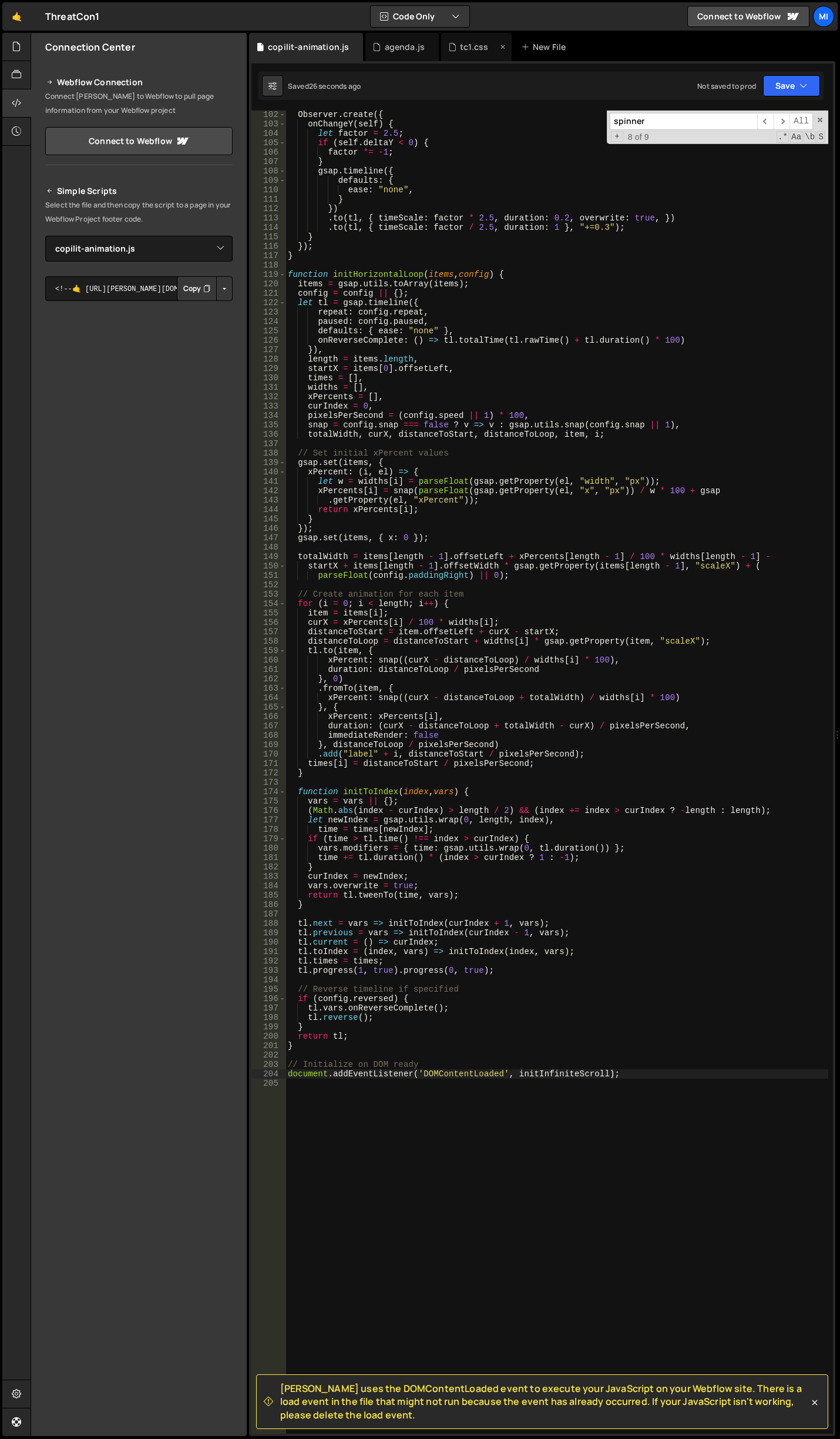
click at [482, 44] on div "tc1.css" at bounding box center [474, 46] width 28 height 11
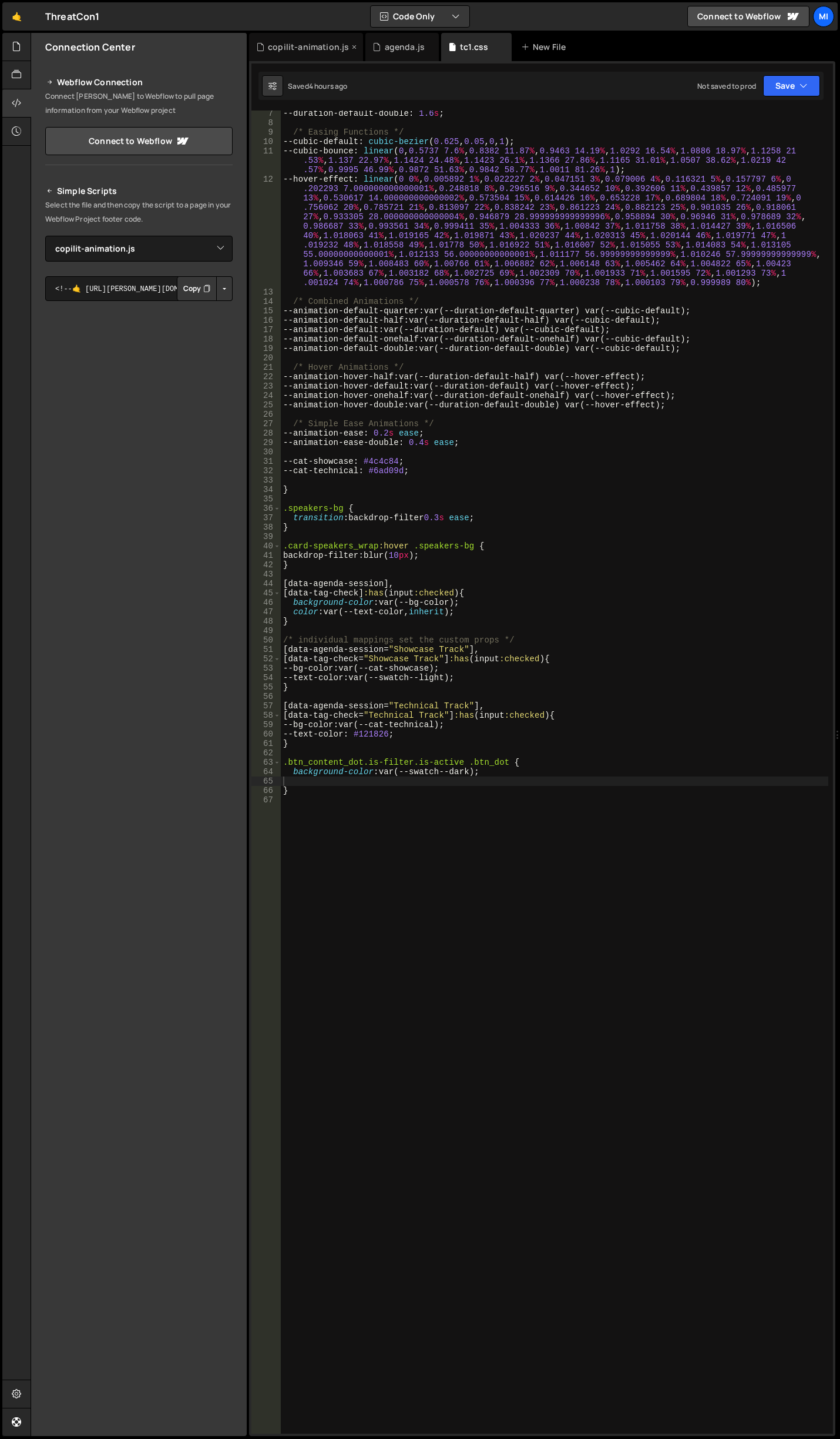
click at [317, 47] on div "copilit-animation.js" at bounding box center [308, 46] width 81 height 11
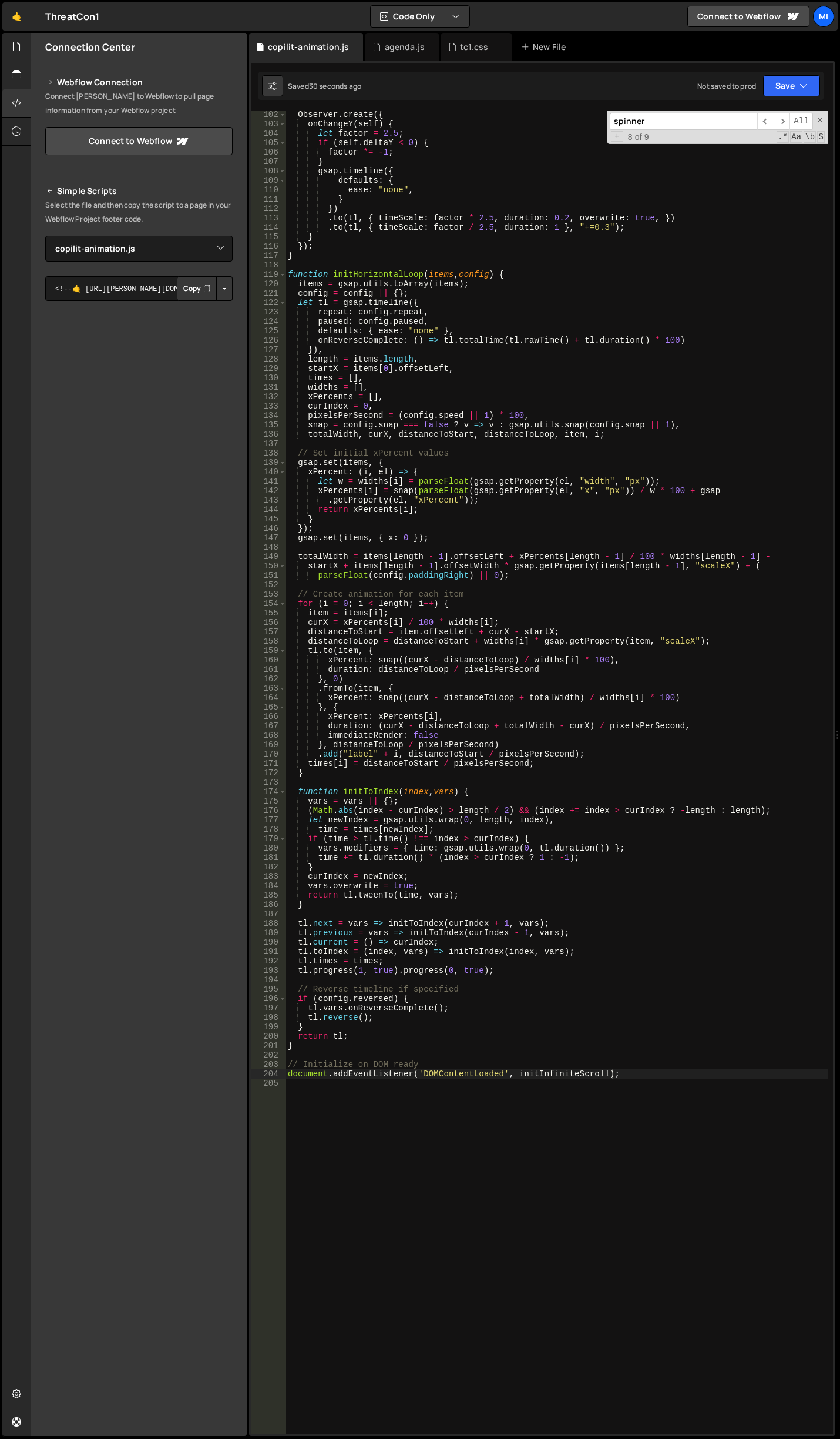
click at [469, 461] on div "Observer . create ({ onChangeY ( self ) { let factor = 2.5 ; if ( self . deltaY…" at bounding box center [557, 780] width 543 height 1341
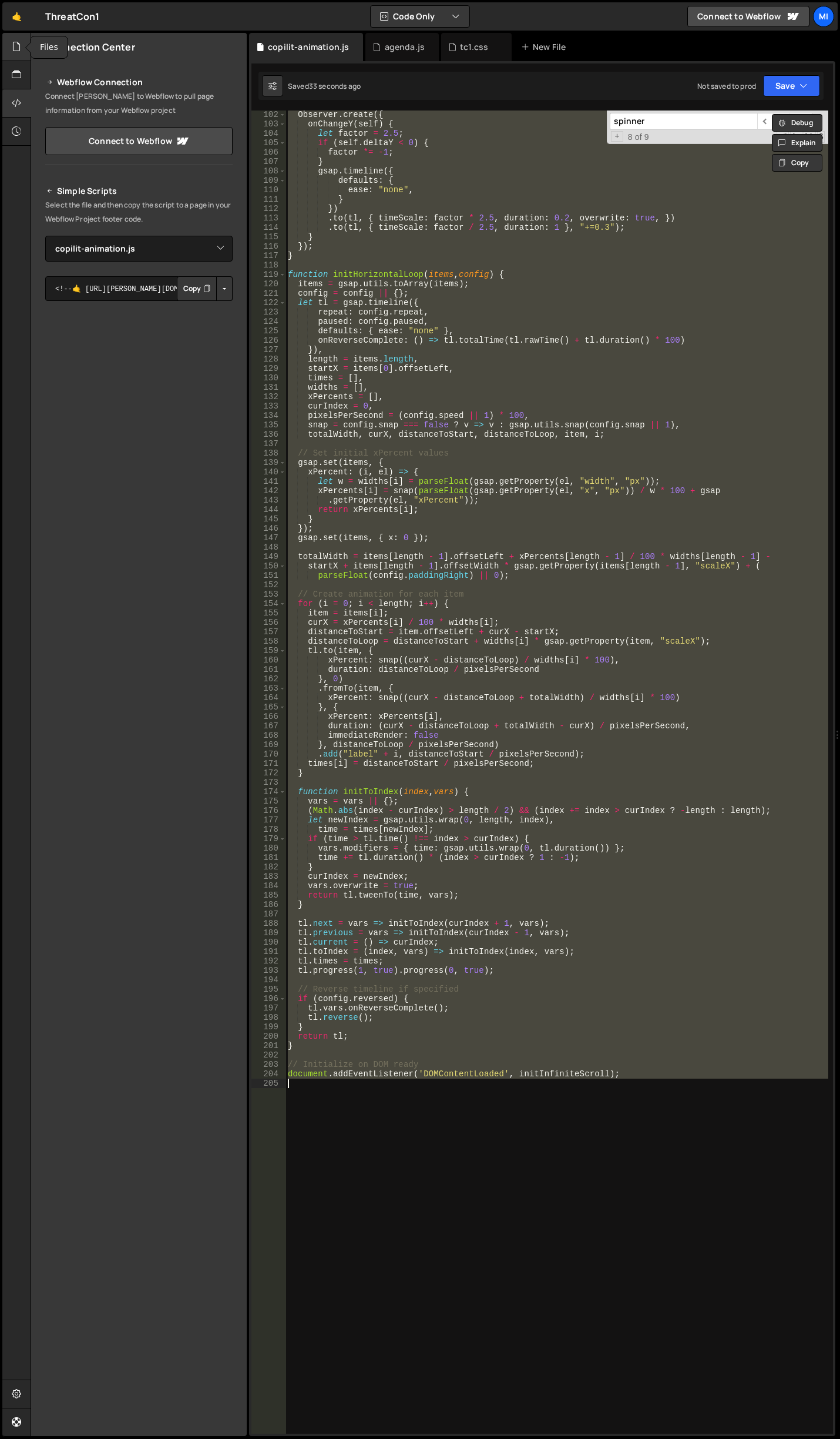
click at [13, 48] on icon at bounding box center [16, 46] width 9 height 13
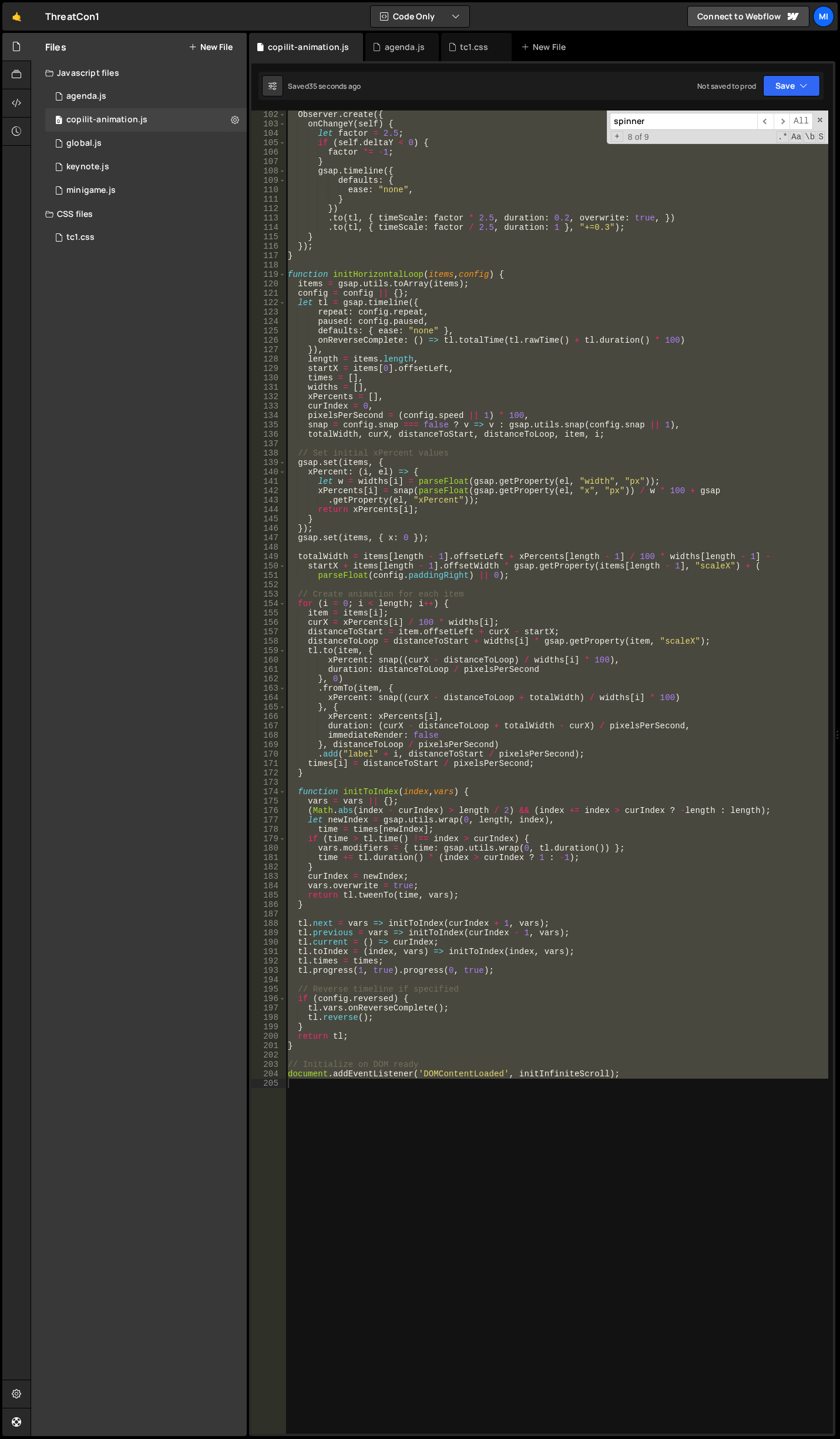
click at [389, 184] on div "Observer . create ({ onChangeY ( self ) { let factor = 2.5 ; if ( self . deltaY…" at bounding box center [557, 772] width 543 height 1323
type textarea "document.addEventListener('DOMContentLoaded', initInfiniteScroll);"
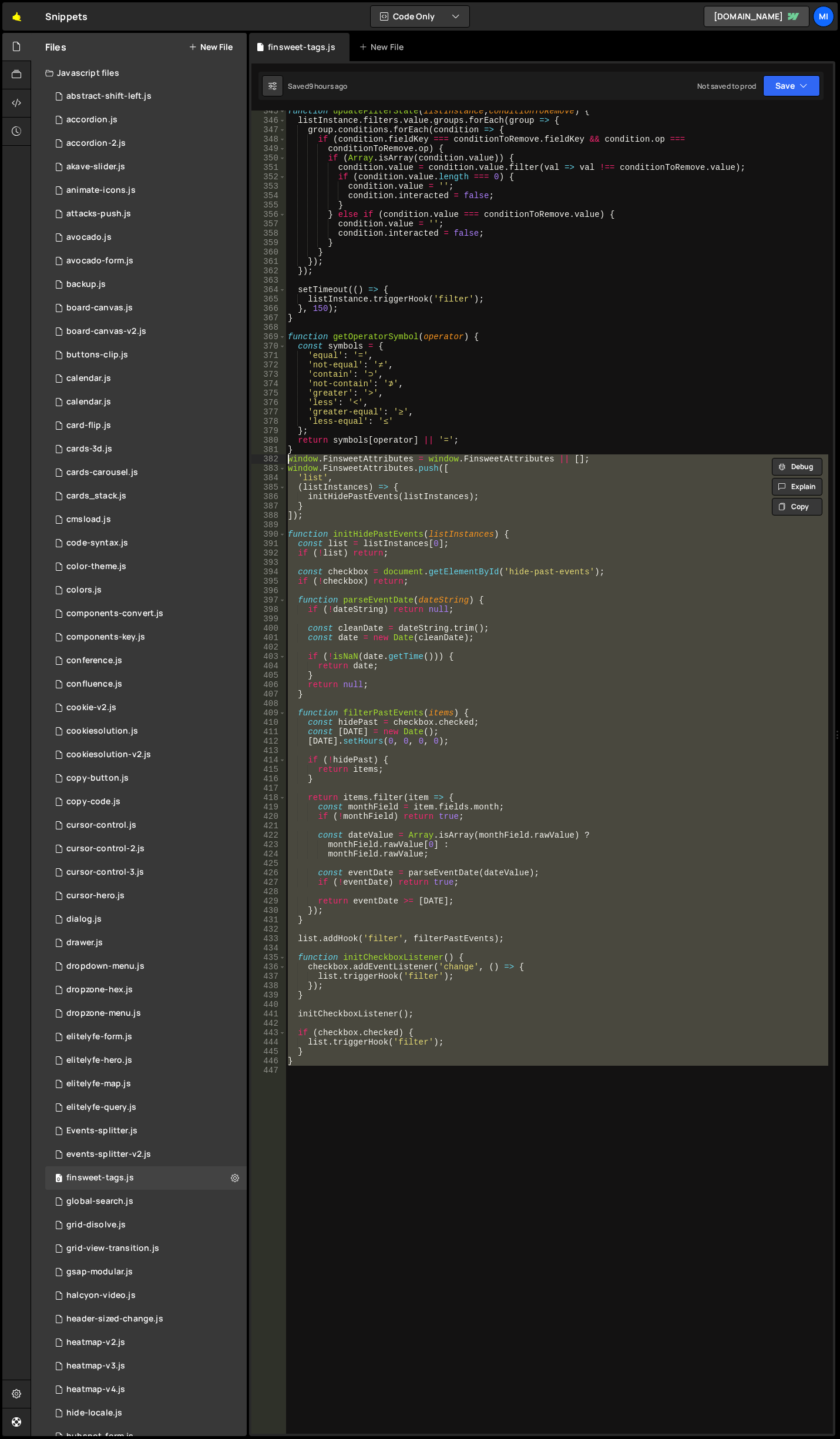
click at [13, 16] on link "🤙" at bounding box center [17, 16] width 29 height 28
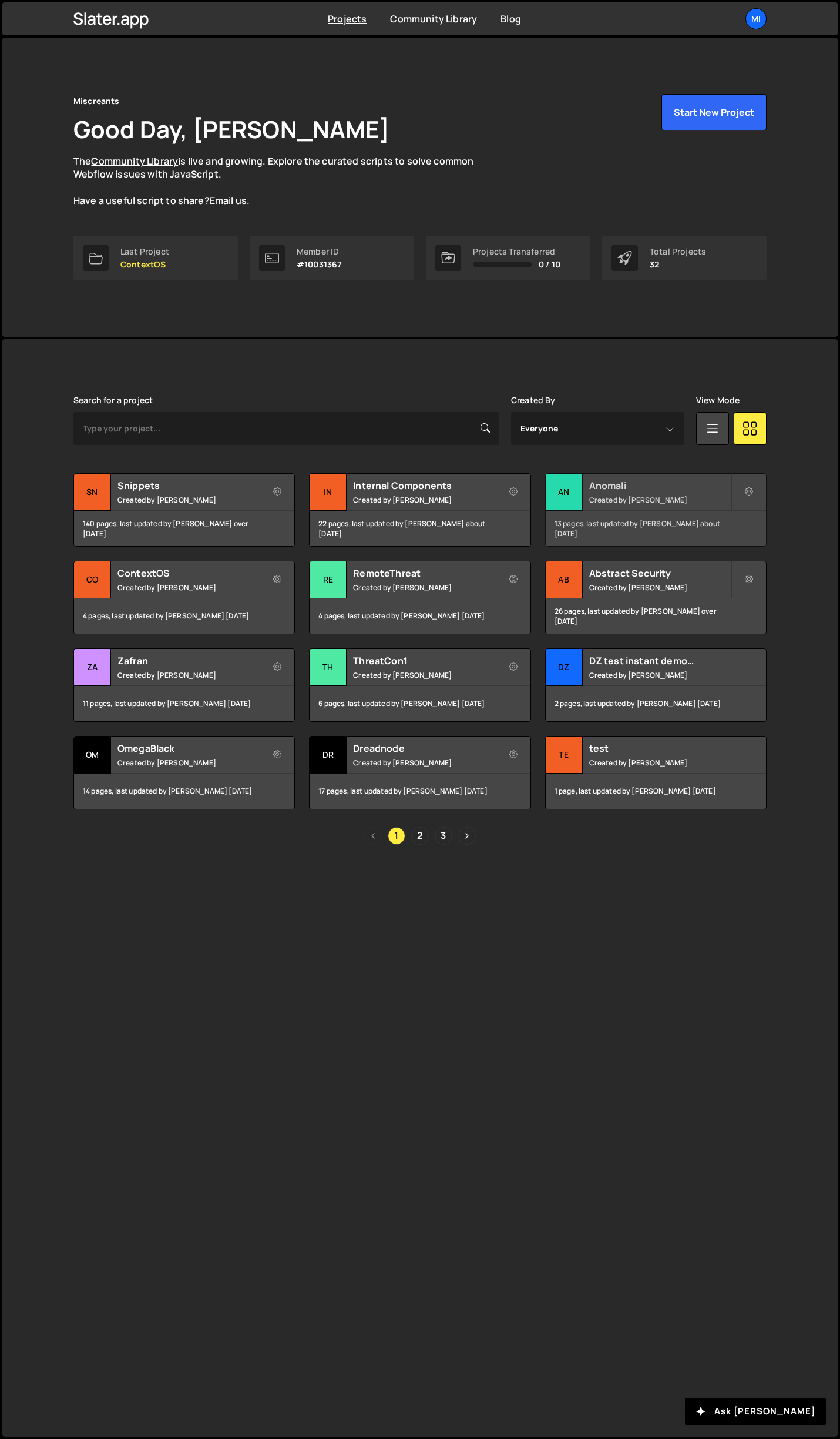
click at [666, 485] on h2 "Anomali" at bounding box center [660, 485] width 142 height 13
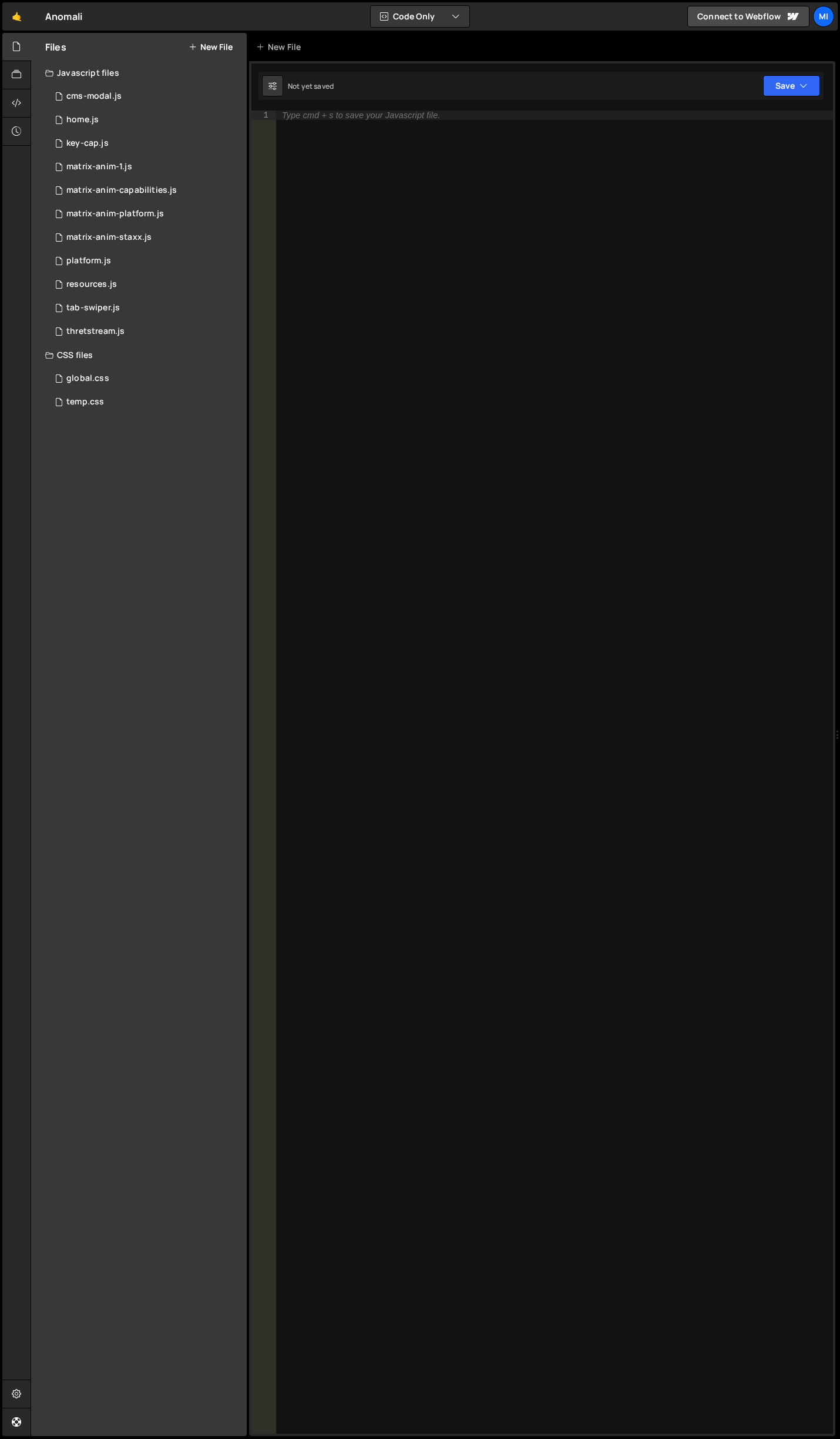
click at [214, 50] on button "New File" at bounding box center [211, 47] width 44 height 9
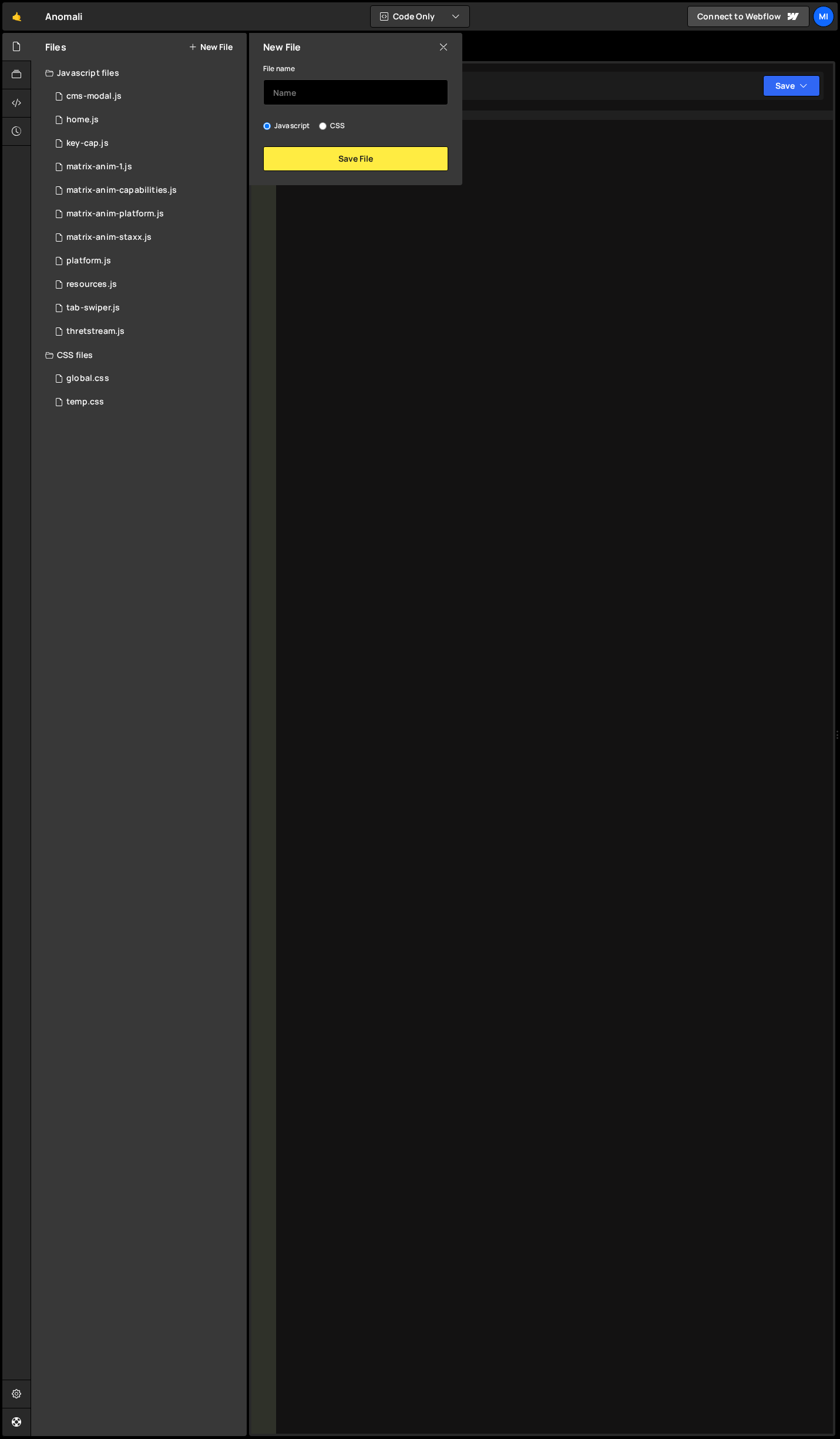
click at [350, 88] on input "text" at bounding box center [356, 92] width 185 height 26
type input "copilot-animation"
click at [349, 161] on button "Save File" at bounding box center [356, 158] width 185 height 24
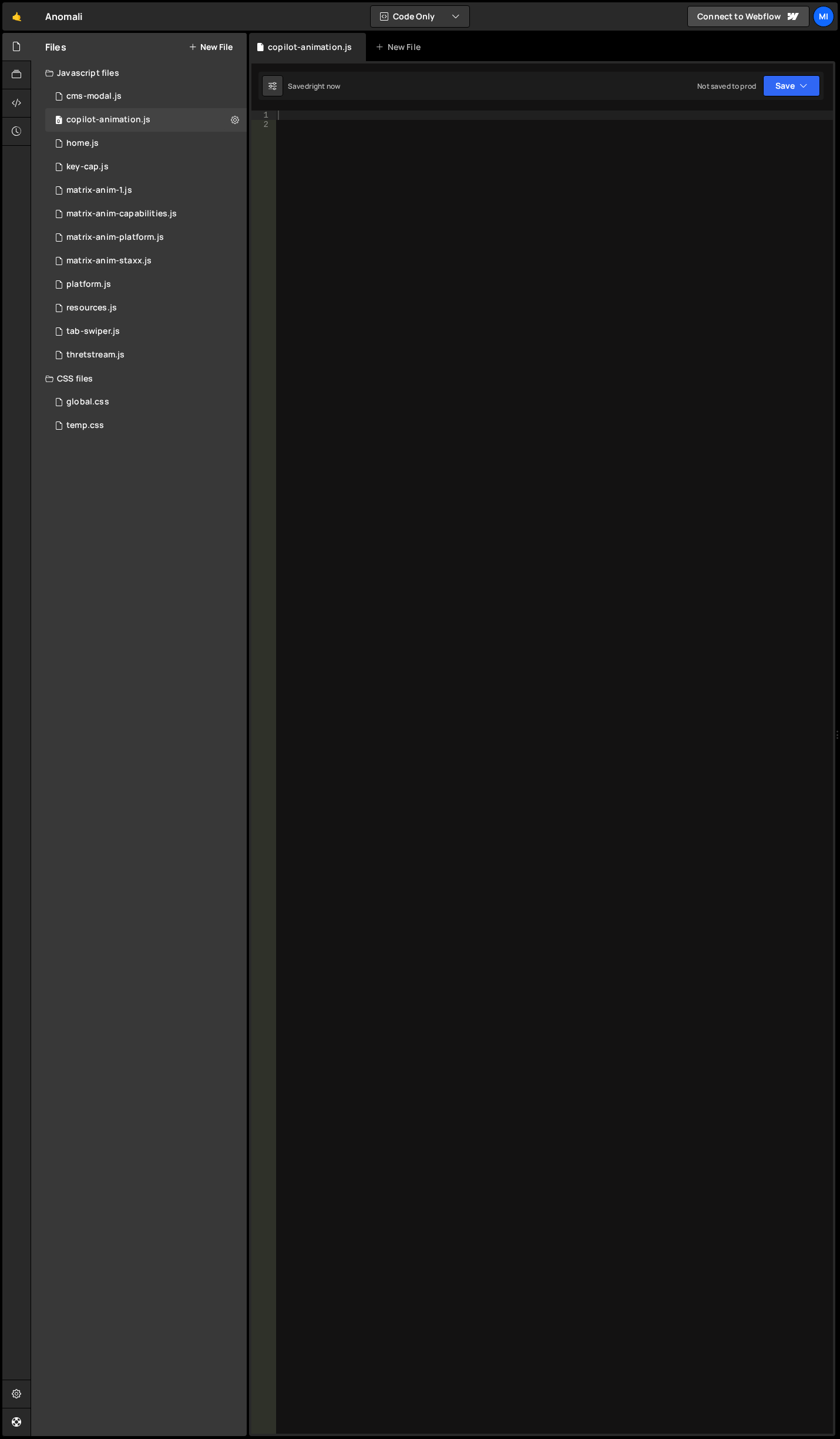
click at [349, 161] on div at bounding box center [554, 781] width 557 height 1341
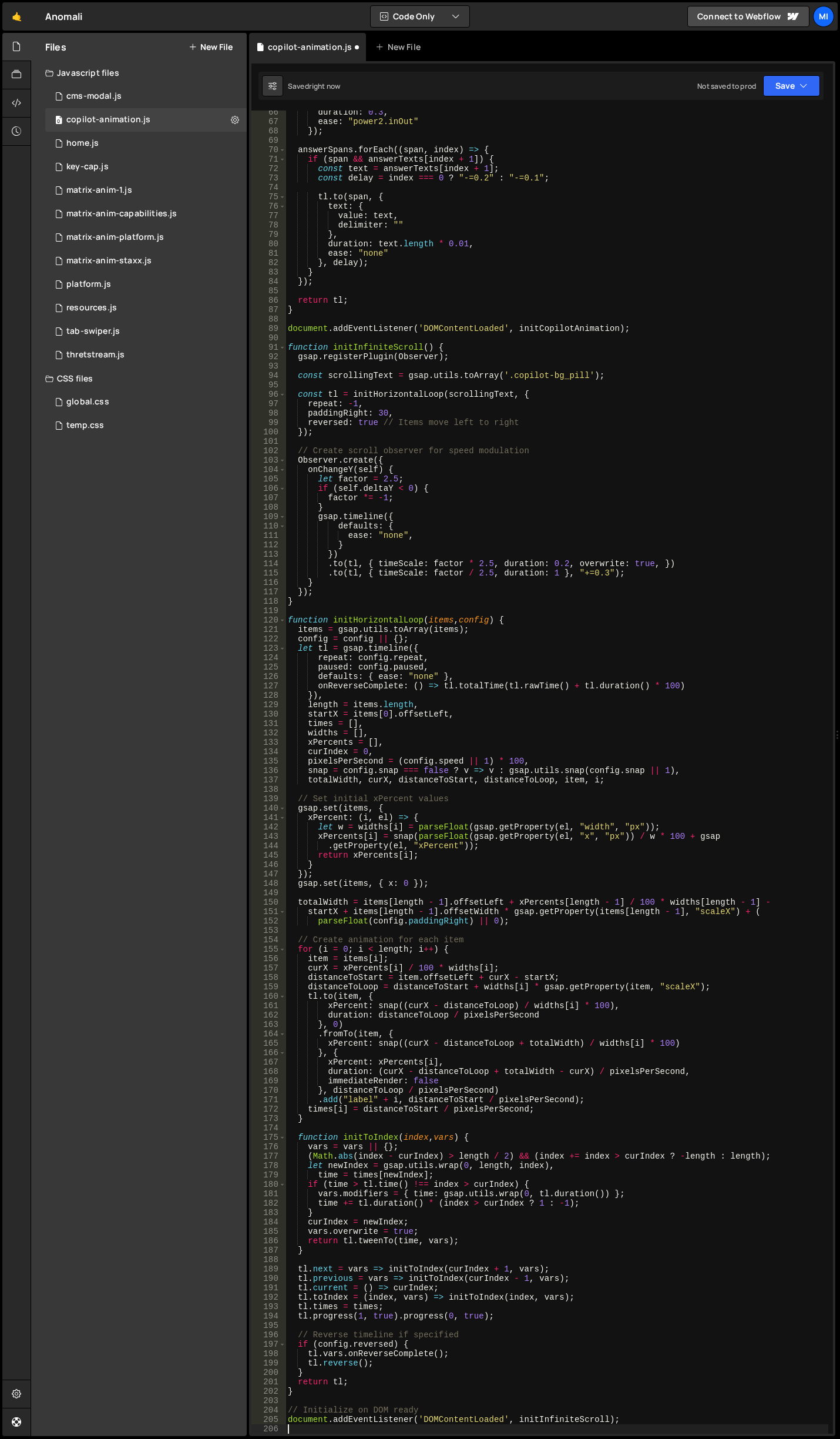
scroll to position [614, 0]
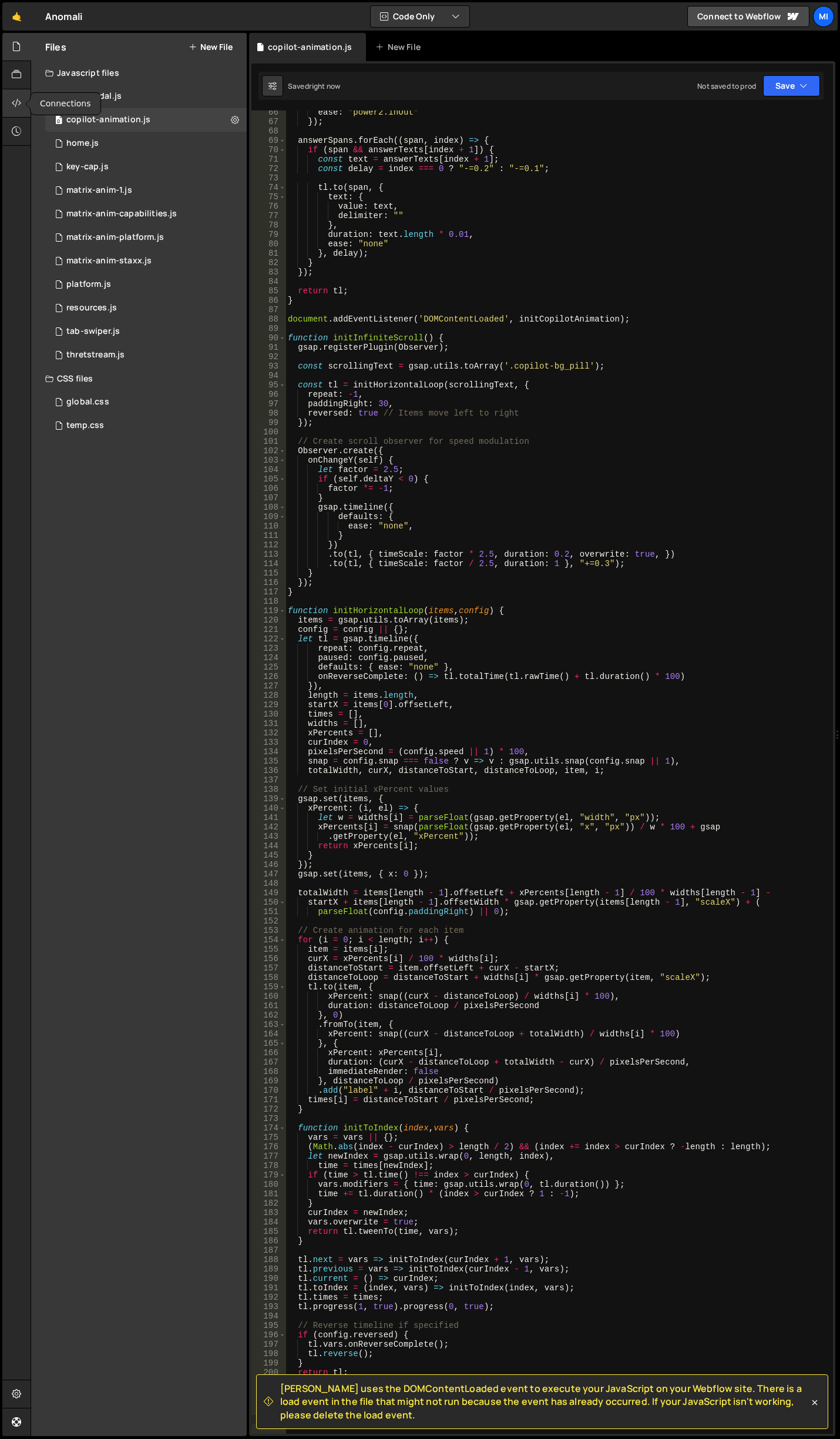
click at [21, 104] on icon at bounding box center [16, 103] width 9 height 13
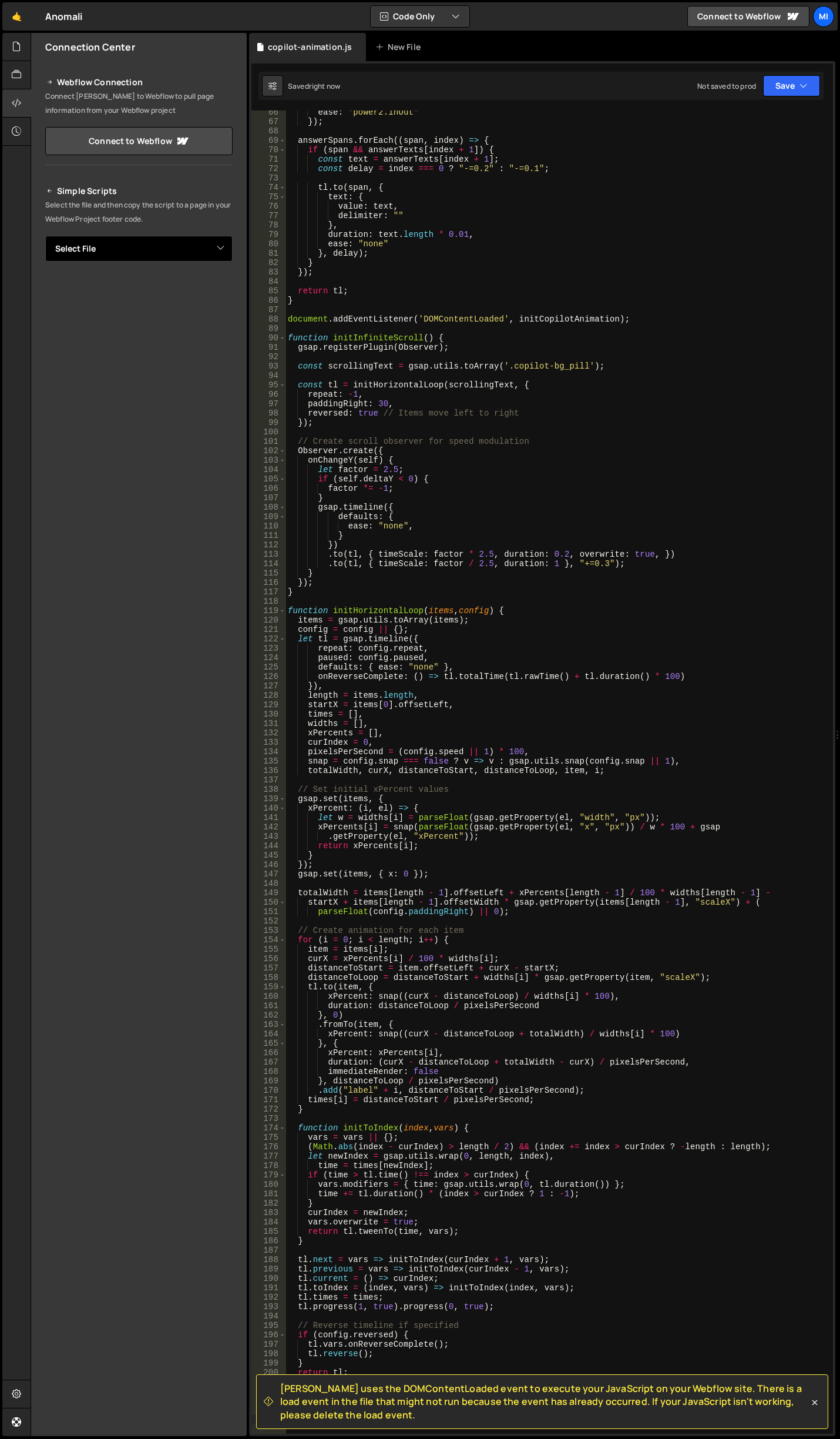
click at [161, 245] on select "Select File cms-modal.js home.js key-cap.js matrix-anim-1.js matrix-anim-capabi…" at bounding box center [139, 248] width 187 height 26
select select "44927"
click at [45, 235] on select "Select File cms-modal.js home.js key-cap.js matrix-anim-1.js matrix-anim-capabi…" at bounding box center [139, 248] width 187 height 26
click at [232, 280] on button "Button group with nested dropdown" at bounding box center [225, 289] width 17 height 24
click at [200, 306] on link "Copy Staging js" at bounding box center [184, 311] width 97 height 17
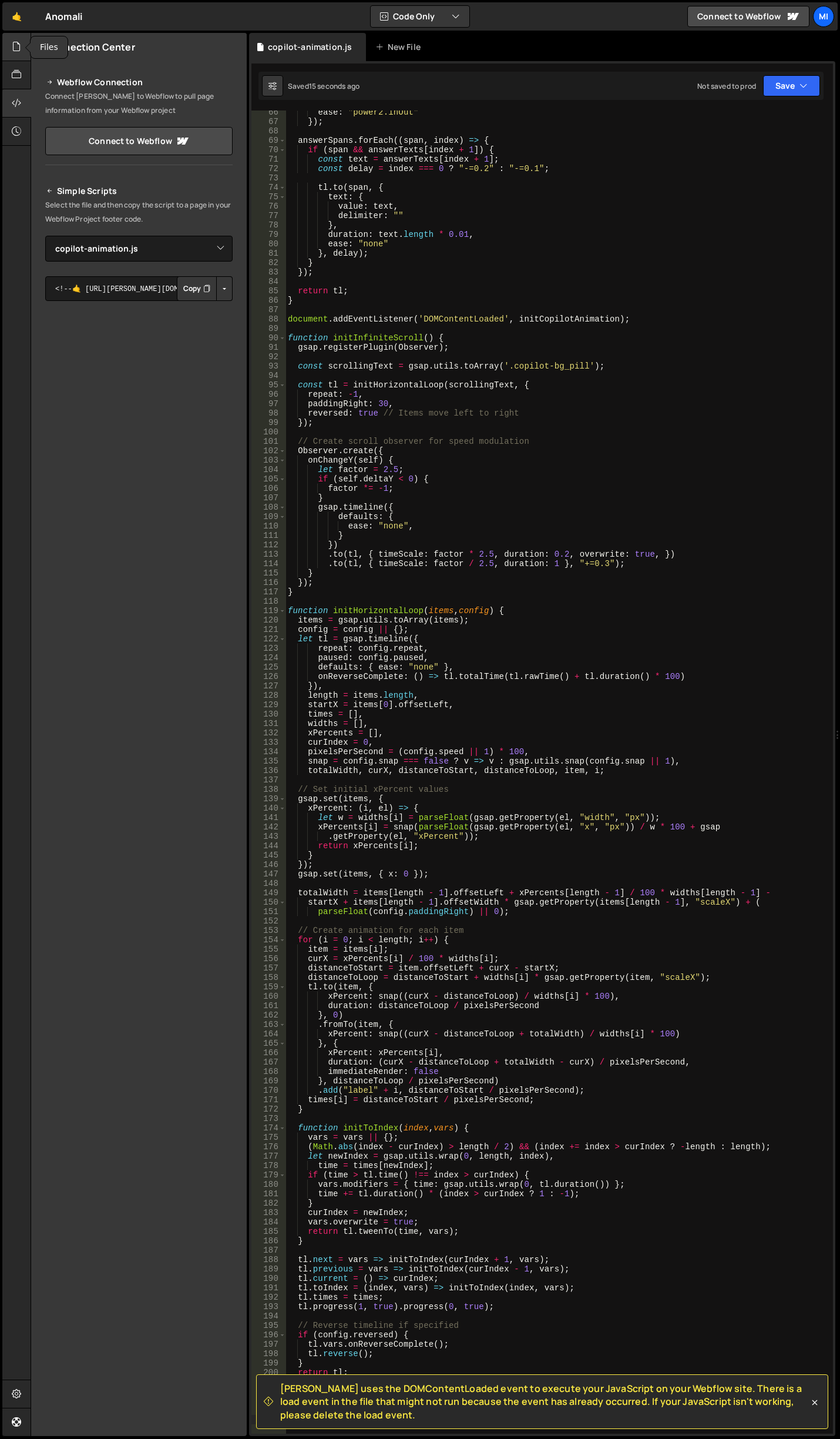
click at [11, 49] on div at bounding box center [17, 46] width 29 height 28
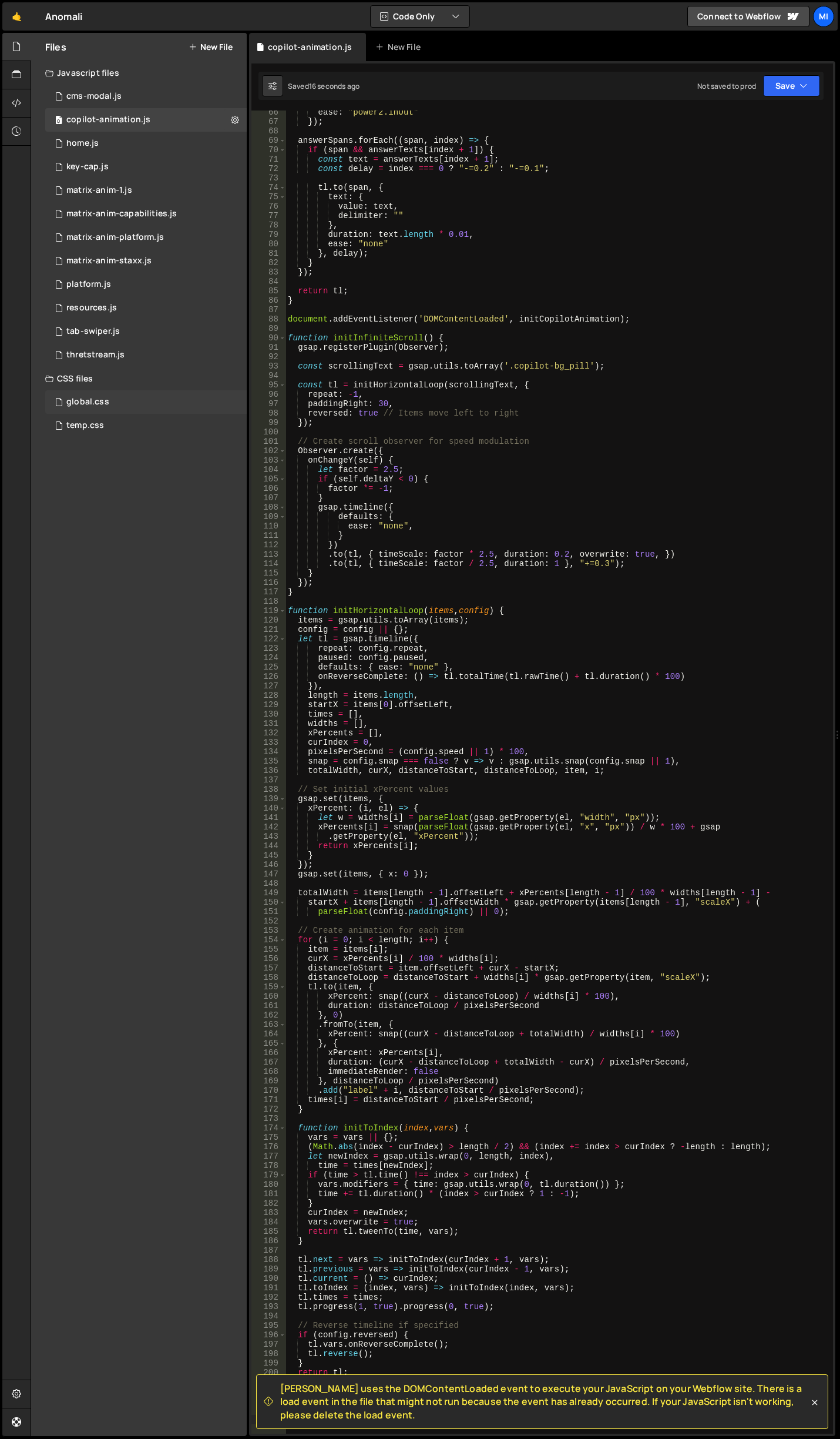
click at [86, 393] on div "global.css 0" at bounding box center [145, 401] width 202 height 24
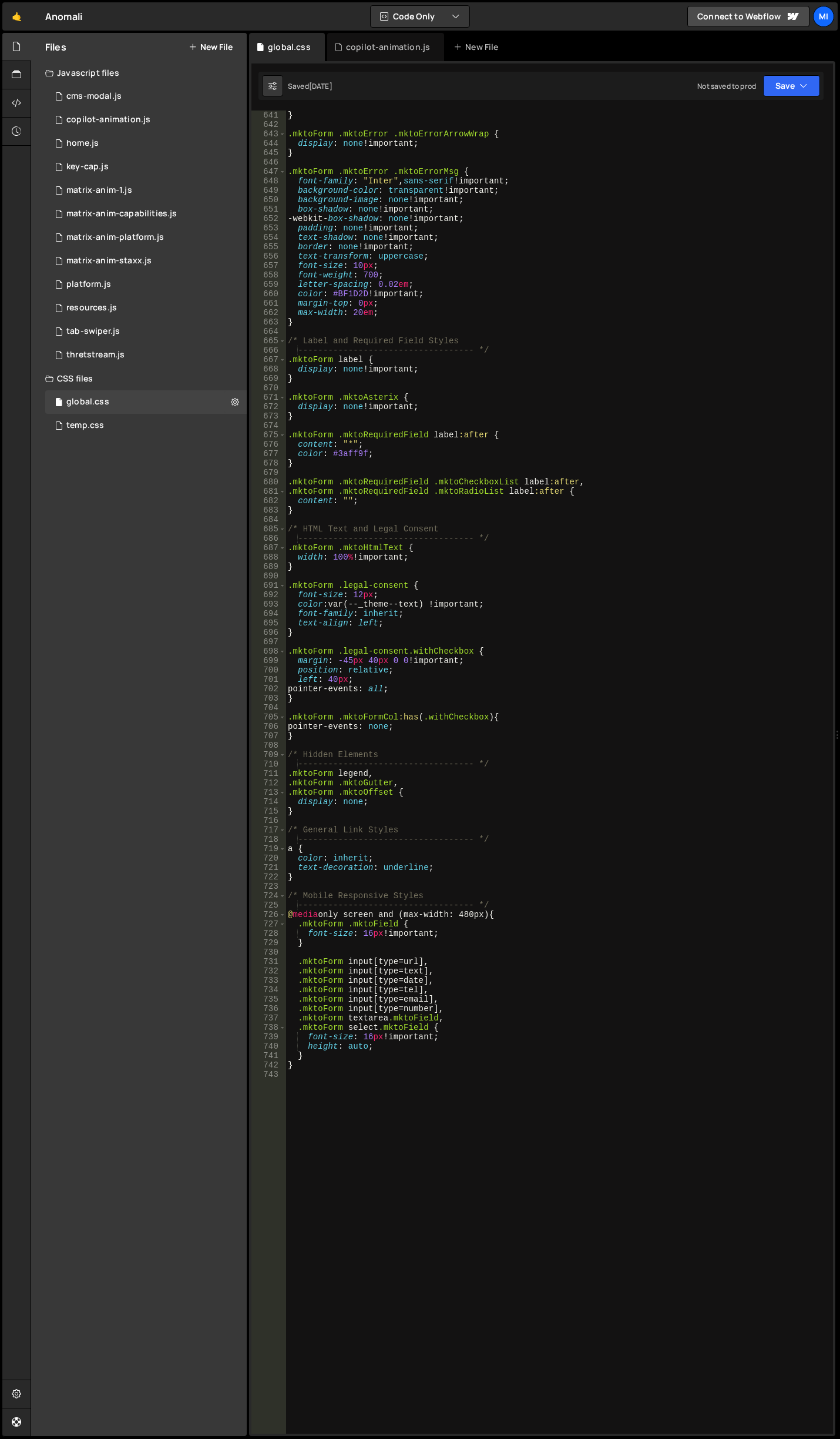
scroll to position [6509, 0]
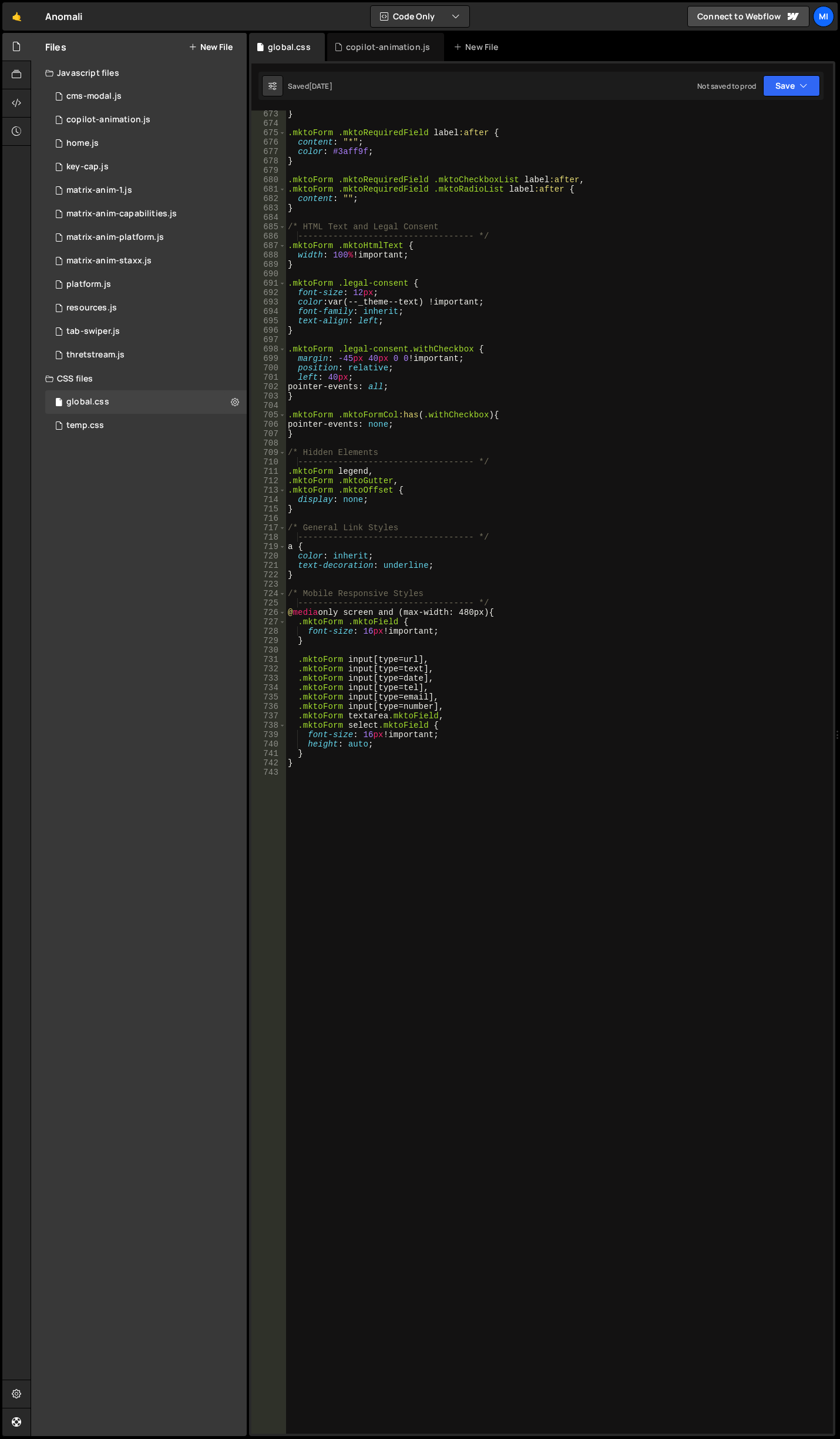
click at [436, 902] on div "} .mktoForm .mktoRequiredField label :after { content : " * " ; color : #3aff9f…" at bounding box center [557, 780] width 543 height 1341
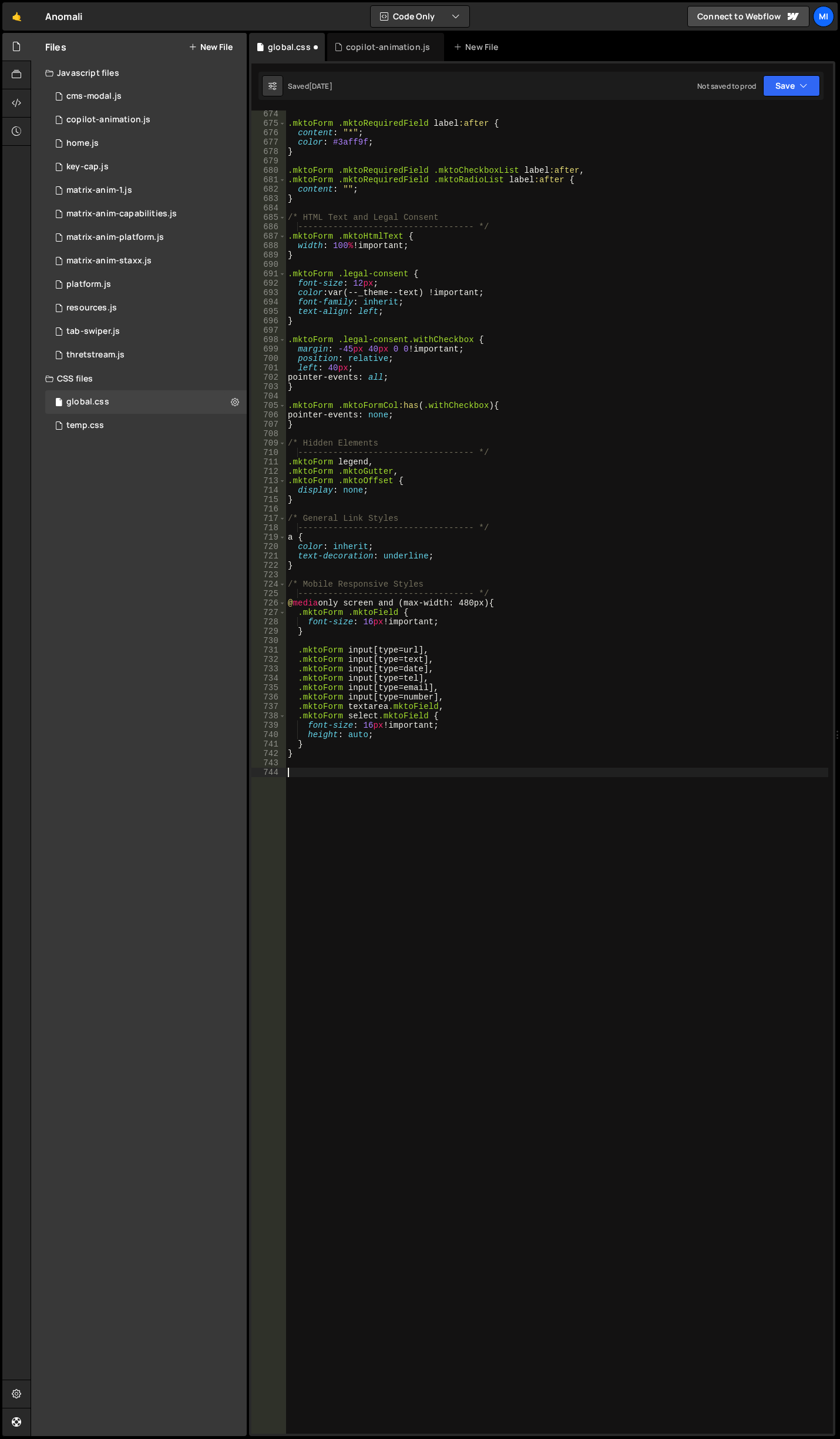
scroll to position [6519, 0]
paste textarea "copilot-bg_pill"
type textarea ".copilot-bg_pill {}"
type textarea "transition: background-color var(--animation-default-half);"
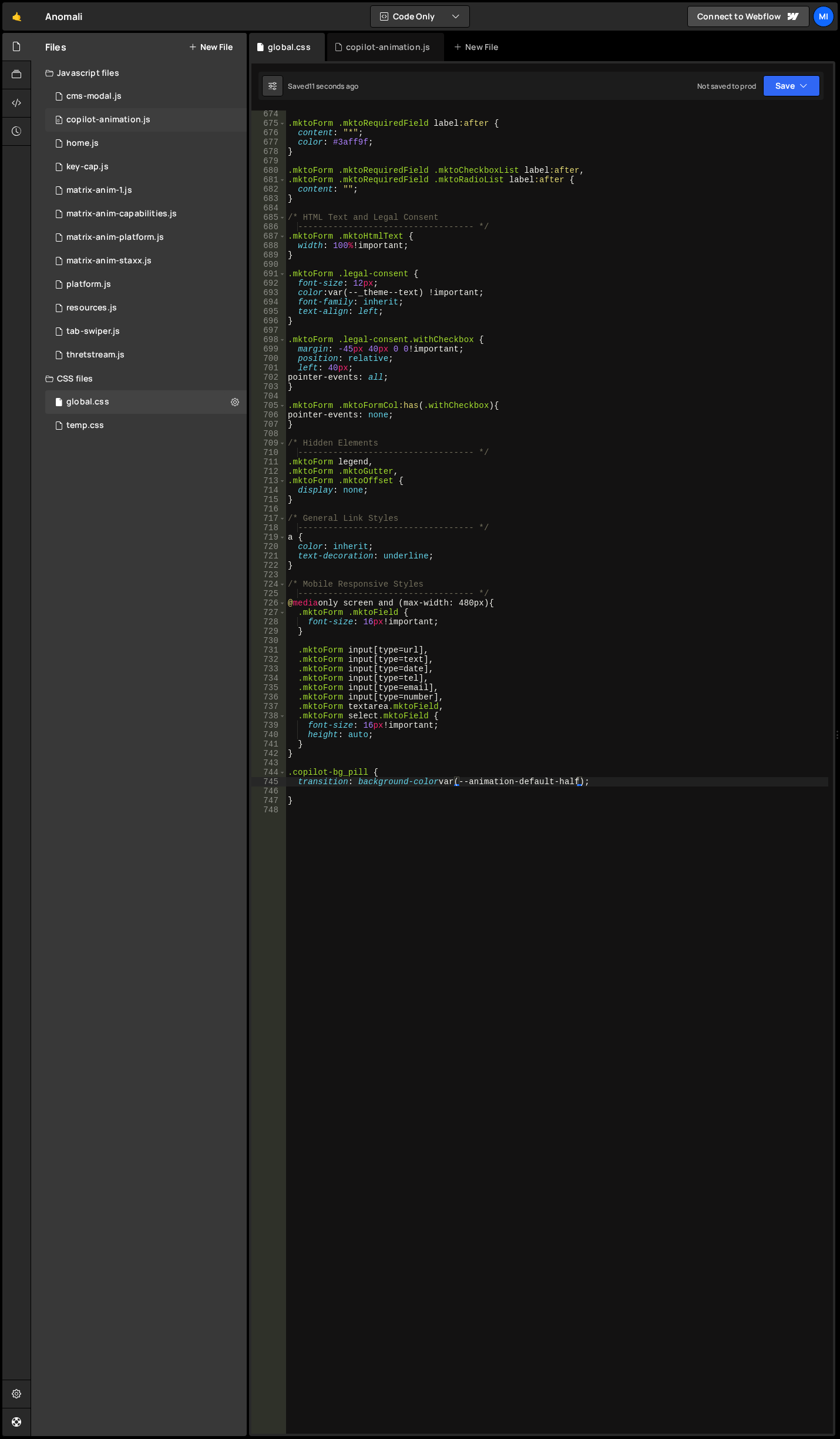
click at [133, 117] on div "copilot-animation.js" at bounding box center [108, 120] width 84 height 11
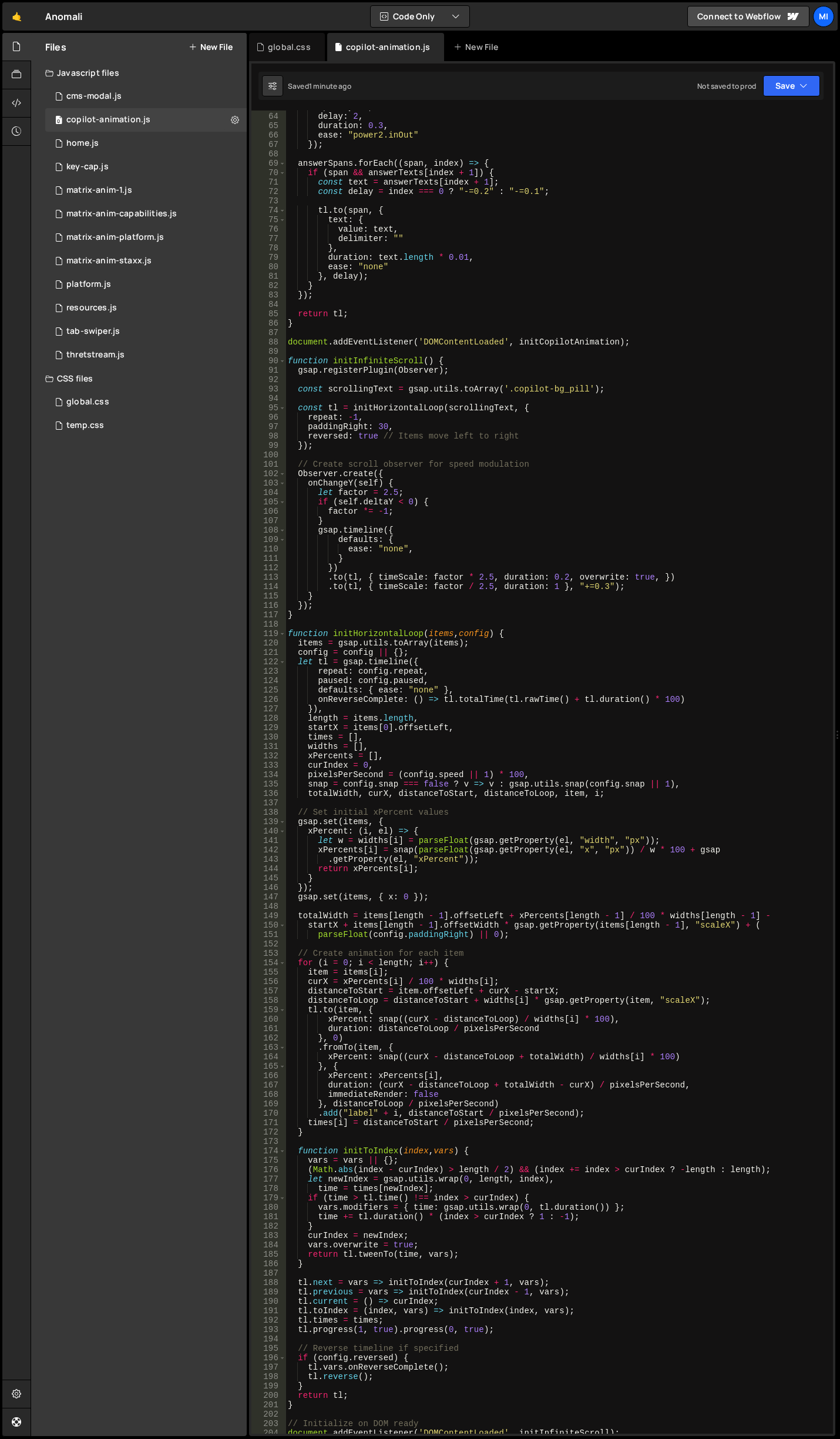
scroll to position [592, 0]
drag, startPoint x: 505, startPoint y: 389, endPoint x: 586, endPoint y: 387, distance: 81.0
click at [586, 387] on div "opacity : 0 , delay : 2 , duration : 0.3 , ease : "power2.inOut" }) ; answerSpa…" at bounding box center [557, 772] width 543 height 1341
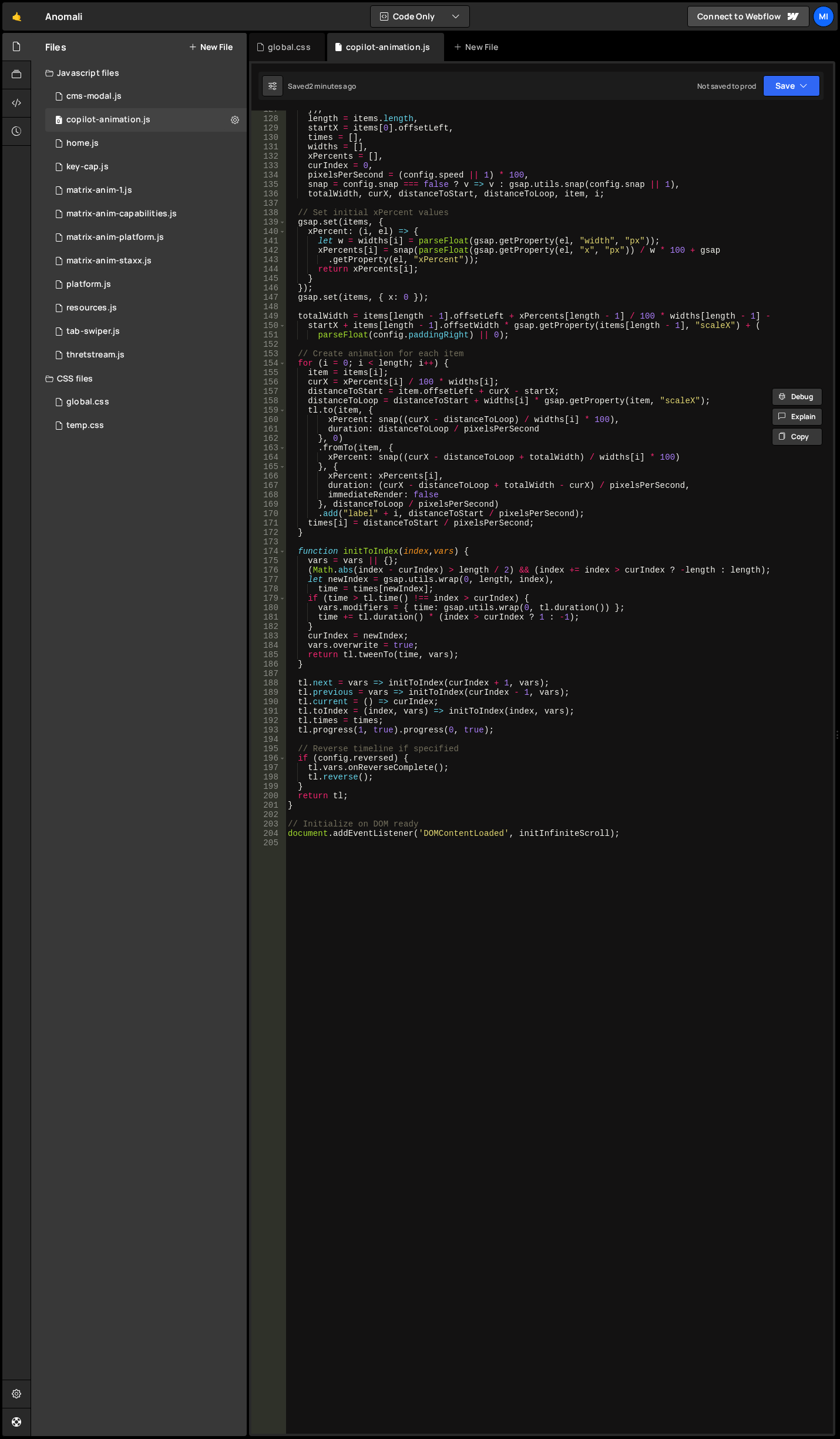
scroll to position [1191, 0]
click at [637, 823] on div "}) , length = items . length , startX = items [ 0 ] . offsetLeft , times = [ ] …" at bounding box center [557, 775] width 543 height 1341
click at [638, 836] on div "}) , length = items . length , startX = items [ 0 ] . offsetLeft , times = [ ] …" at bounding box center [557, 775] width 543 height 1341
type textarea "document.addEventListener('DOMContentLoaded', initInfiniteScroll);"
paste textarea "initContinuousPillAnimation();"
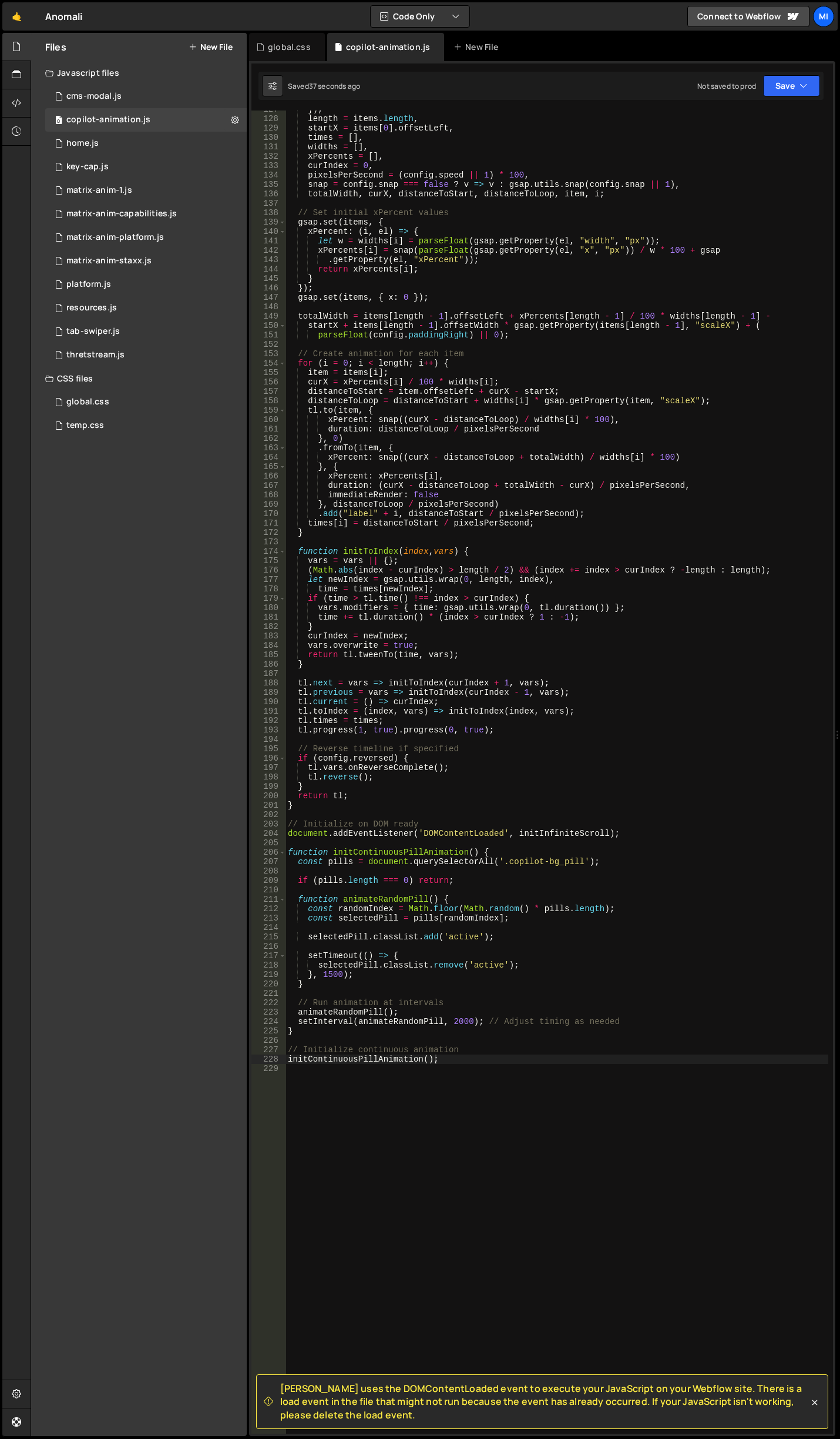
click at [446, 936] on div "}) , length = items . length , startX = items [ 0 ] . offsetLeft , times = [ ] …" at bounding box center [557, 775] width 543 height 1341
type textarea "selectedPill.classList.add('is-active');"
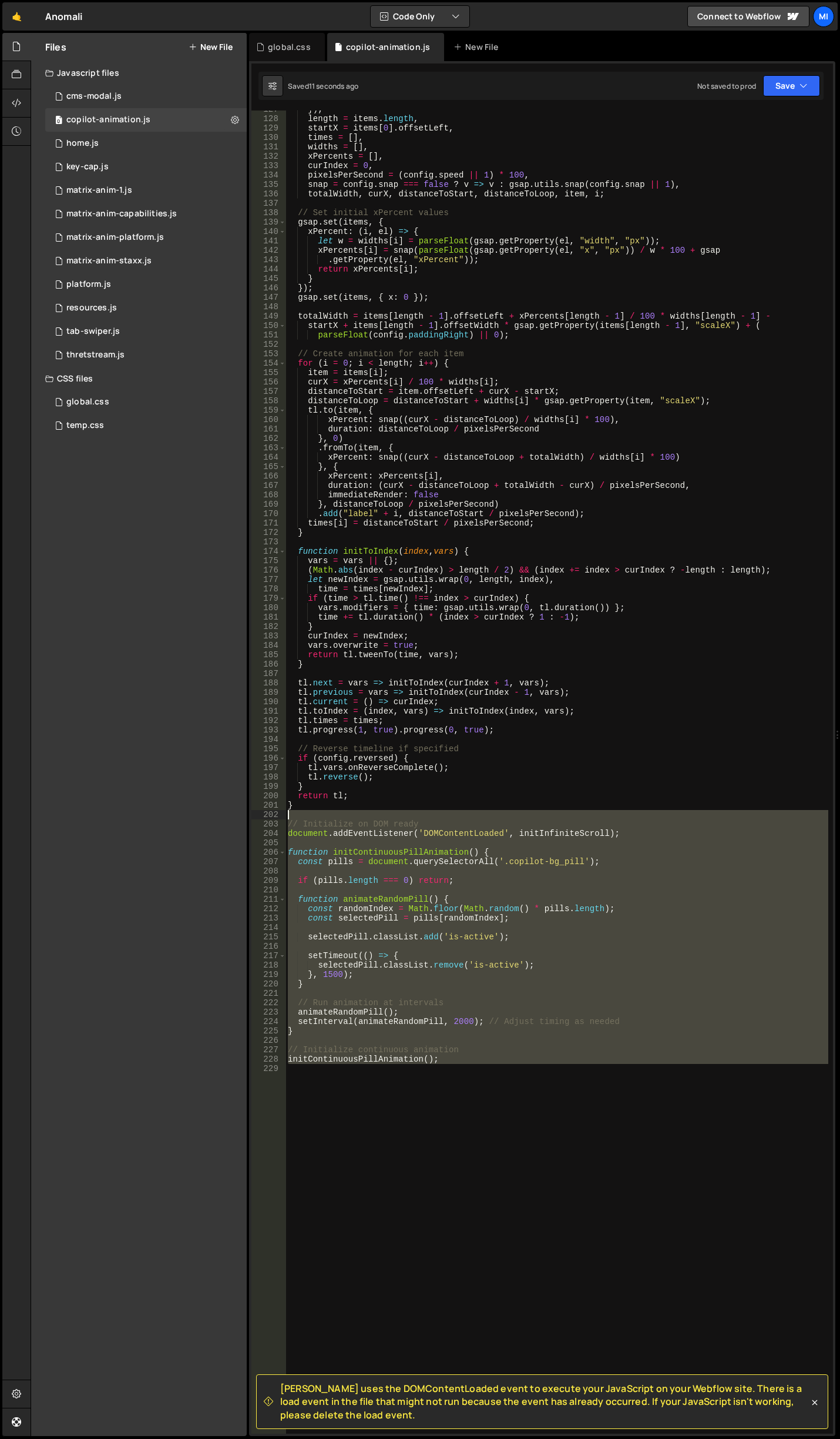
drag, startPoint x: 482, startPoint y: 1078, endPoint x: 239, endPoint y: 820, distance: 354.4
click at [239, 820] on div "Files New File Javascript files 0 cms-modal.js 0 0 copilot-animation.js 0 0 hom…" at bounding box center [435, 734] width 810 height 1403
click at [597, 1034] on div "}) , length = items . length , startX = items [ 0 ] . offsetLeft , times = [ ] …" at bounding box center [557, 772] width 543 height 1323
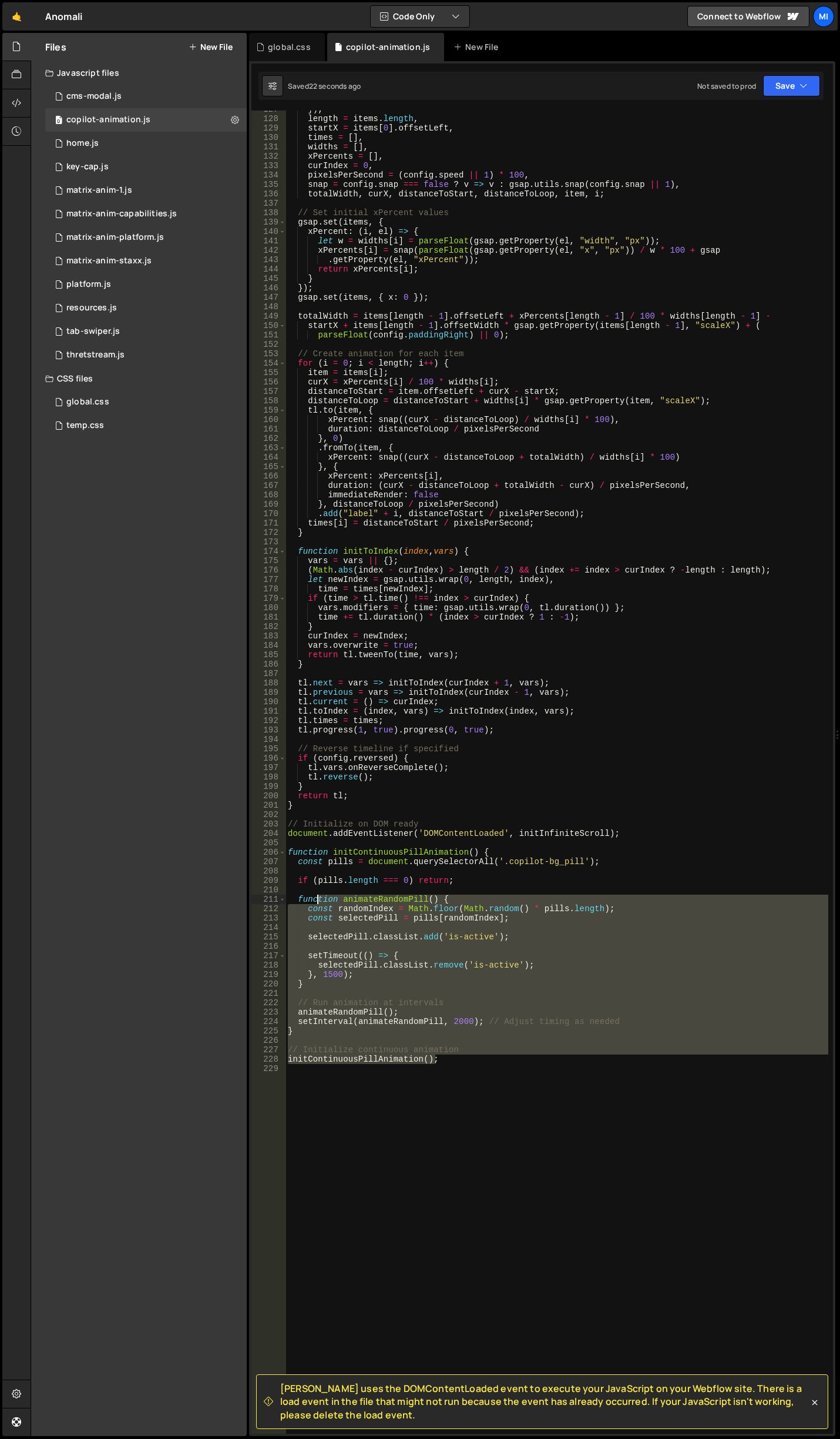
drag, startPoint x: 465, startPoint y: 1061, endPoint x: 242, endPoint y: 835, distance: 317.5
click at [273, 852] on div "} 127 128 129 130 131 132 133 134 135 136 137 138 139 140 141 142 143 144 145 1…" at bounding box center [542, 772] width 582 height 1323
type textarea "function initContinuousPillAnimation() { const pills = document.querySelectorAl…"
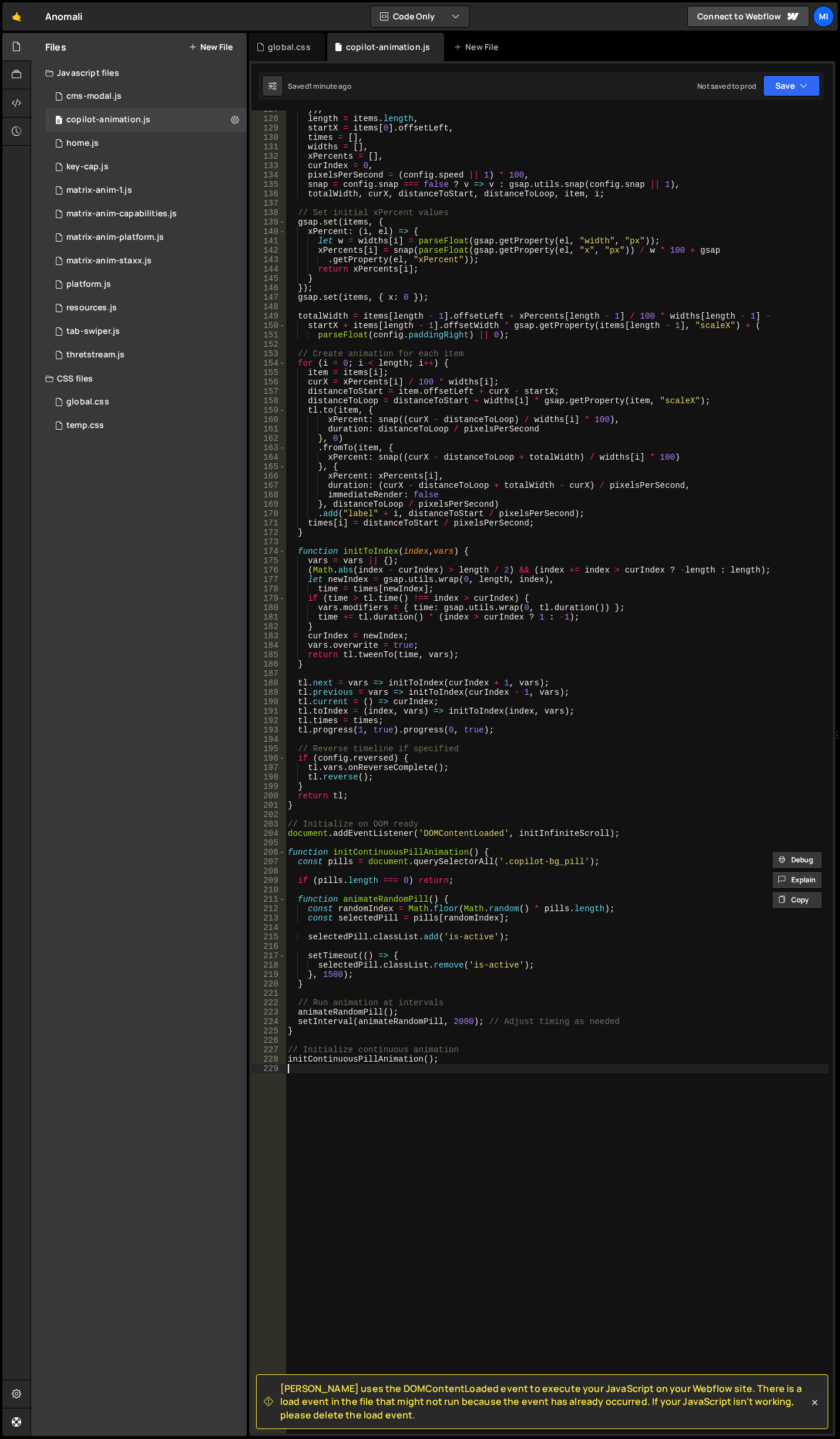
click at [484, 1171] on div "}) , length = items . length , startX = items [ 0 ] . offsetLeft , times = [ ] …" at bounding box center [557, 775] width 543 height 1341
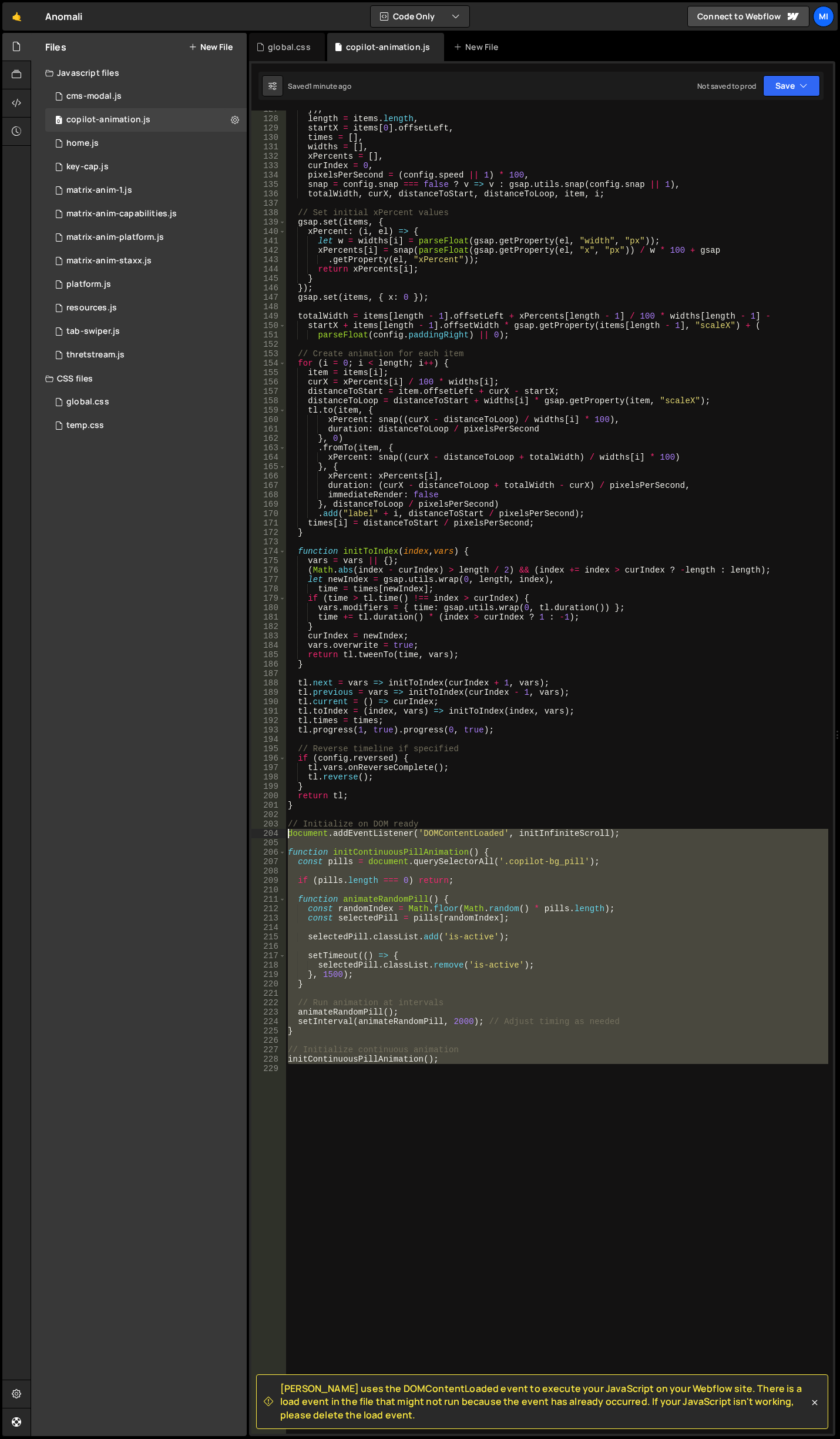
drag, startPoint x: 463, startPoint y: 1118, endPoint x: 286, endPoint y: 835, distance: 333.8
click at [286, 835] on div "127 128 129 130 131 132 133 134 135 136 137 138 139 140 141 142 143 144 145 146…" at bounding box center [542, 772] width 582 height 1323
paste textarea "initStaggeredPillAnimation();"
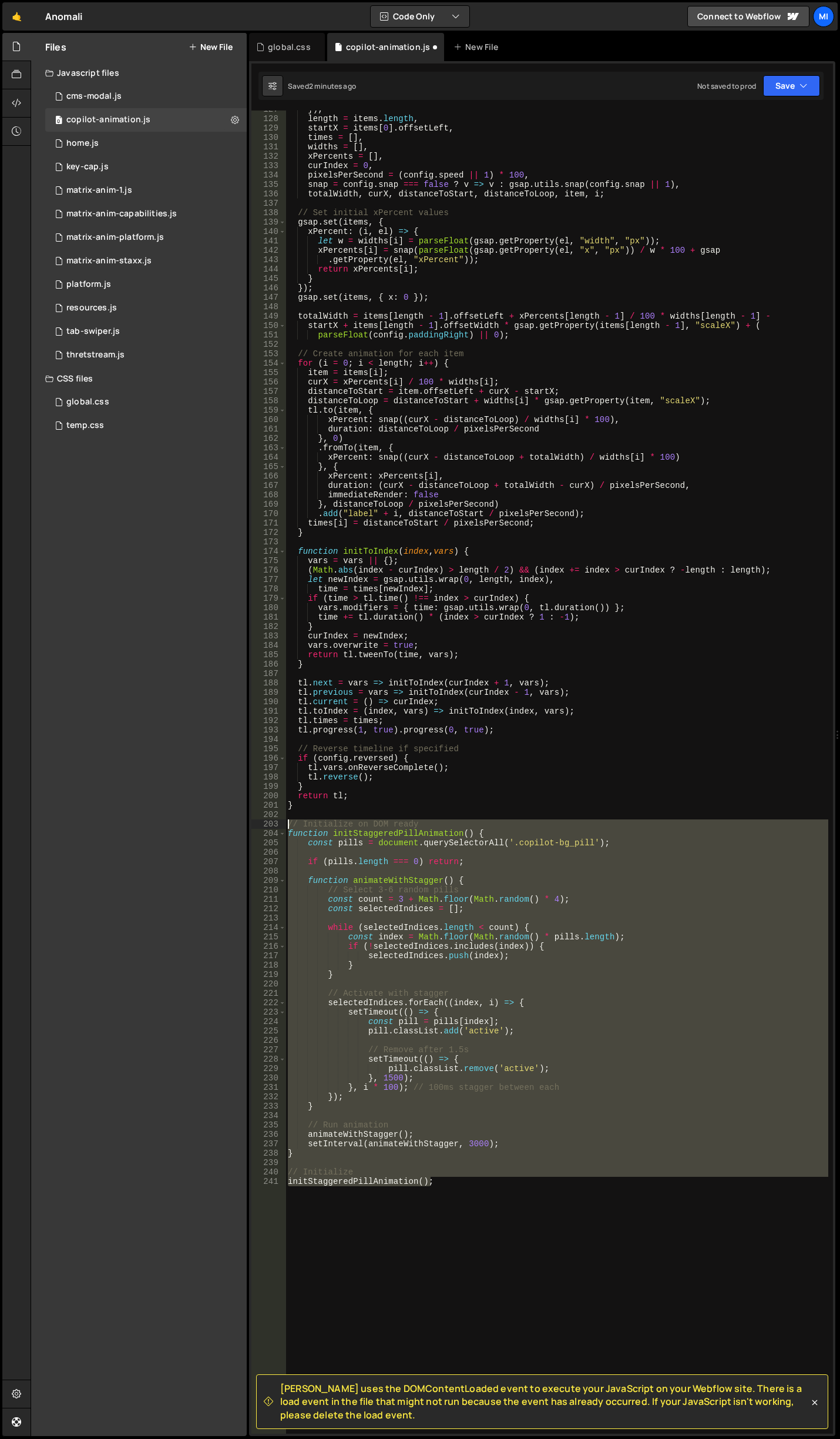
drag, startPoint x: 515, startPoint y: 1233, endPoint x: 242, endPoint y: 824, distance: 491.7
click at [242, 824] on div "Files New File Javascript files 0 cms-modal.js 0 0 copilot-animation.js 0 0 hom…" at bounding box center [435, 734] width 810 height 1403
paste textarea "initStaggeredPillAnimation();"
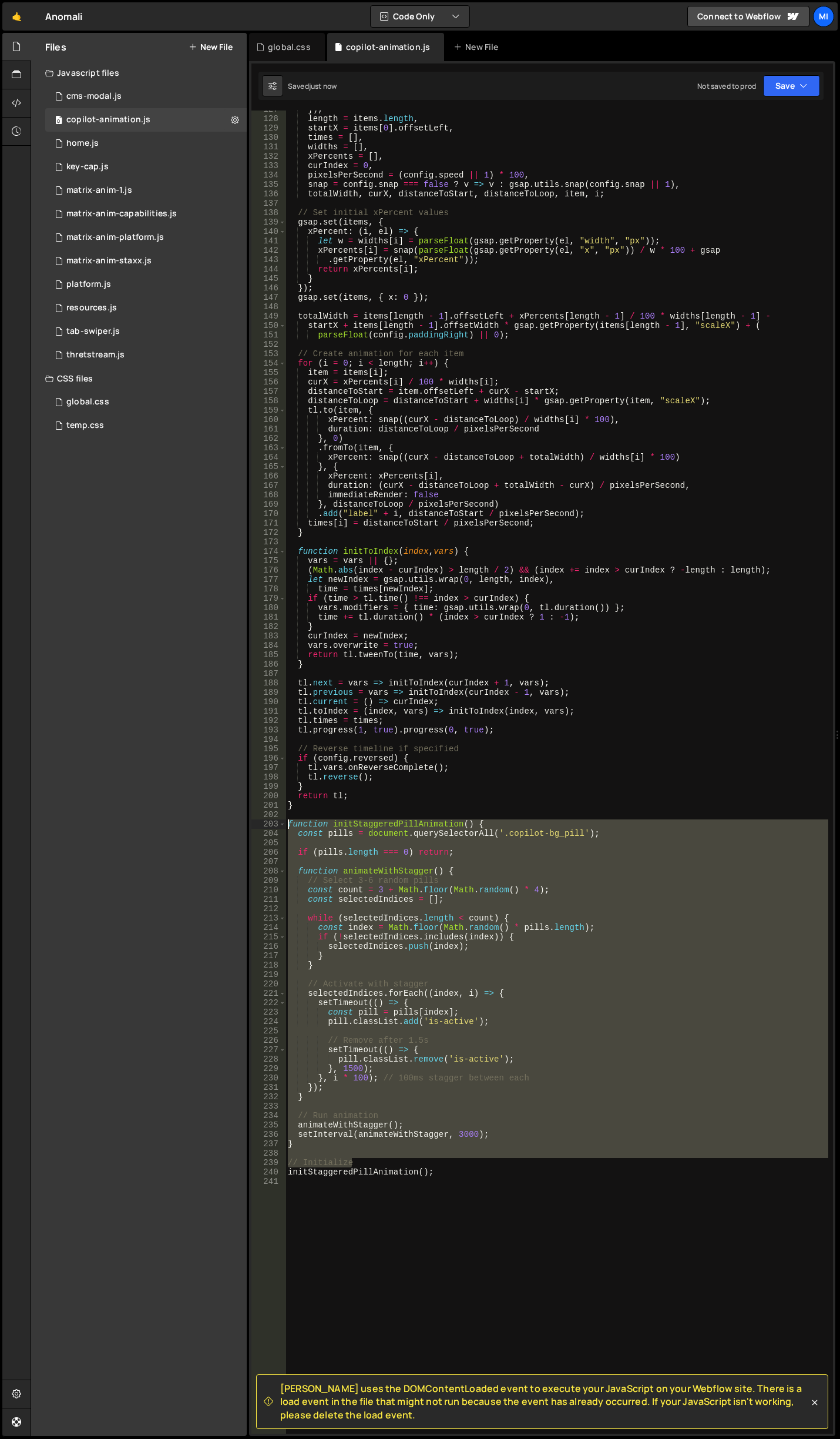
drag, startPoint x: 479, startPoint y: 1164, endPoint x: 246, endPoint y: 824, distance: 412.2
click at [246, 824] on div "Files New File Javascript files 0 cms-modal.js 0 0 copilot-animation.js 0 0 hom…" at bounding box center [435, 734] width 810 height 1403
type textarea "function initStaggeredPillAnimation() { const pills = document.querySelectorAll…"
drag, startPoint x: 465, startPoint y: 1178, endPoint x: 286, endPoint y: 828, distance: 393.1
click at [286, 828] on div "}) , length = items . length , startX = items [ 0 ] . offsetLeft , times = [ ] …" at bounding box center [557, 775] width 543 height 1341
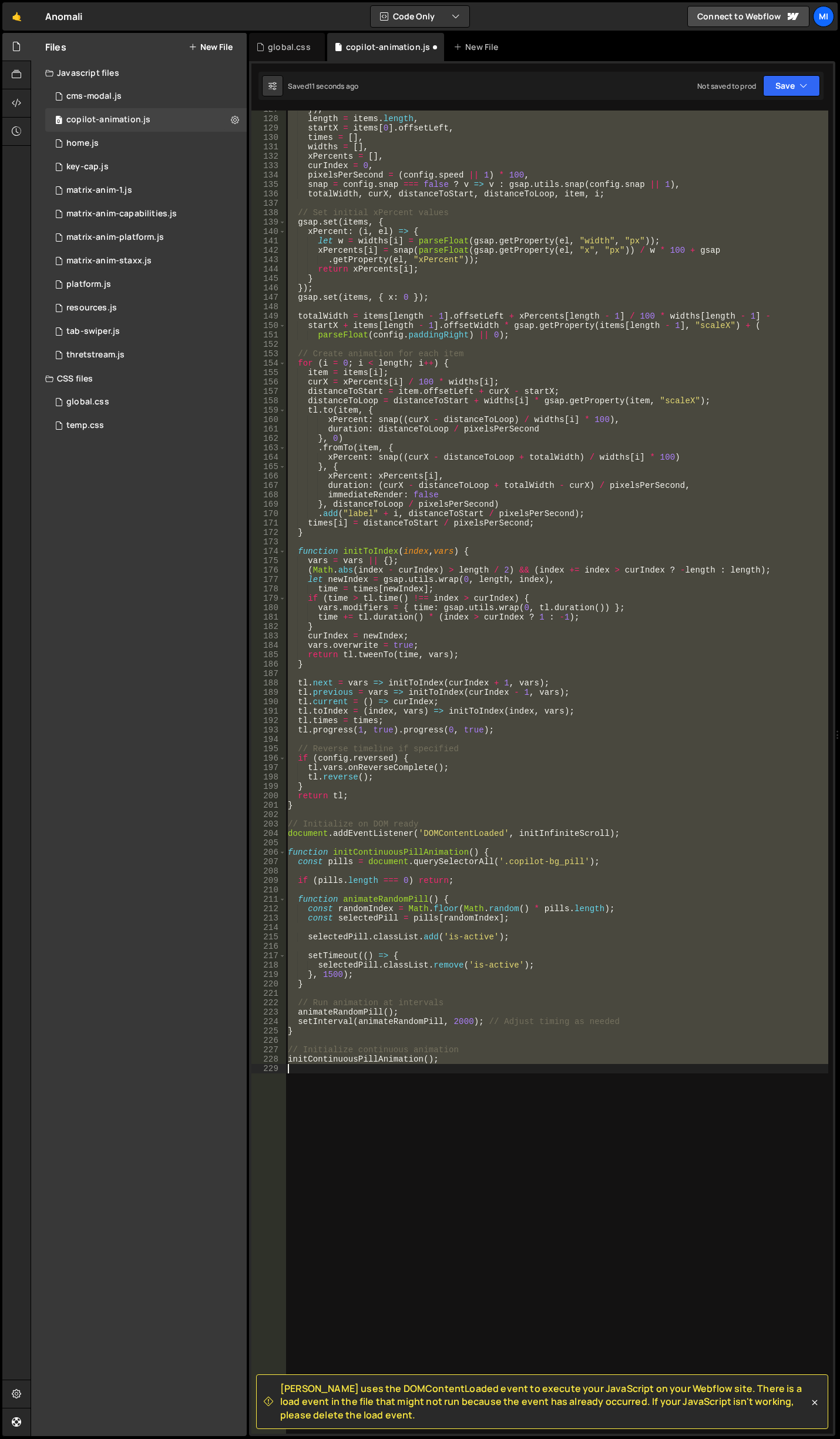
type textarea "selectedPill.classList.remove('active');"
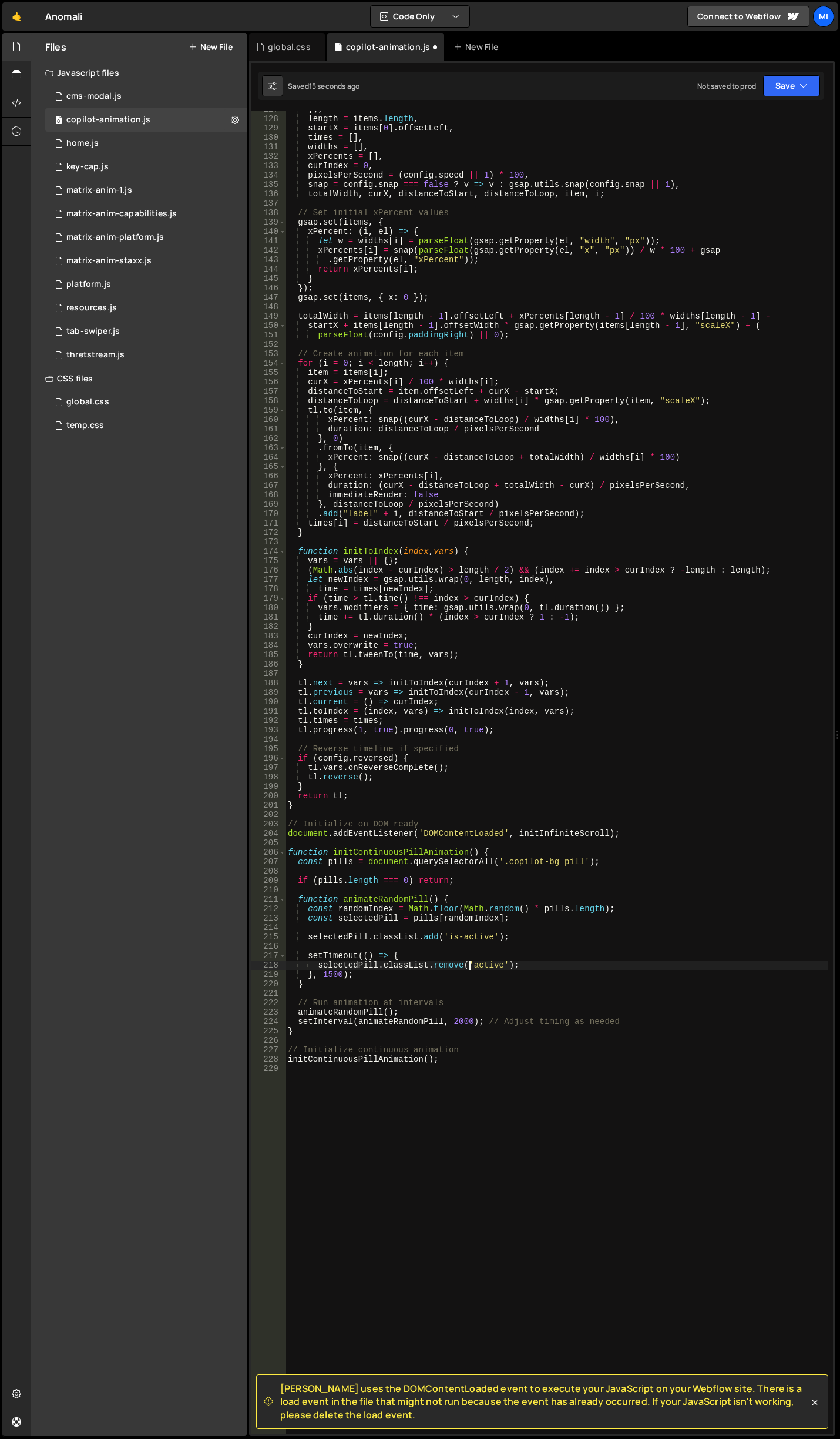
click at [469, 1063] on div "}) , length = items . length , startX = items [ 0 ] . offsetLeft , times = [ ] …" at bounding box center [557, 775] width 543 height 1341
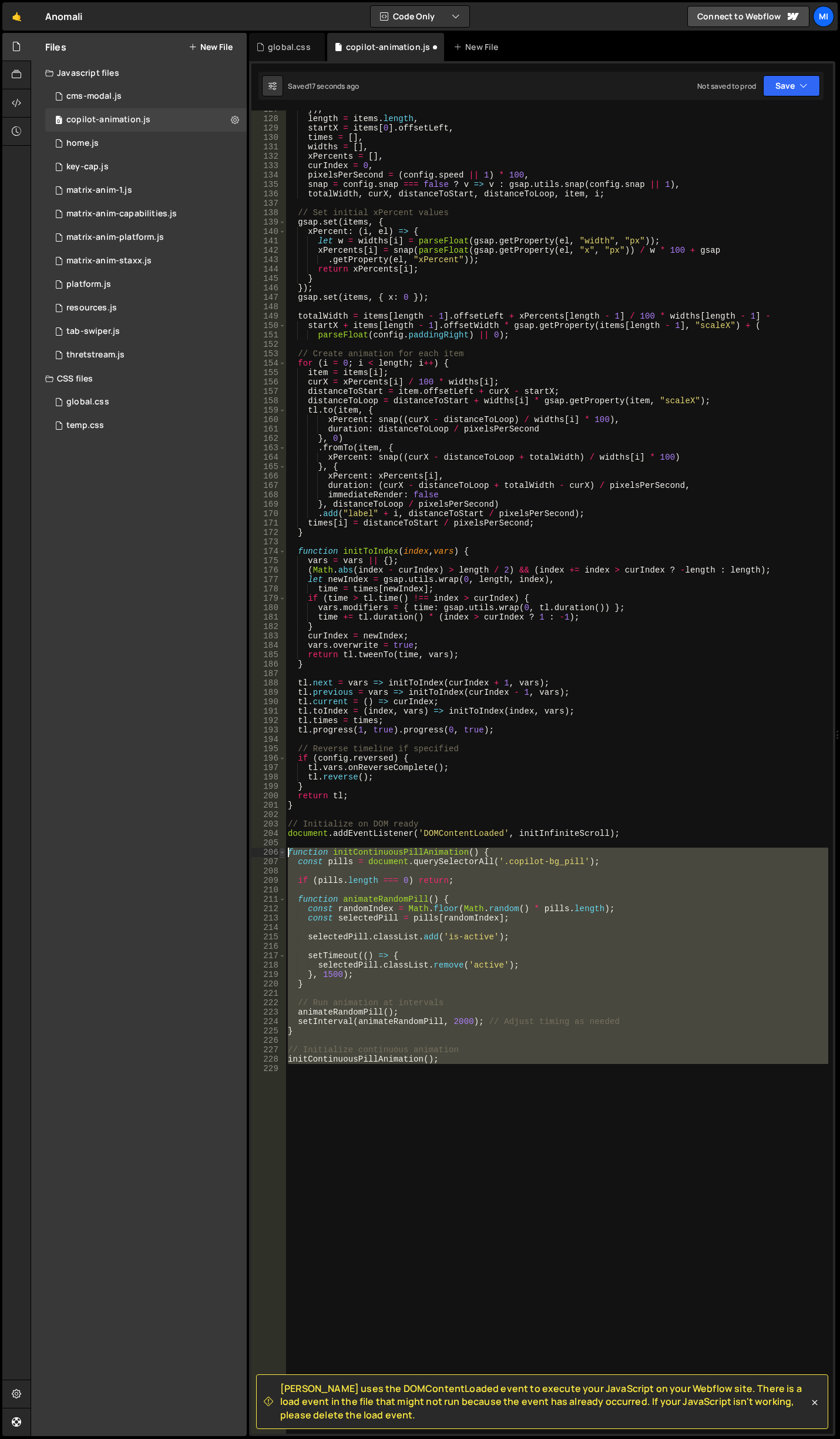
drag, startPoint x: 469, startPoint y: 1063, endPoint x: 283, endPoint y: 854, distance: 279.8
click at [283, 854] on div "127 128 129 130 131 132 133 134 135 136 137 138 139 140 141 142 143 144 145 146…" at bounding box center [542, 772] width 582 height 1323
type textarea "function initContinuousPillAnimation() { const pills = document.querySelectorAl…"
paste textarea
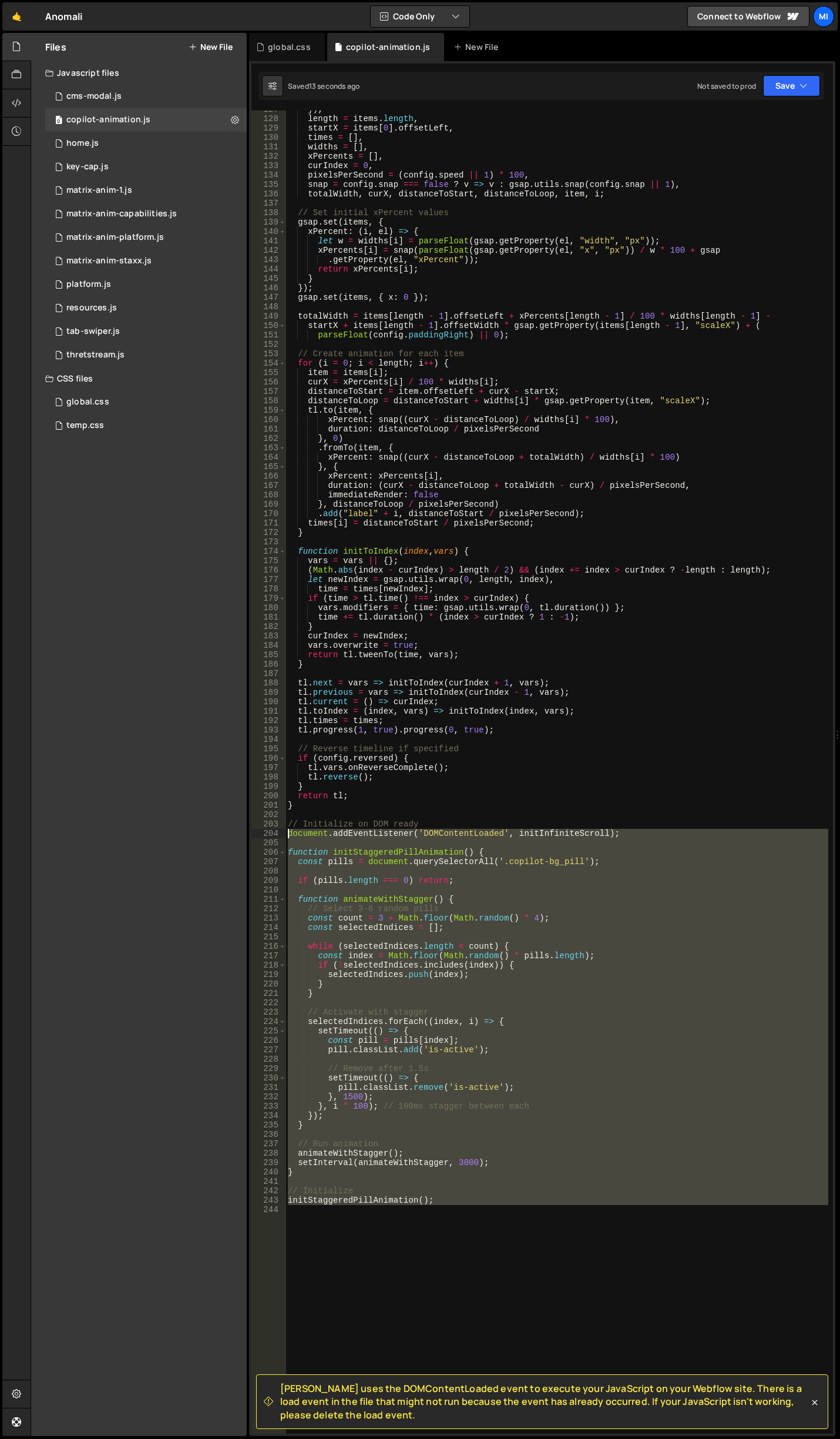
drag, startPoint x: 462, startPoint y: 1229, endPoint x: 279, endPoint y: 833, distance: 436.2
click at [279, 833] on div "127 128 129 130 131 132 133 134 135 136 137 138 139 140 141 142 143 144 145 146…" at bounding box center [542, 772] width 582 height 1323
paste textarea "initStaggeredPillAnimation();"
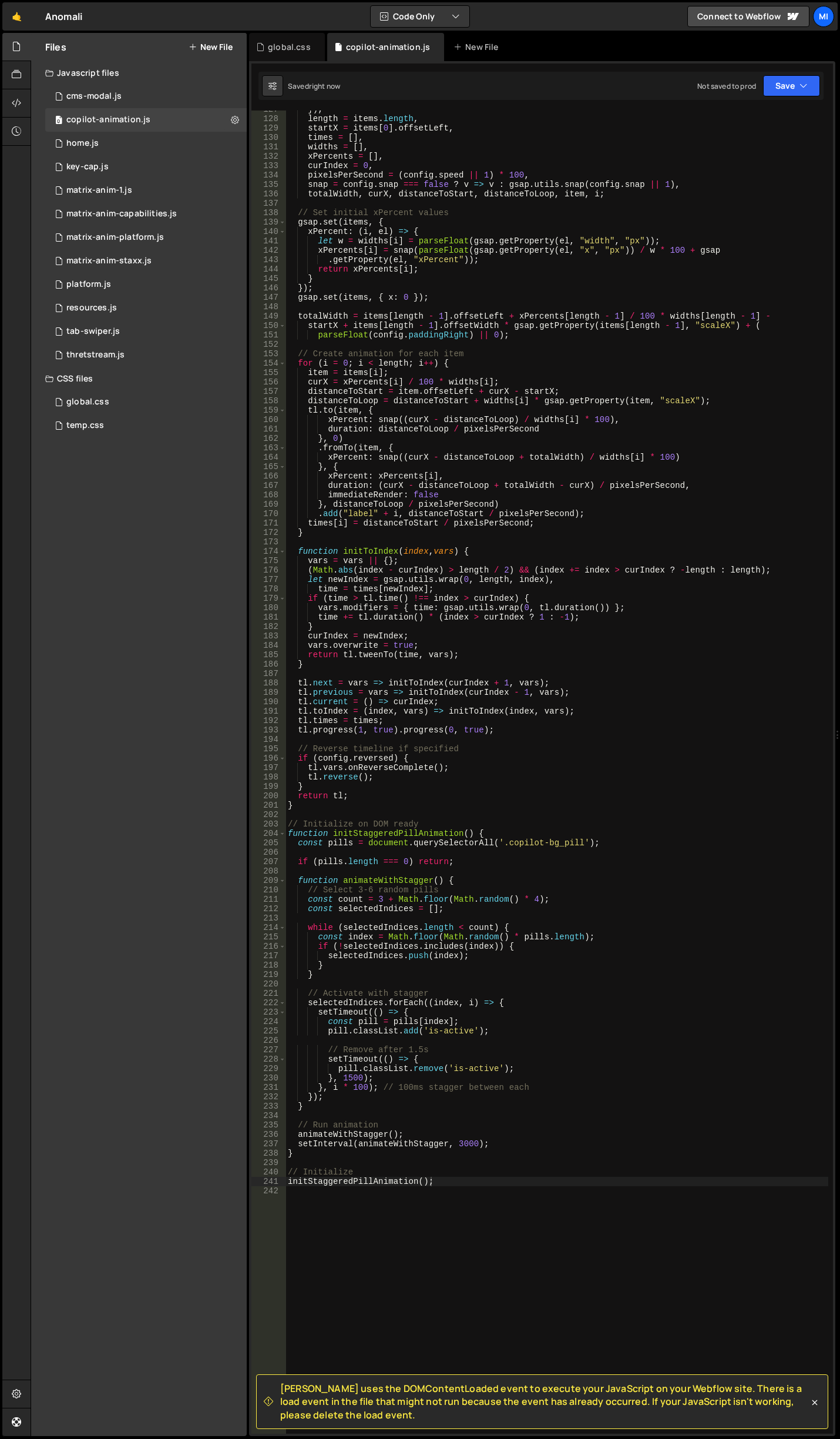
click at [519, 1021] on div "}) , length = items . length , startX = items [ 0 ] . offsetLeft , times = [ ] …" at bounding box center [557, 775] width 543 height 1341
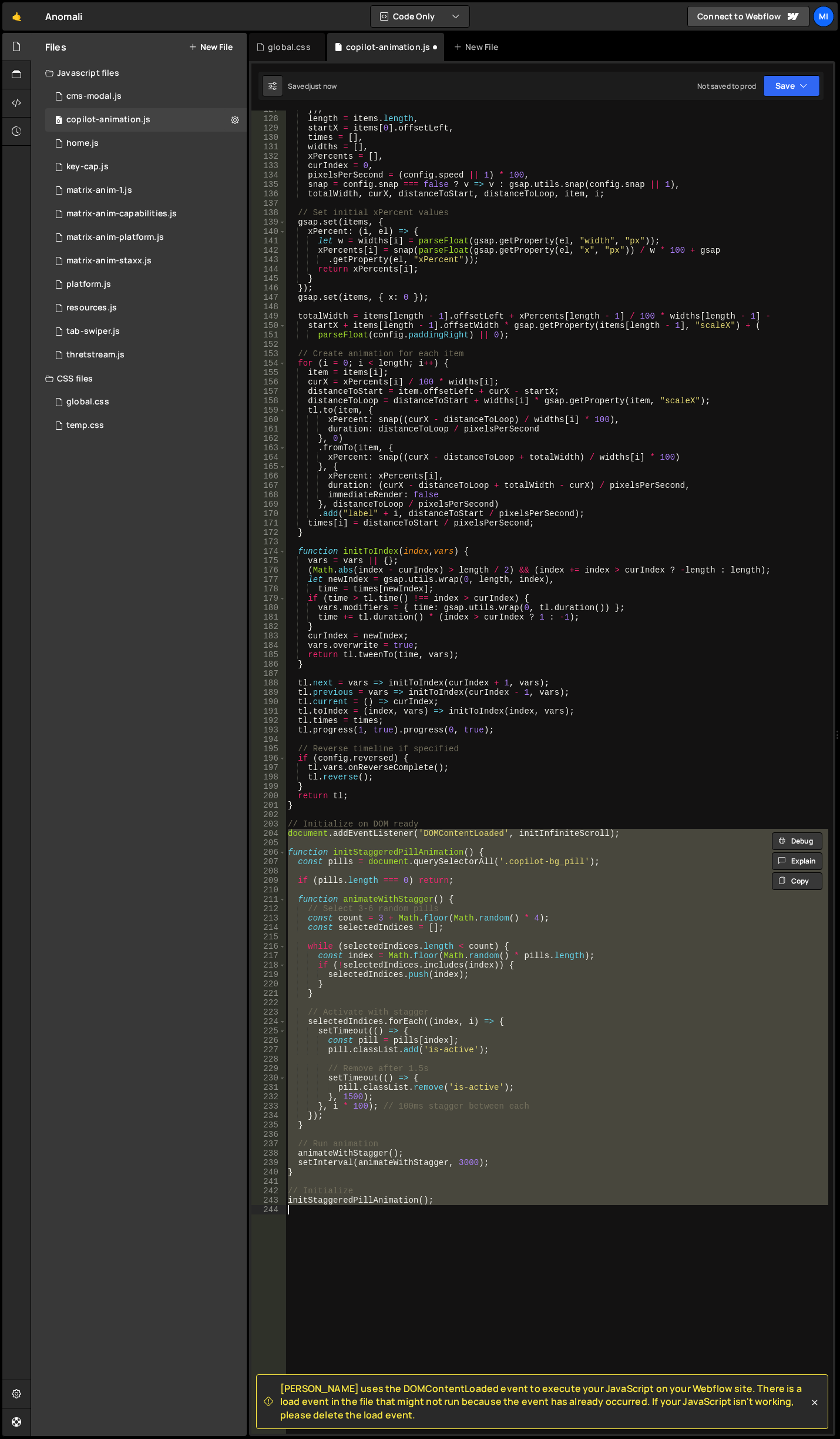
click at [518, 1162] on div "}) , length = items . length , startX = items [ 0 ] . offsetLeft , times = [ ] …" at bounding box center [557, 772] width 543 height 1323
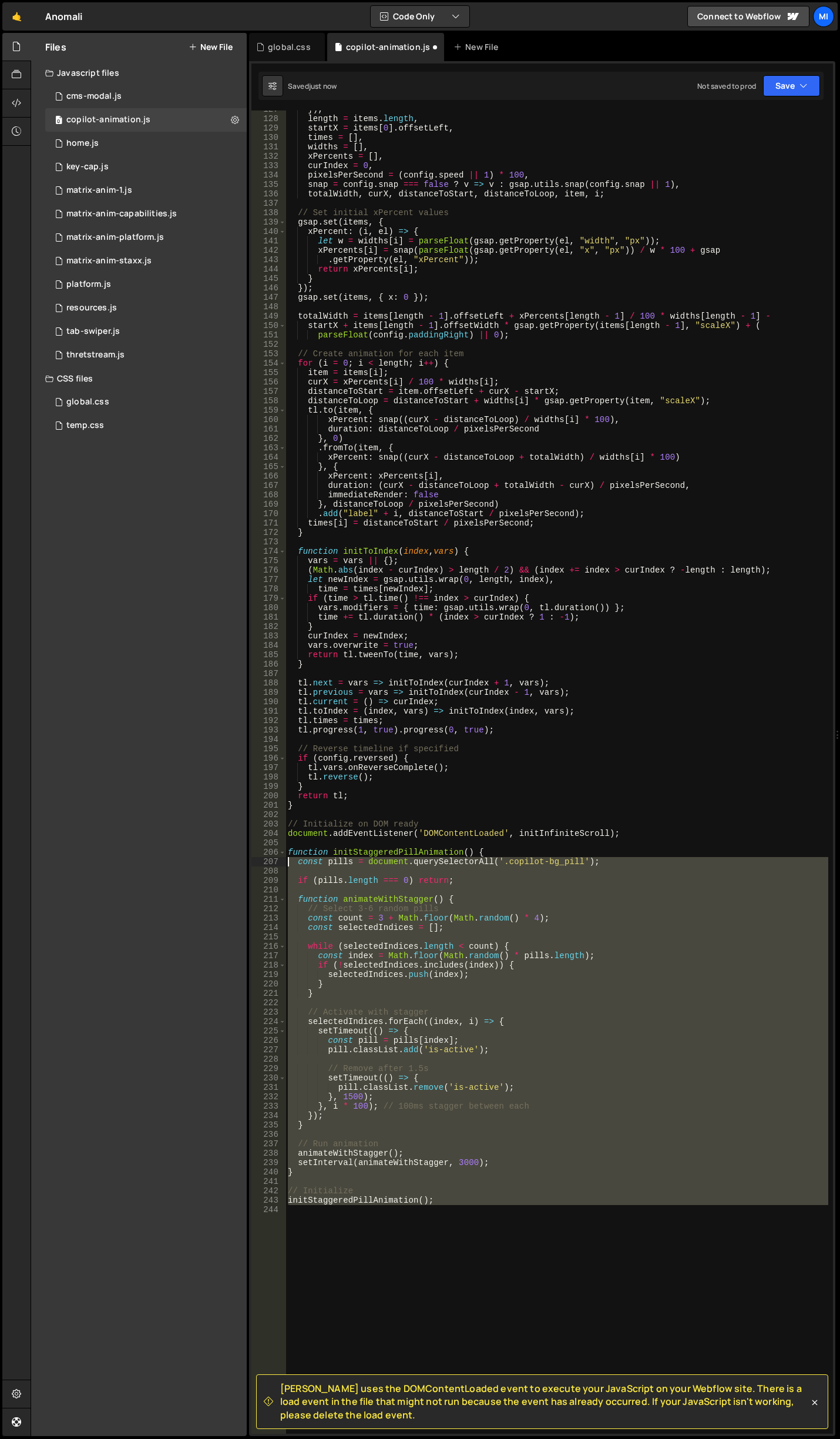
drag, startPoint x: 454, startPoint y: 1204, endPoint x: 251, endPoint y: 857, distance: 402.0
click at [251, 857] on div "Slater uses the DOMContentLoaded event to execute your JavaScript on your Webfl…" at bounding box center [542, 748] width 586 height 1375
type textarea "if (pills.length === 0) return;"
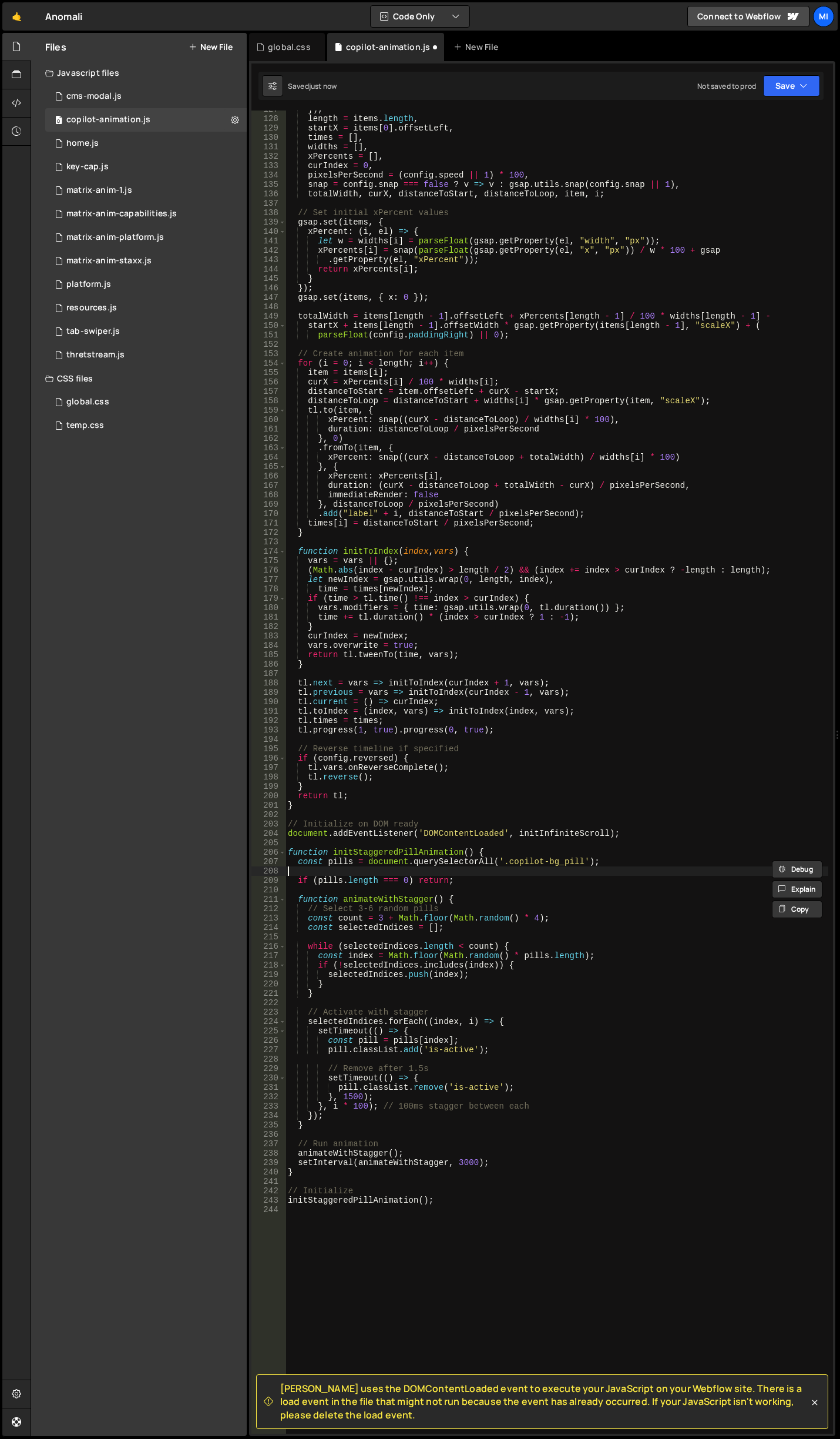
click at [372, 966] on div "}) , length = items . length , startX = items [ 0 ] . offsetLeft , times = [ ] …" at bounding box center [557, 775] width 543 height 1341
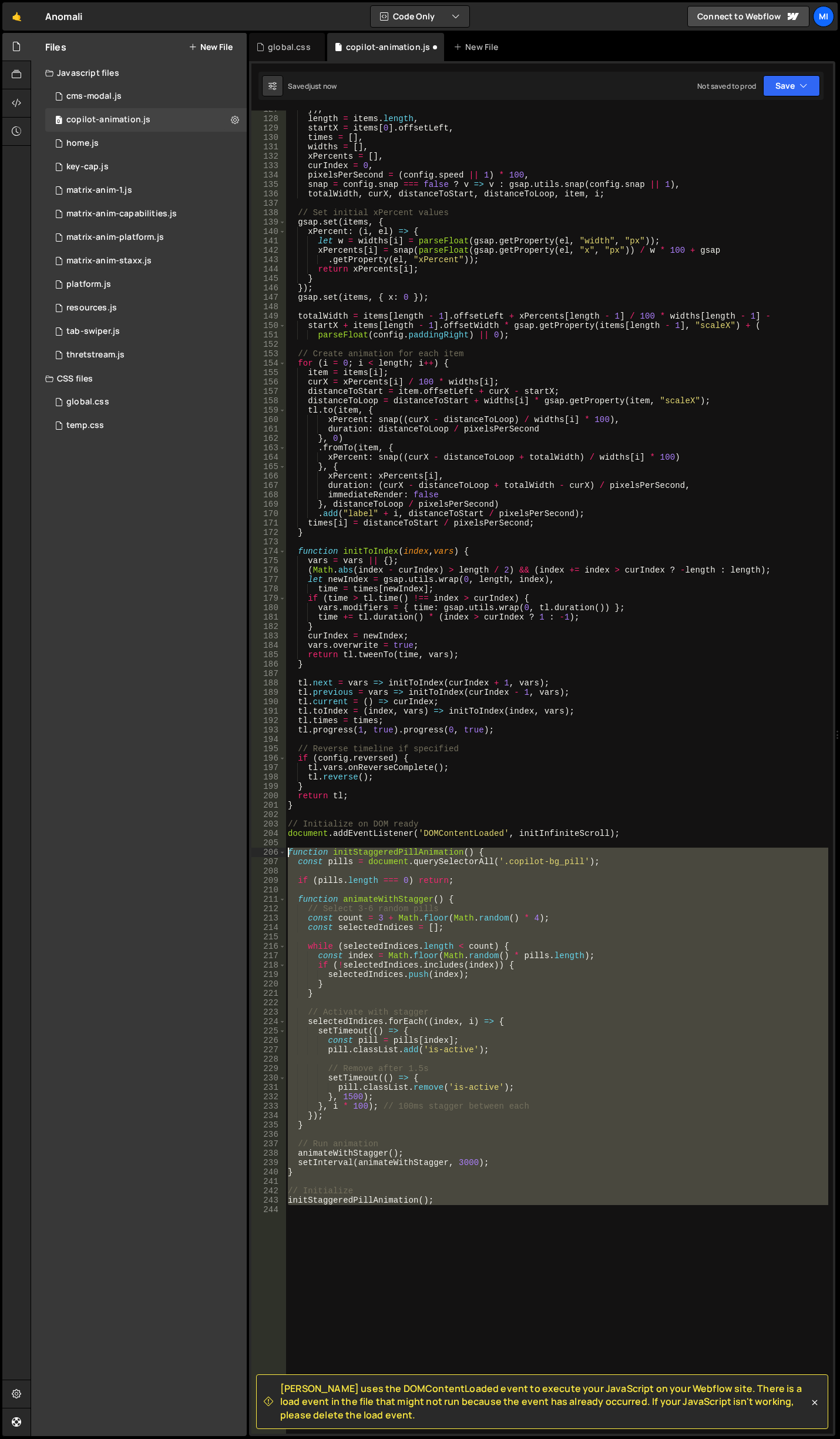
drag, startPoint x: 432, startPoint y: 1210, endPoint x: 248, endPoint y: 852, distance: 402.5
click at [248, 852] on div "Files New File Javascript files 0 cms-modal.js 0 0 copilot-animation.js 0 0 hom…" at bounding box center [435, 734] width 810 height 1403
paste textarea "initStaggeredPillAnimation("
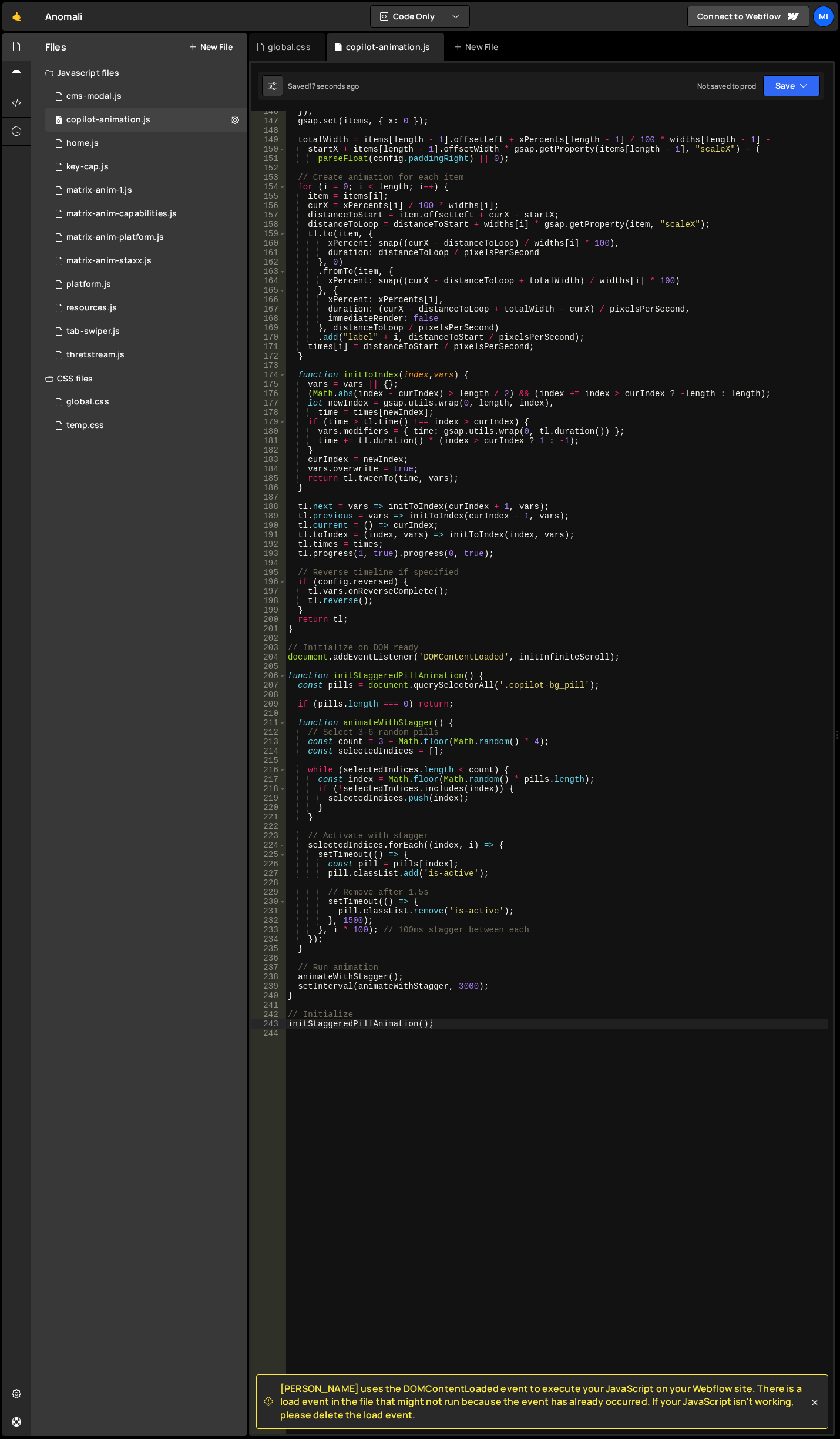
scroll to position [1629, 0]
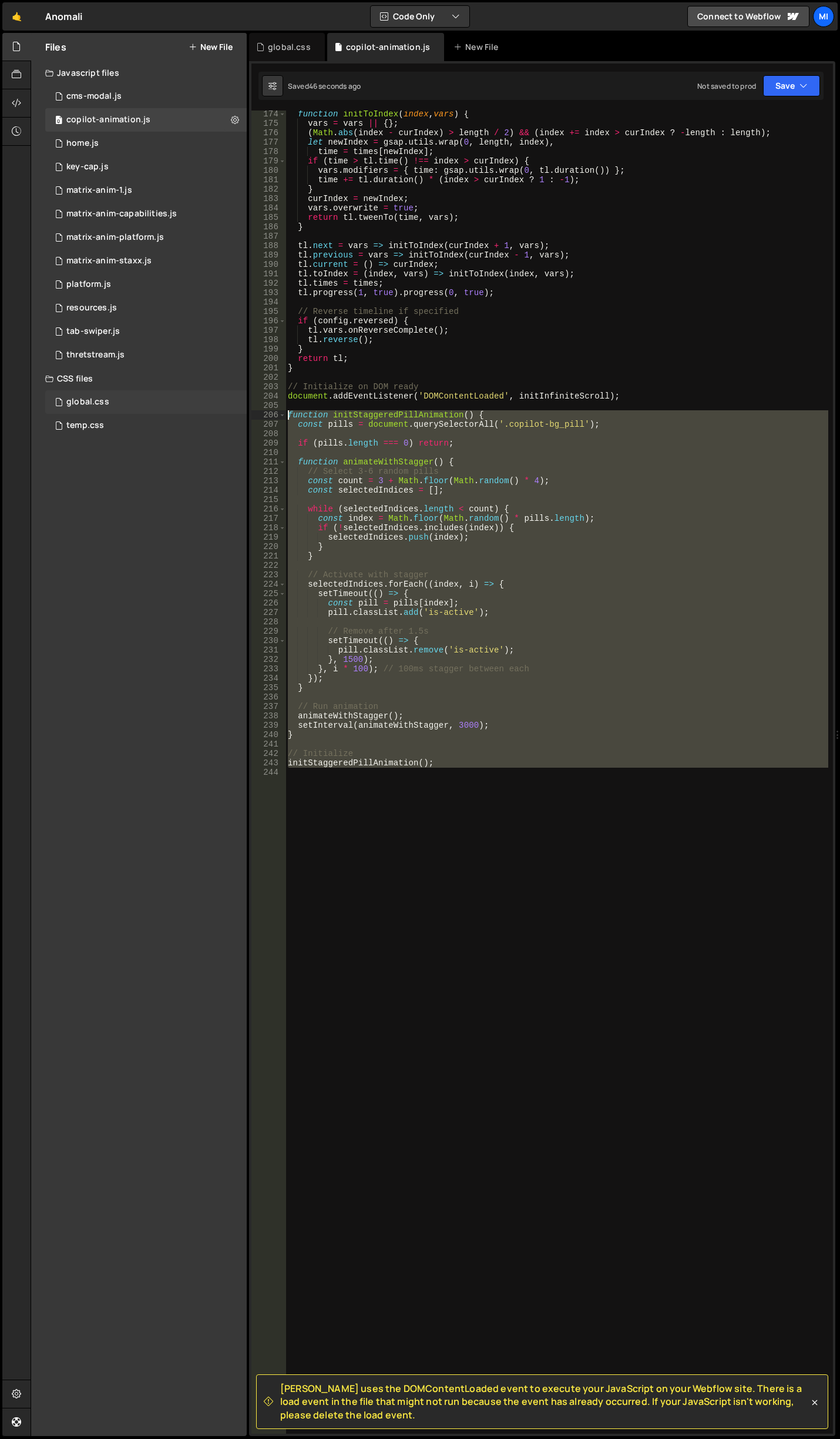
drag, startPoint x: 506, startPoint y: 859, endPoint x: 193, endPoint y: 411, distance: 546.5
click at [193, 411] on div "Files New File Javascript files 0 cms-modal.js 0 0 copilot-animation.js 0 0 hom…" at bounding box center [435, 734] width 810 height 1403
paste textarea "initMultiplePillAnimation("
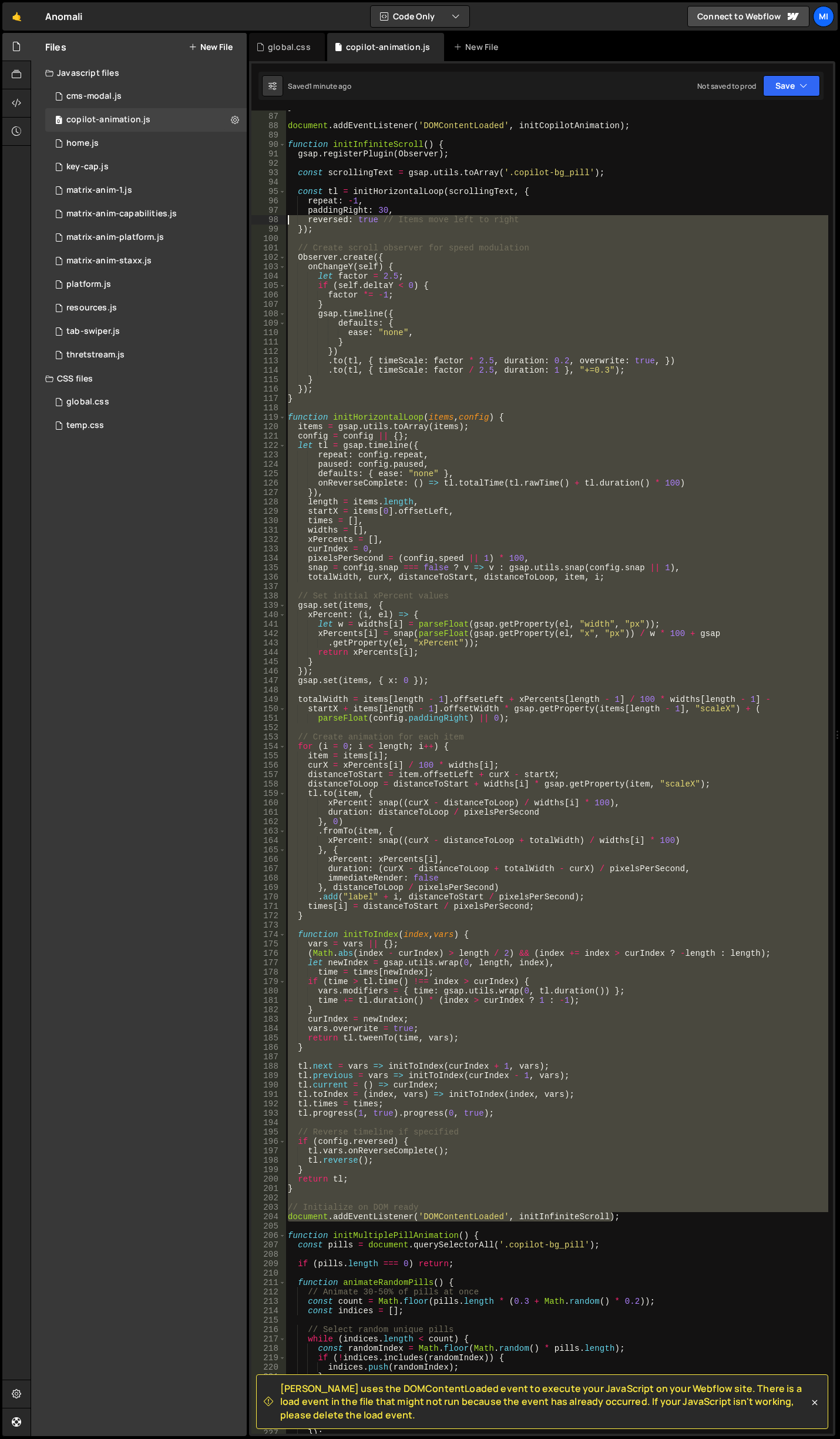
scroll to position [773, 0]
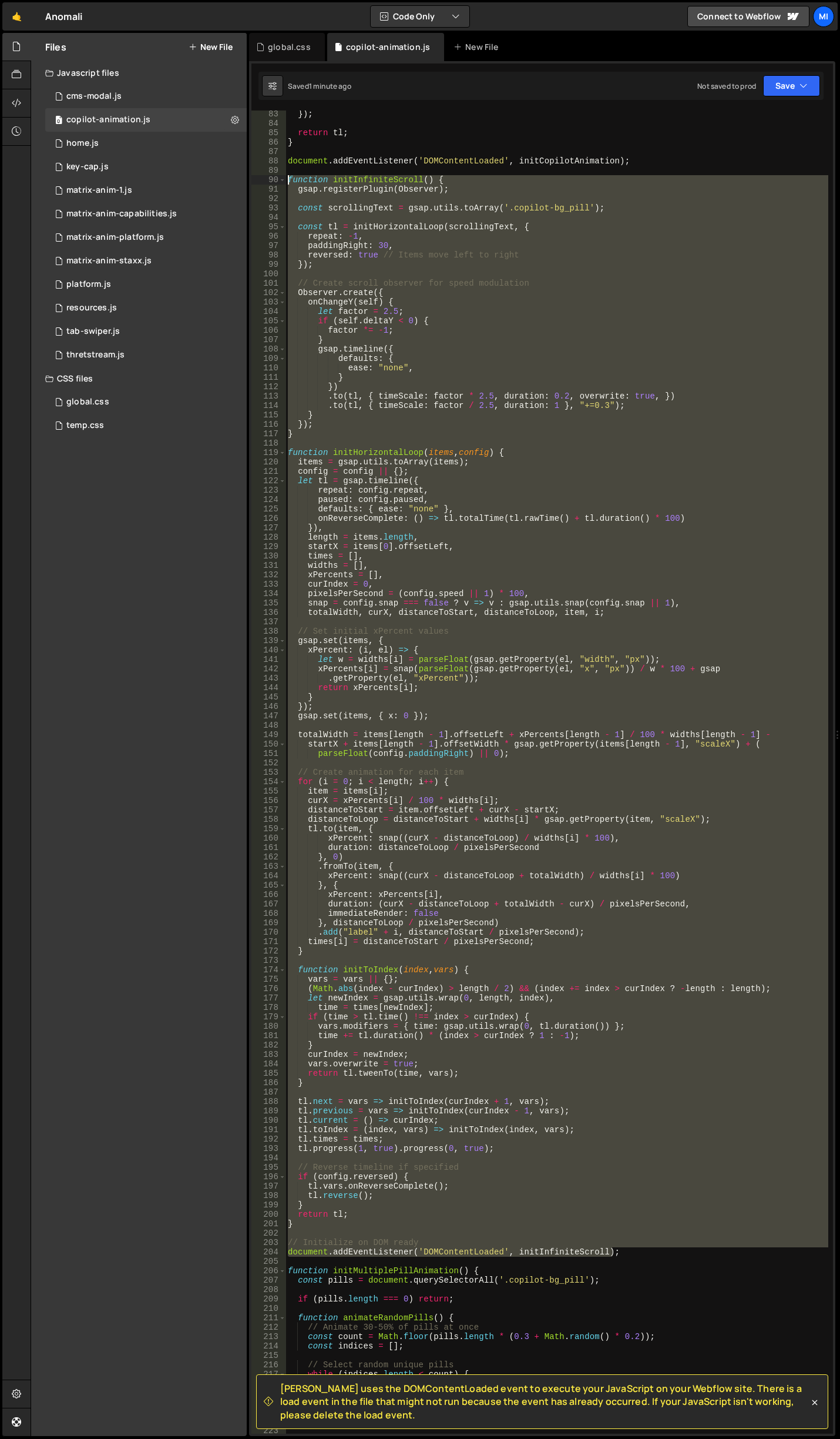
drag, startPoint x: 630, startPoint y: 1112, endPoint x: 260, endPoint y: 176, distance: 1006.5
click at [260, 176] on div "initMultiplePillAnimation(); 83 84 85 86 87 88 89 90 91 92 93 94 95 96 97 98 99…" at bounding box center [542, 772] width 582 height 1323
click at [516, 642] on div "}) ; return tl ; } document . addEventListener ( 'DOMContentLoaded' , initCopil…" at bounding box center [557, 772] width 543 height 1323
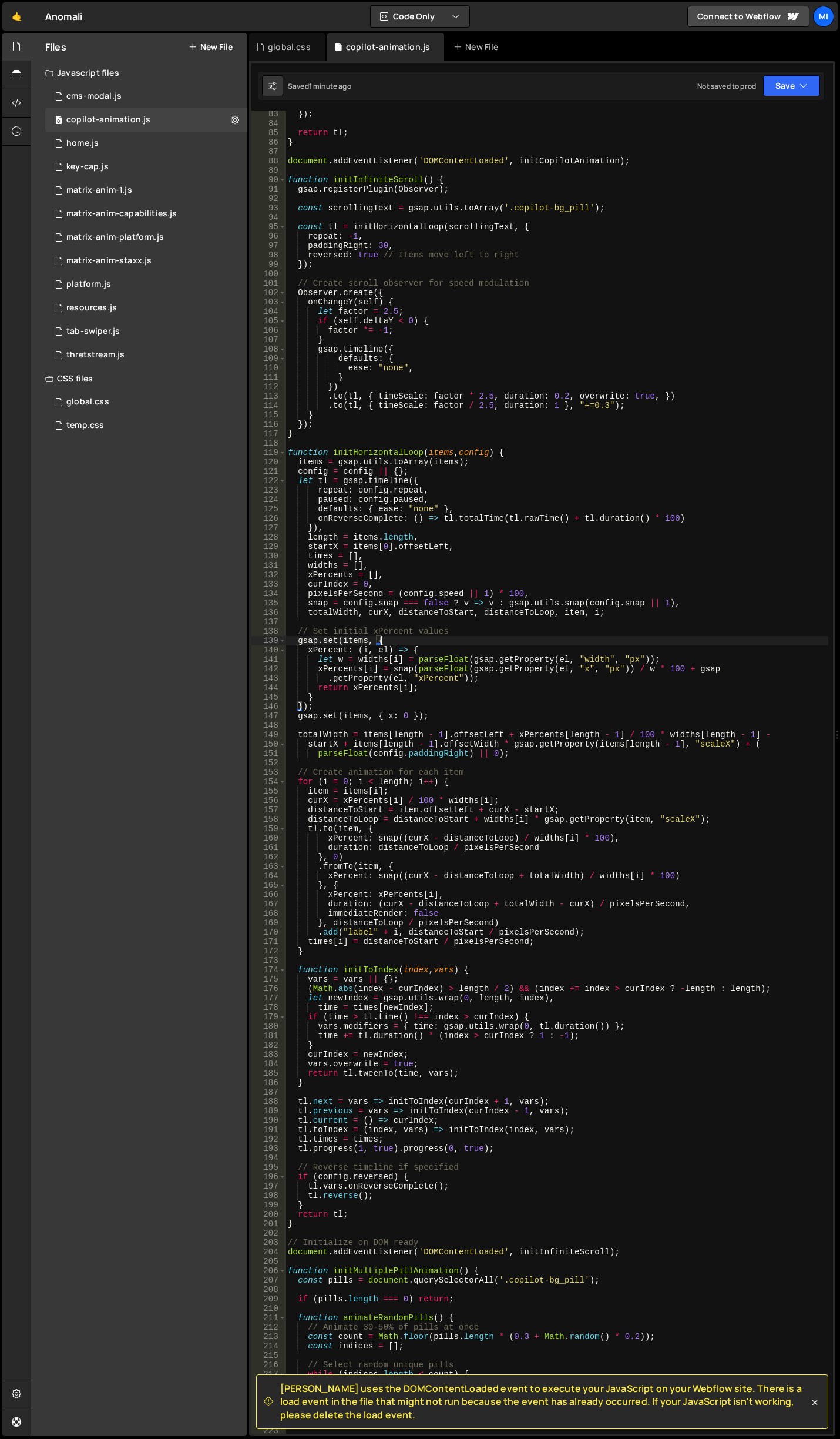
click at [538, 600] on div "}) ; return tl ; } document . addEventListener ( 'DOMContentLoaded' , initCopil…" at bounding box center [557, 780] width 543 height 1341
click at [536, 568] on div "}) ; return tl ; } document . addEventListener ( 'DOMContentLoaded' , initCopil…" at bounding box center [557, 780] width 543 height 1341
type textarea "widths = [],"
type input "p"
click at [536, 567] on div "}) ; return tl ; } document . addEventListener ( 'DOMContentLoaded' , initCopil…" at bounding box center [557, 780] width 543 height 1341
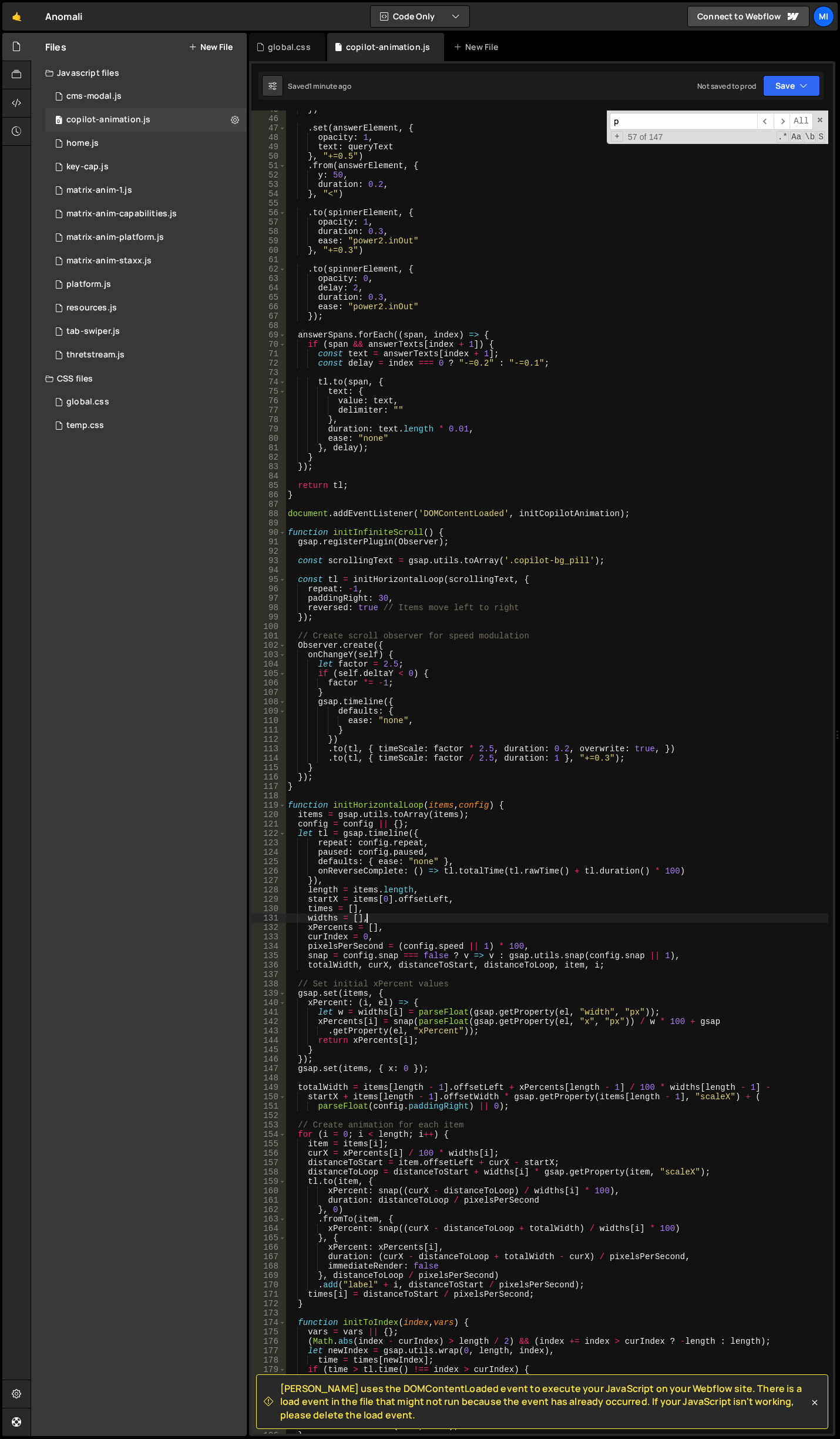
scroll to position [421, 0]
click at [382, 596] on div "}) . set ( answerElement , { opacity : 1 , text : queryText } , "+=0.5" ) . fro…" at bounding box center [557, 775] width 543 height 1341
drag, startPoint x: 377, startPoint y: 595, endPoint x: 385, endPoint y: 595, distance: 8.0
click at [385, 595] on div "}) . set ( answerElement , { opacity : 1 , text : queryText } , "+=0.5" ) . fro…" at bounding box center [557, 775] width 543 height 1341
click at [396, 595] on div "}) . set ( answerElement , { opacity : 1 , text : queryText } , "+=0.5" ) . fro…" at bounding box center [557, 775] width 543 height 1341
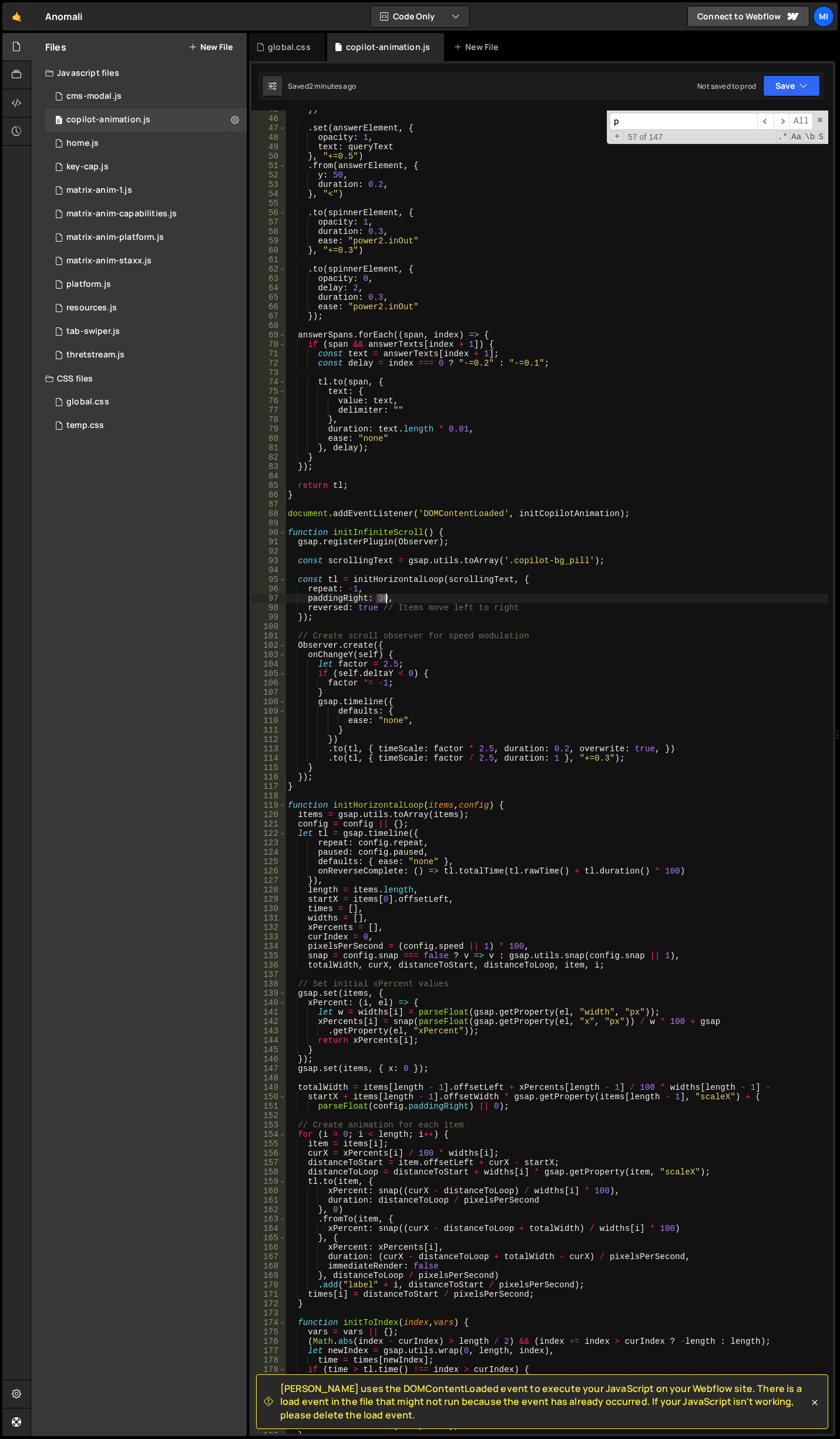
drag, startPoint x: 375, startPoint y: 597, endPoint x: 387, endPoint y: 596, distance: 12.0
click at [387, 596] on div "}) . set ( answerElement , { opacity : 1 , text : queryText } , "+=0.5" ) . fro…" at bounding box center [557, 775] width 543 height 1341
type textarea "paddingRight: 15,"
click at [2, 23] on link "🤙" at bounding box center [17, 16] width 29 height 28
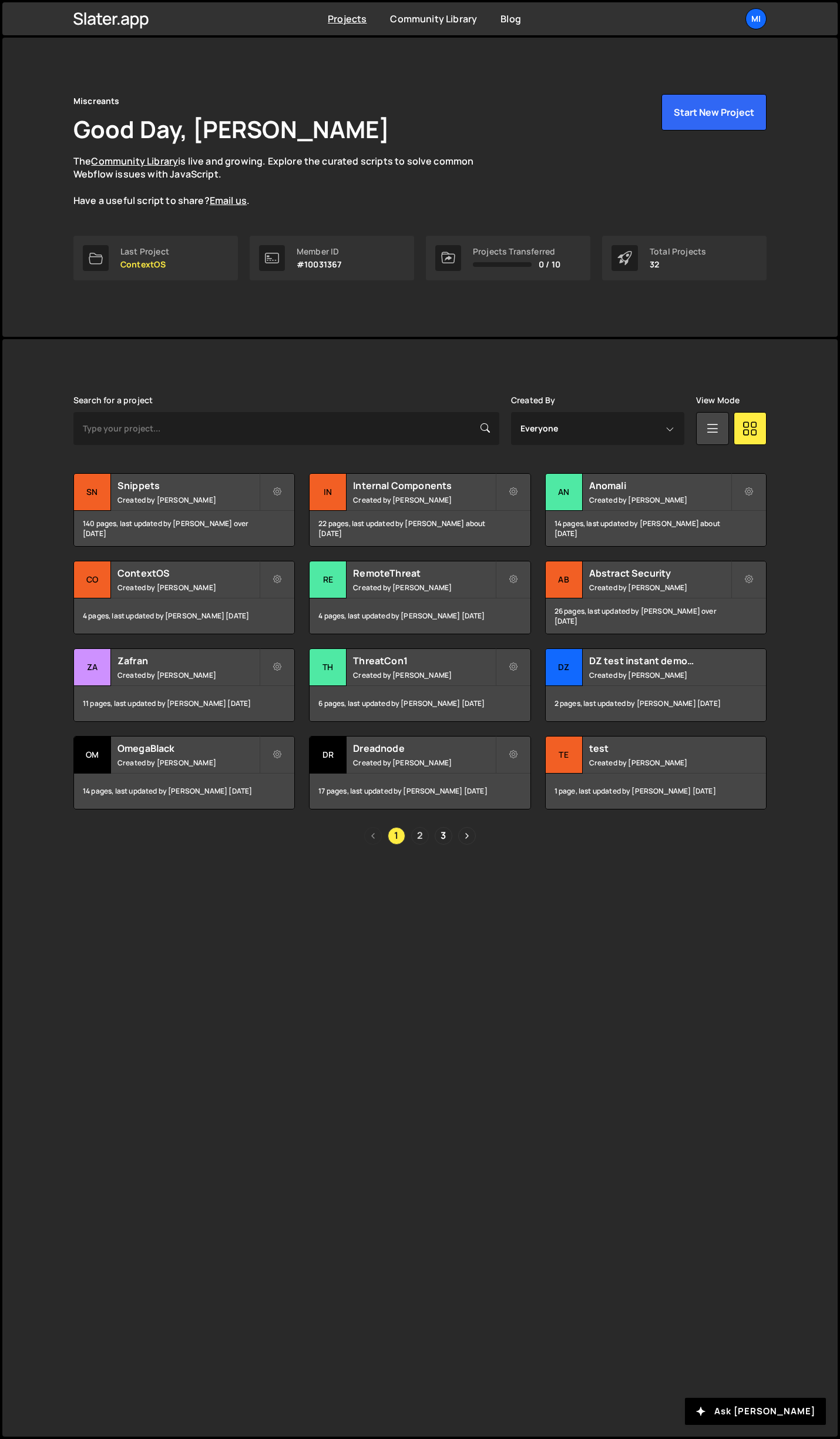
click at [420, 833] on link "2" at bounding box center [420, 836] width 18 height 18
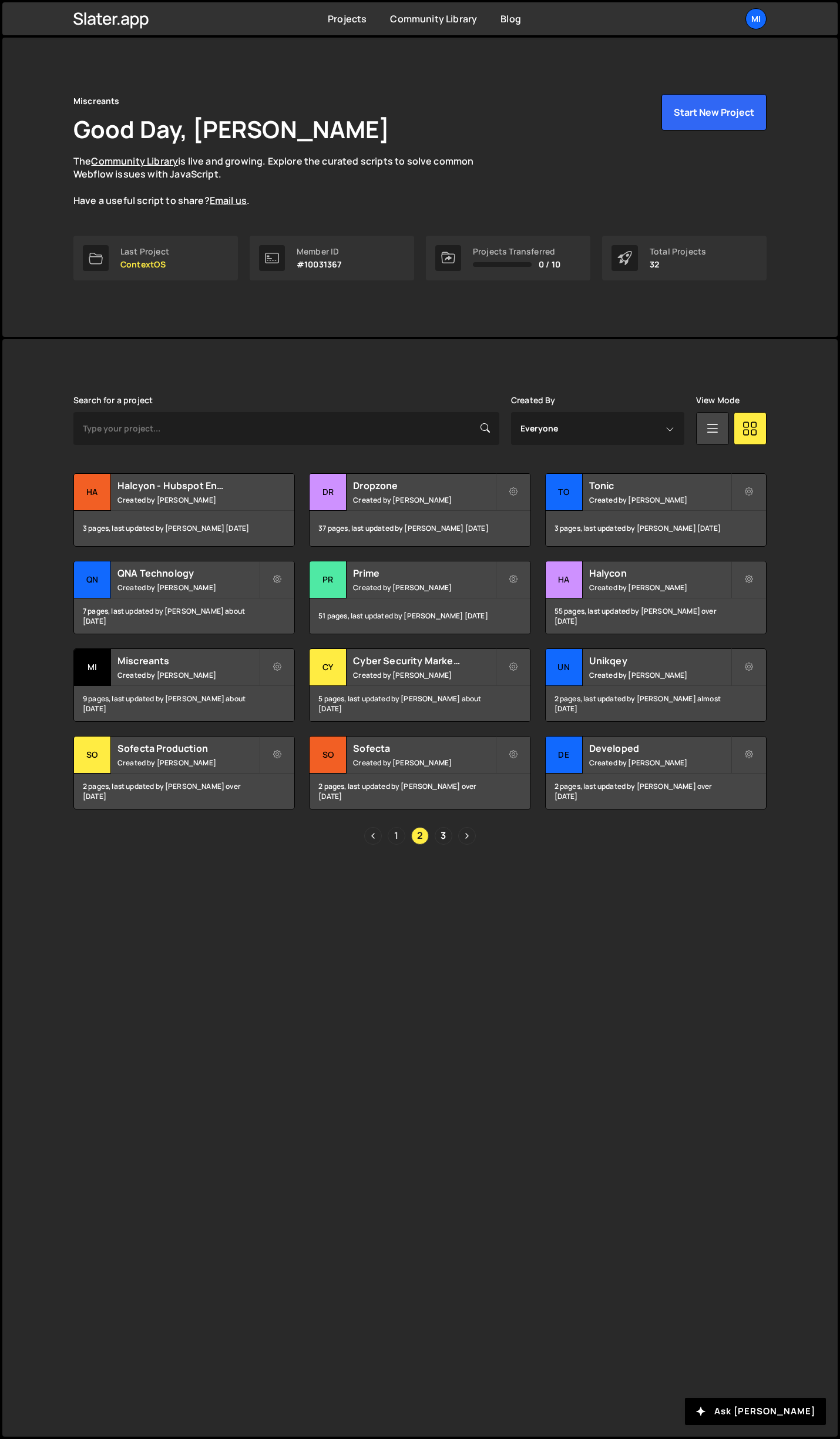
click at [398, 834] on link "1" at bounding box center [396, 836] width 18 height 18
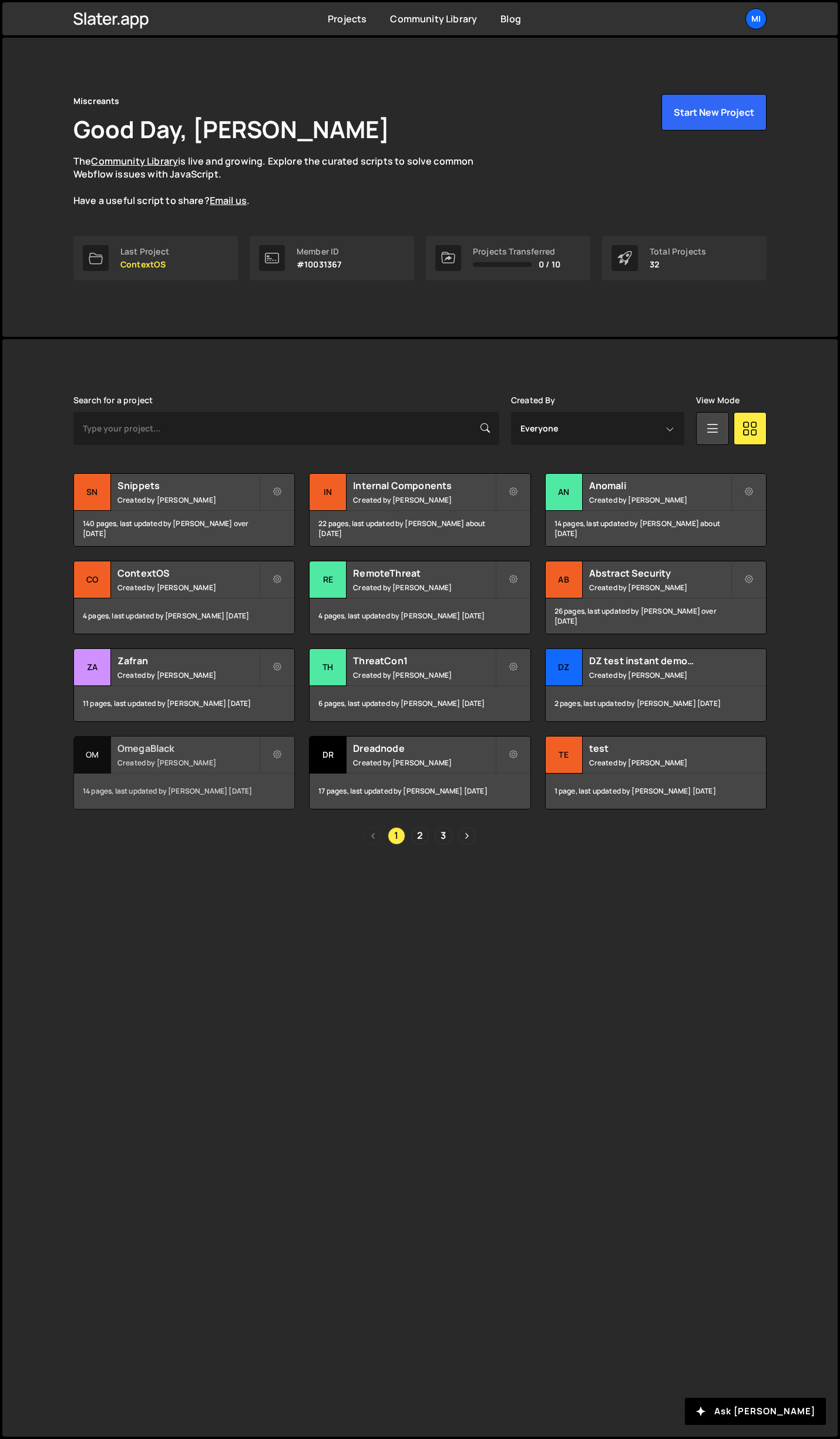
click at [235, 758] on small "Created by [PERSON_NAME]" at bounding box center [188, 763] width 142 height 10
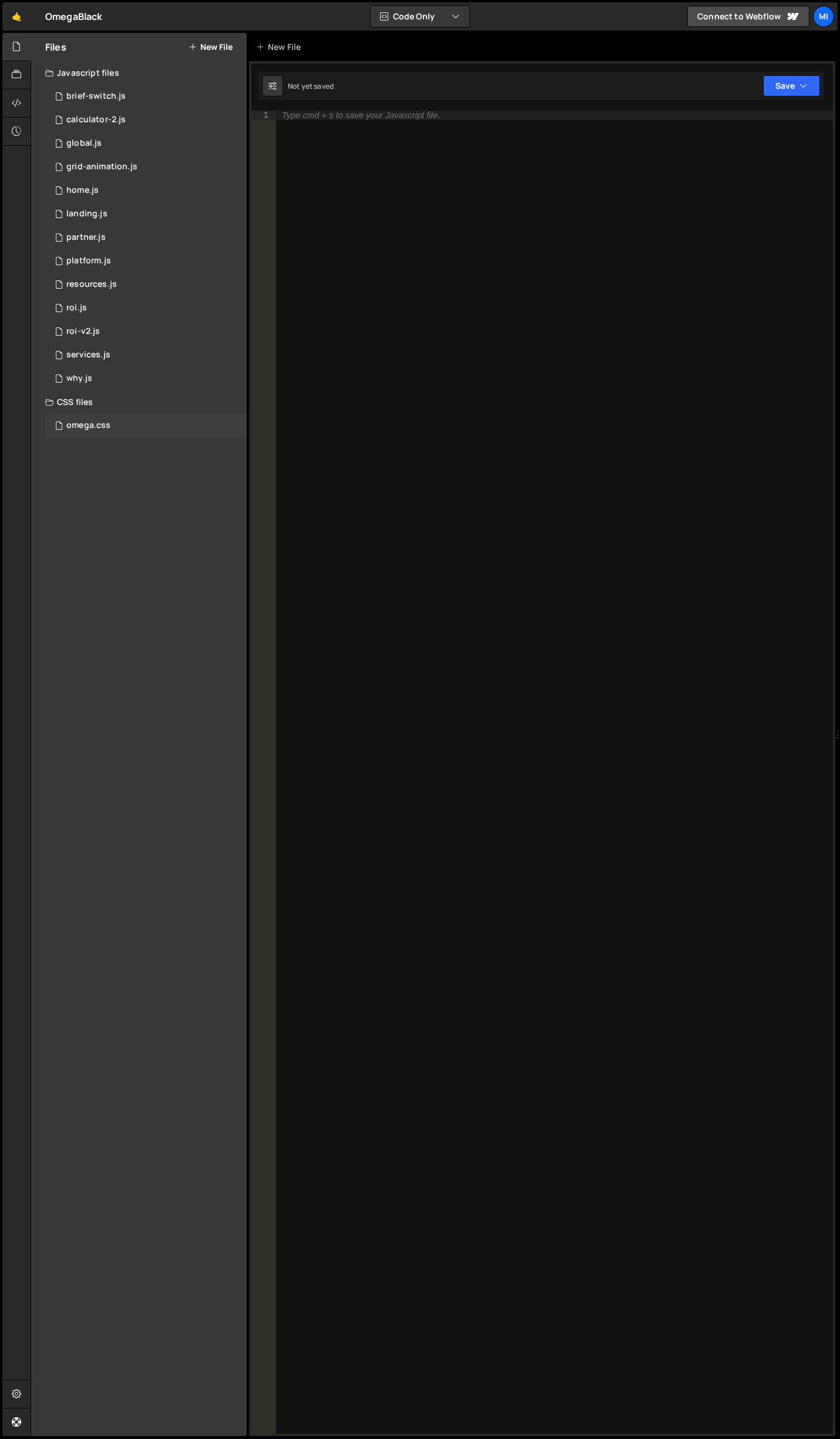
click at [105, 427] on div "omega.css" at bounding box center [88, 426] width 44 height 11
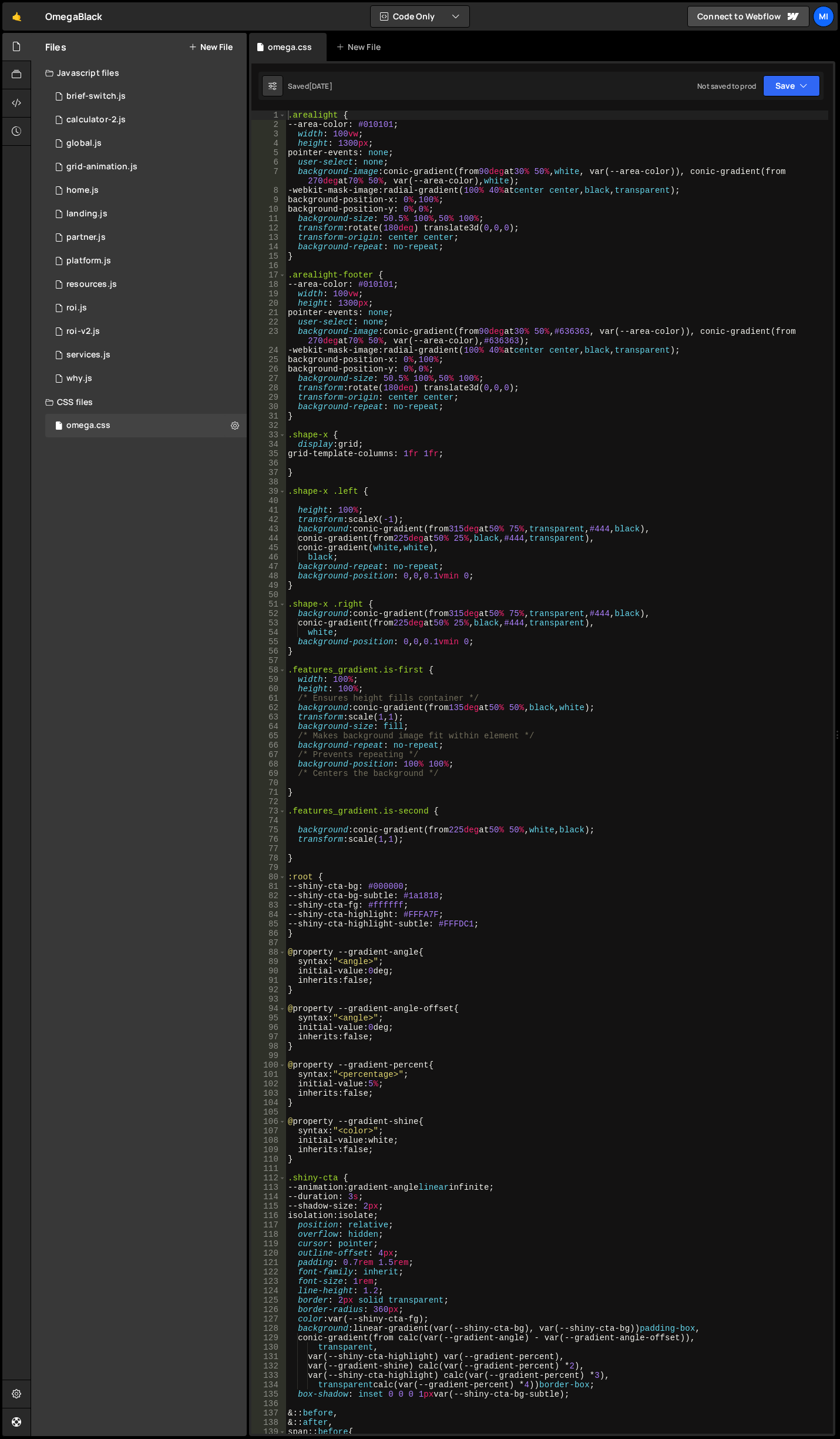
type textarea ".shape-x {"
click at [452, 433] on div ".arealight { --area-color : #010101 ; width : 100 vw ; height : 1300 px ; point…" at bounding box center [557, 781] width 543 height 1341
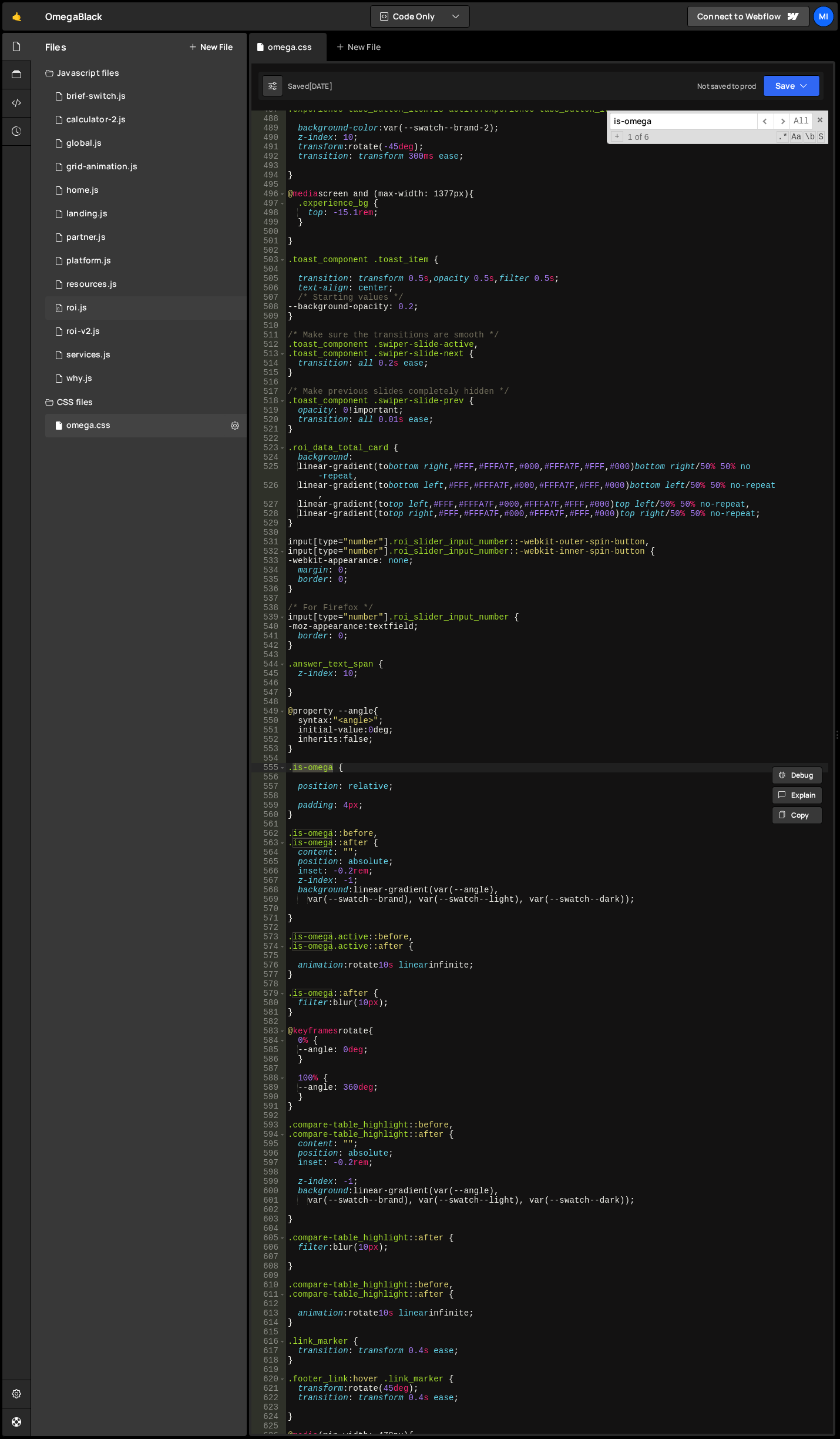
type input "is-omega"
click at [455, 747] on div ".experience-tabs_button_item.is-active.experience-tabs_button_item : :after { b…" at bounding box center [557, 775] width 543 height 1341
click at [417, 766] on div ".experience-tabs_button_item.is-active.experience-tabs_button_item : :after { b…" at bounding box center [557, 775] width 543 height 1341
click at [459, 729] on div ".experience-tabs_button_item.is-active.experience-tabs_button_item : :after { b…" at bounding box center [557, 775] width 543 height 1341
type textarea "initial-value: 0deg;"
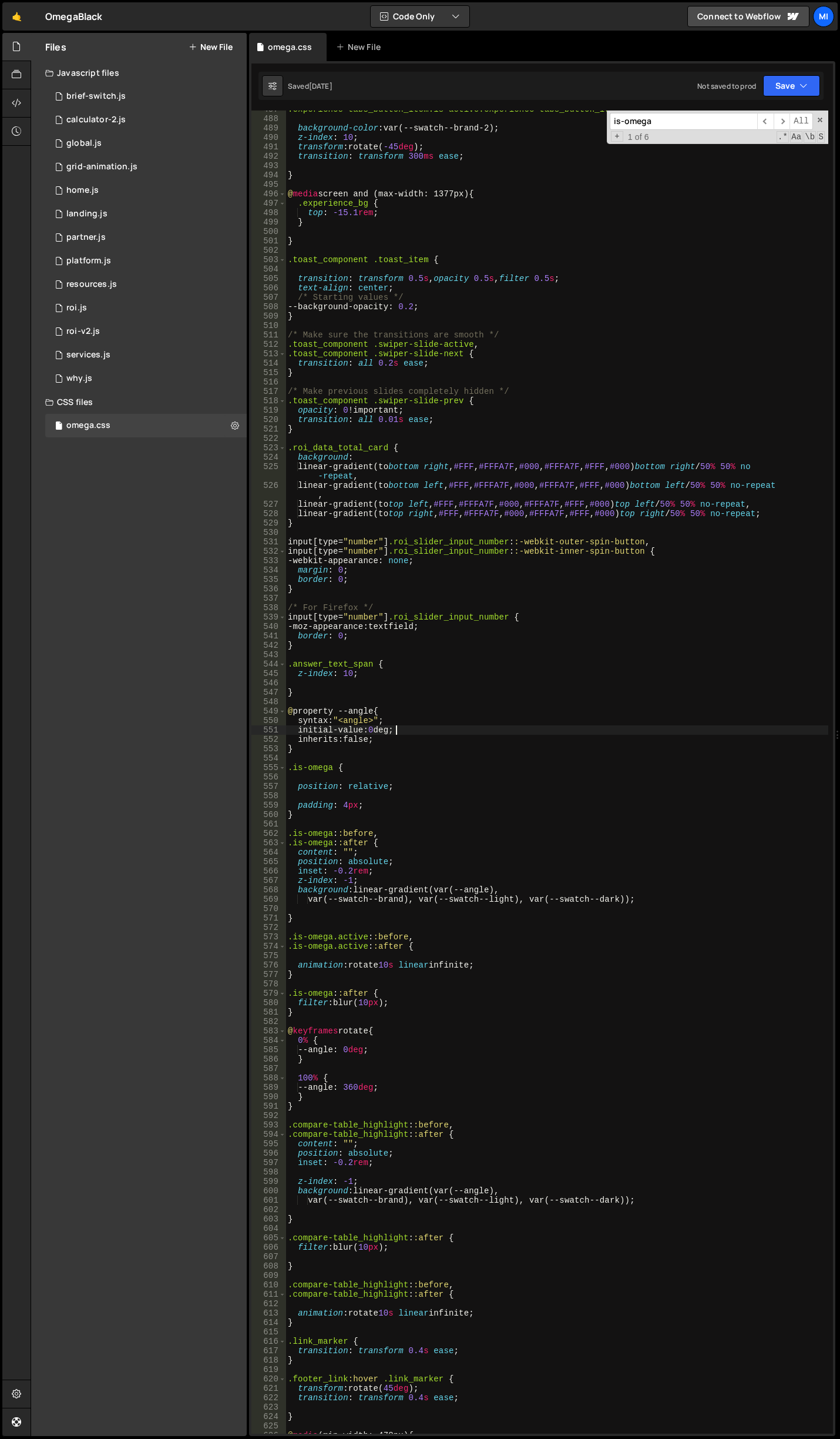
click at [446, 781] on div ".experience-tabs_button_item.is-active.experience-tabs_button_item : :after { b…" at bounding box center [557, 775] width 543 height 1341
click at [444, 802] on div ".experience-tabs_button_item.is-active.experience-tabs_button_item : :after { b…" at bounding box center [557, 775] width 543 height 1341
type textarea "padding: 4px;"
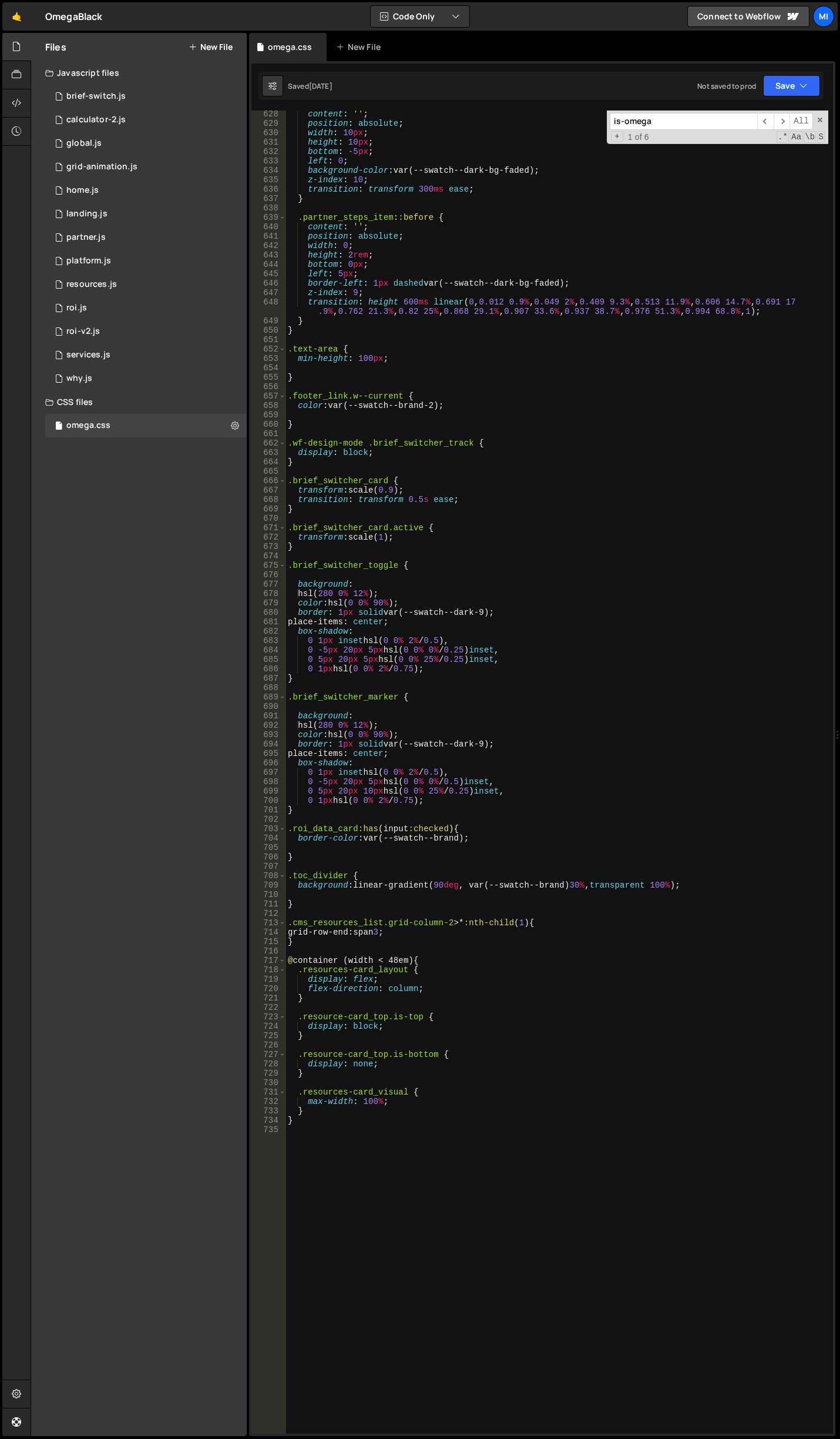
scroll to position [6044, 0]
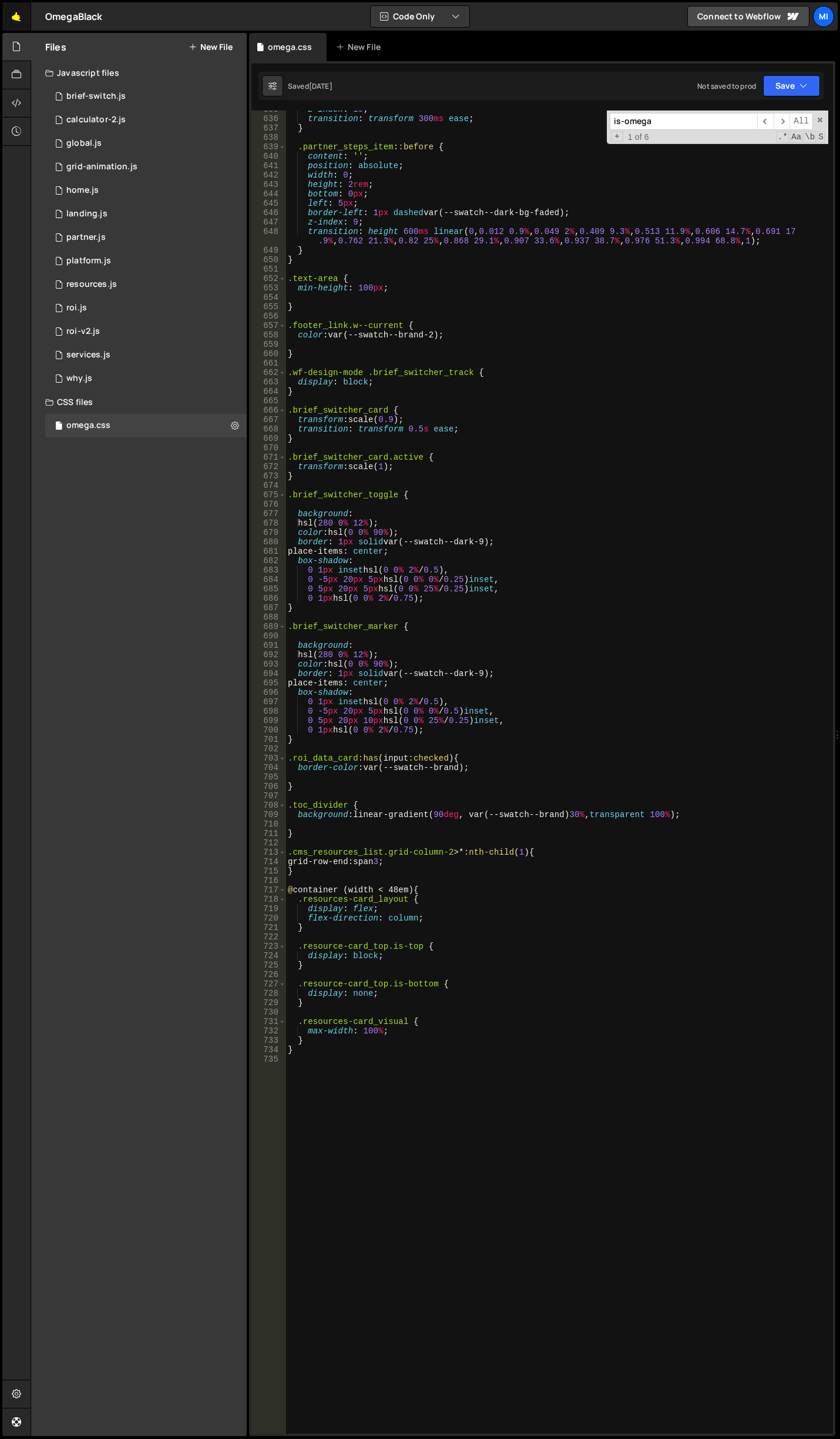
click at [17, 19] on link "🤙" at bounding box center [17, 16] width 29 height 28
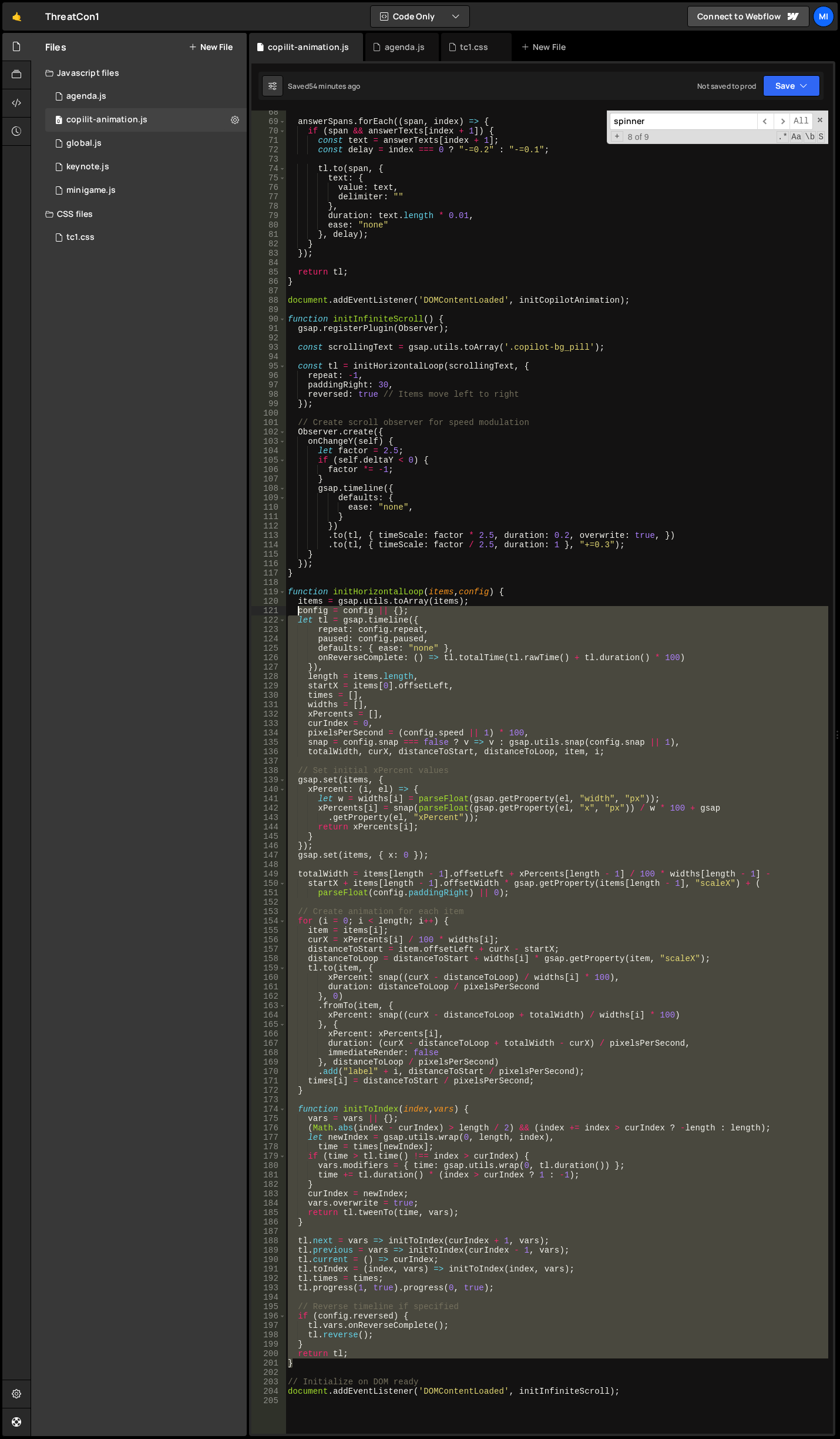
scroll to position [598, 0]
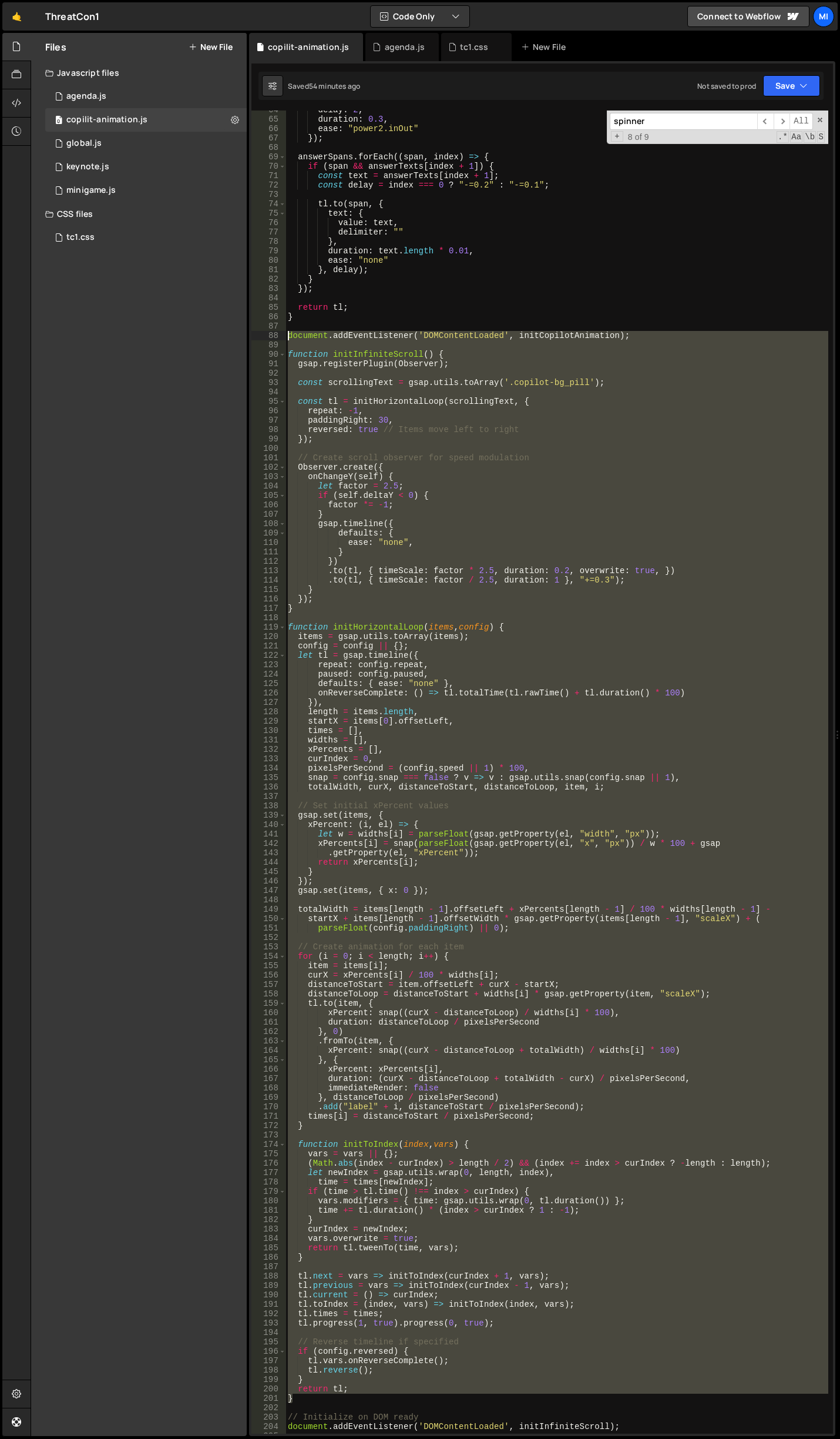
drag, startPoint x: 310, startPoint y: 1154, endPoint x: 267, endPoint y: 338, distance: 817.1
click at [267, 338] on div "totalWidth = items[length - 1].offsetLeft + xPercents[length - 1] / 100 * width…" at bounding box center [542, 772] width 582 height 1323
type textarea "document.addEventListener('DOMContentLoaded', initCopilotAnimation);"
click at [11, 68] on div at bounding box center [17, 75] width 29 height 28
click at [209, 44] on button "New Resource" at bounding box center [198, 47] width 69 height 9
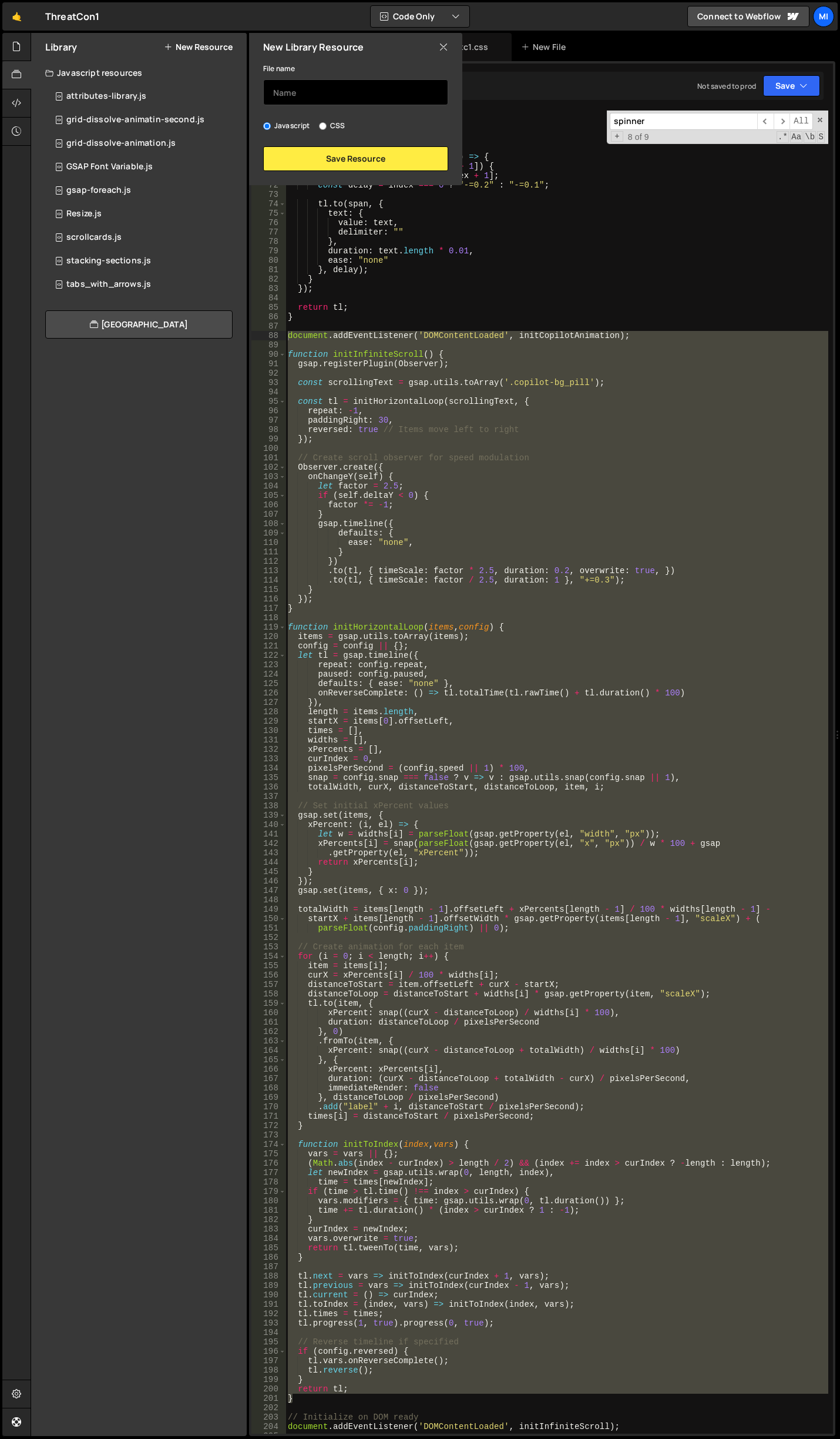
click at [319, 86] on input "text" at bounding box center [356, 92] width 185 height 26
type input "gsap-marquee"
click at [338, 151] on button "Save Resource" at bounding box center [356, 158] width 185 height 24
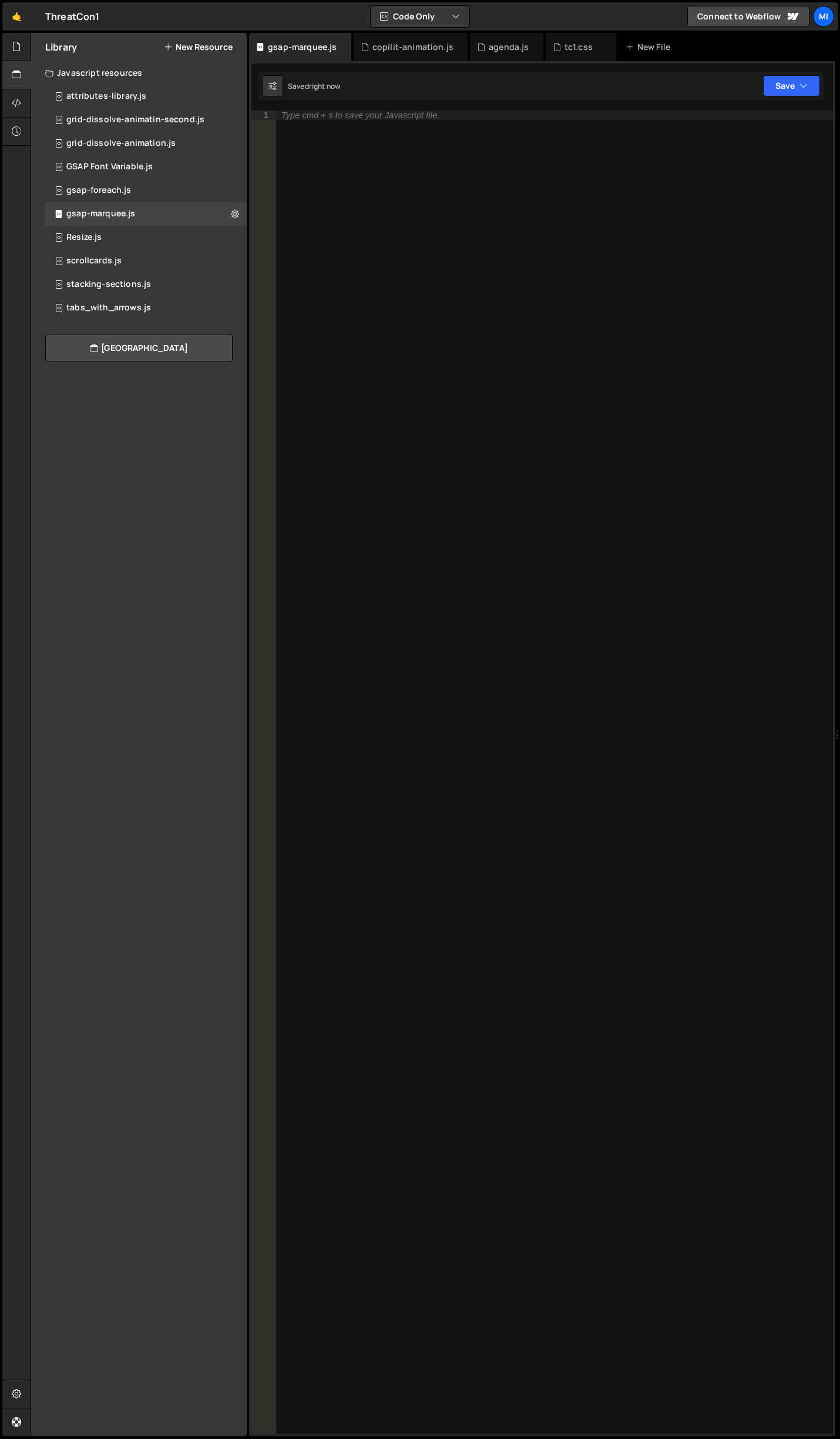
click at [372, 176] on div "Type cmd + s to save your Javascript file." at bounding box center [554, 781] width 557 height 1341
paste textarea "}"
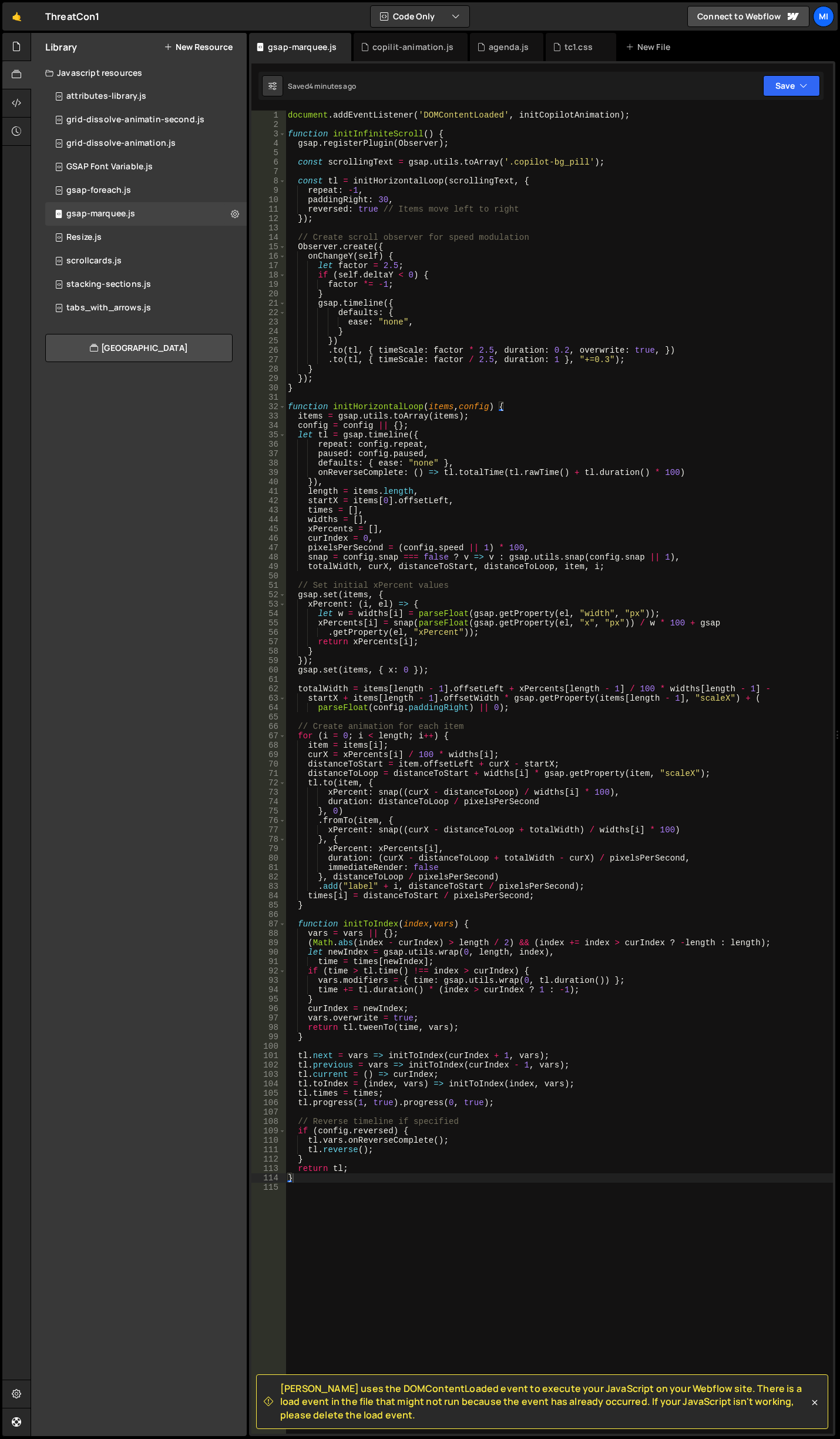
click at [477, 451] on div "document . addEventListener ( 'DOMContentLoaded' , initCopilotAnimation ) ; fun…" at bounding box center [559, 781] width 548 height 1341
type textarea "}"
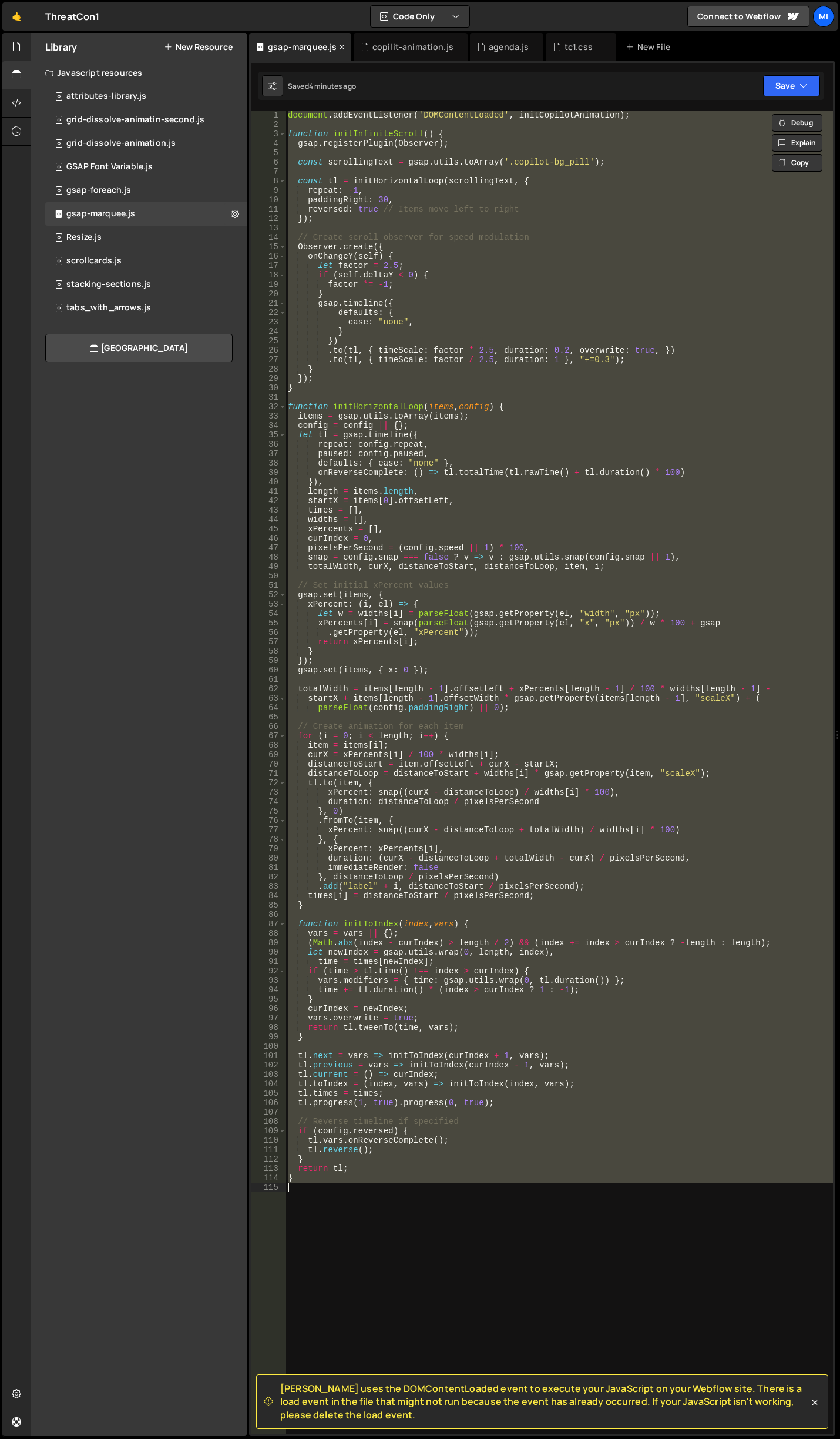
click at [343, 47] on icon at bounding box center [342, 46] width 8 height 11
type textarea "document.addEventListener('DOMContentLoaded', initCopilotAnimation);"
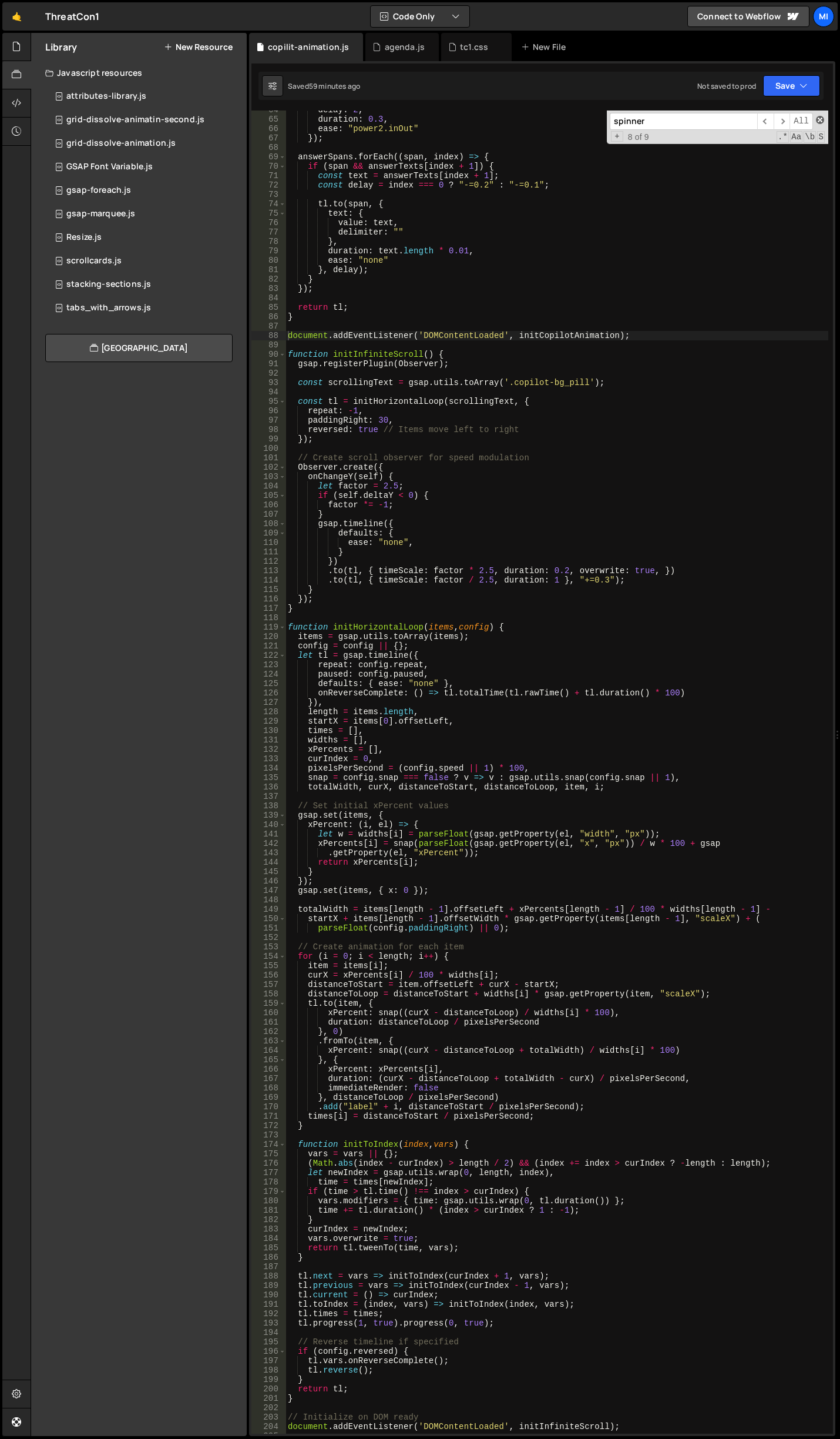
click at [816, 117] on span at bounding box center [820, 120] width 8 height 8
click at [17, 27] on link "🤙" at bounding box center [17, 16] width 29 height 28
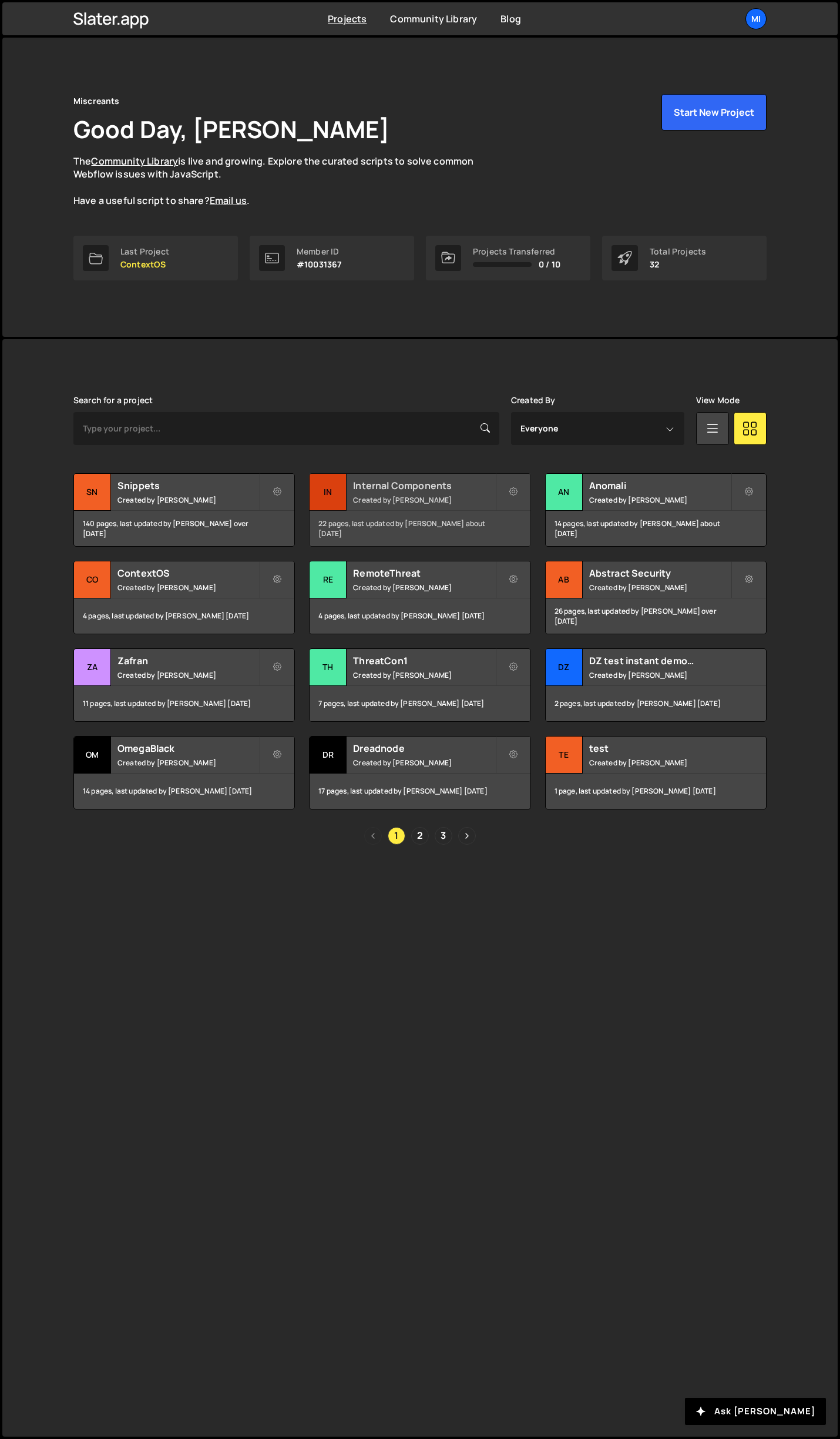
click at [423, 480] on h2 "Internal Components" at bounding box center [424, 485] width 142 height 13
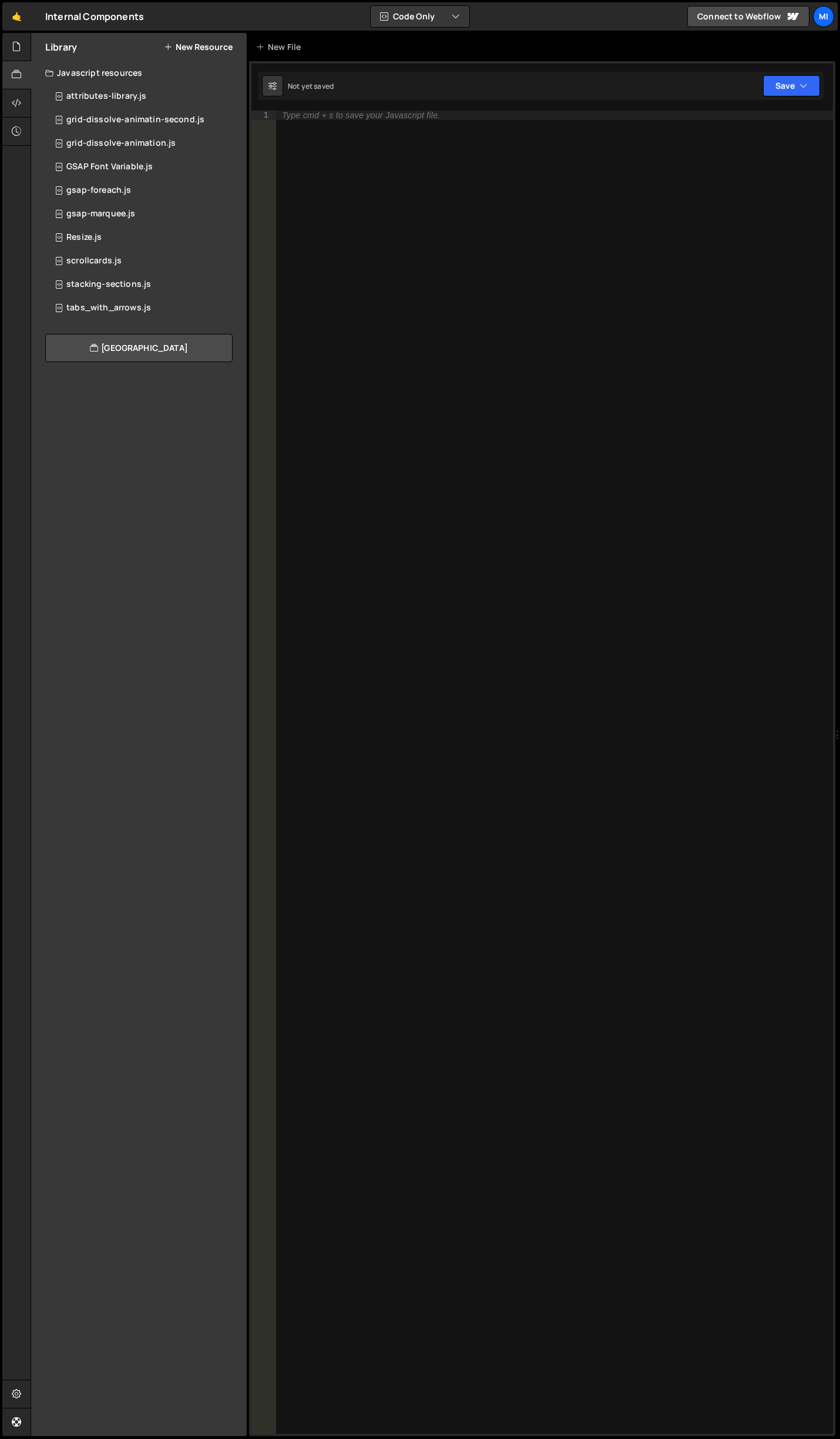
click at [508, 415] on div "Type cmd + s to save your Javascript file." at bounding box center [554, 781] width 557 height 1341
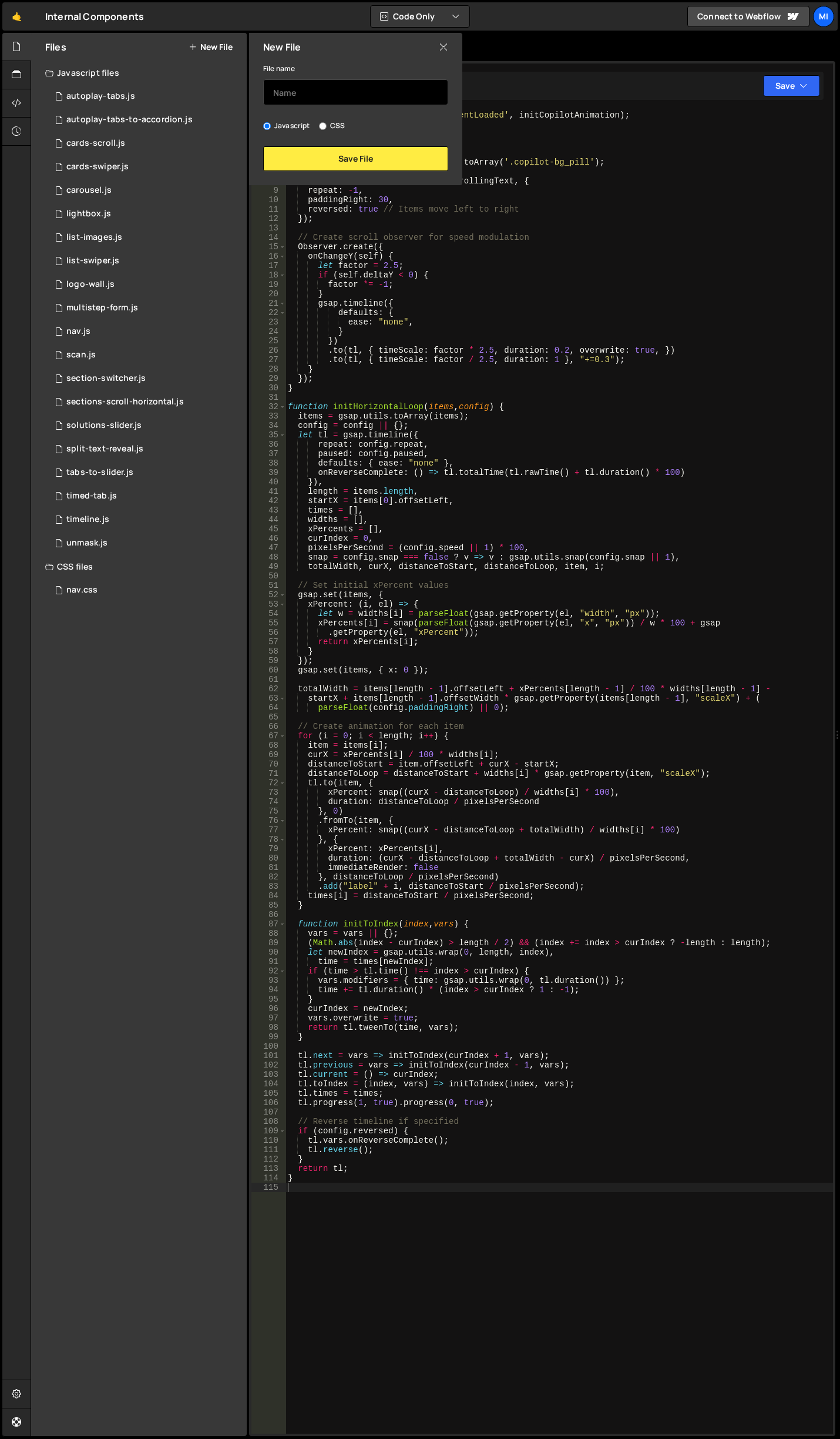
click at [378, 87] on input "text" at bounding box center [356, 92] width 185 height 26
type input "gsap-marquee"
click at [369, 161] on button "Save File" at bounding box center [356, 158] width 185 height 24
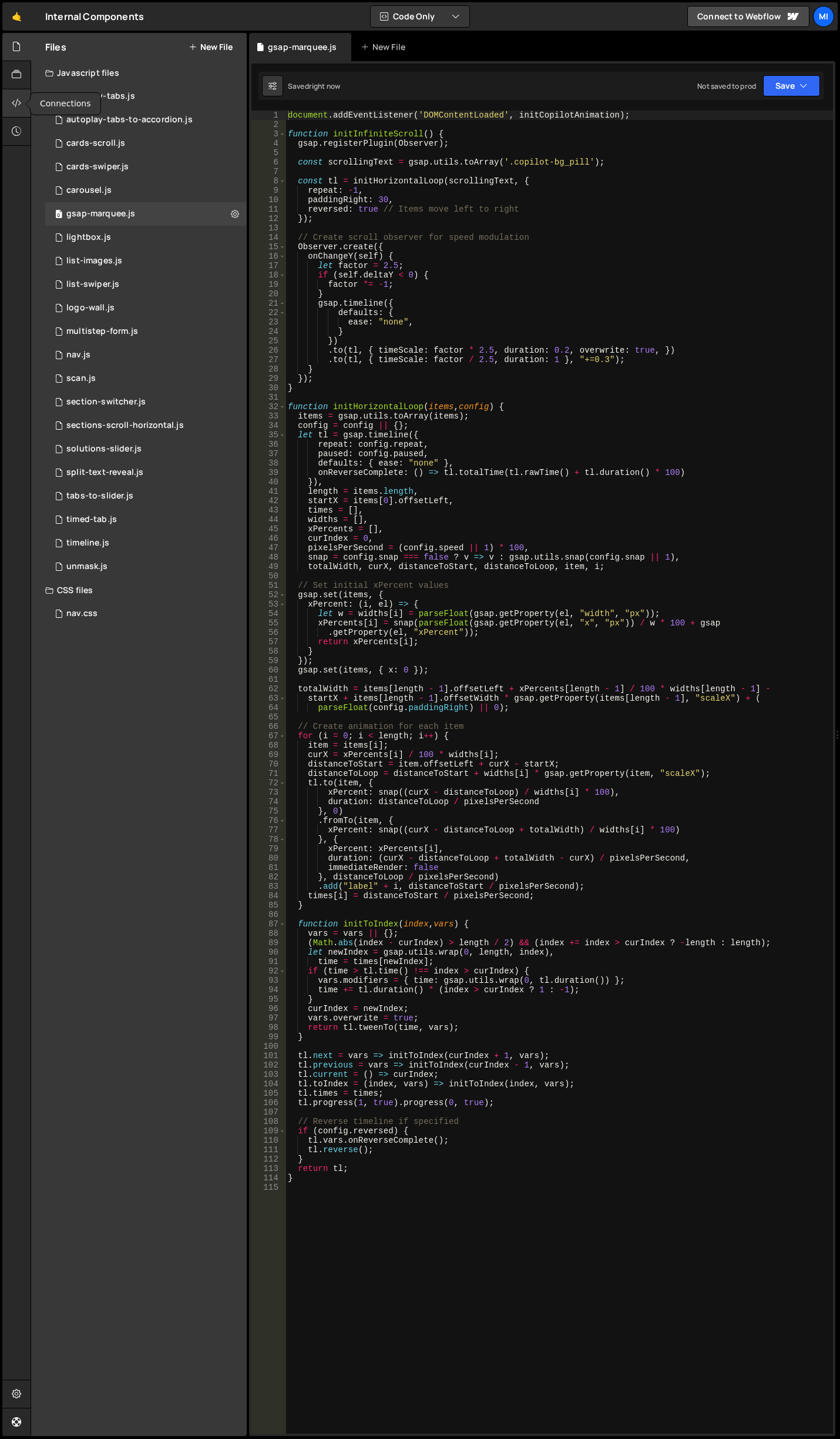
click at [8, 97] on div at bounding box center [17, 103] width 29 height 28
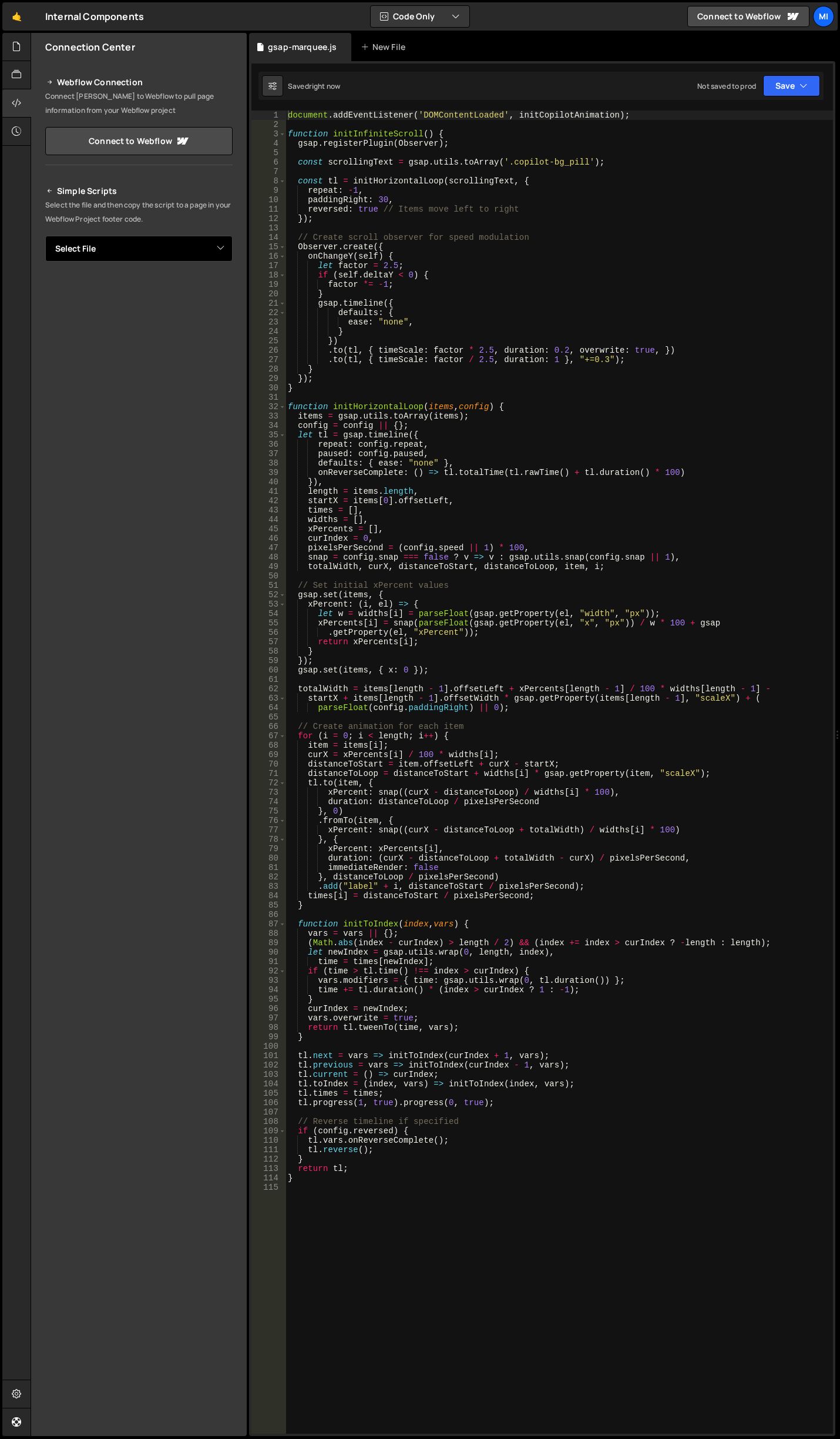
click at [217, 251] on select "Select File autoplay-tabs.js autoplay-tabs-to-accordion.js cards-scroll.js card…" at bounding box center [139, 248] width 187 height 26
select select "44929"
click at [45, 235] on select "Select File autoplay-tabs.js autoplay-tabs-to-accordion.js cards-scroll.js card…" at bounding box center [139, 248] width 187 height 26
click at [228, 296] on button "Button group with nested dropdown" at bounding box center [225, 289] width 17 height 24
click at [196, 311] on link "Copy Staging js" at bounding box center [184, 311] width 97 height 17
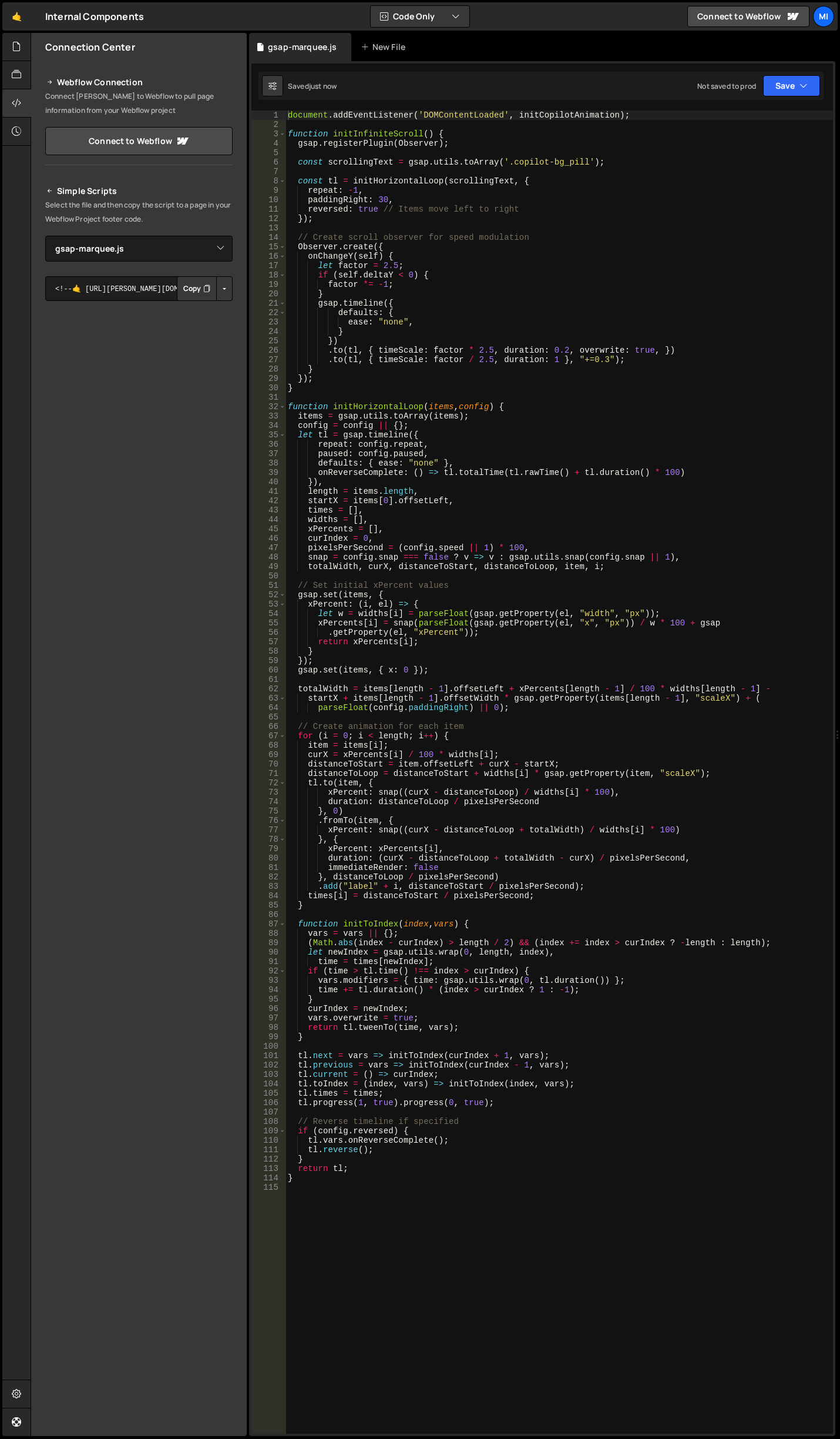
click at [392, 367] on div "document . addEventListener ( 'DOMContentLoaded' , initCopilotAnimation ) ; fun…" at bounding box center [559, 781] width 548 height 1341
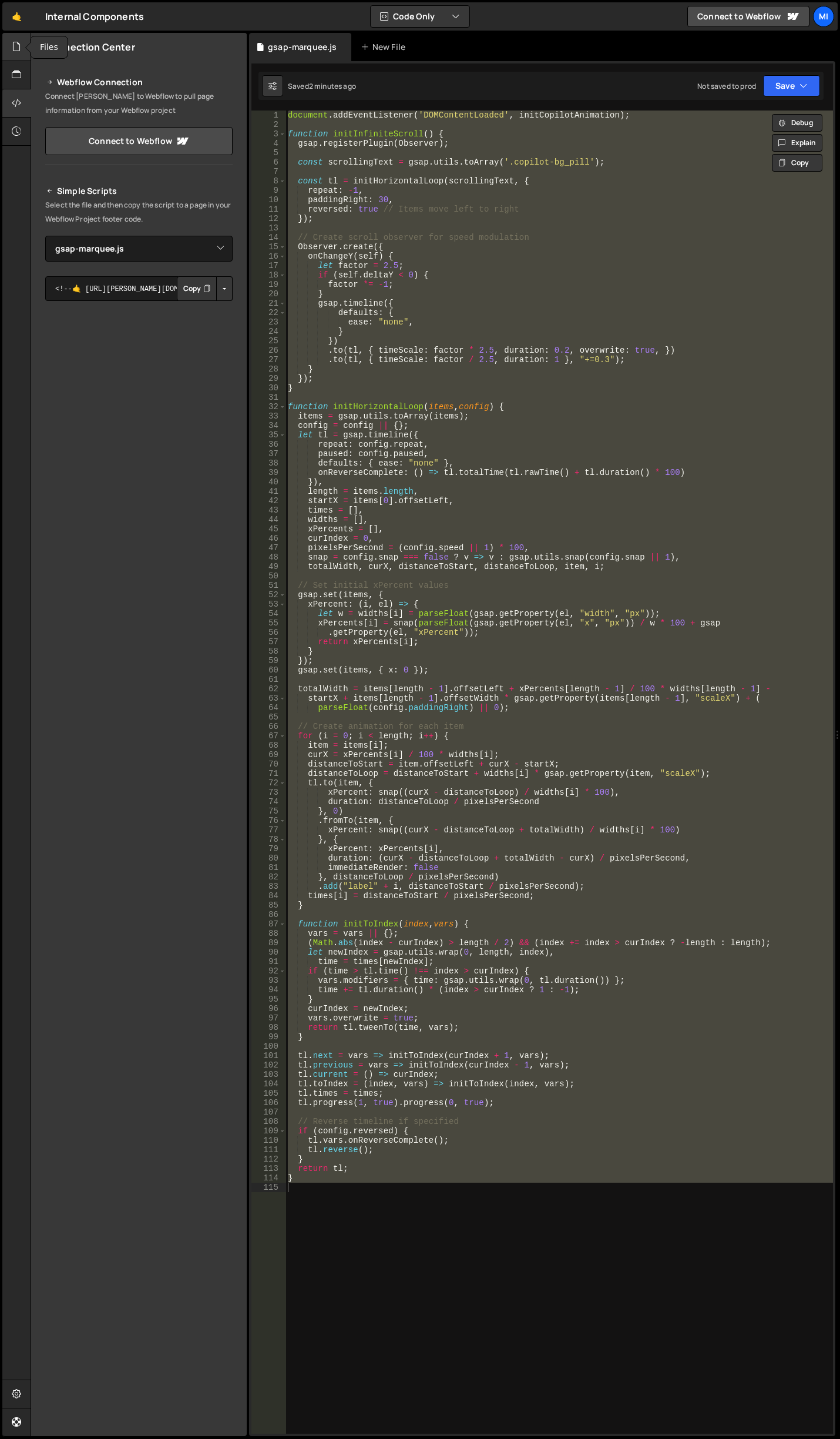
click at [21, 50] on icon at bounding box center [16, 46] width 9 height 13
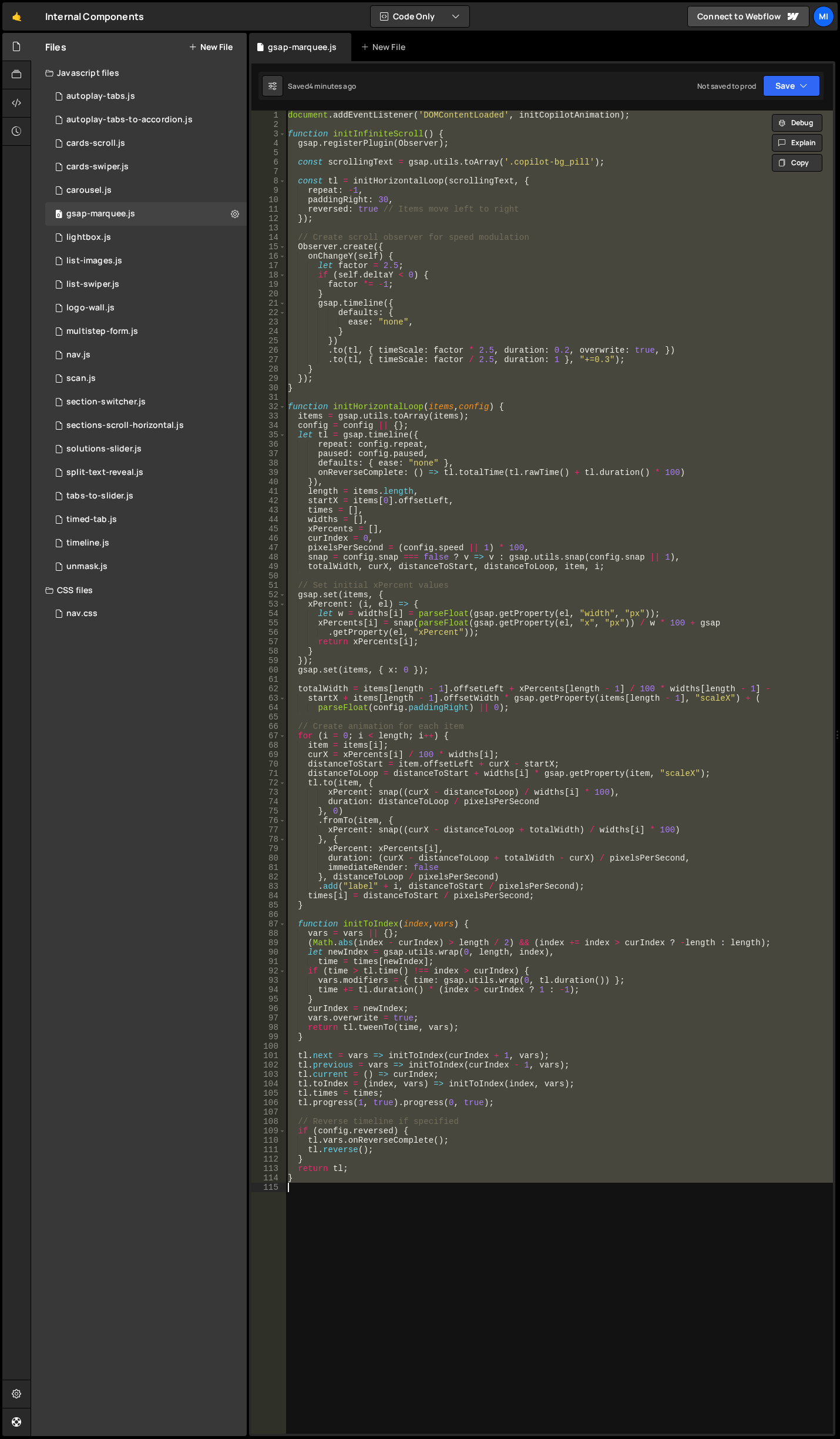
drag, startPoint x: 489, startPoint y: 282, endPoint x: 490, endPoint y: 288, distance: 6.1
click at [489, 282] on div "document . addEventListener ( 'DOMContentLoaded' , initCopilotAnimation ) ; fun…" at bounding box center [559, 772] width 548 height 1323
type textarea "}"
paste textarea
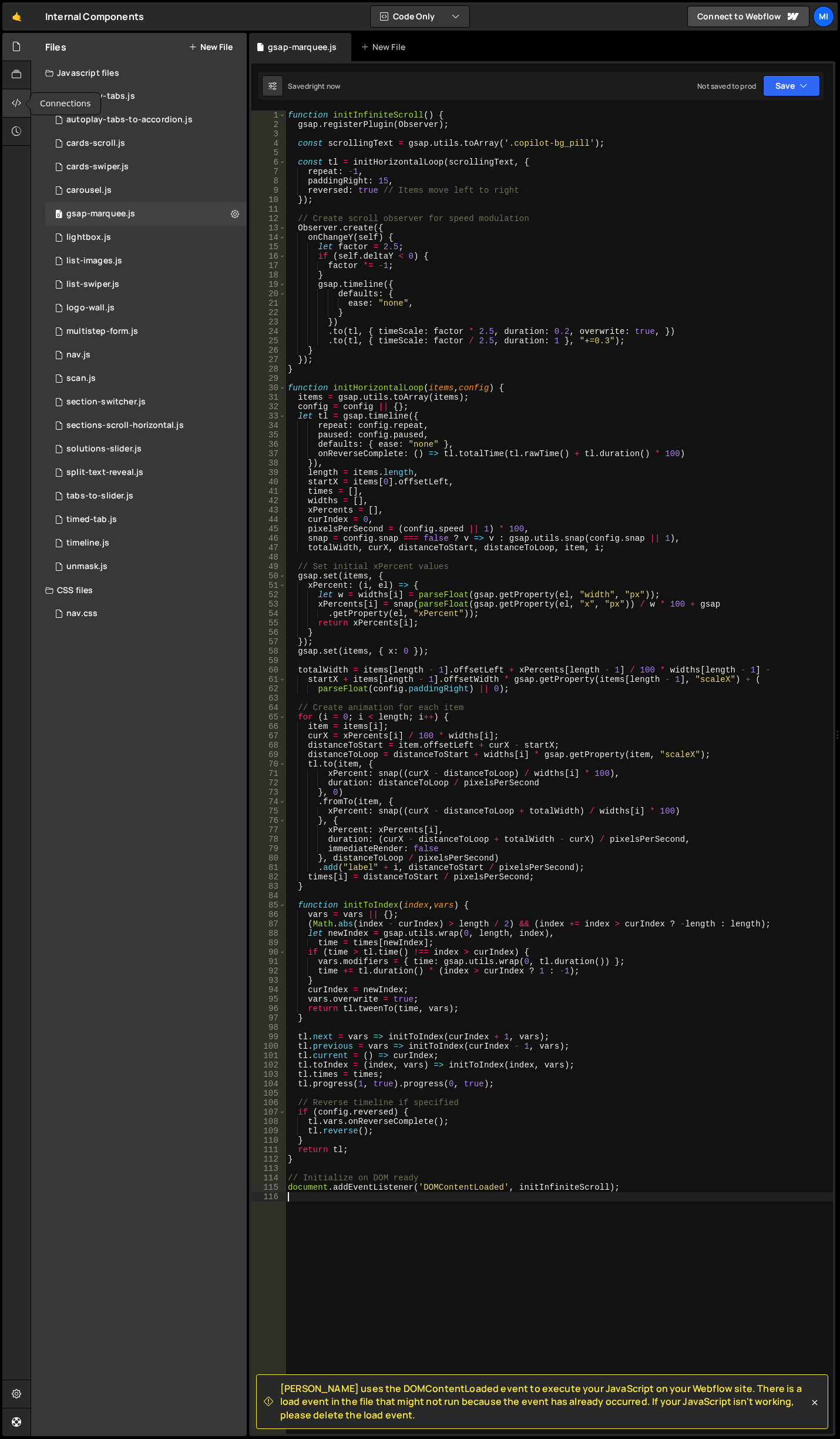
click at [20, 101] on icon at bounding box center [16, 103] width 9 height 13
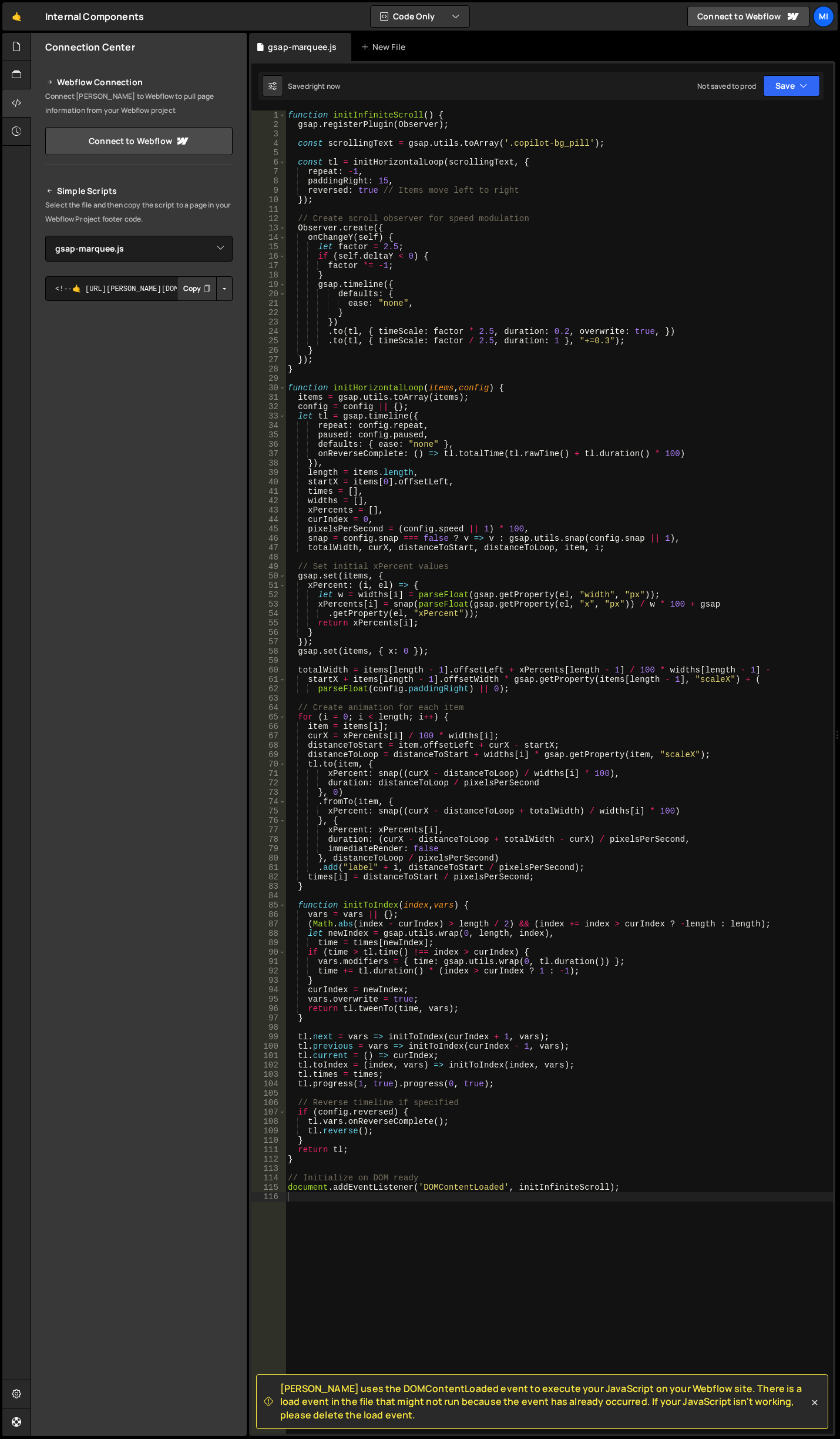
click at [224, 284] on button "Button group with nested dropdown" at bounding box center [225, 289] width 17 height 24
click at [208, 307] on link "Copy Staging js" at bounding box center [184, 311] width 97 height 17
drag, startPoint x: 509, startPoint y: 143, endPoint x: 583, endPoint y: 142, distance: 74.0
click at [583, 142] on div "function initInfiniteScroll ( ) { gsap . registerPlugin ( Observer ) ; const sc…" at bounding box center [559, 781] width 548 height 1341
paste textarea "marquee-img_wrap"
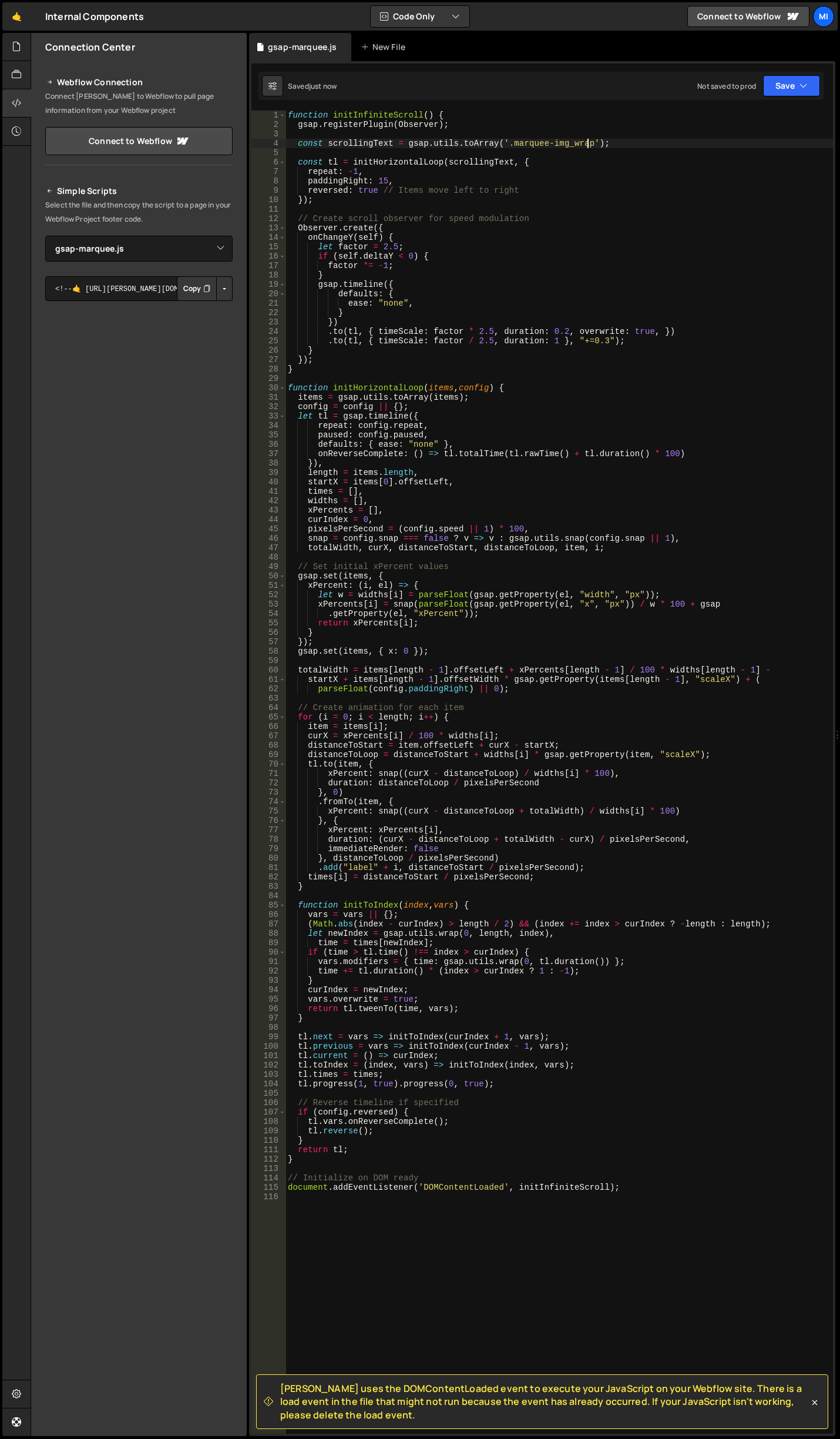
click at [423, 475] on div "function initInfiniteScroll ( ) { gsap . registerPlugin ( Observer ) ; const sc…" at bounding box center [559, 781] width 548 height 1341
click at [481, 434] on div "function initInfiniteScroll ( ) { gsap . registerPlugin ( Observer ) ; const sc…" at bounding box center [559, 781] width 548 height 1341
click at [469, 481] on div "function initInfiniteScroll ( ) { gsap . registerPlugin ( Observer ) ; const sc…" at bounding box center [559, 781] width 548 height 1341
click at [535, 366] on div "function initInfiniteScroll ( ) { gsap . registerPlugin ( Observer ) ; const sc…" at bounding box center [559, 781] width 548 height 1341
click at [470, 367] on div "function initInfiniteScroll ( ) { gsap . registerPlugin ( Observer ) ; const sc…" at bounding box center [559, 781] width 548 height 1341
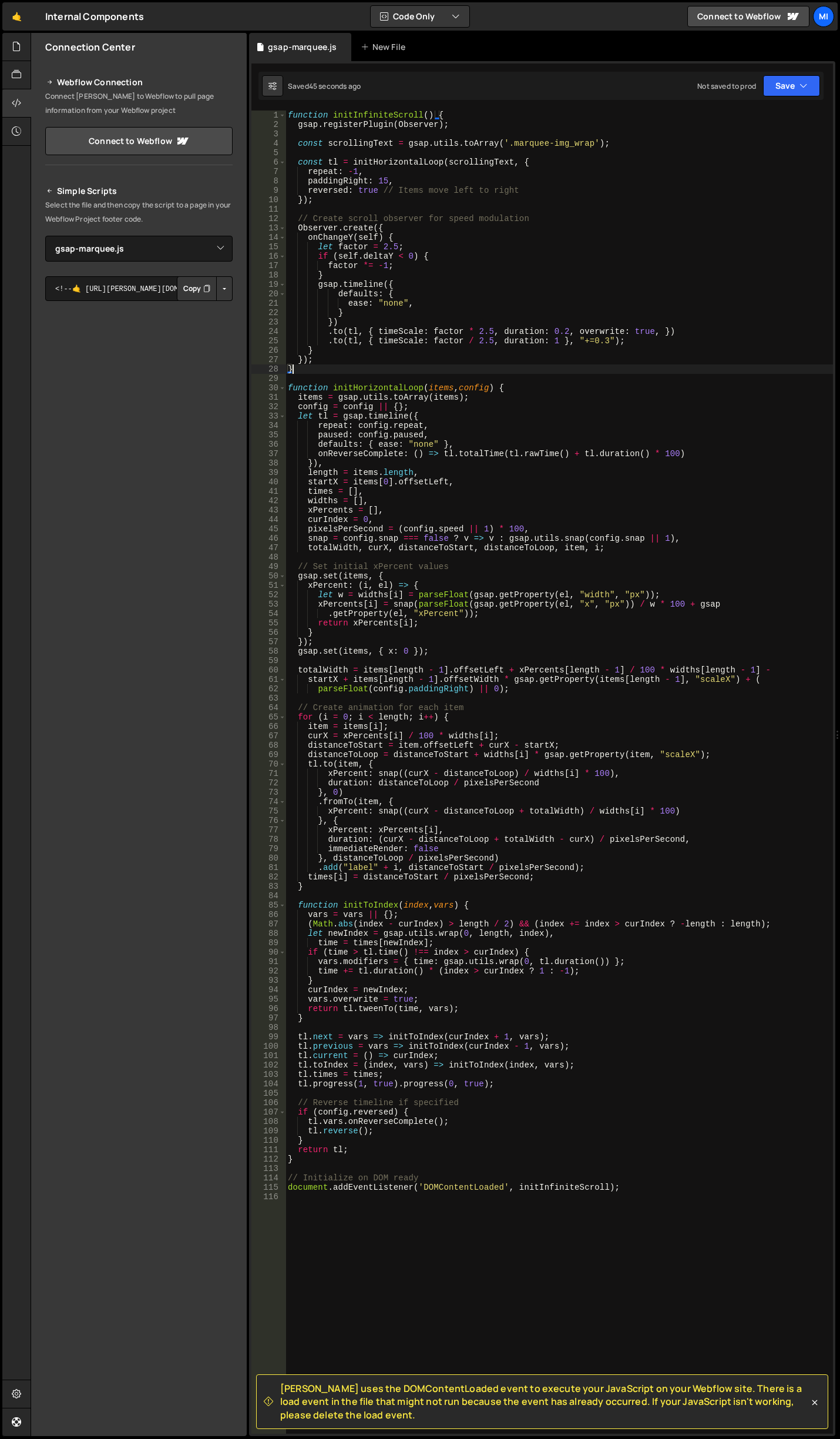
click at [477, 481] on div "function initInfiniteScroll ( ) { gsap . registerPlugin ( Observer ) ; const sc…" at bounding box center [559, 781] width 548 height 1341
click at [500, 536] on div "function initInfiniteScroll ( ) { gsap . registerPlugin ( Observer ) ; const sc…" at bounding box center [559, 781] width 548 height 1341
click at [459, 490] on div "function initInfiniteScroll ( ) { gsap . registerPlugin ( Observer ) ; const sc…" at bounding box center [559, 781] width 548 height 1341
drag, startPoint x: 375, startPoint y: 179, endPoint x: 385, endPoint y: 179, distance: 10.0
click at [385, 179] on div "function initInfiniteScroll ( ) { gsap . registerPlugin ( Observer ) ; const sc…" at bounding box center [559, 781] width 548 height 1341
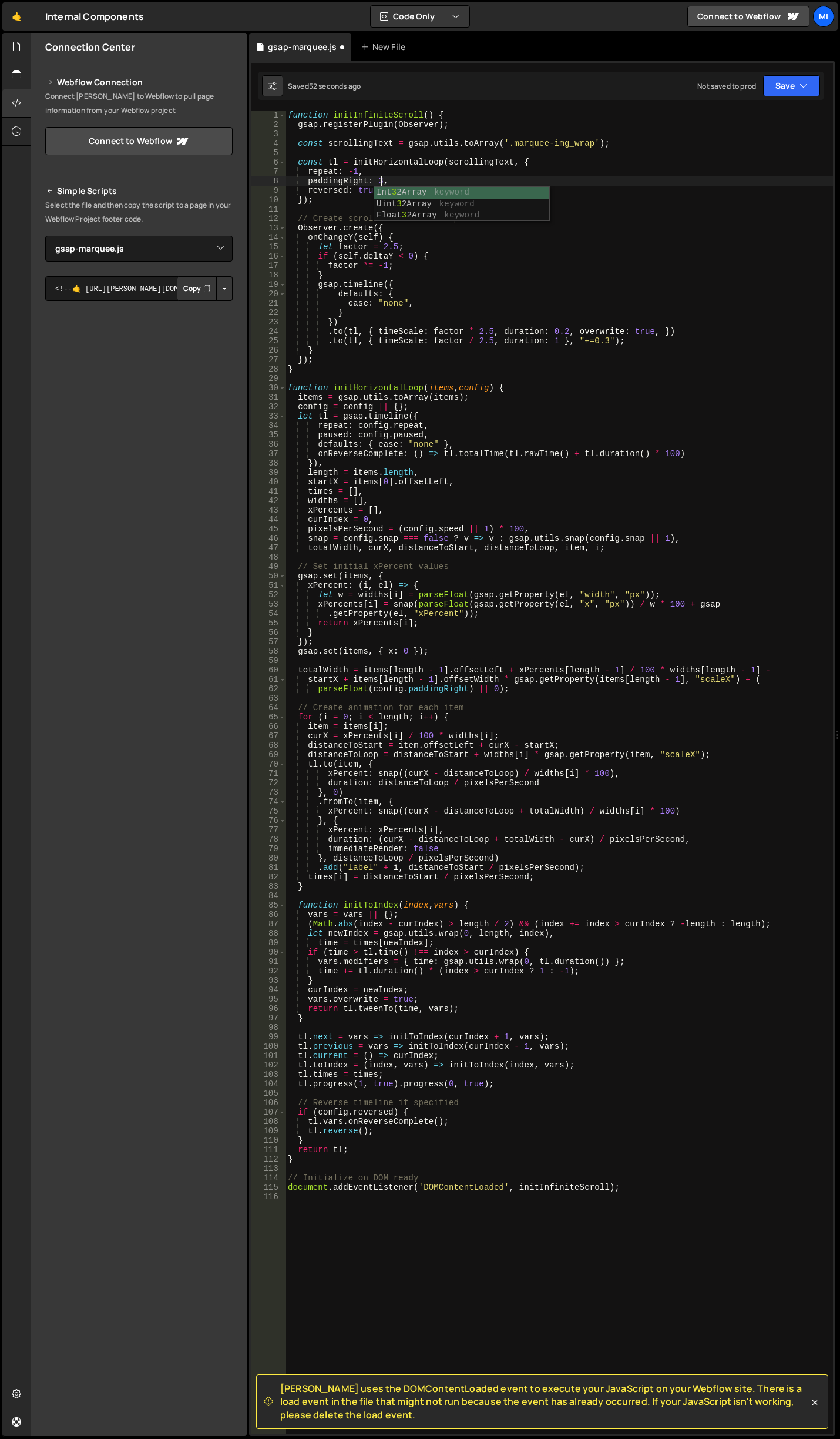
scroll to position [0, 6]
drag, startPoint x: 509, startPoint y: 140, endPoint x: 589, endPoint y: 143, distance: 80.1
click at [589, 143] on div "function initInfiniteScroll ( ) { gsap . registerPlugin ( Observer ) ; const sc…" at bounding box center [559, 781] width 548 height 1341
paste textarea "cms_"
drag, startPoint x: 503, startPoint y: 145, endPoint x: 608, endPoint y: 145, distance: 105.0
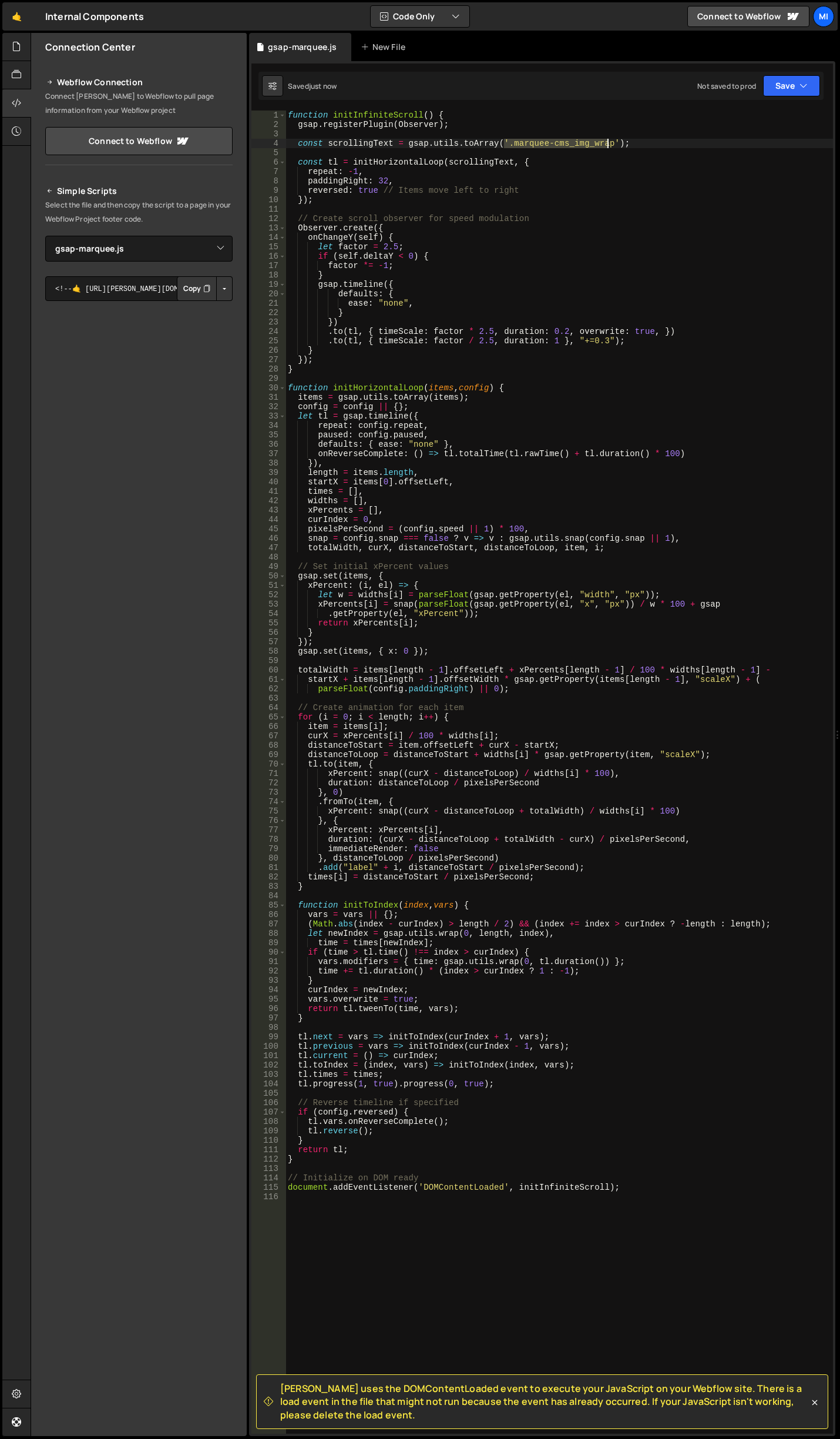
click at [608, 145] on div "function initInfiniteScroll ( ) { gsap . registerPlugin ( Observer ) ; const sc…" at bounding box center [559, 781] width 548 height 1341
paste textarea "data-marquee-item"
click at [655, 605] on div "function initInfiniteScroll ( ) { gsap . registerPlugin ( Observer ) ; const sc…" at bounding box center [559, 781] width 548 height 1341
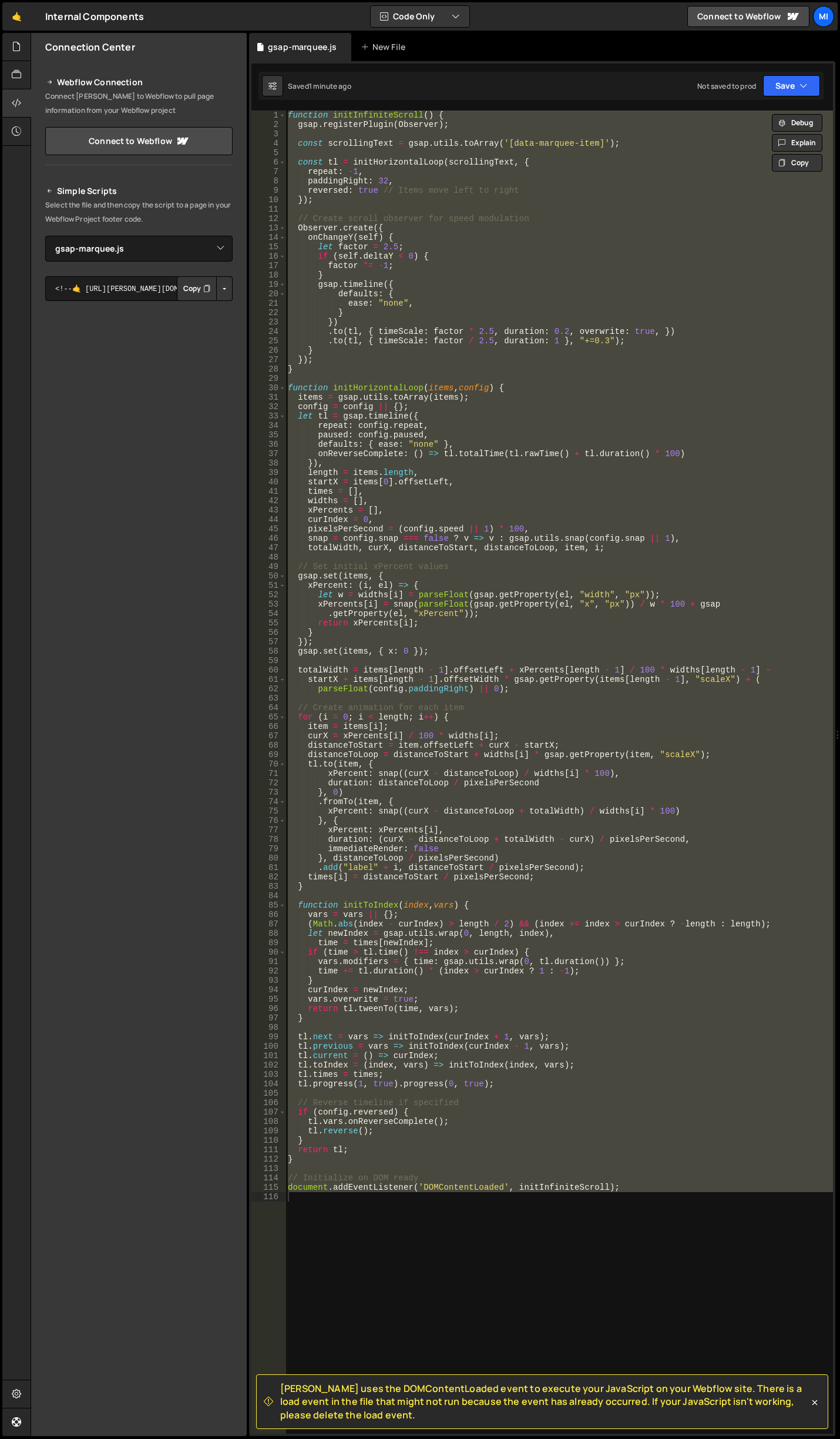
click at [400, 629] on div "function initInfiniteScroll ( ) { gsap . registerPlugin ( Observer ) ; const sc…" at bounding box center [559, 772] width 548 height 1323
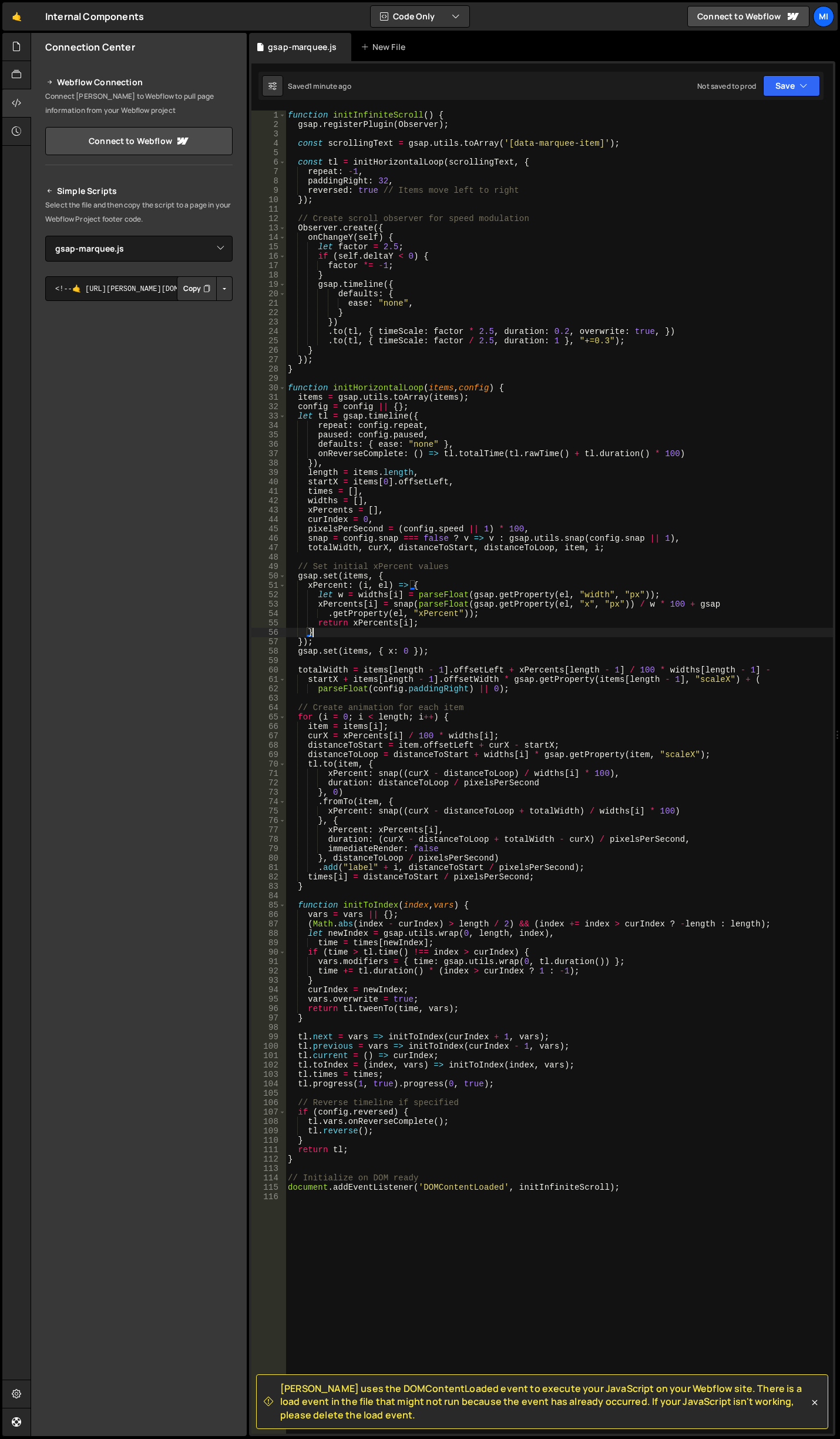
scroll to position [0, 2]
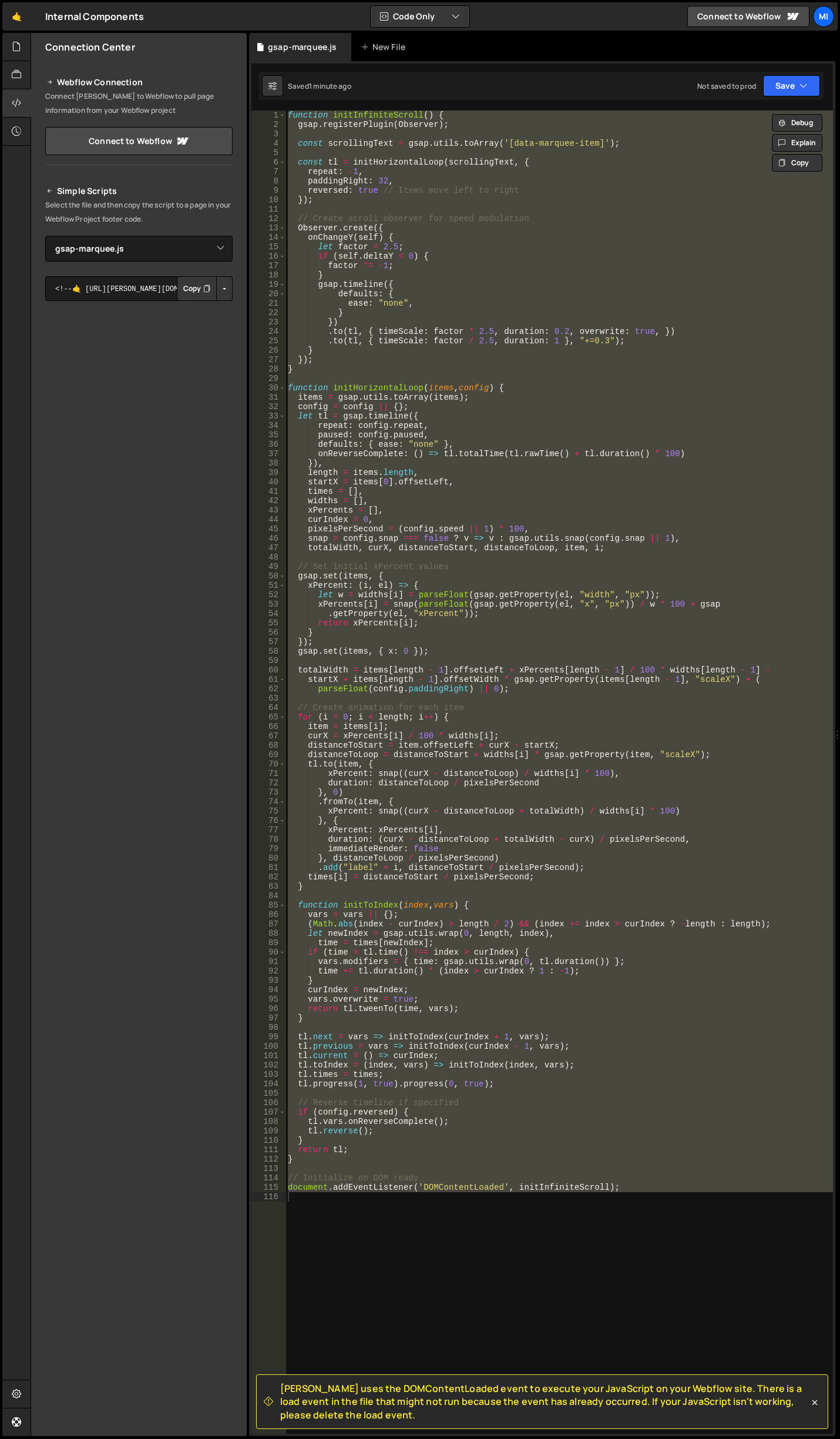
click at [232, 293] on button "Button group with nested dropdown" at bounding box center [225, 289] width 17 height 24
click at [202, 302] on div "Copy Staging js Copy Production js" at bounding box center [184, 319] width 99 height 34
click at [230, 293] on button "Button group with nested dropdown" at bounding box center [225, 289] width 17 height 24
click at [194, 315] on link "Copy Staging js" at bounding box center [184, 311] width 97 height 17
click at [647, 619] on div "function initInfiniteScroll ( ) { gsap . registerPlugin ( Observer ) ; const sc…" at bounding box center [559, 781] width 548 height 1341
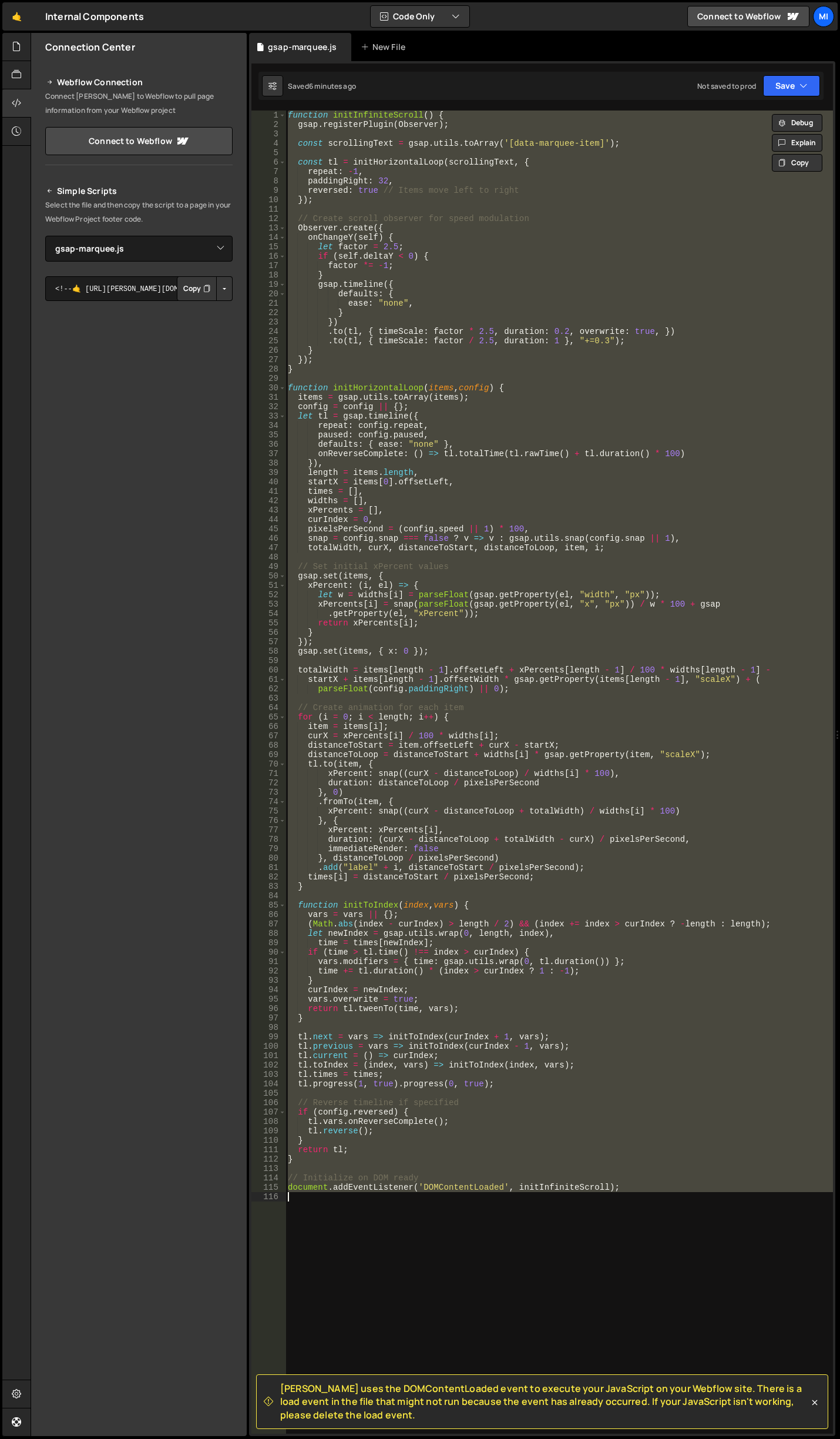
paste textarea
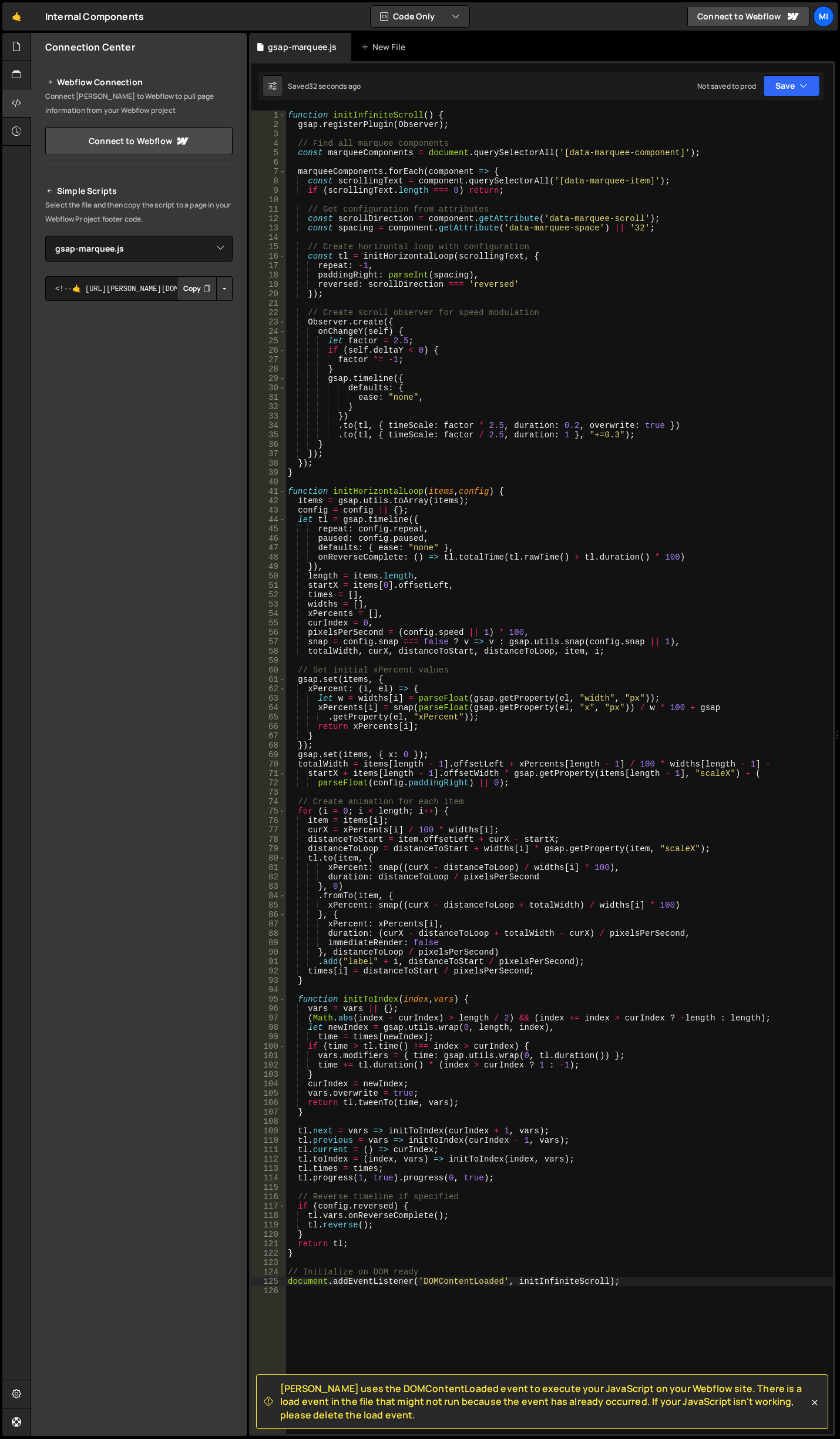
click at [660, 840] on div "function initInfiniteScroll ( ) { gsap . registerPlugin ( Observer ) ; // Find …" at bounding box center [559, 781] width 548 height 1341
click at [567, 526] on div "function initInfiniteScroll ( ) { gsap . registerPlugin ( Observer ) ; // Find …" at bounding box center [559, 781] width 548 height 1341
click at [503, 286] on div "function initInfiniteScroll ( ) { gsap . registerPlugin ( Observer ) ; // Find …" at bounding box center [559, 781] width 548 height 1341
click at [577, 560] on div "function initInfiniteScroll ( ) { gsap . registerPlugin ( Observer ) ; // Find …" at bounding box center [559, 781] width 548 height 1341
type textarea "document.addEventListener('DOMContentLoaded', initInfiniteScroll);"
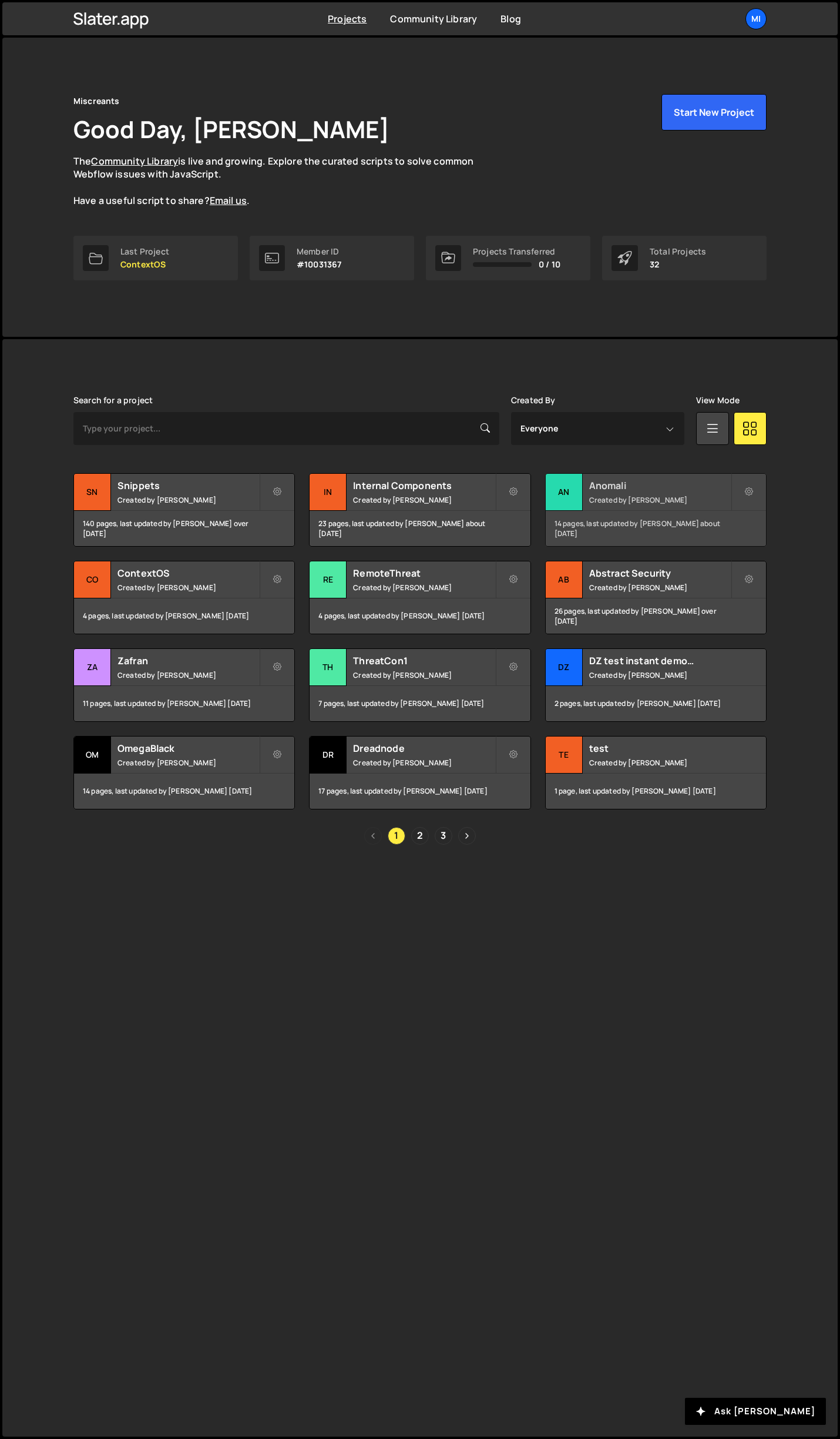
click at [663, 493] on div "Anomali Created by [PERSON_NAME]" at bounding box center [656, 492] width 220 height 37
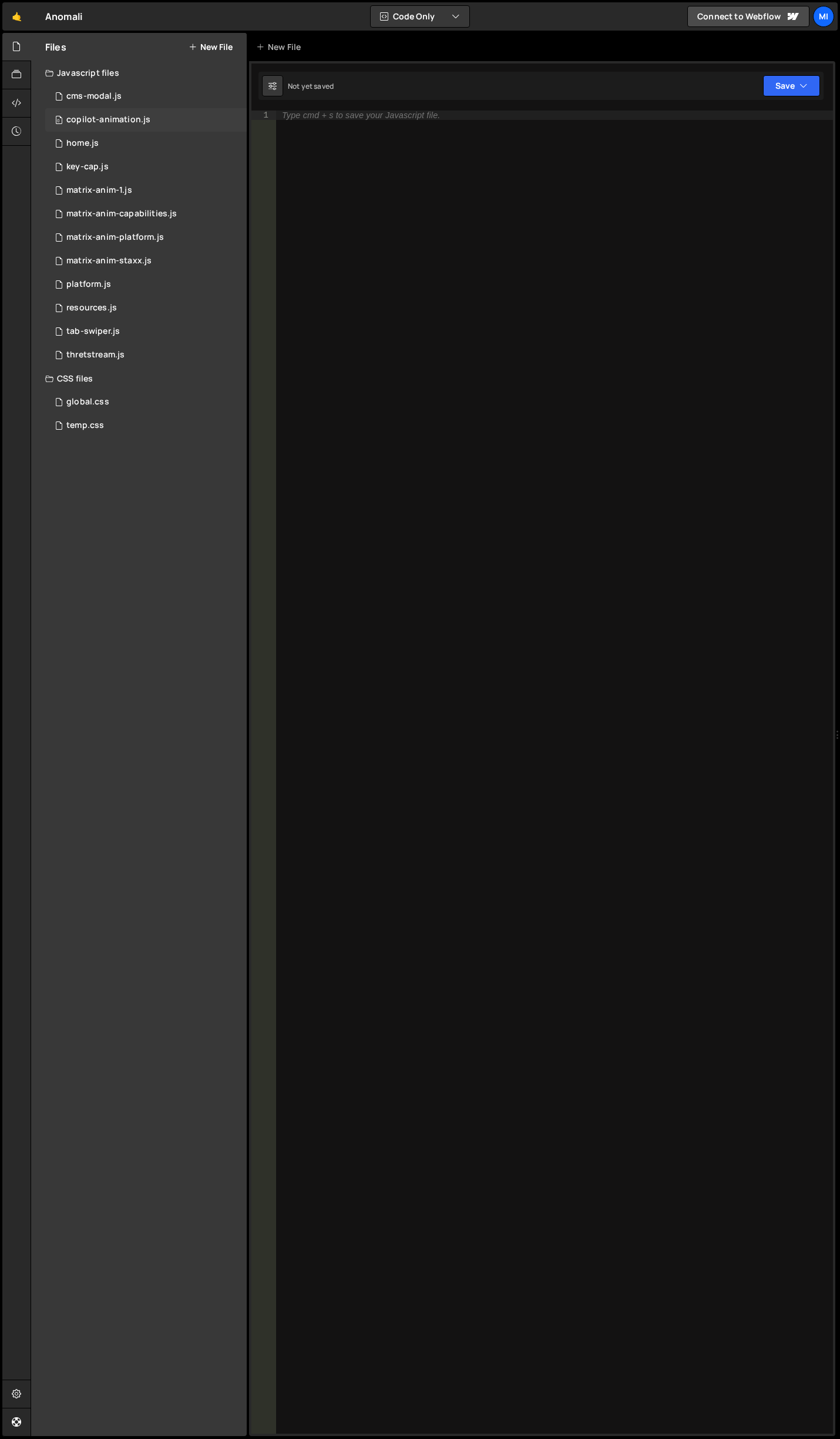
click at [118, 127] on div "0 copilot-animation.js 0" at bounding box center [145, 120] width 202 height 24
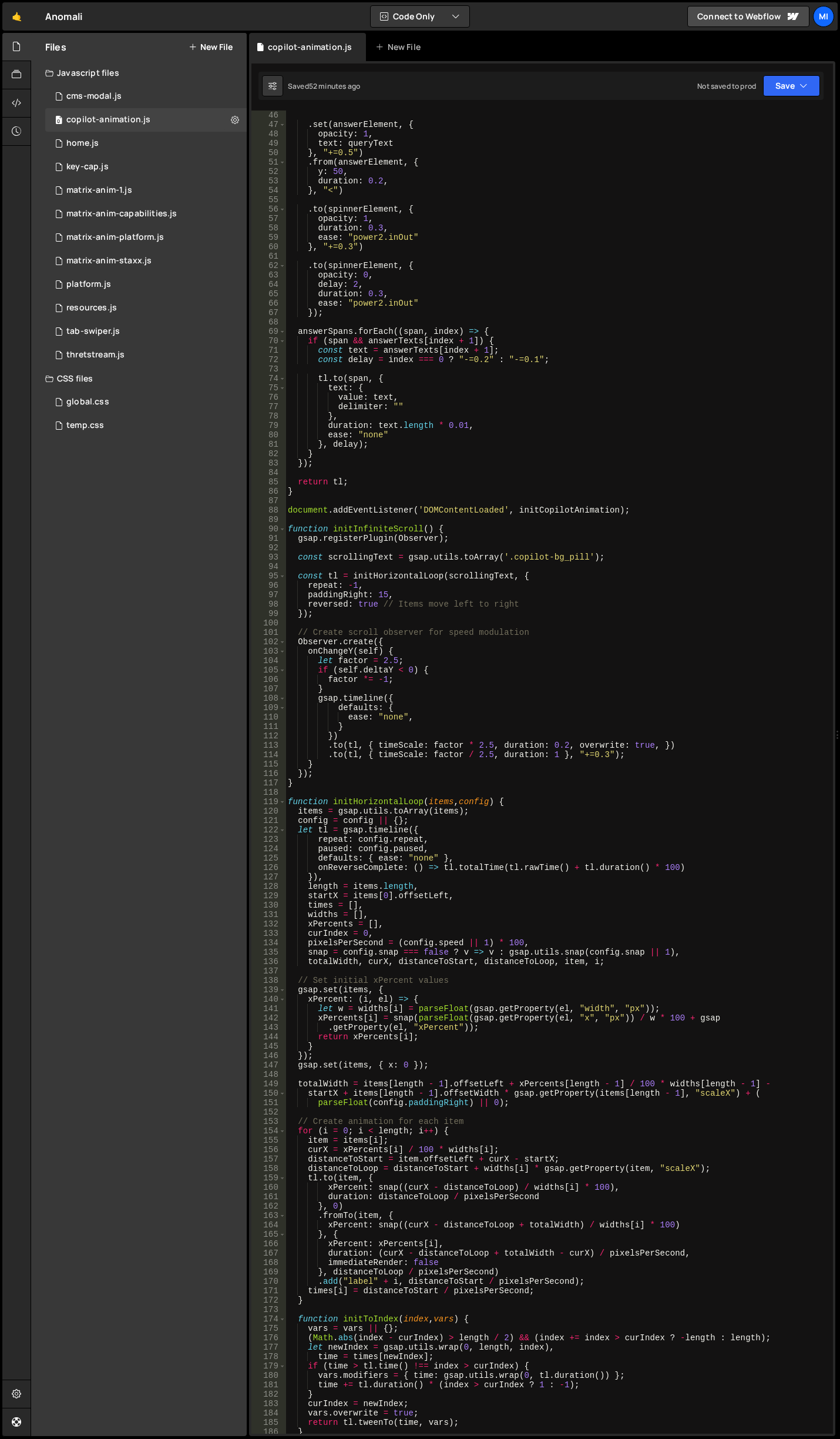
scroll to position [424, 0]
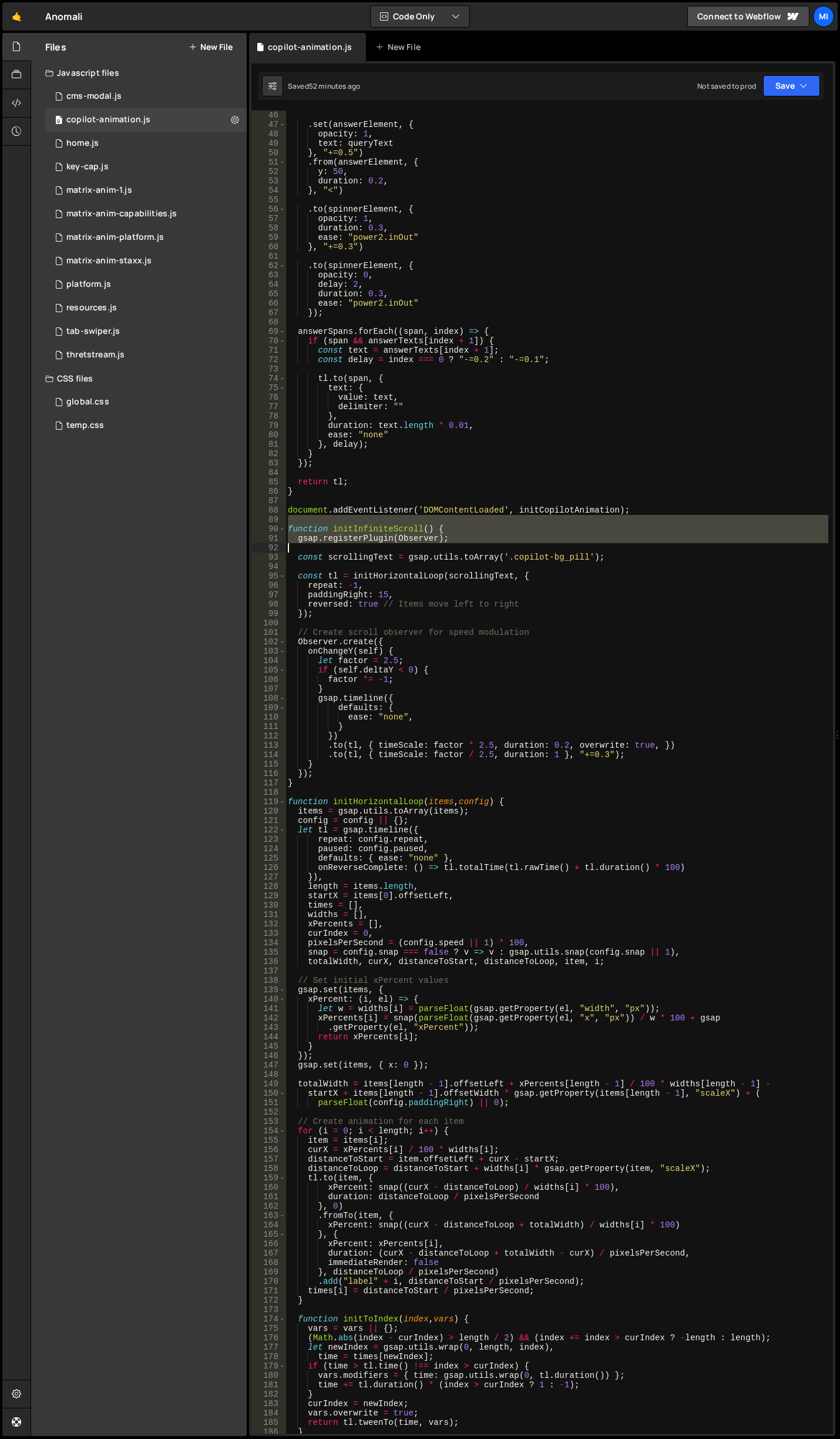
drag, startPoint x: 288, startPoint y: 523, endPoint x: 347, endPoint y: 547, distance: 63.7
click at [347, 547] on div ". set ( answerElement , { opacity : 1 , text : queryText } , "+=0.5" ) . from (…" at bounding box center [557, 781] width 543 height 1341
click at [311, 526] on div ". set ( answerElement , { opacity : 1 , text : queryText } , "+=0.5" ) . from (…" at bounding box center [557, 772] width 543 height 1323
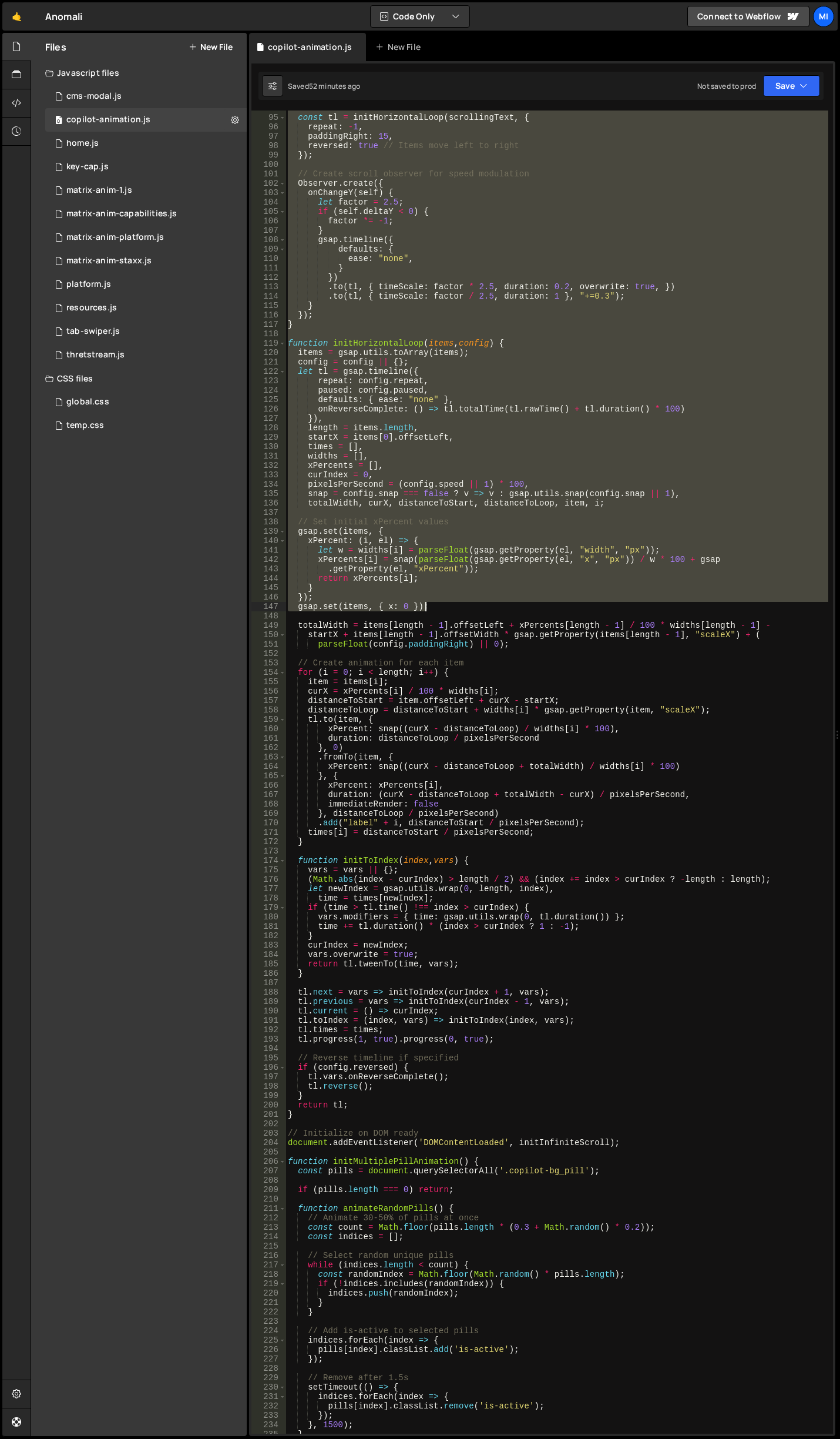
scroll to position [987, 0]
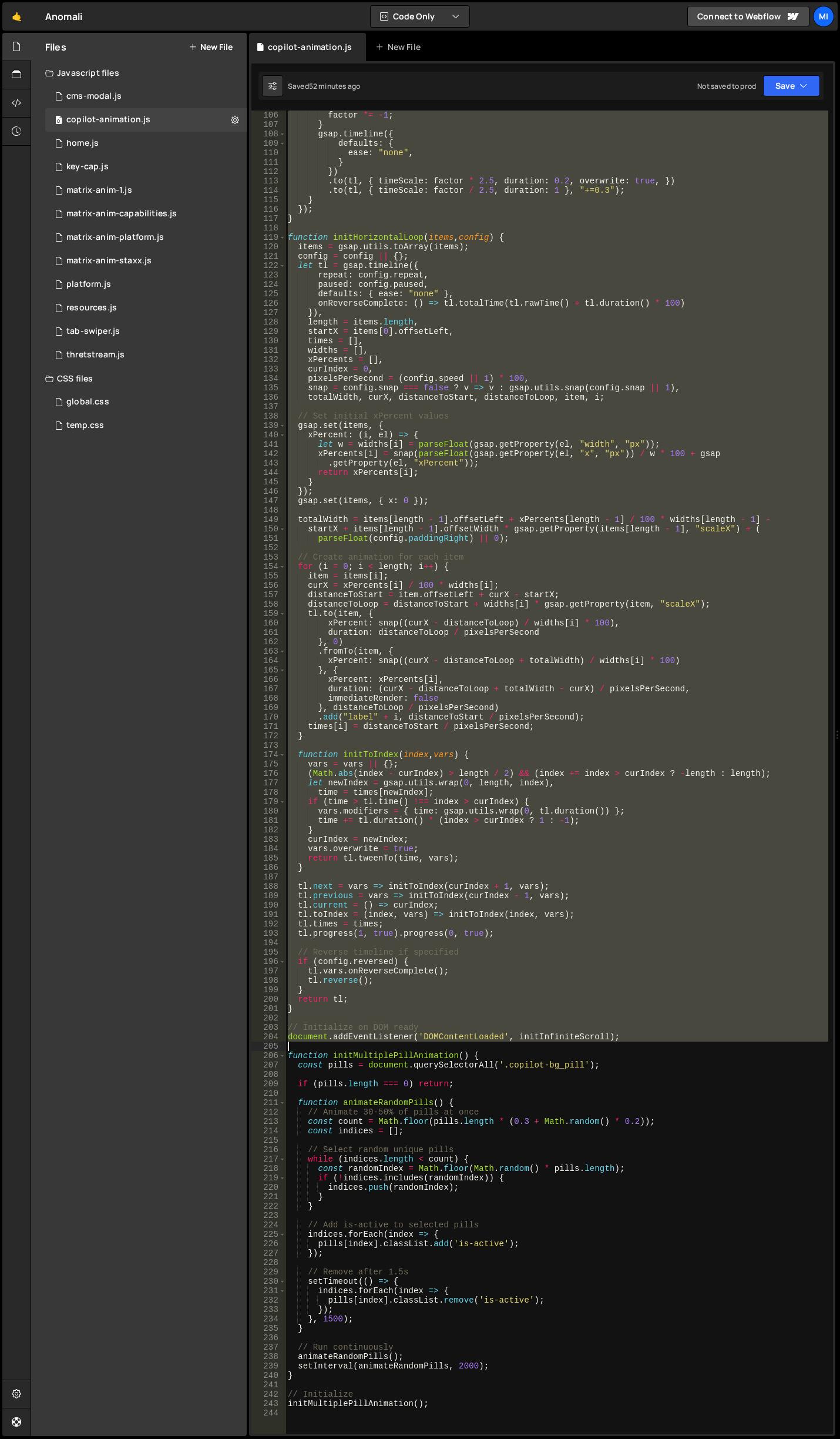
drag, startPoint x: 287, startPoint y: 530, endPoint x: 698, endPoint y: 1041, distance: 655.8
click at [698, 1041] on div "factor *= - 1 ; } gsap . timeline ({ defaults : { ease : "none" , } }) . to ( t…" at bounding box center [557, 781] width 543 height 1341
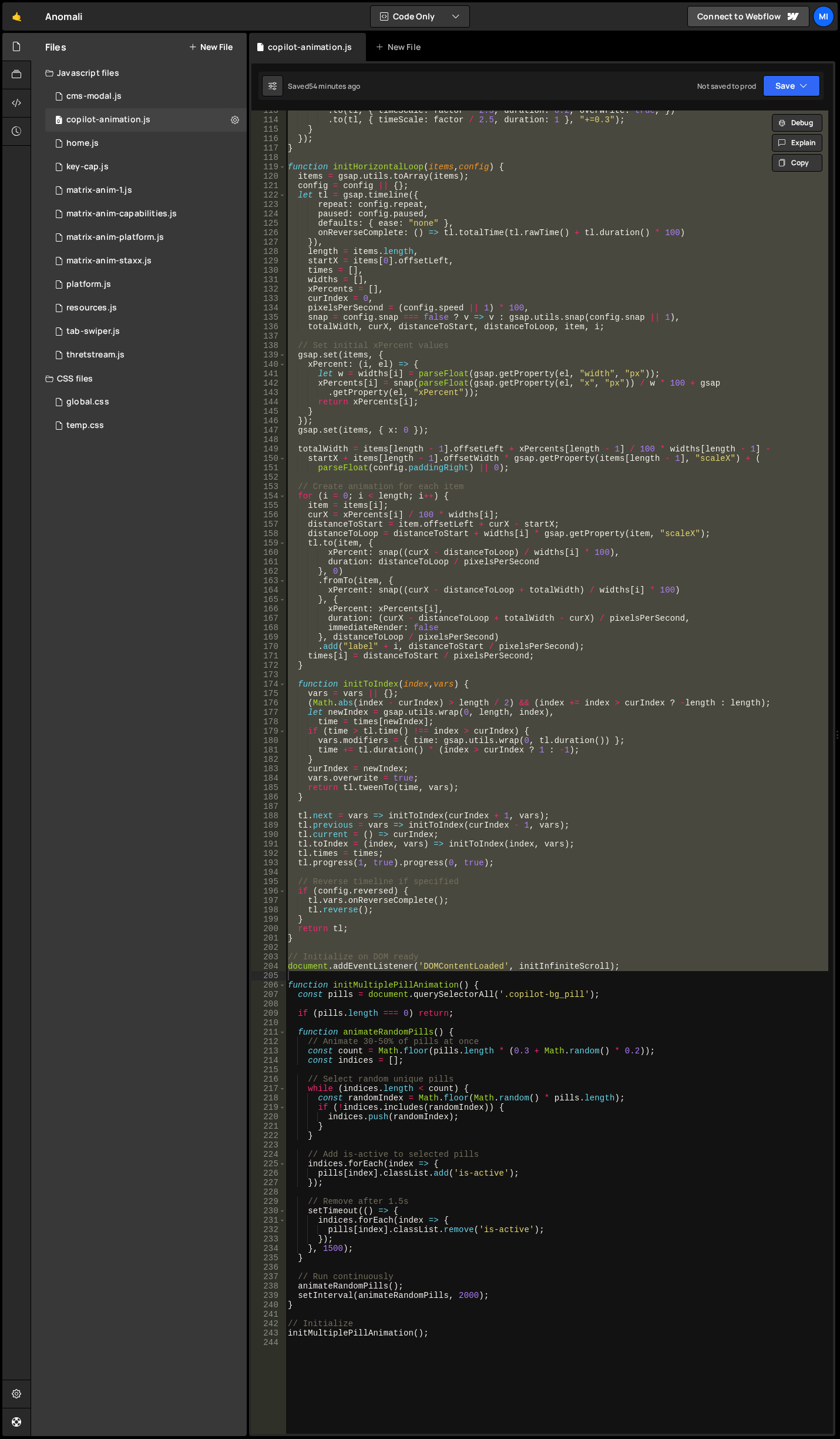
scroll to position [1058, 0]
click at [487, 715] on div ". to ( tl , { timeScale : factor * 2.5 , duration : 0.2 , overwrite : true , })…" at bounding box center [557, 772] width 543 height 1323
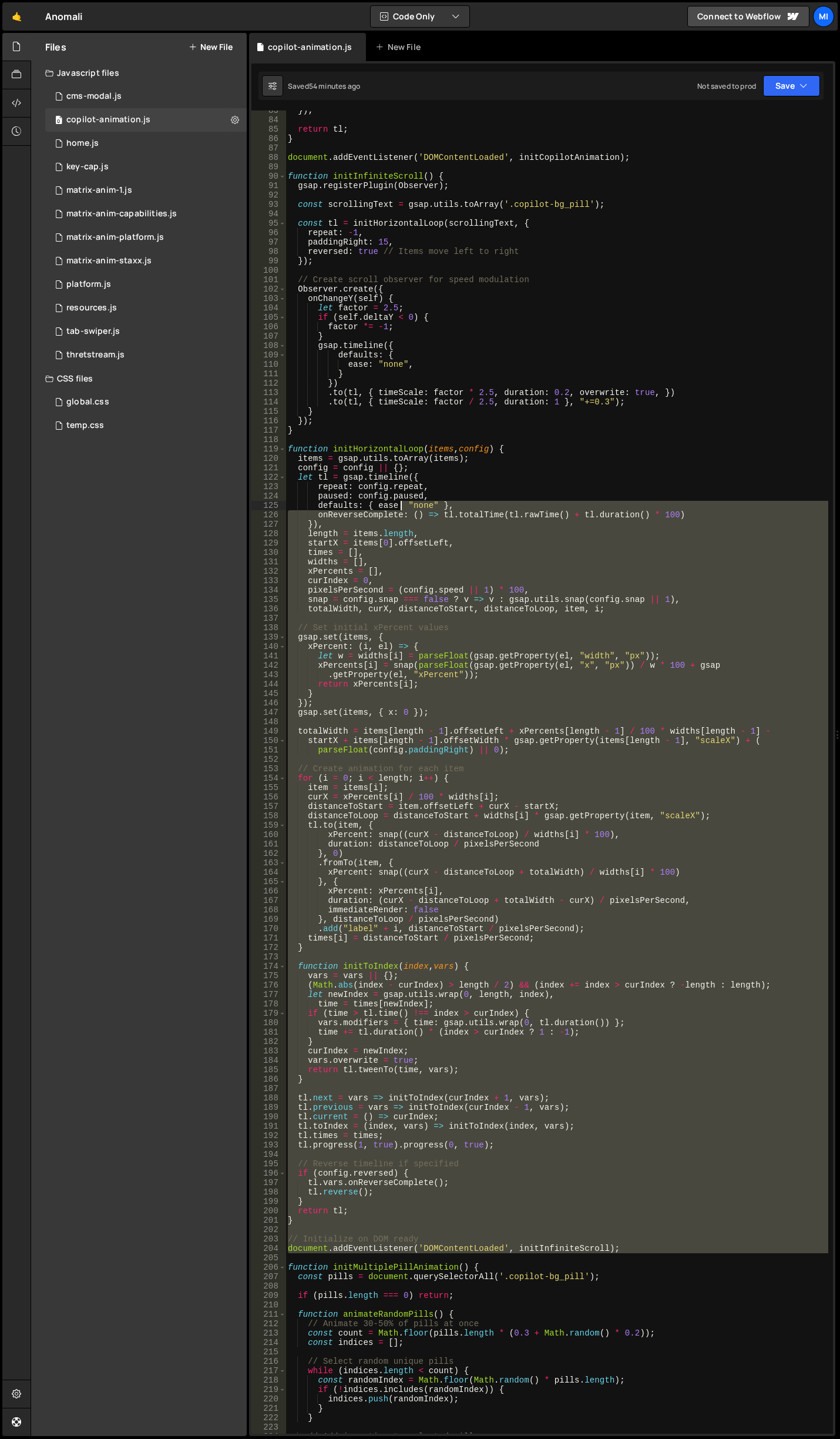
scroll to position [740, 0]
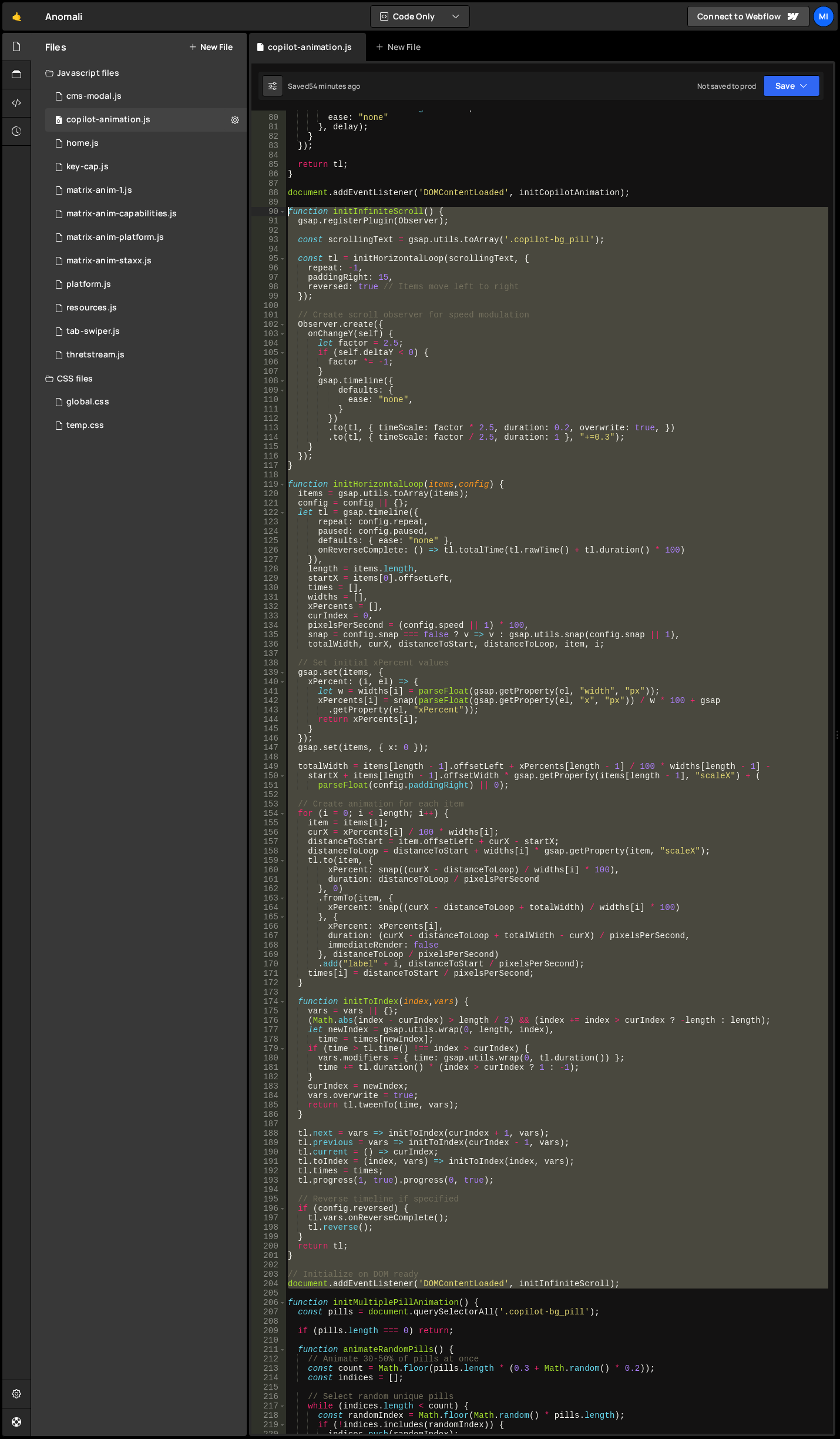
drag, startPoint x: 618, startPoint y: 971, endPoint x: 288, endPoint y: 213, distance: 826.7
click at [288, 213] on div "duration : text . length * 0.01 , ease : "none" } , delay ) ; } }) ; return tl …" at bounding box center [557, 774] width 543 height 1341
type textarea "function initInfiniteScroll() { gsap.registerPlugin(Observer);"
